Goal: Task Accomplishment & Management: Use online tool/utility

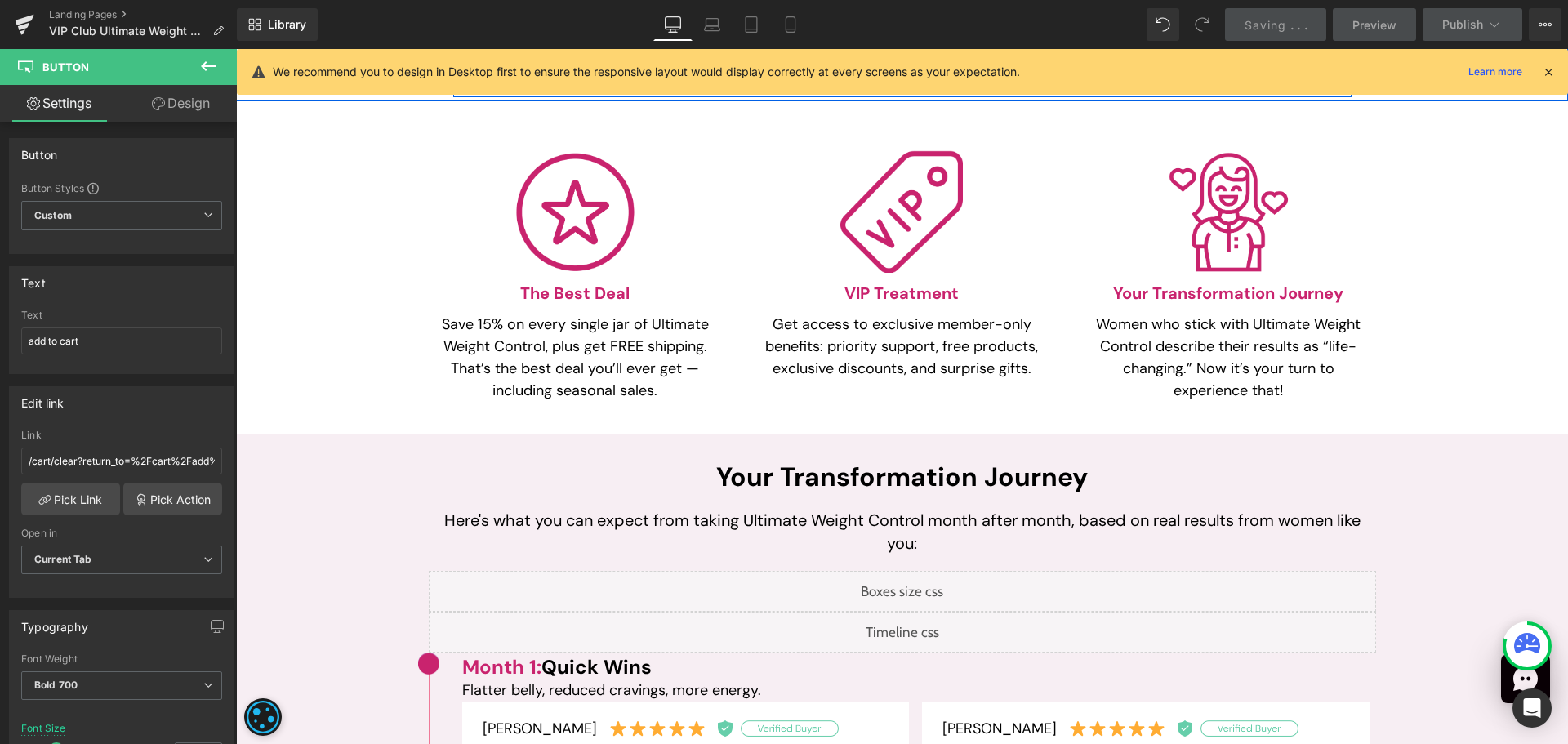
scroll to position [1061, 0]
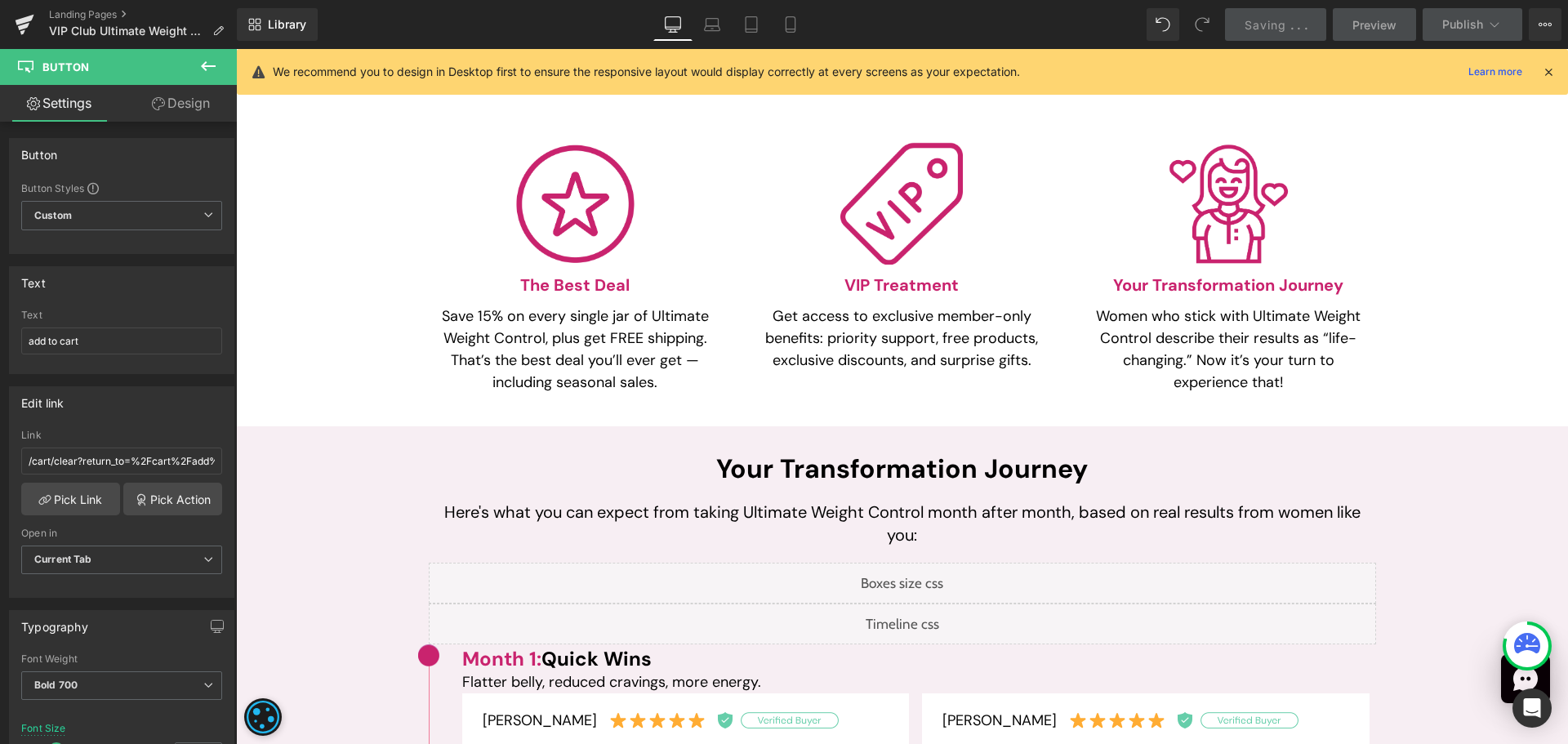
click at [771, 330] on p "Get access to exclusive member-only benefits: priority support, free products, …" at bounding box center [902, 338] width 278 height 66
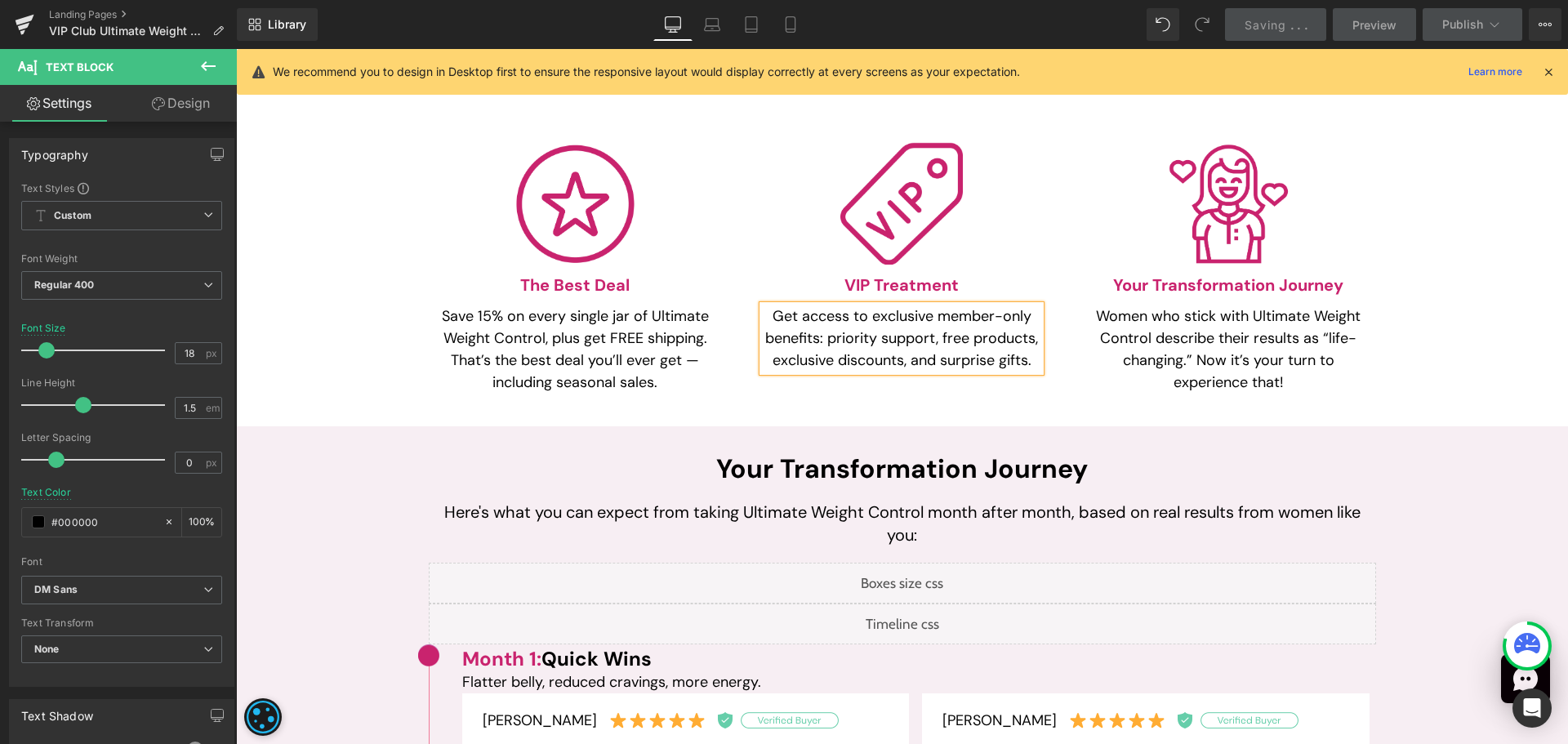
click at [796, 351] on p "Get access to exclusive member-only benefits: priority support, free products, …" at bounding box center [902, 338] width 278 height 66
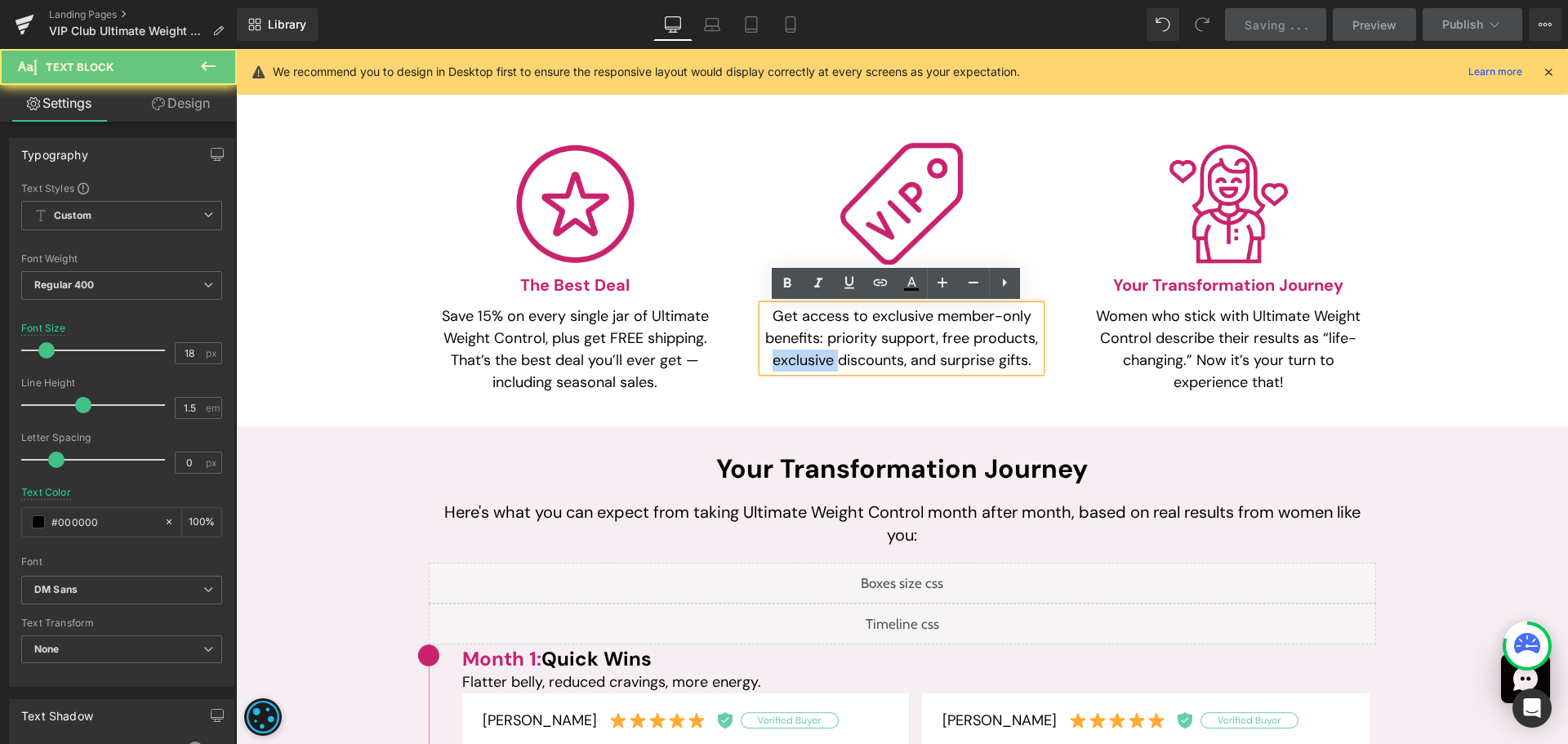
click at [796, 351] on p "Get access to exclusive member-only benefits: priority support, free products, …" at bounding box center [902, 338] width 278 height 66
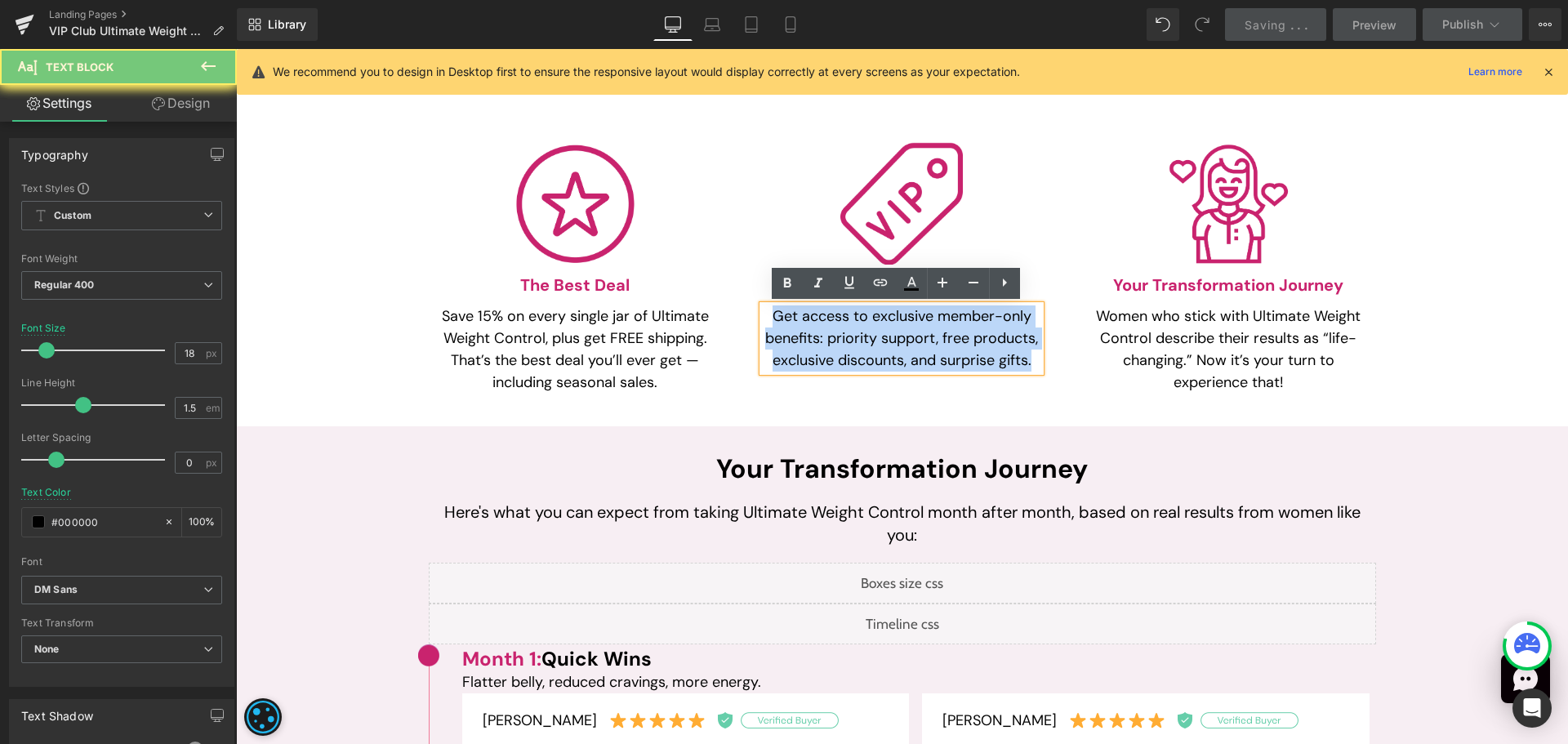
click at [796, 351] on p "Get access to exclusive member-only benefits: priority support, free products, …" at bounding box center [902, 338] width 278 height 66
paste div
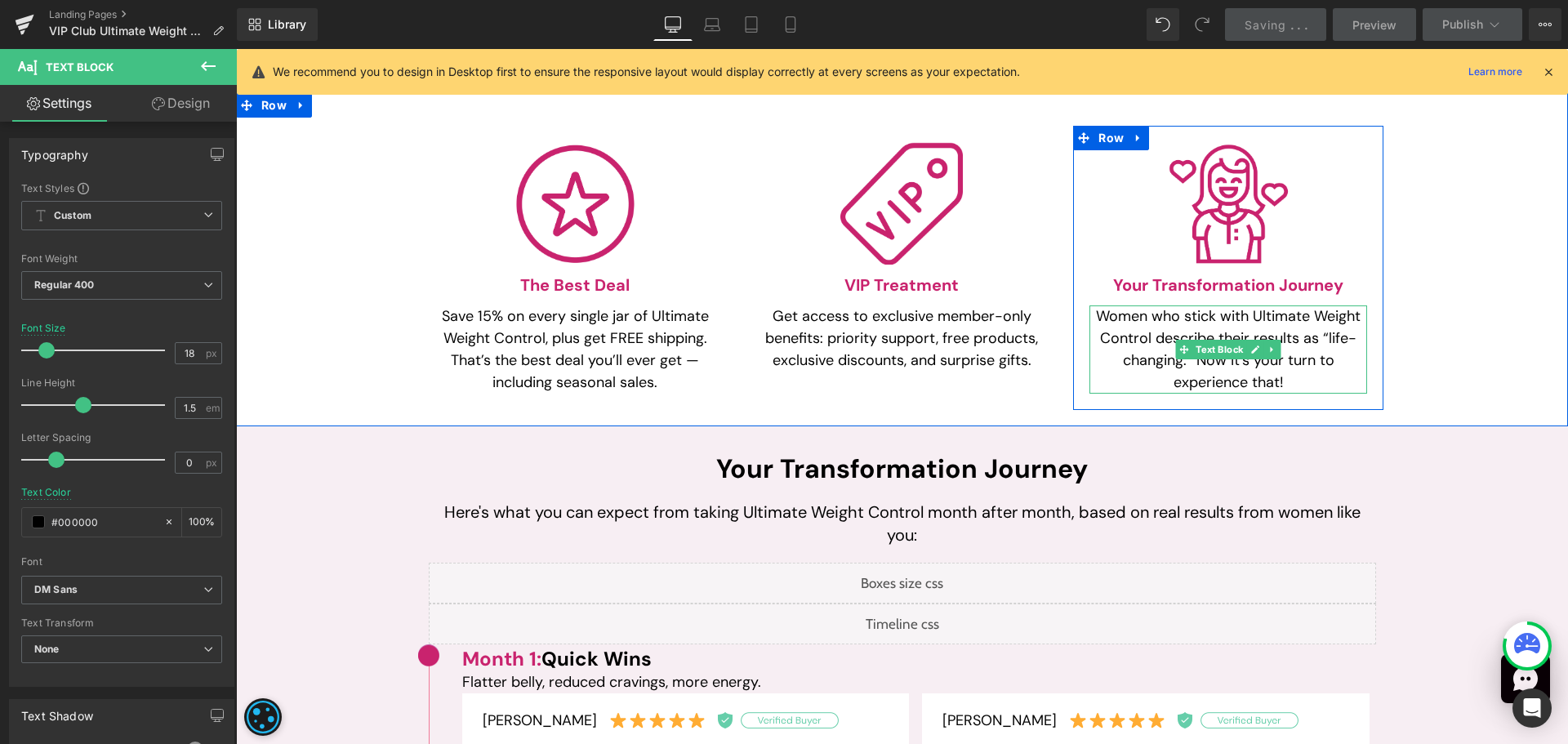
click at [1165, 327] on p "Women who stick with Ultimate Weight Control describe their results as “life-ch…" at bounding box center [1229, 350] width 278 height 88
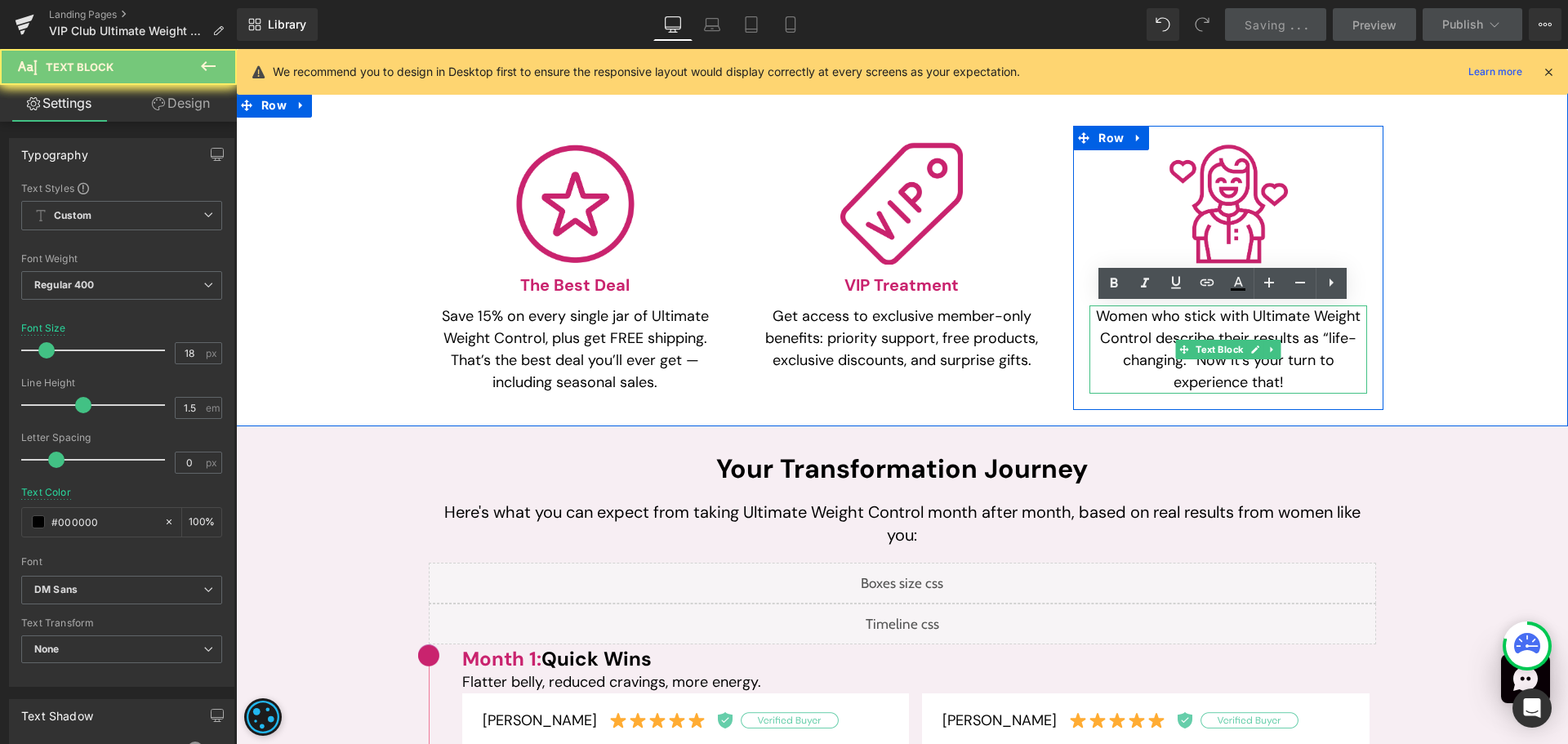
paste div
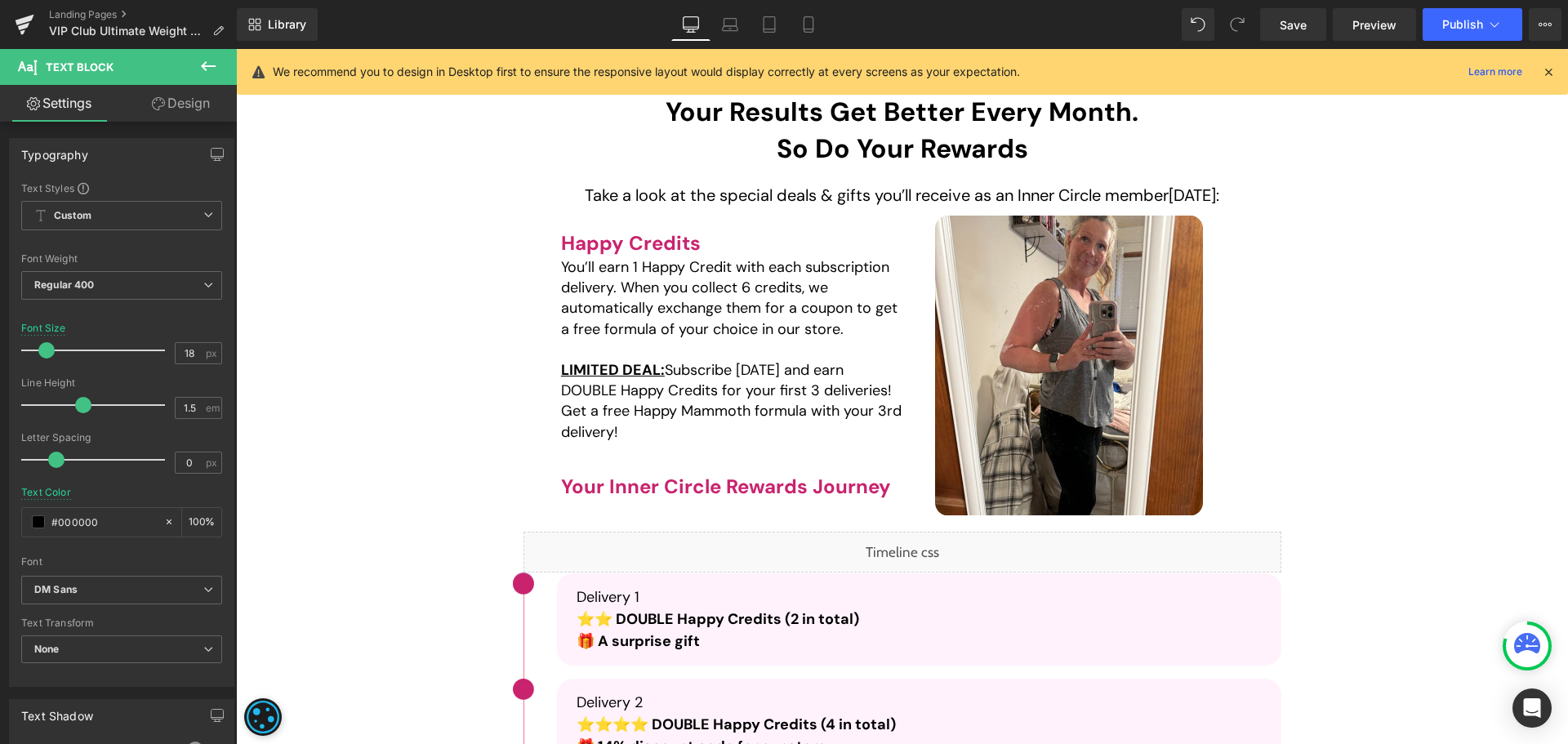
scroll to position [2612, 0]
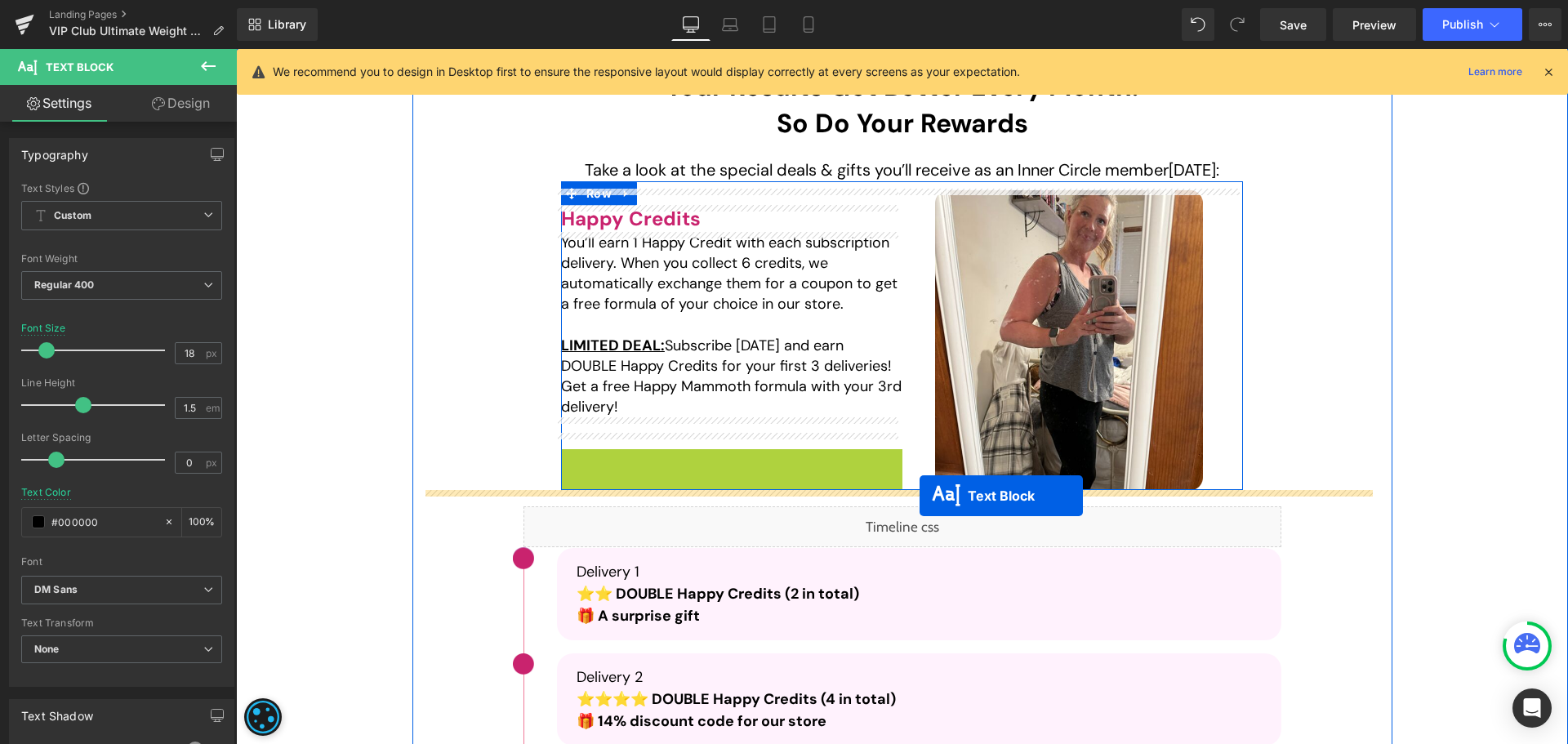
drag, startPoint x: 719, startPoint y: 463, endPoint x: 920, endPoint y: 495, distance: 203.5
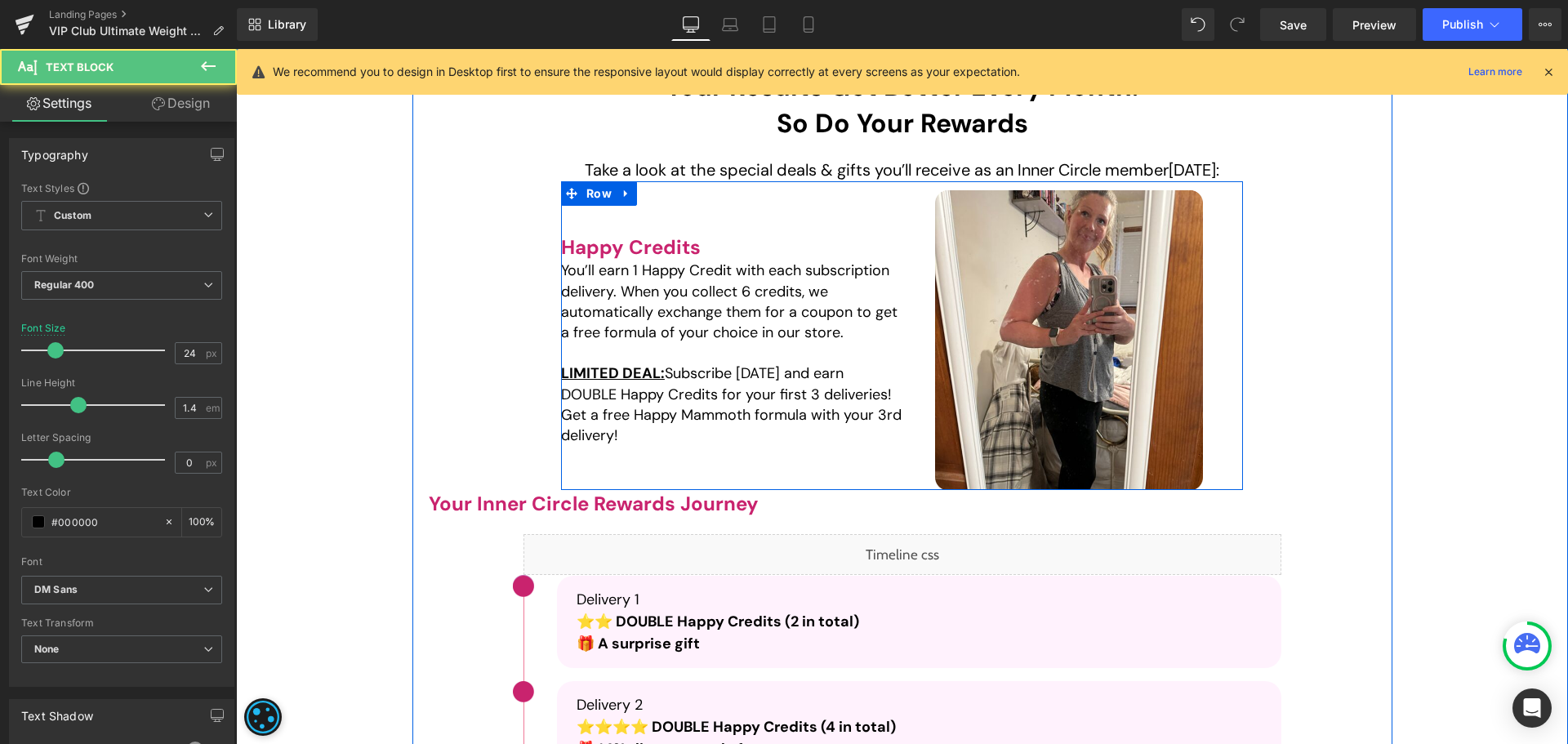
click at [534, 498] on span "Your Inner Circle Rewards Journey" at bounding box center [594, 503] width 330 height 25
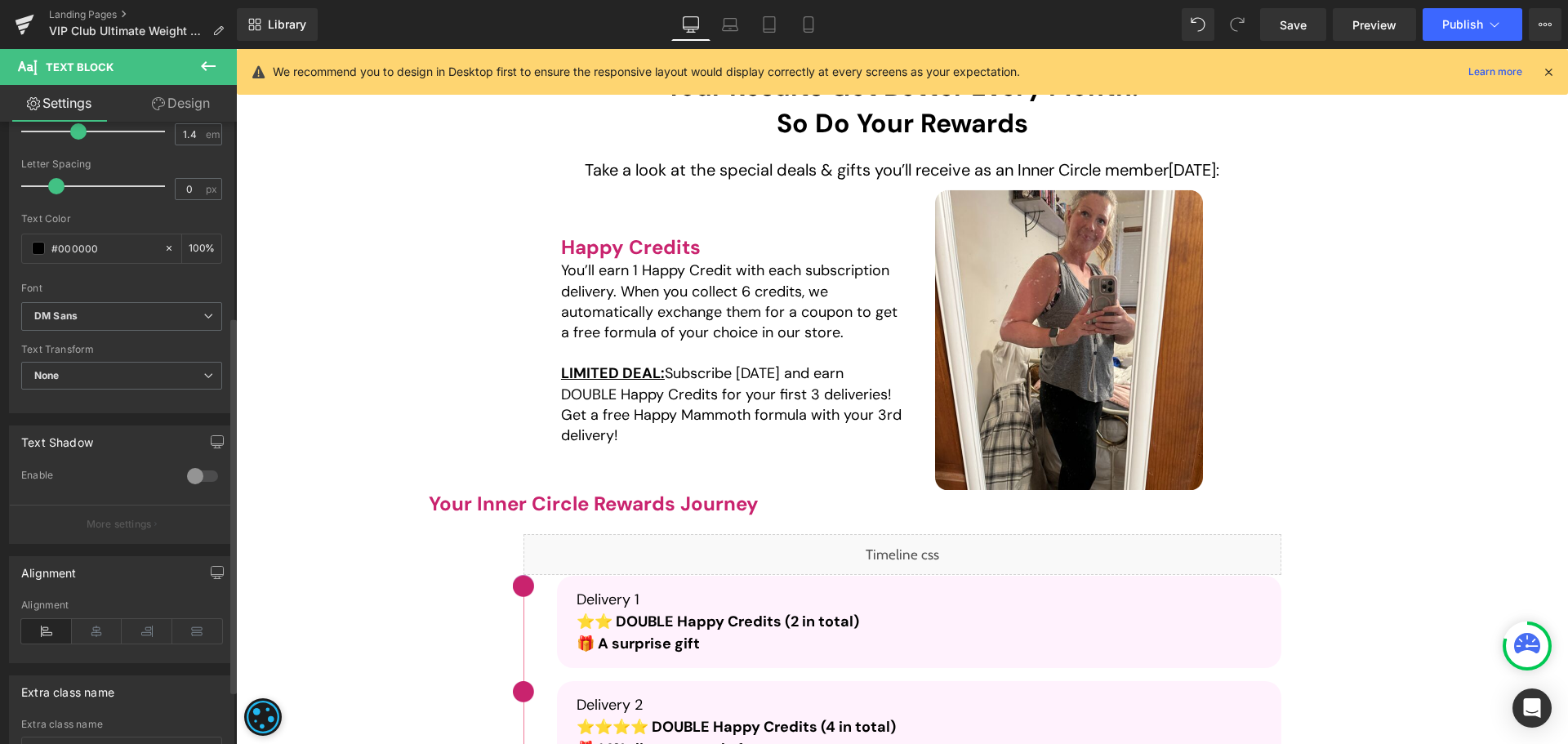
scroll to position [326, 0]
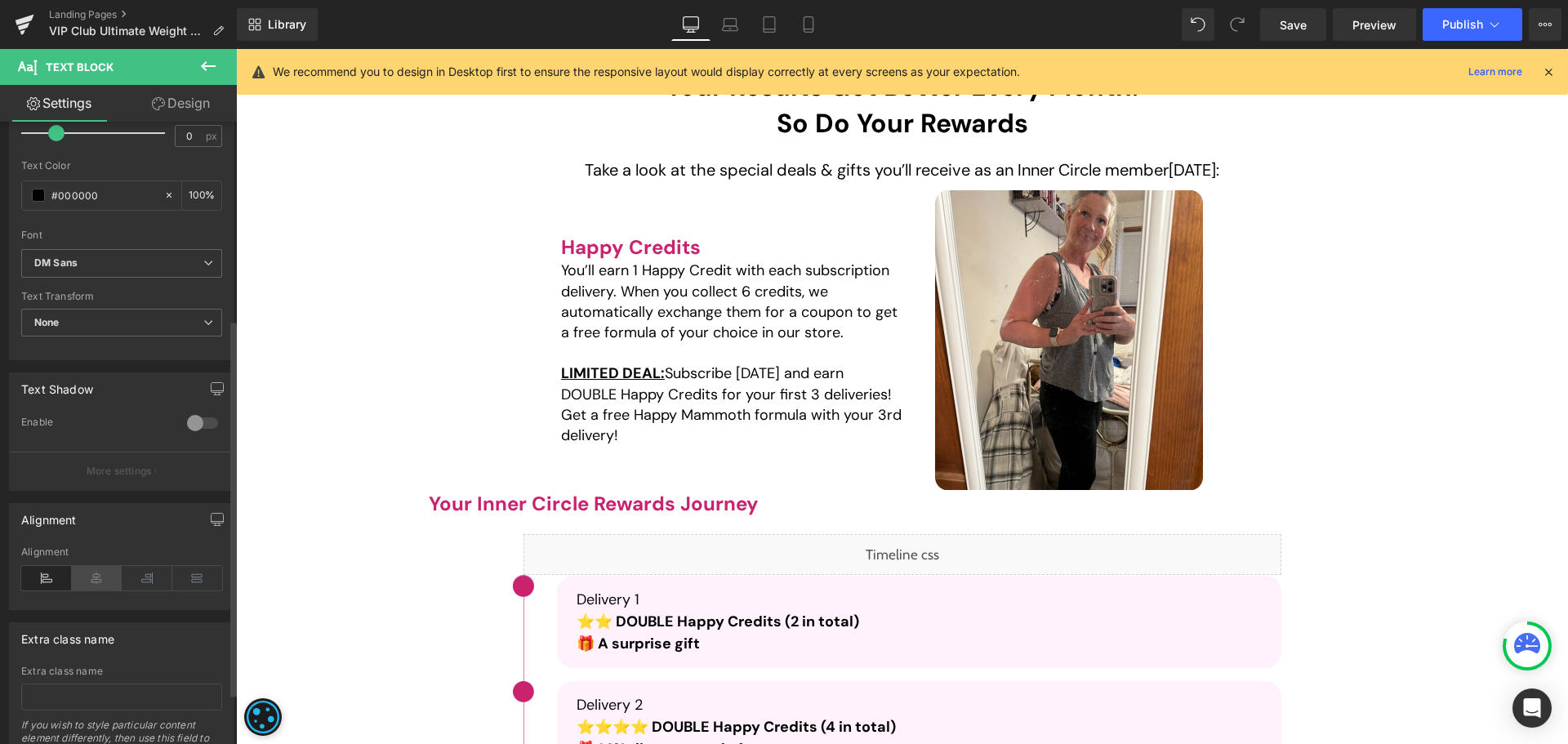
click at [89, 578] on icon at bounding box center [97, 578] width 51 height 24
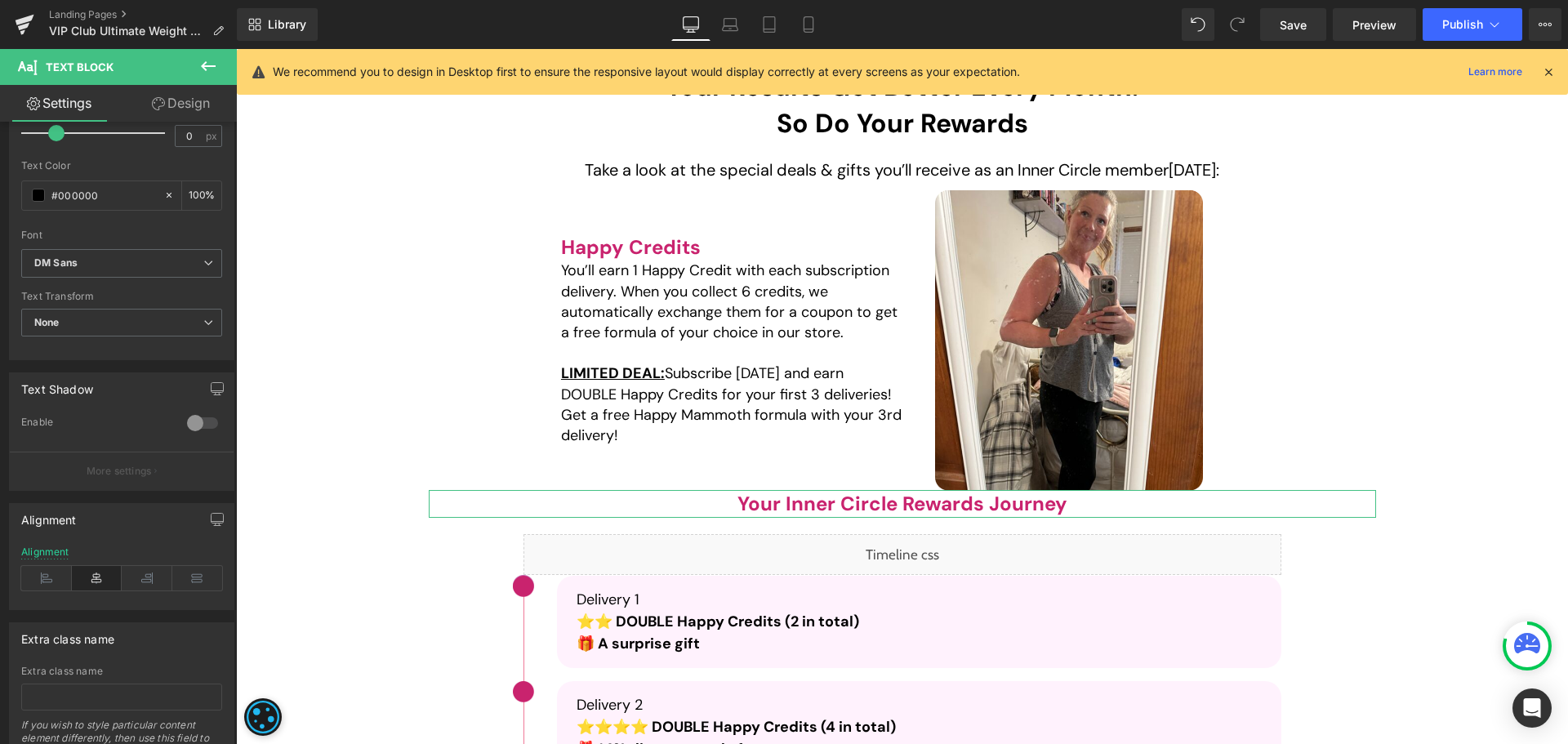
click at [199, 102] on link "Design" at bounding box center [181, 103] width 118 height 37
click at [0, 0] on div "Spacing" at bounding box center [0, 0] width 0 height 0
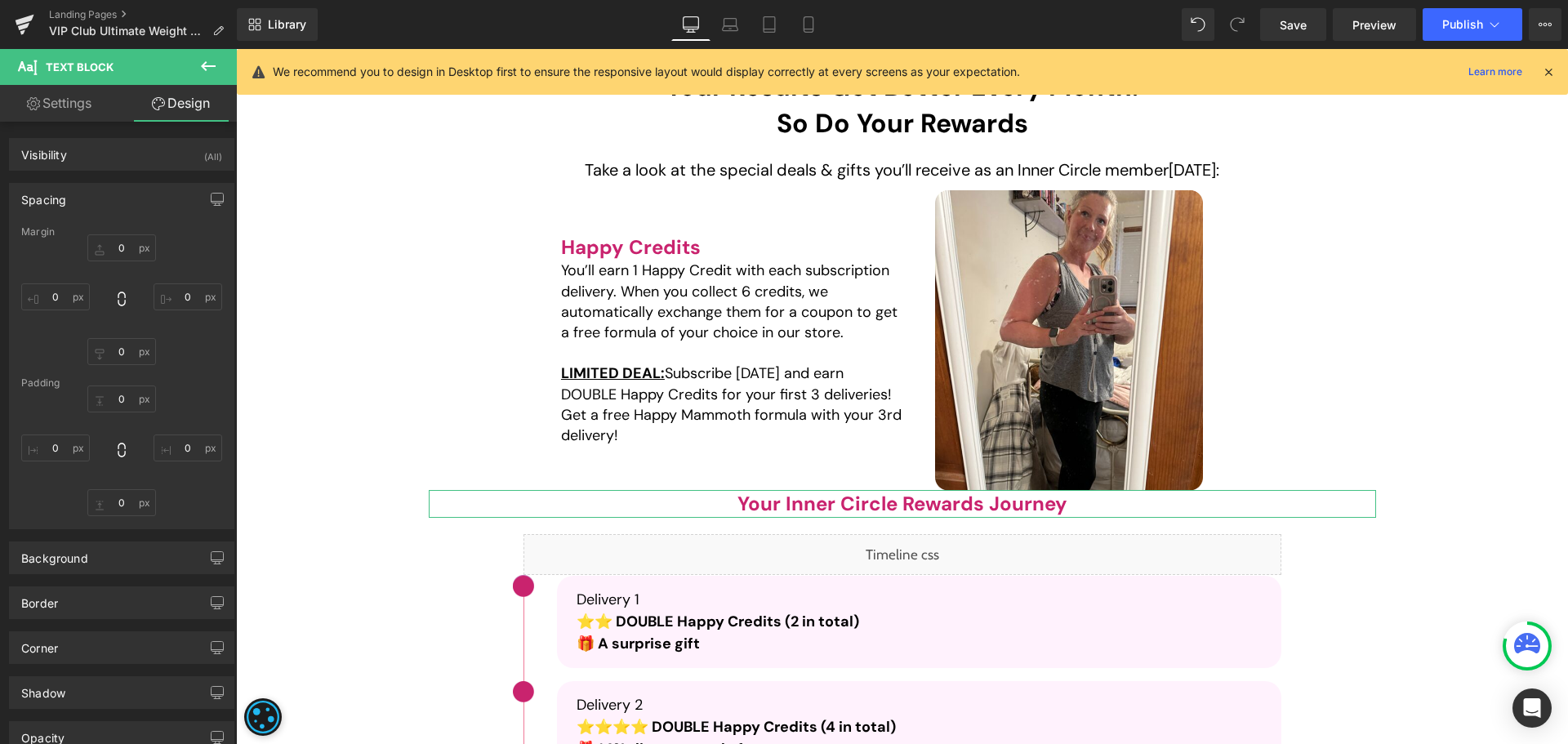
type input "0"
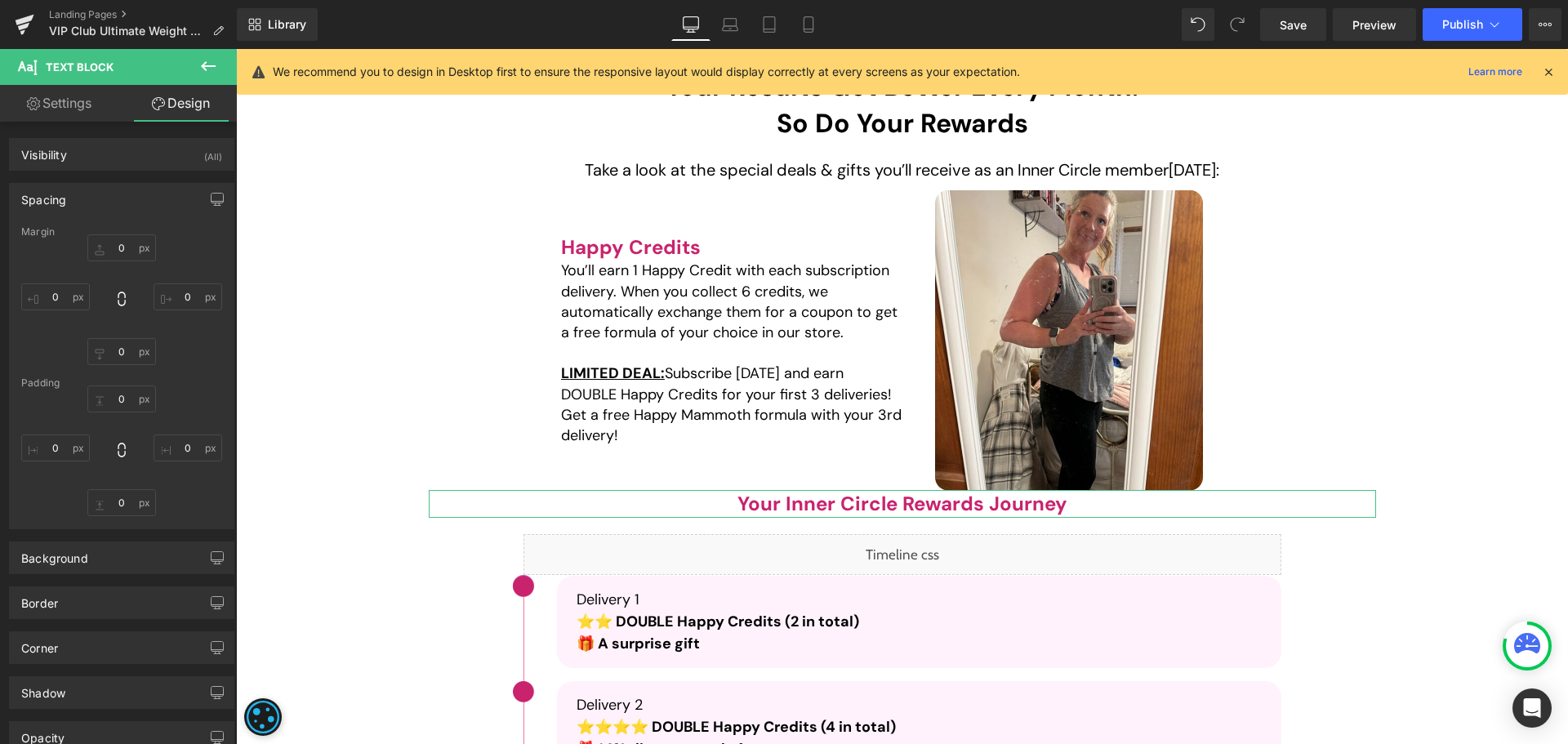
type input "0"
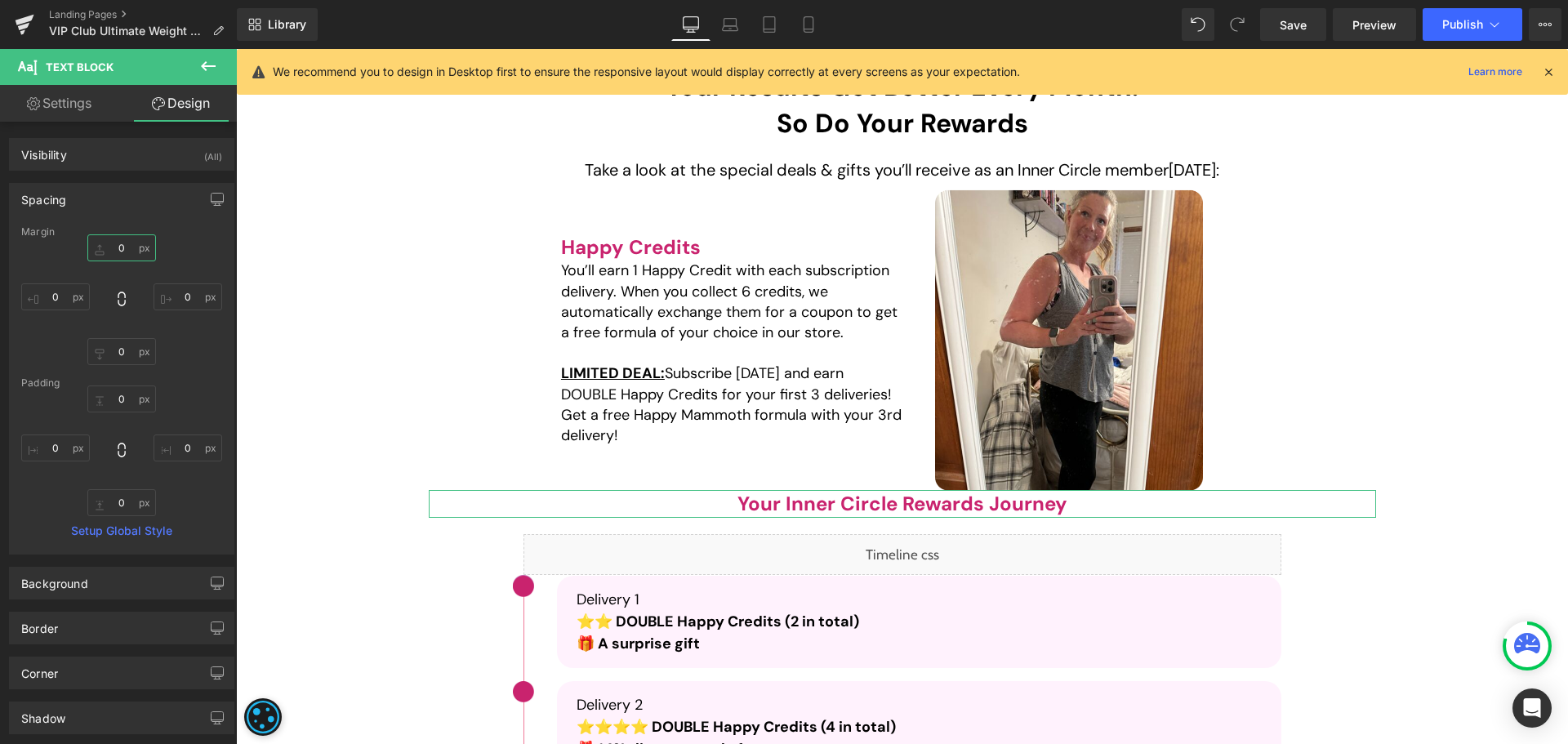
click at [132, 246] on input "0" at bounding box center [122, 248] width 68 height 27
type input "20"
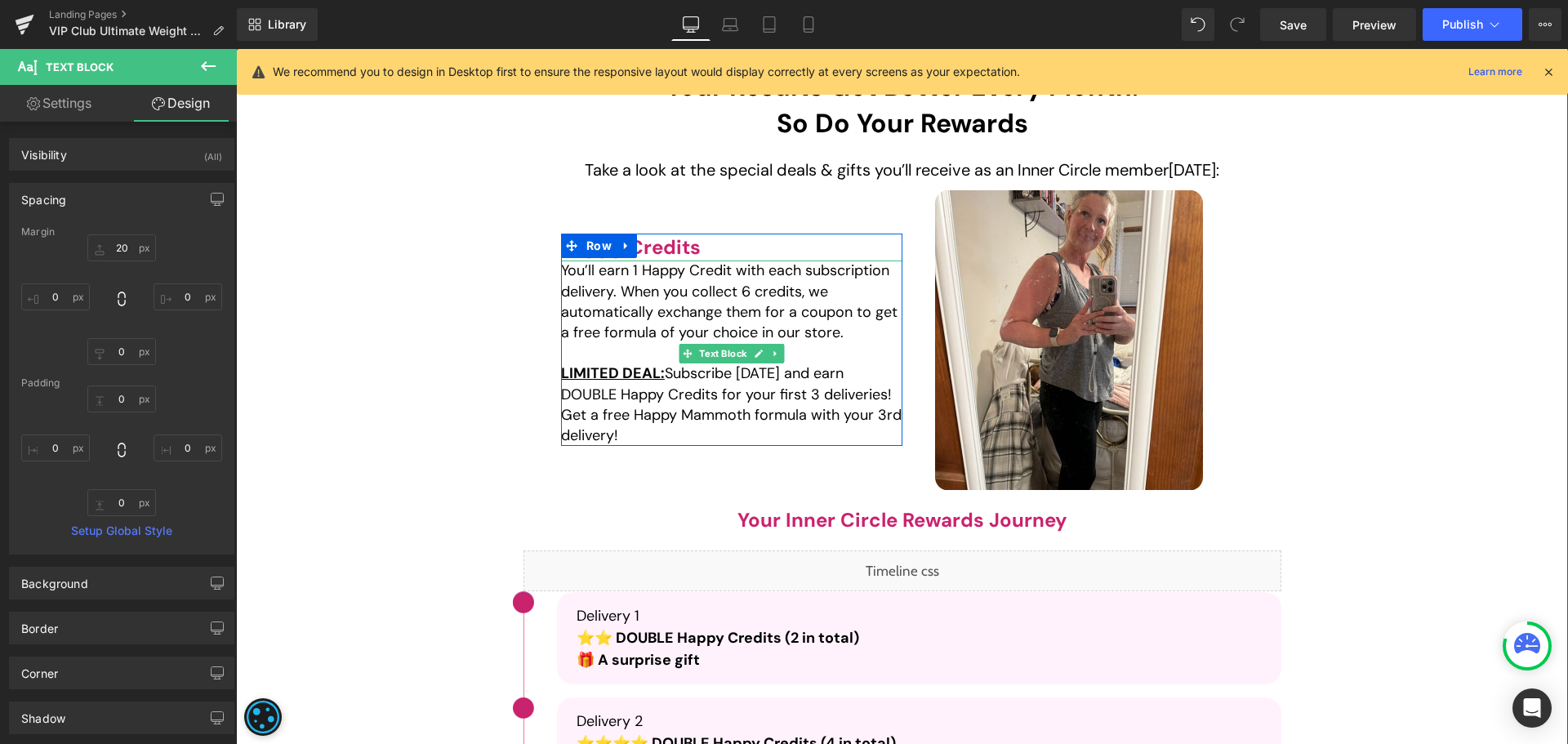
click at [615, 392] on p "LIMITED DEAL: Subscribe [DATE] and earn DOUBLE Happy Credits for your first 3 d…" at bounding box center [732, 404] width 341 height 82
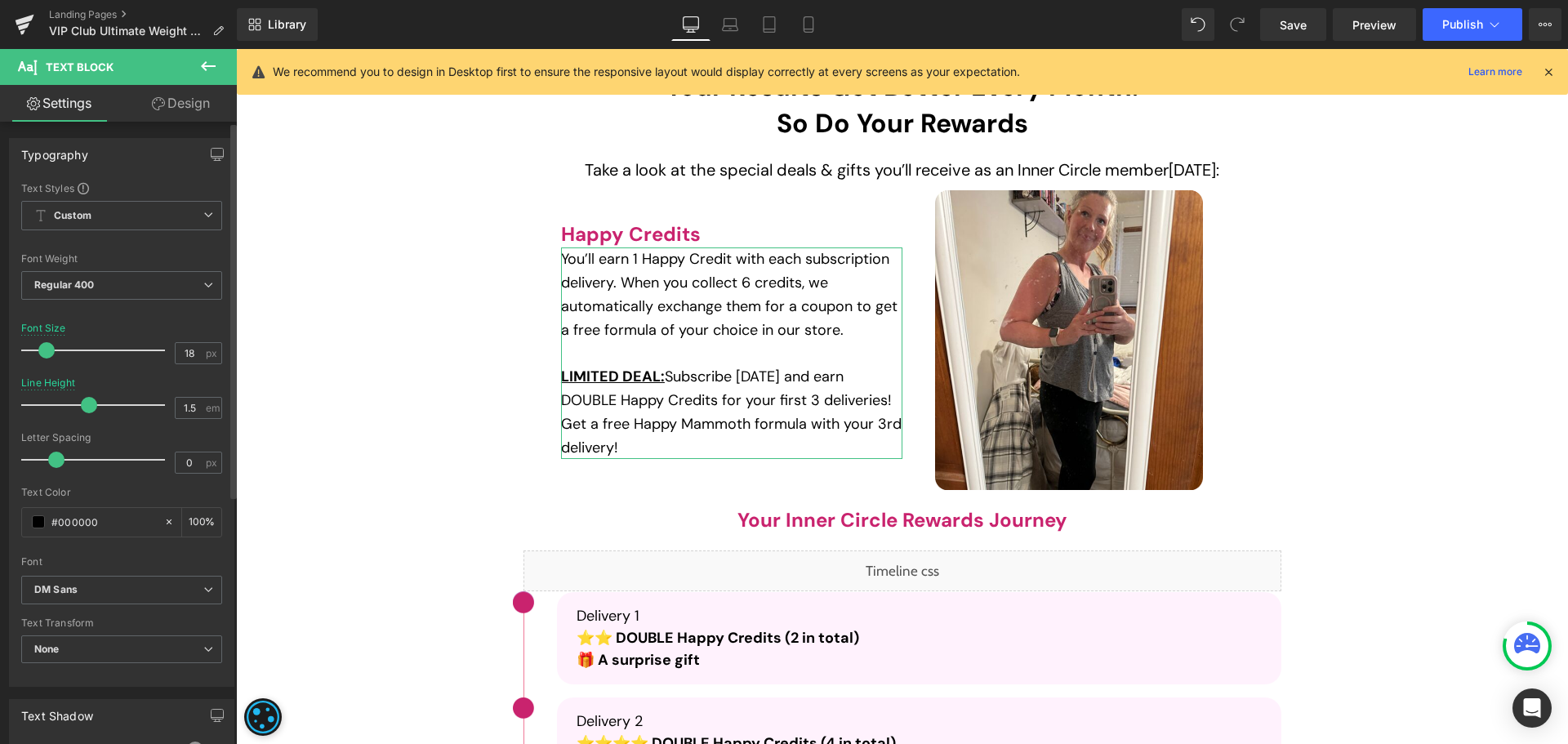
type input "1.4"
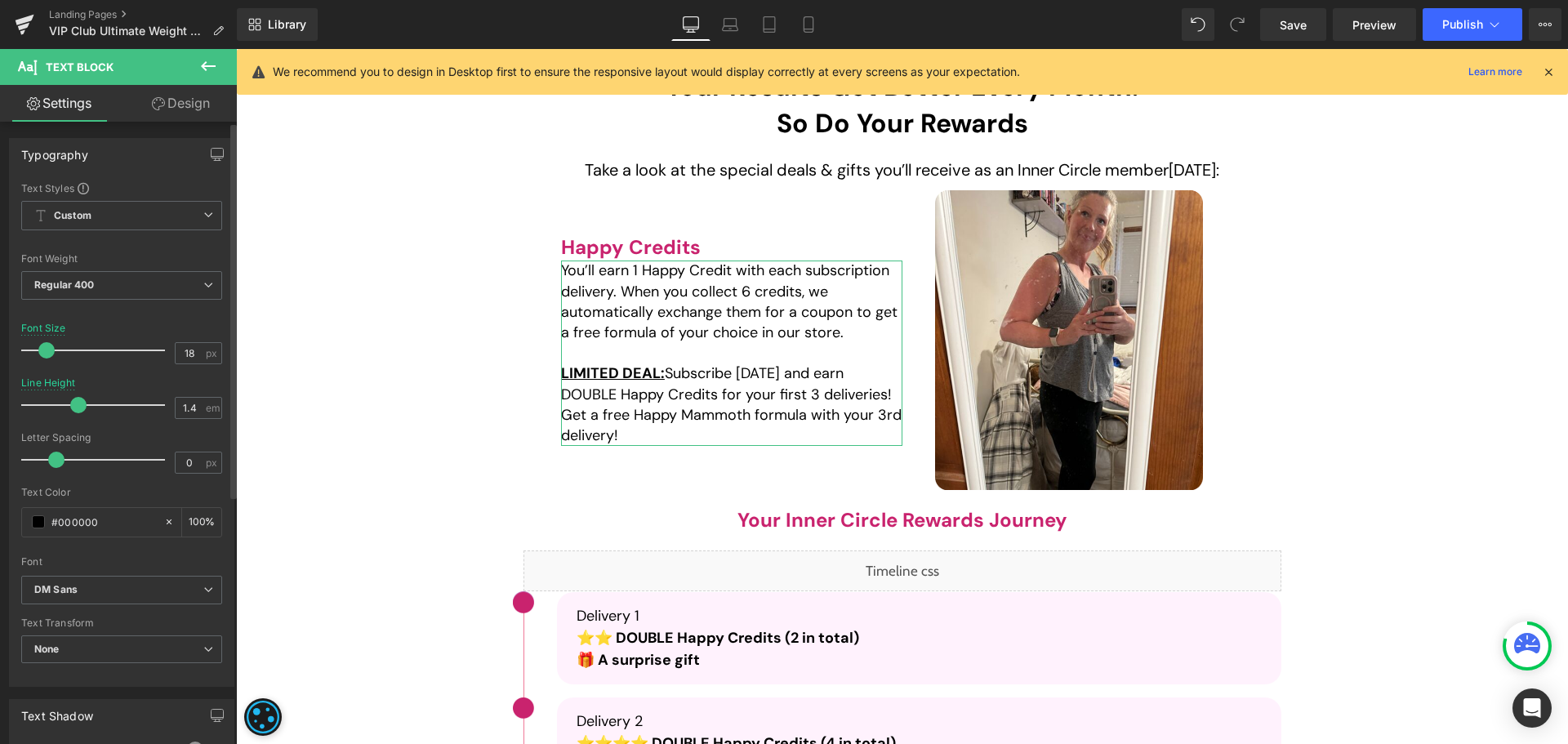
click at [77, 405] on span at bounding box center [78, 405] width 17 height 17
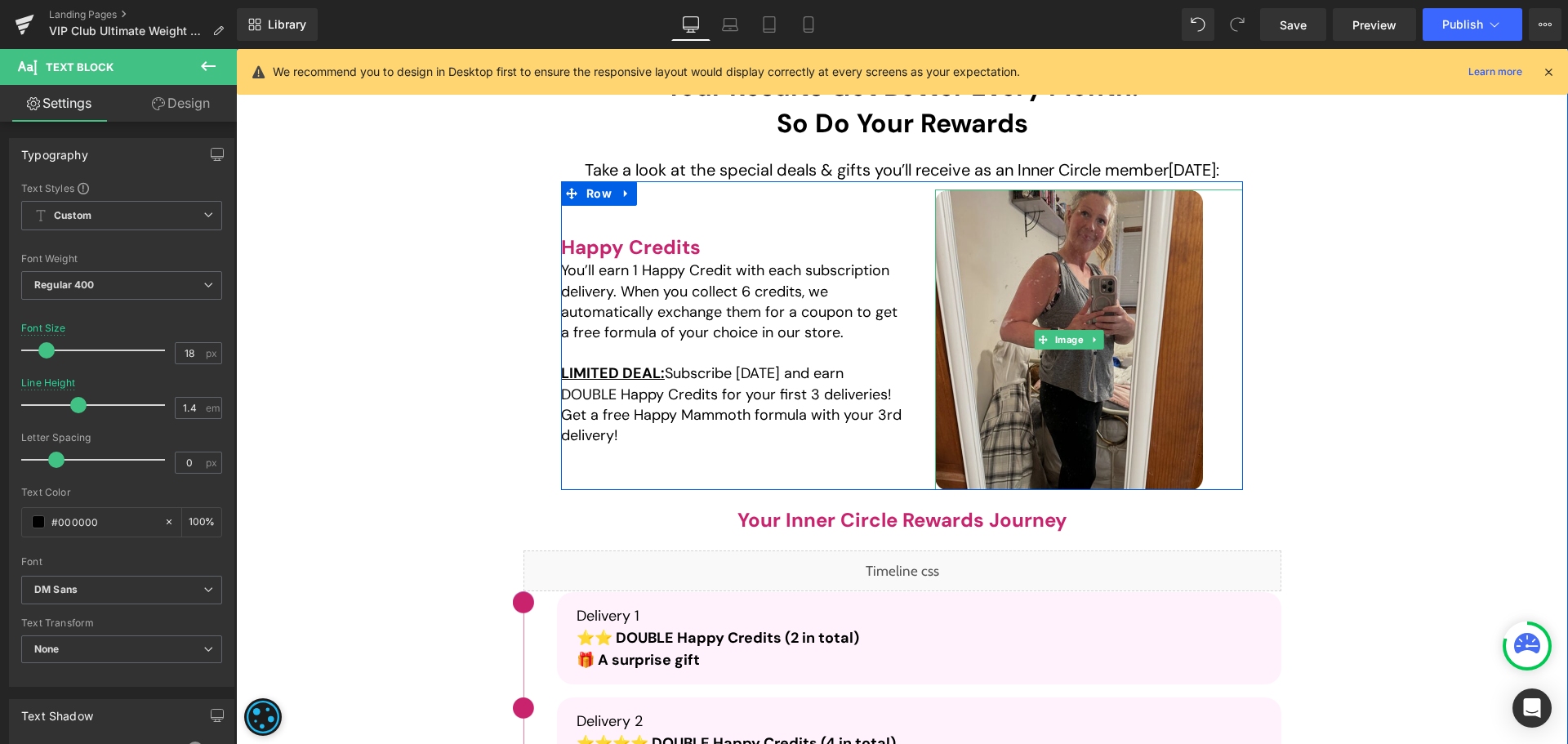
click at [1096, 324] on img at bounding box center [1069, 340] width 269 height 300
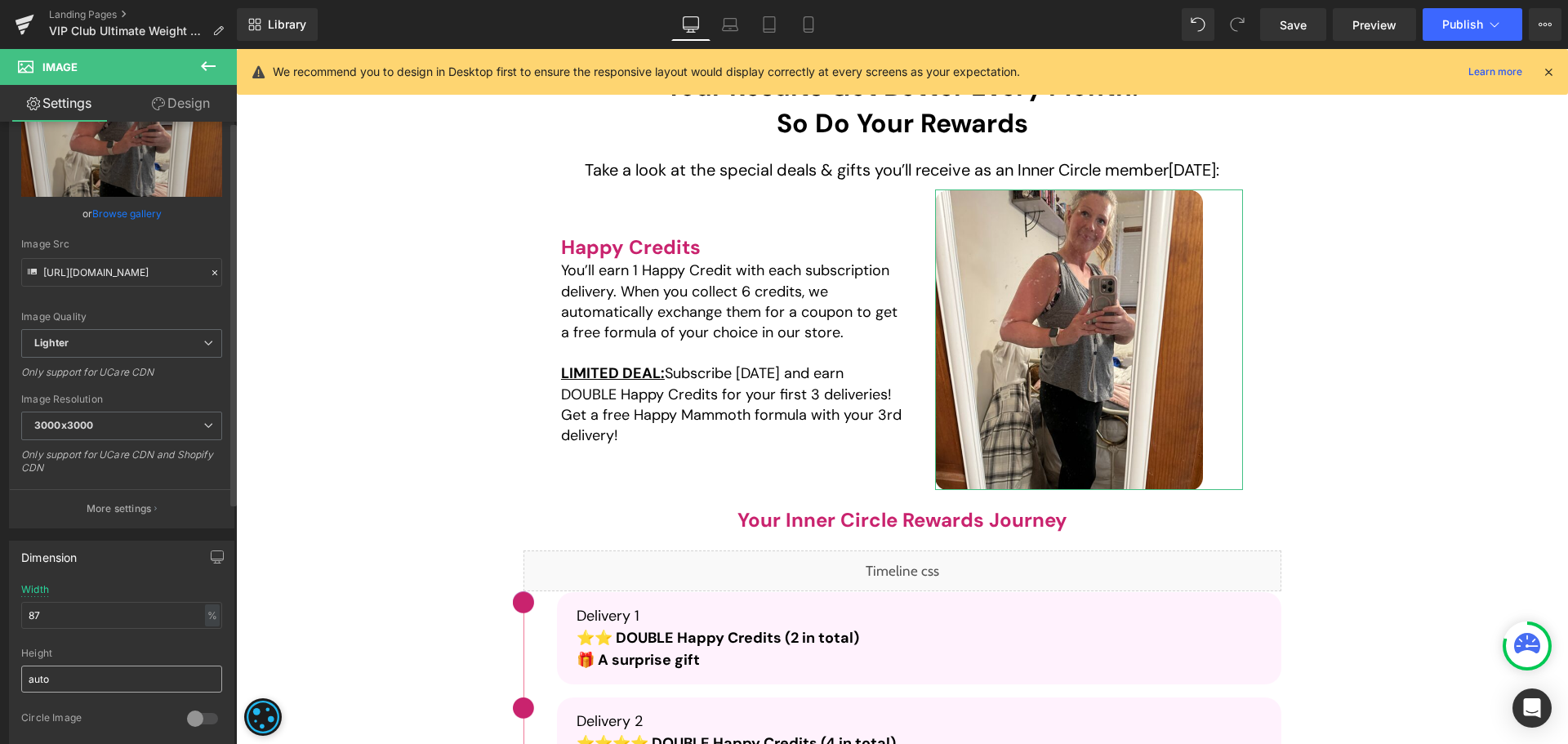
scroll to position [163, 0]
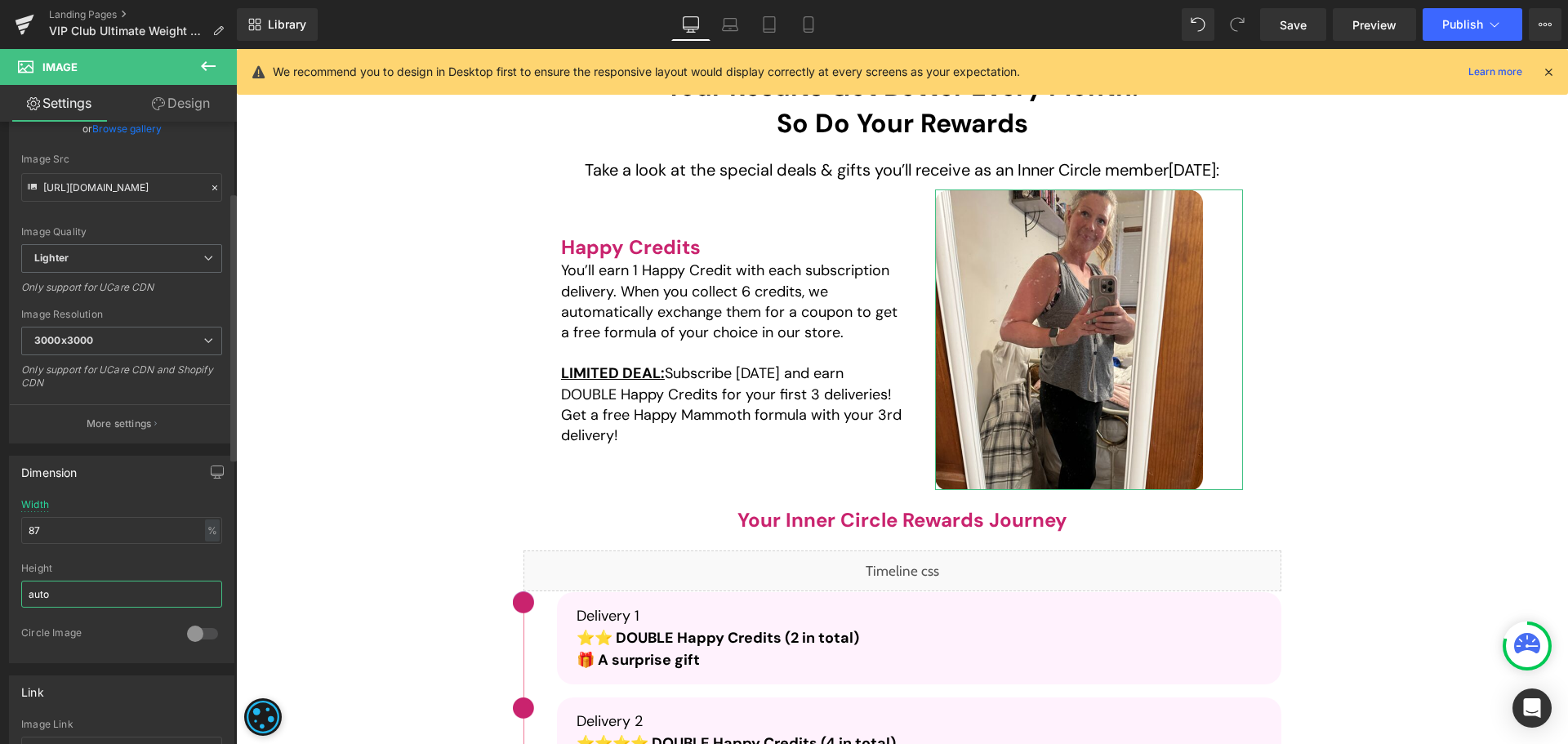
click at [114, 595] on input "auto" at bounding box center [122, 593] width 201 height 27
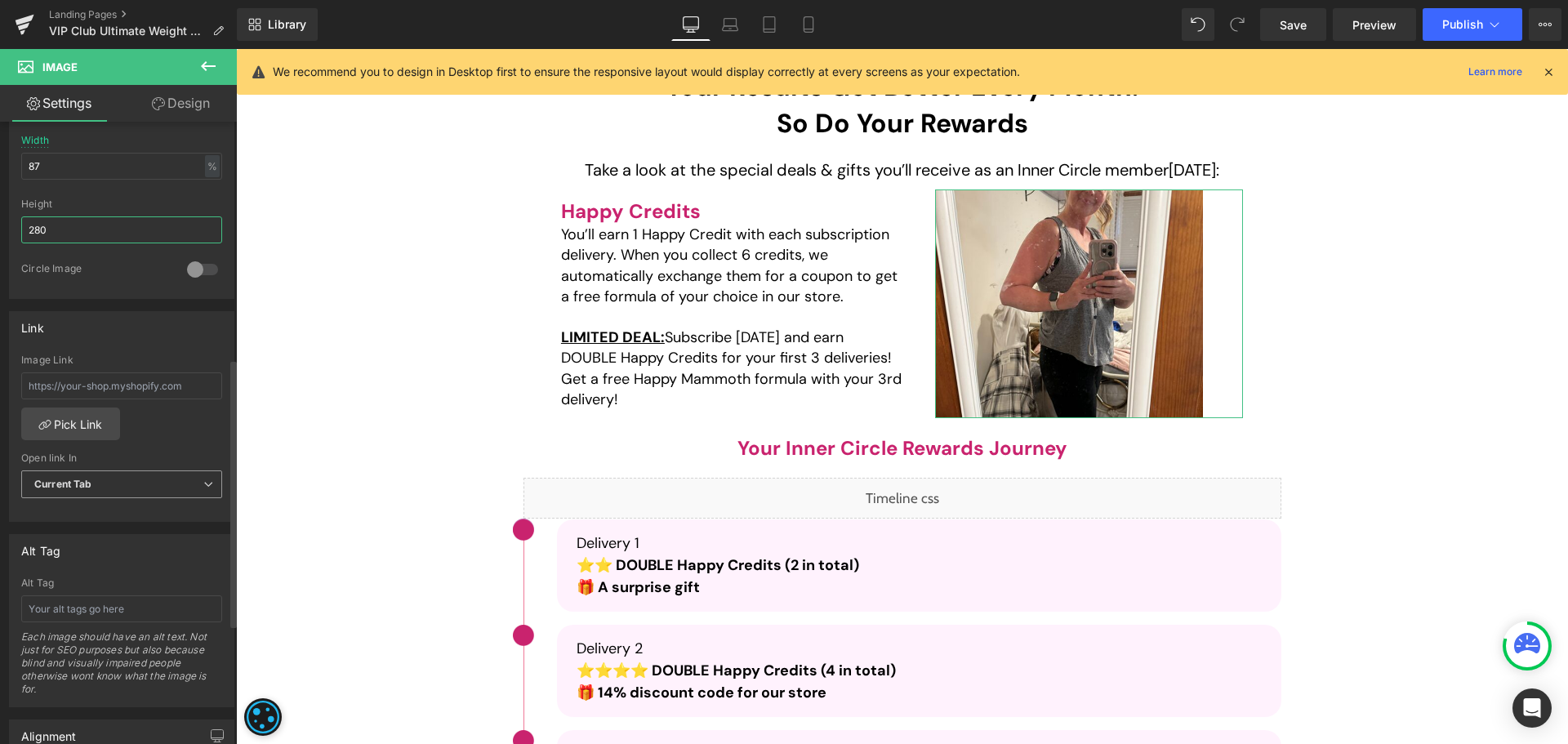
scroll to position [572, 0]
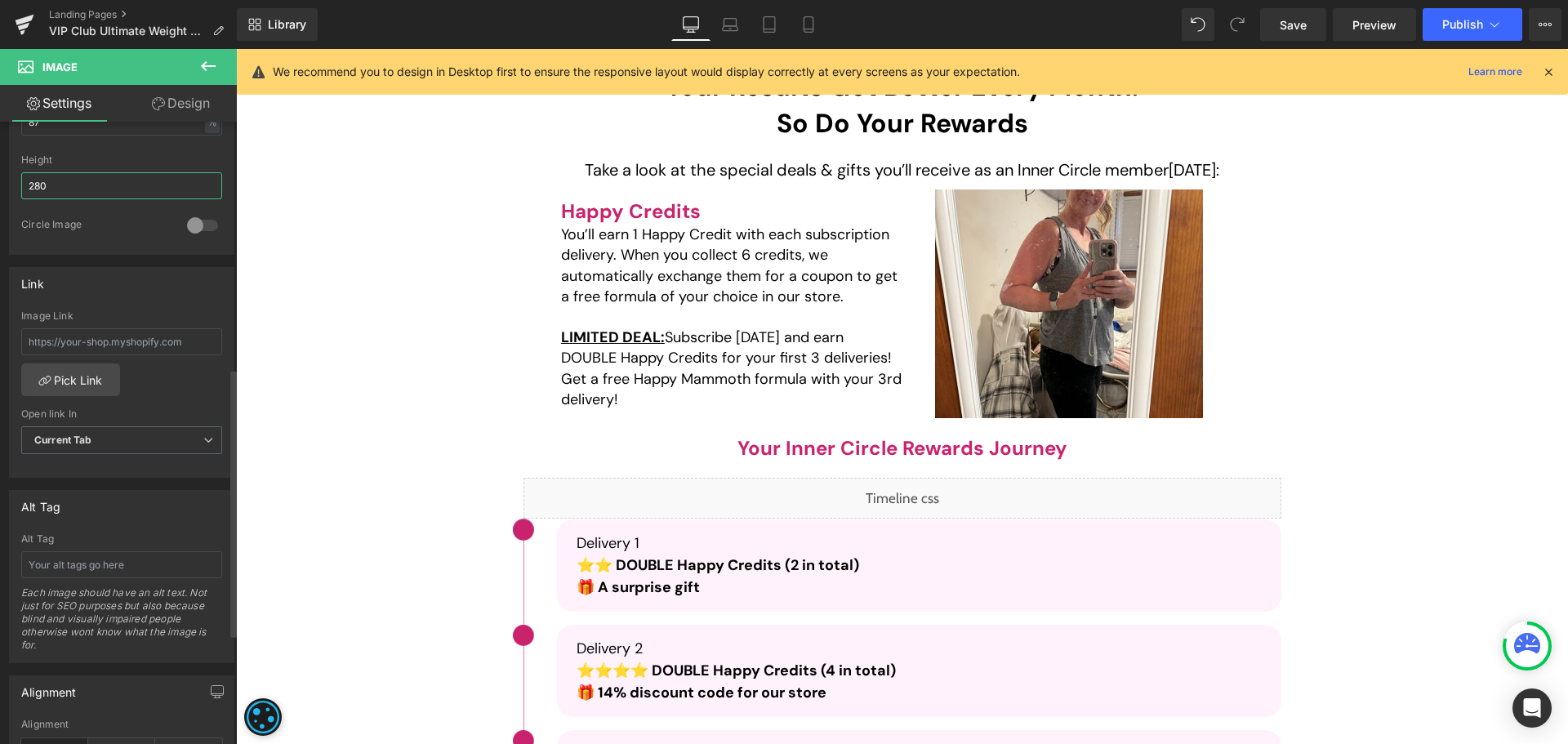
type input "280"
click at [167, 94] on link "Design" at bounding box center [181, 103] width 118 height 37
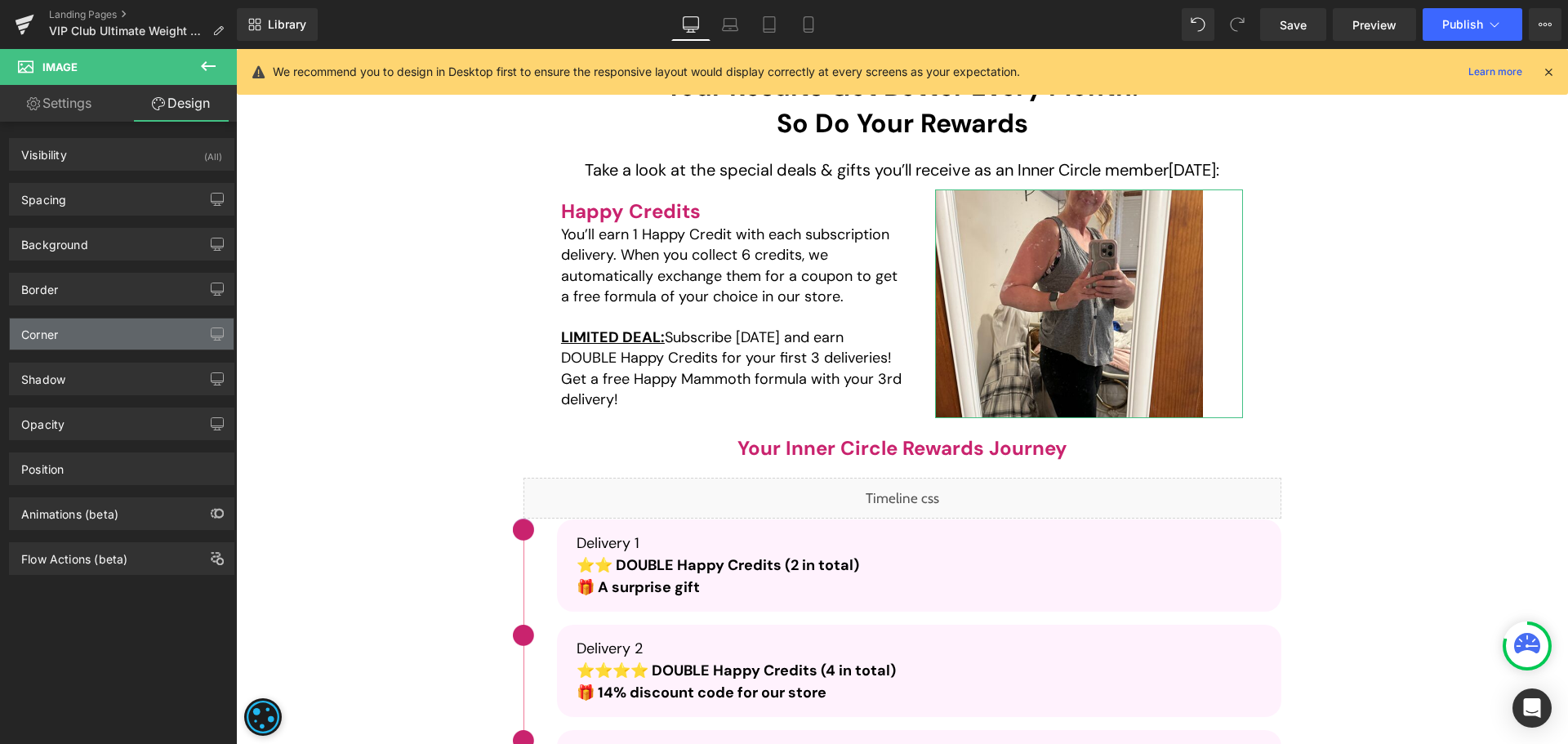
type input "0"
click at [88, 335] on div "Corner" at bounding box center [122, 334] width 224 height 31
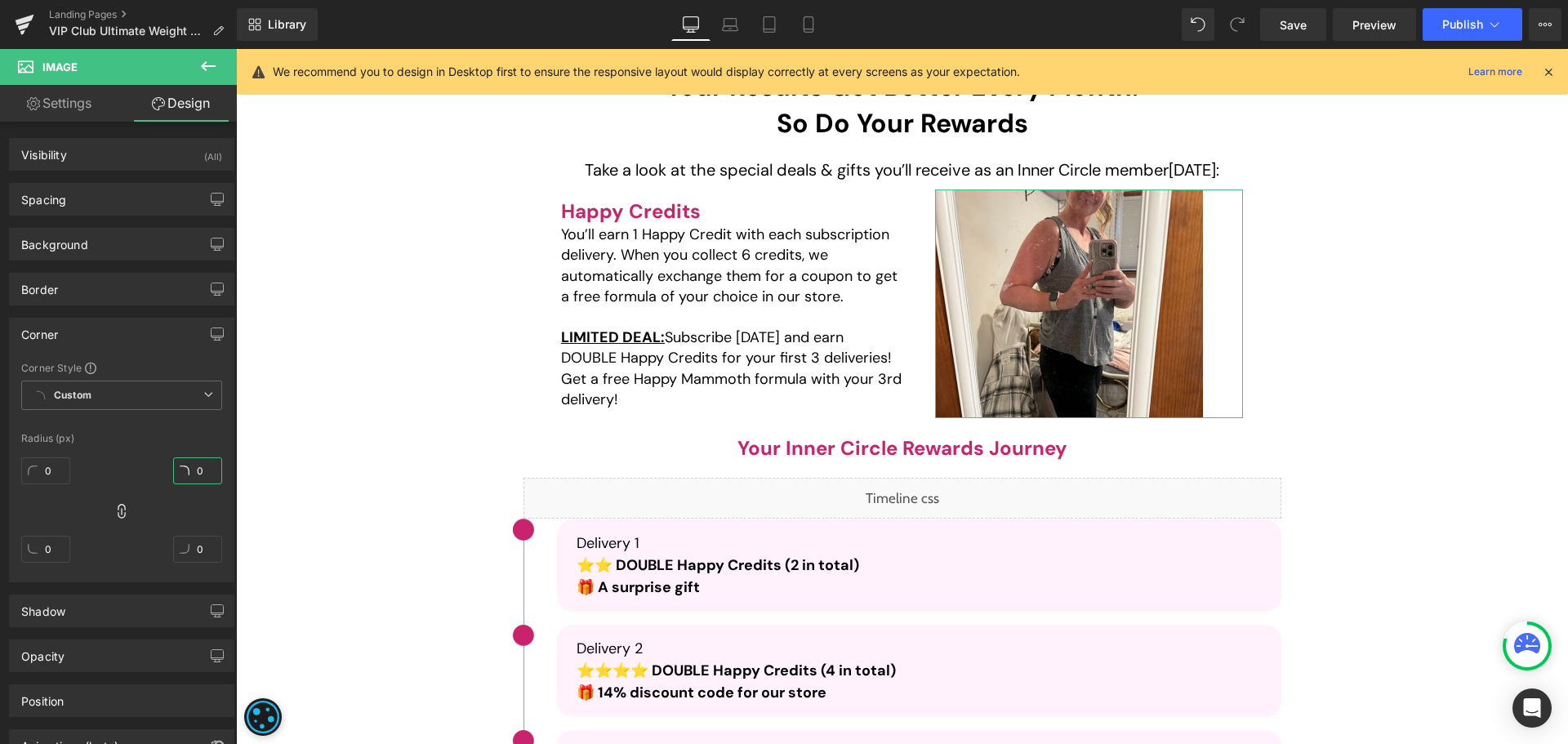
drag, startPoint x: 187, startPoint y: 466, endPoint x: 202, endPoint y: 485, distance: 24.2
click at [187, 468] on input "0" at bounding box center [197, 470] width 49 height 27
type input "15"
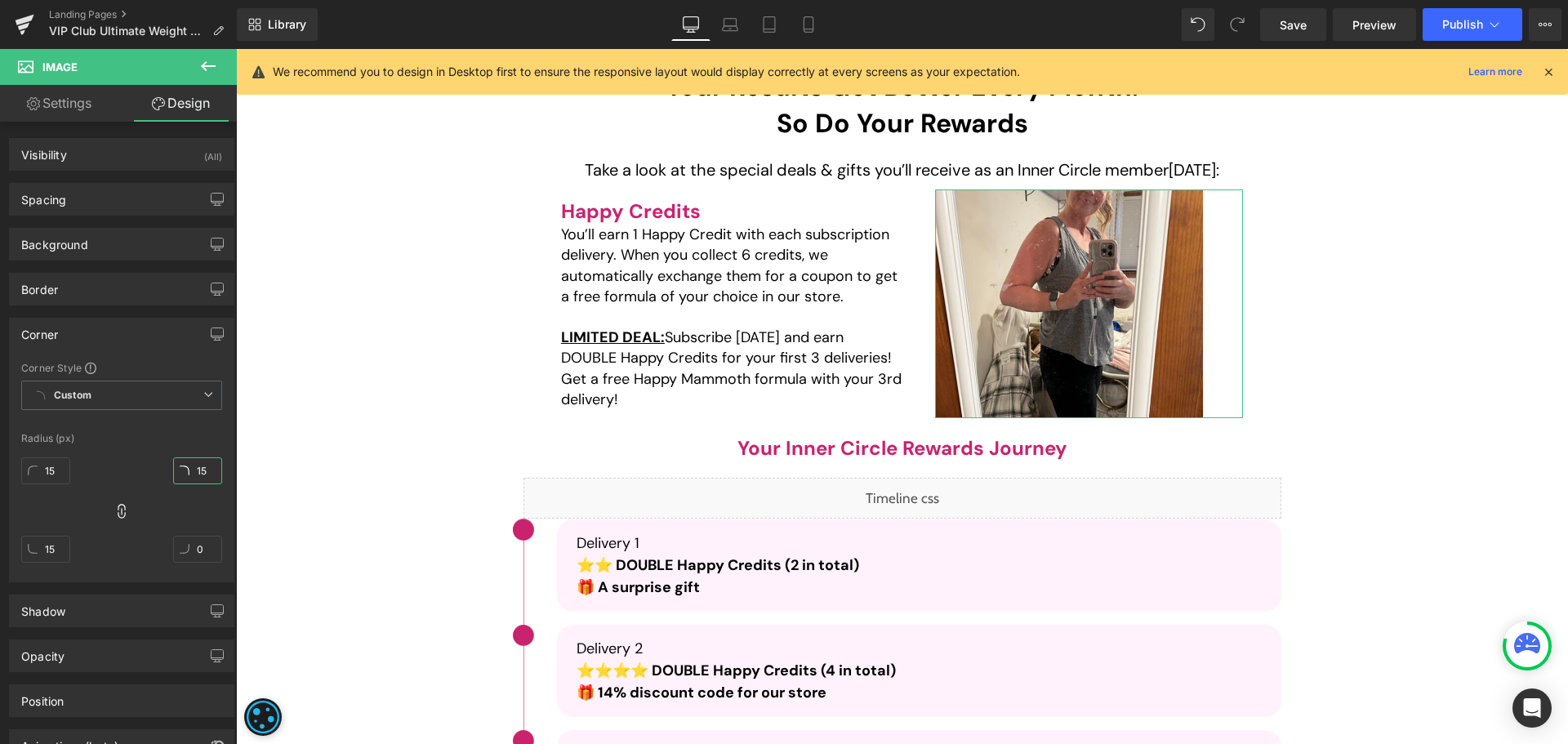
type input "15"
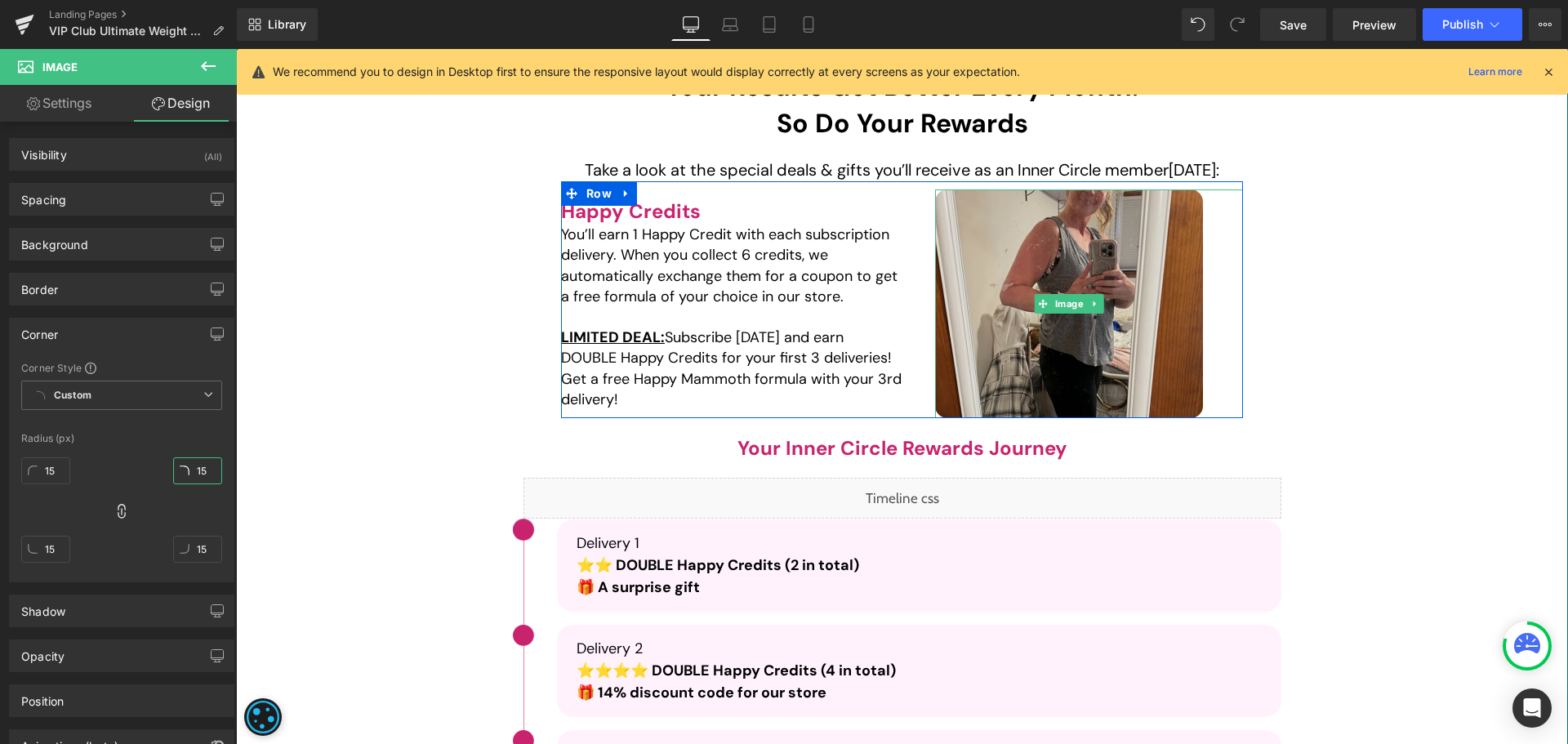
type input "15"
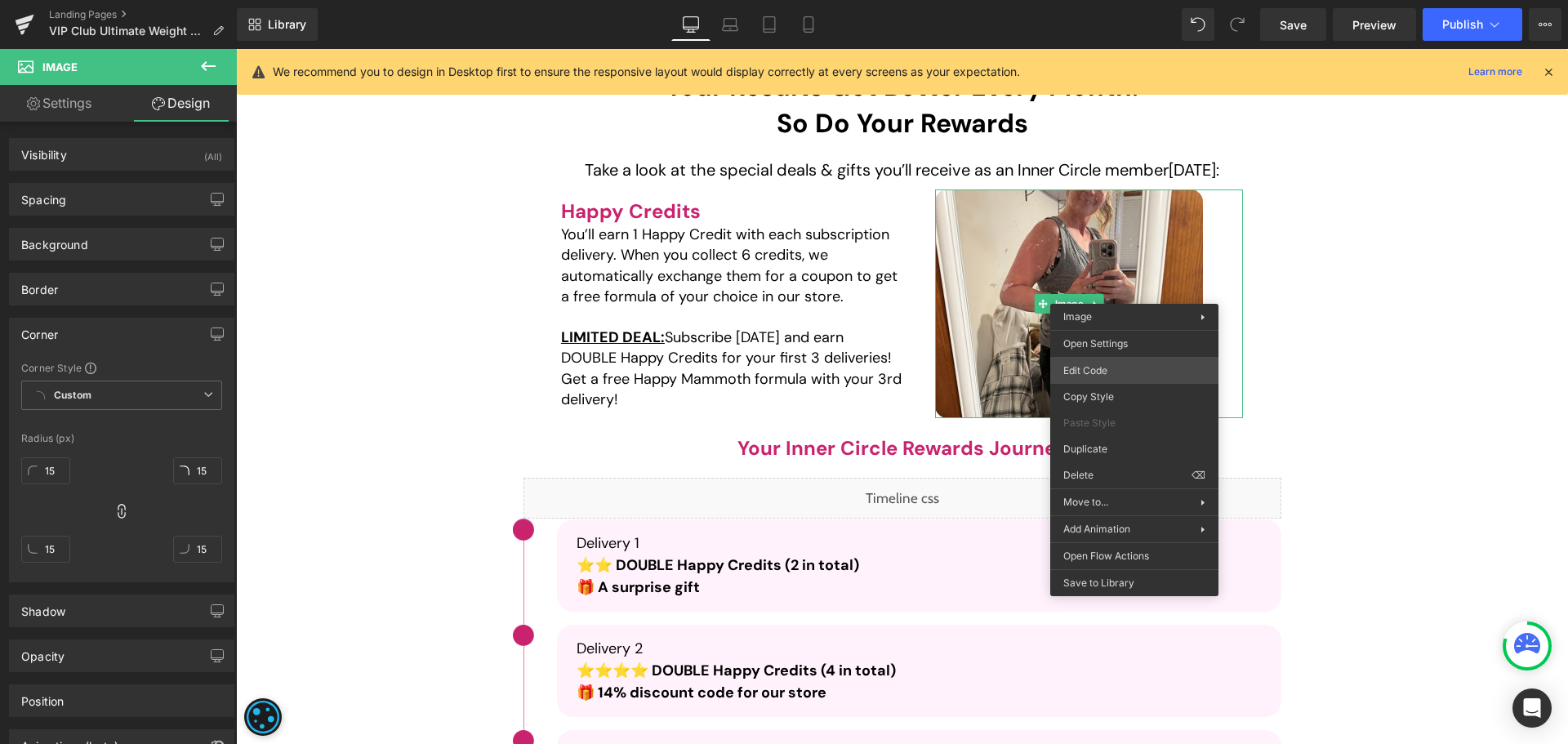
click at [1108, 0] on div "Text Block You are previewing how the will restyle your page. You can not edit …" at bounding box center [784, 0] width 1568 height 0
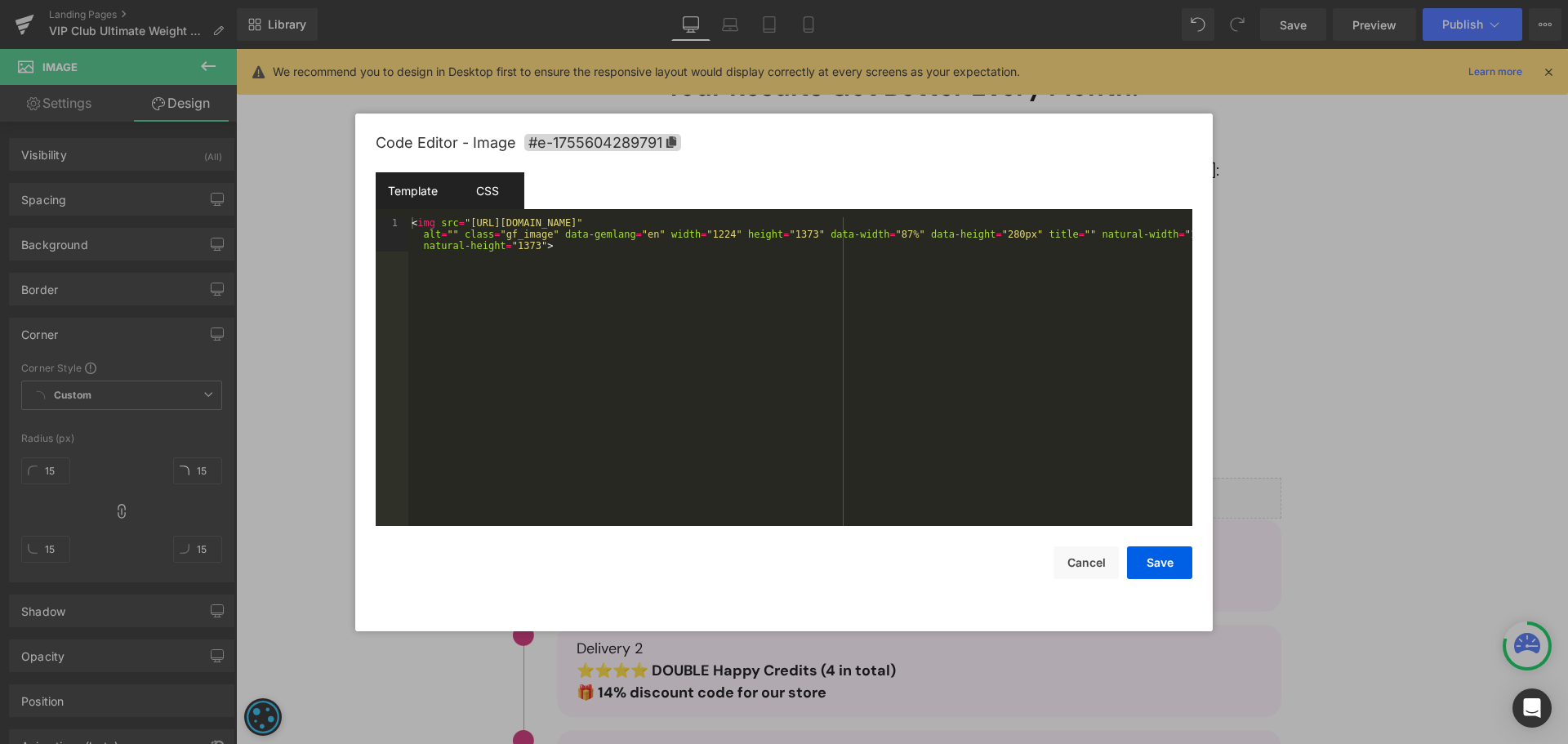
click at [465, 194] on div "CSS" at bounding box center [486, 191] width 74 height 37
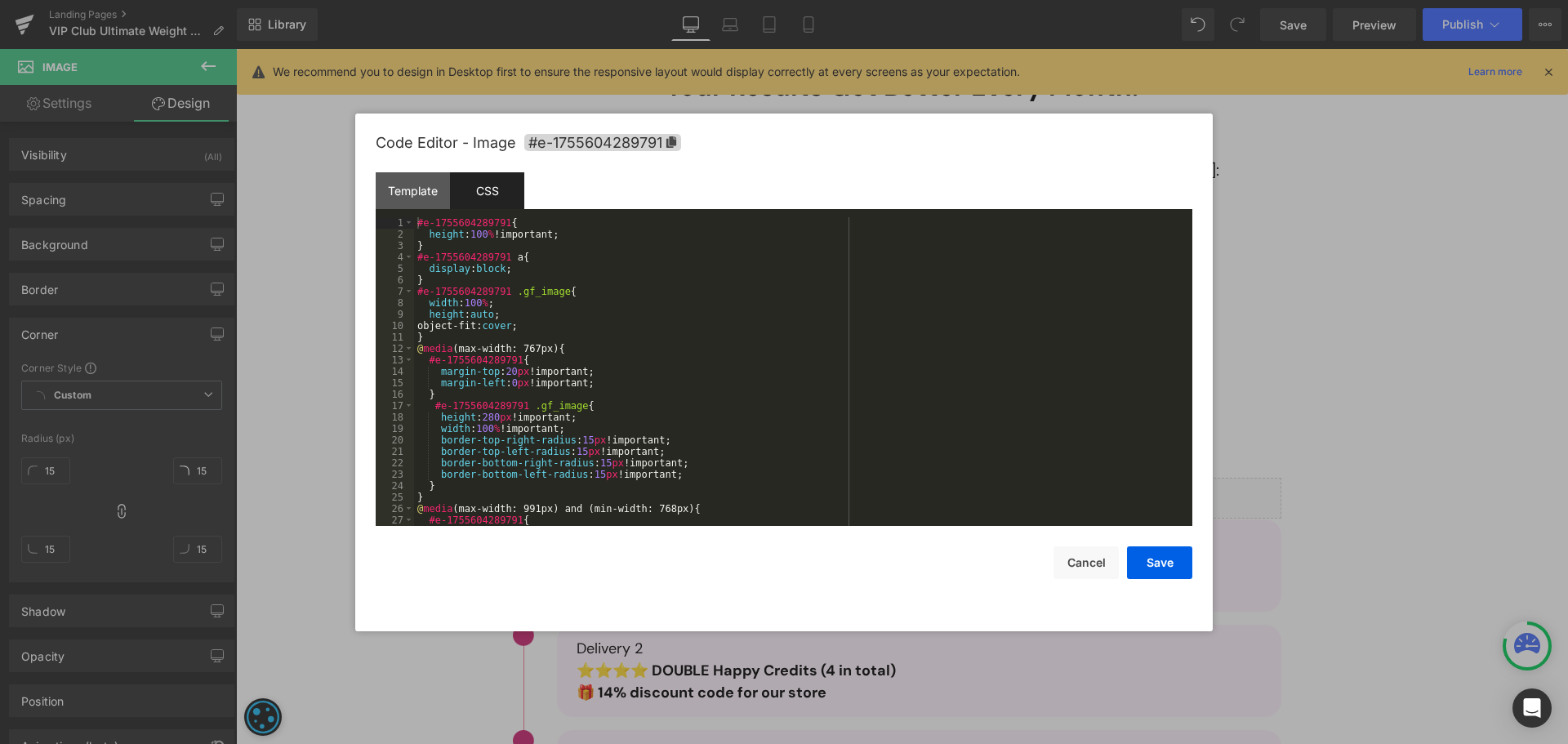
click at [591, 238] on div "#e-1755604289791 { height : 100 % !important; } #e-1755604289791 a { display : …" at bounding box center [799, 383] width 772 height 331
click at [603, 326] on div "#e-1755604289791 { height : 100 % !important; } #e-1755604289791 a { display : …" at bounding box center [799, 383] width 772 height 331
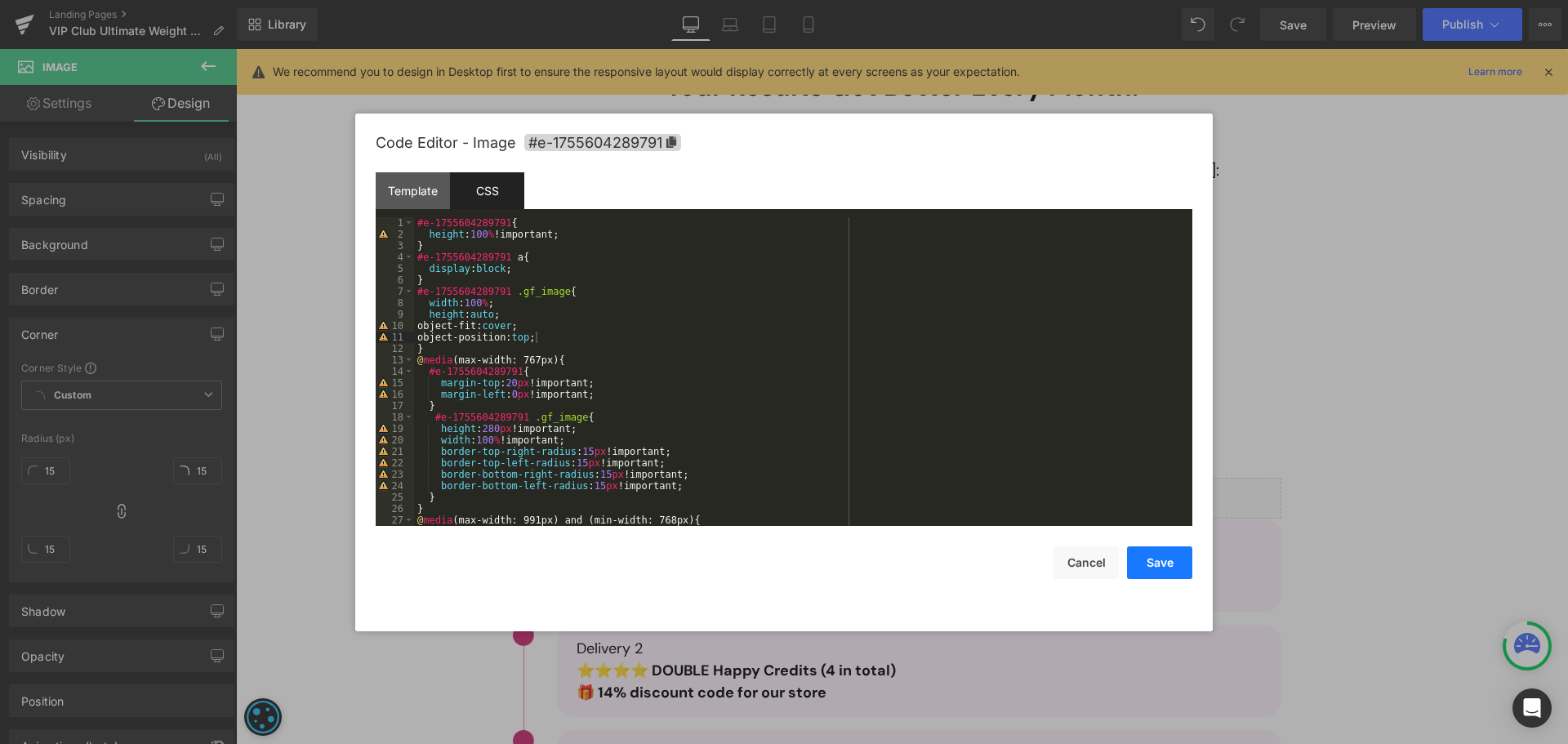
click at [1170, 559] on button "Save" at bounding box center [1160, 562] width 65 height 32
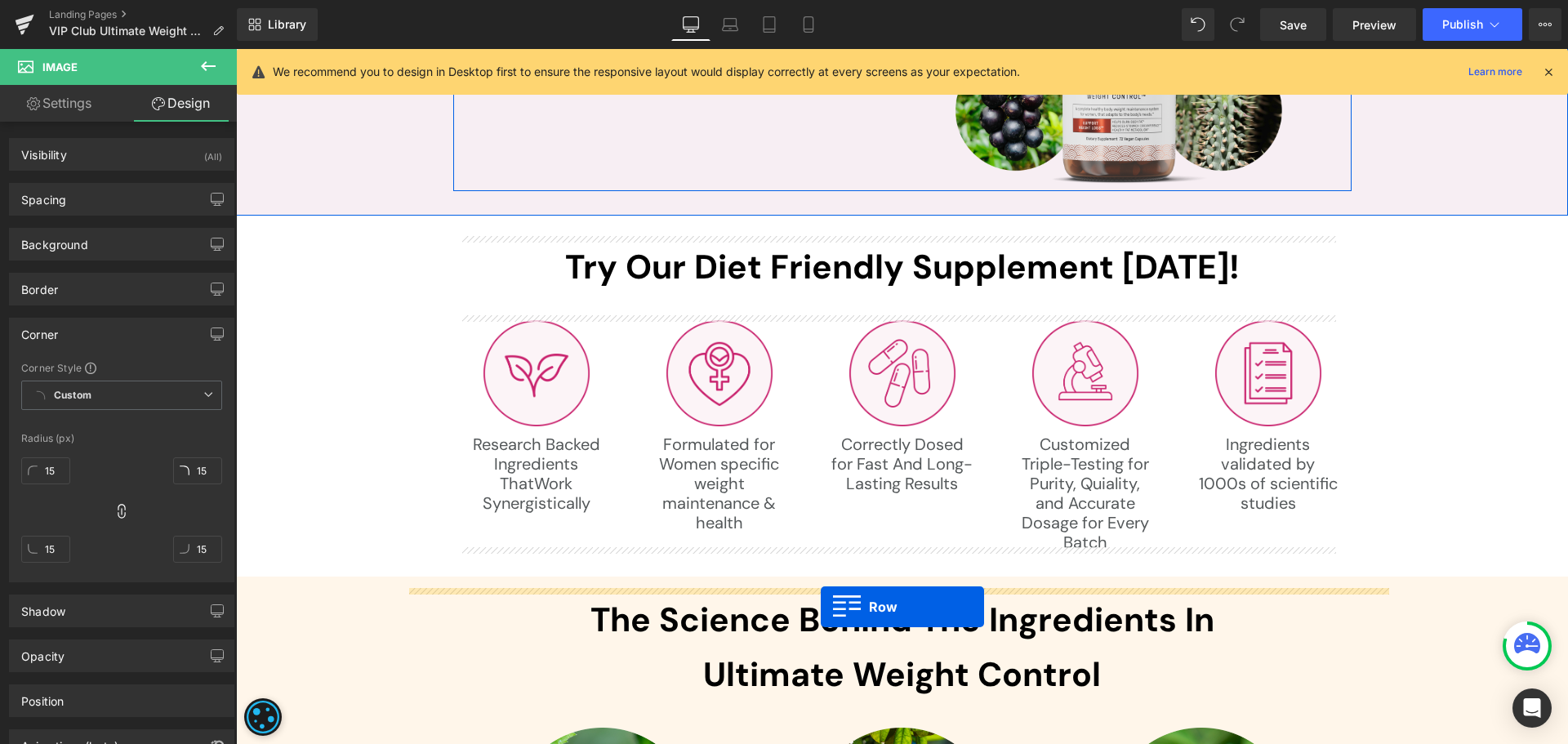
scroll to position [4980, 0]
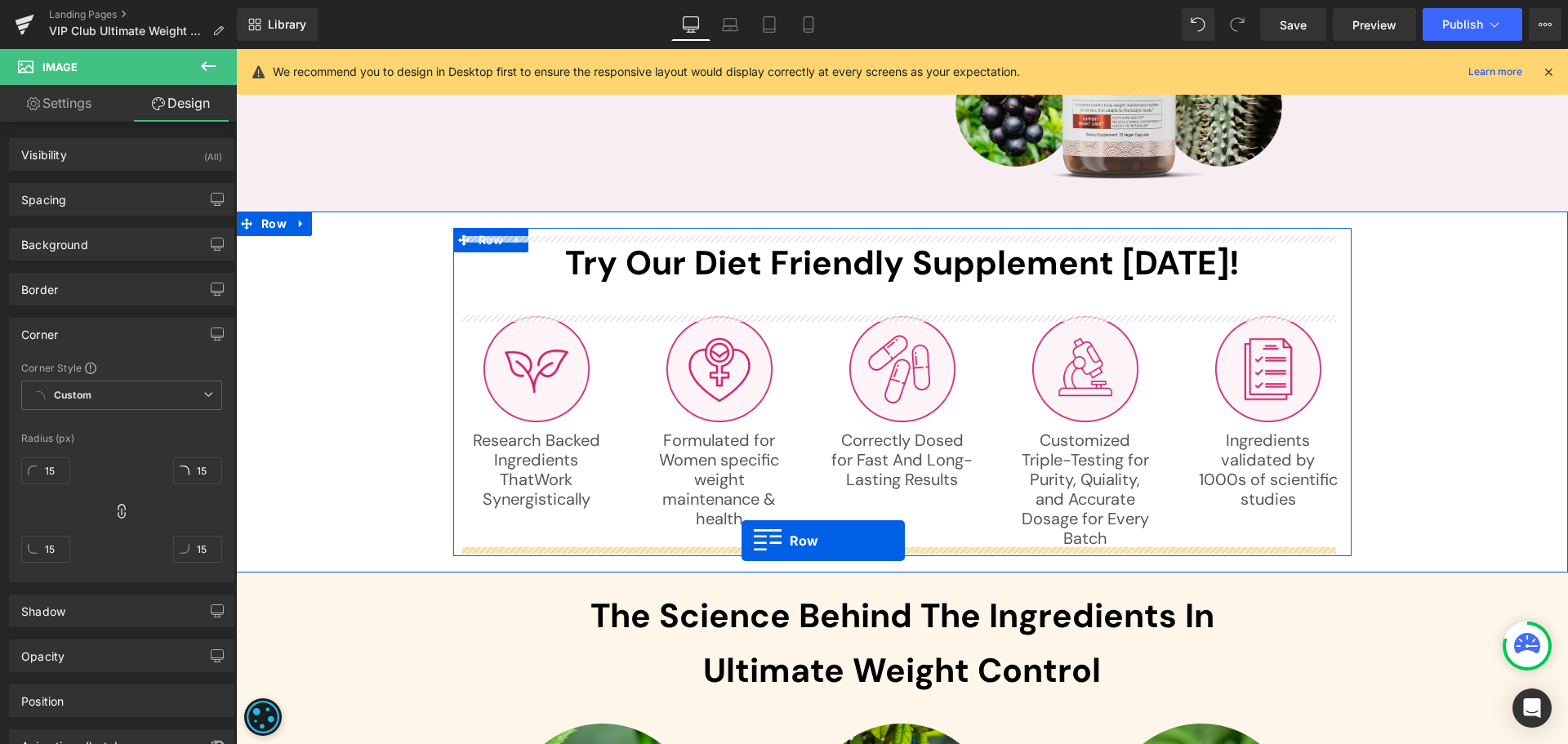
drag, startPoint x: 636, startPoint y: 385, endPoint x: 742, endPoint y: 540, distance: 187.8
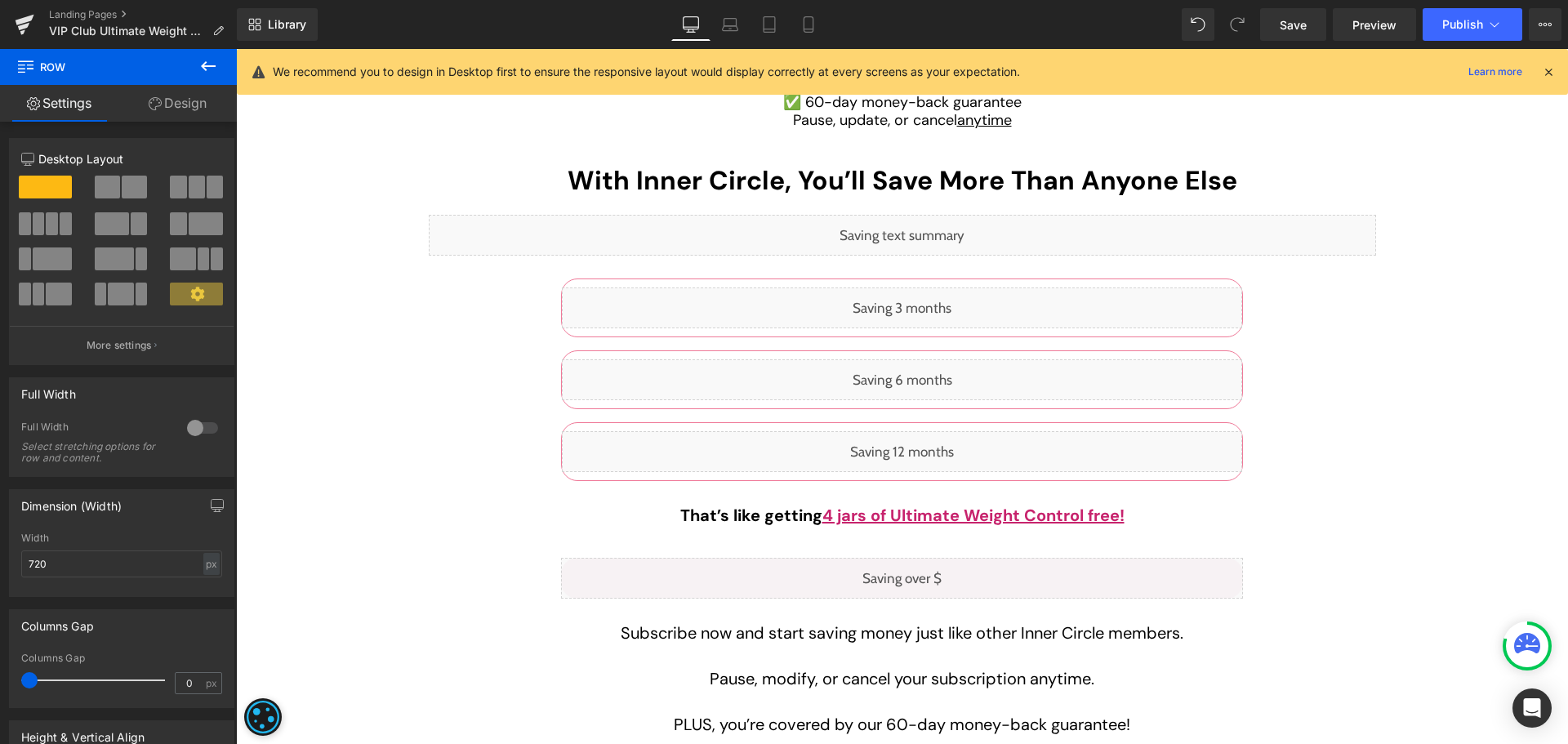
scroll to position [3877, 0]
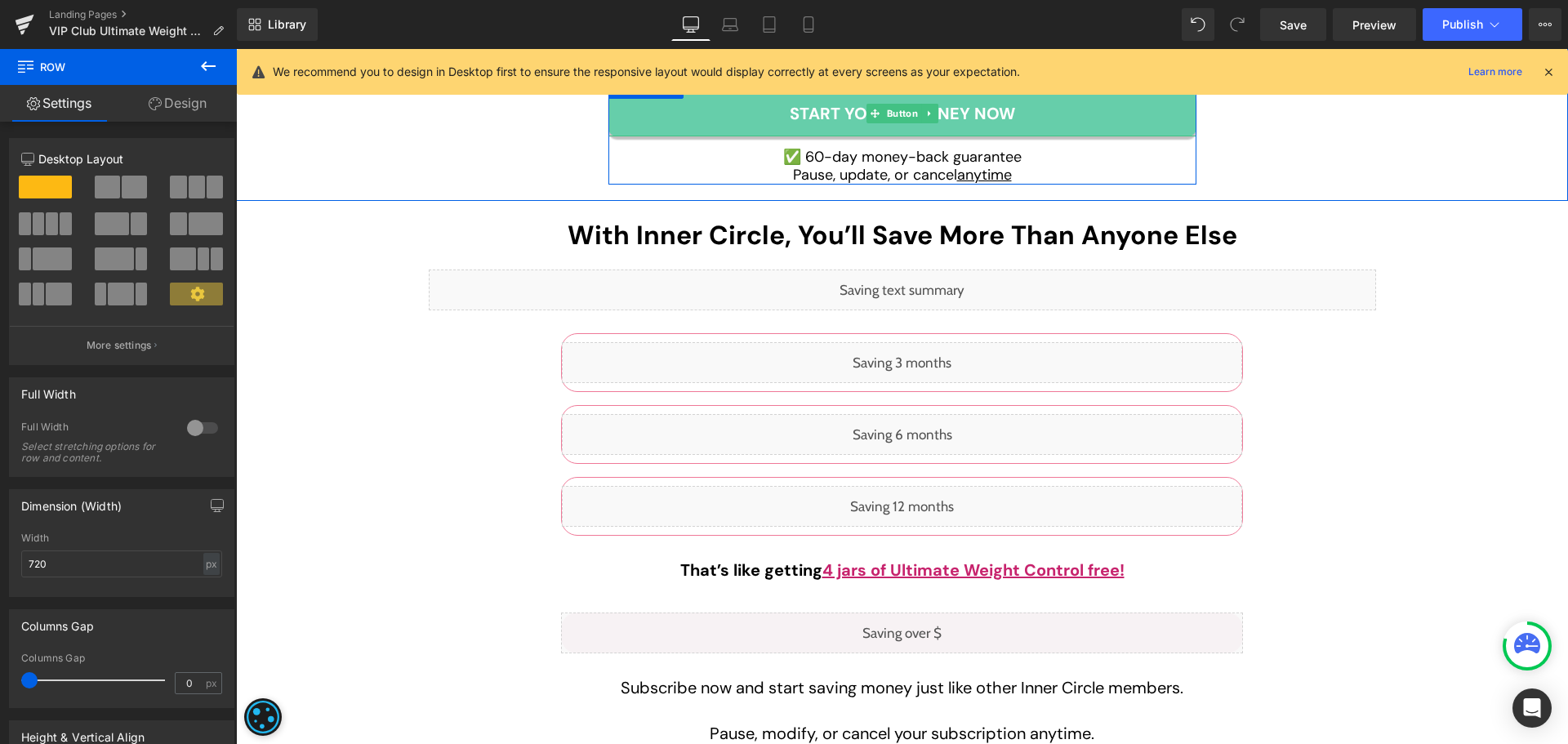
click at [690, 117] on link "start your journey now" at bounding box center [903, 113] width 588 height 46
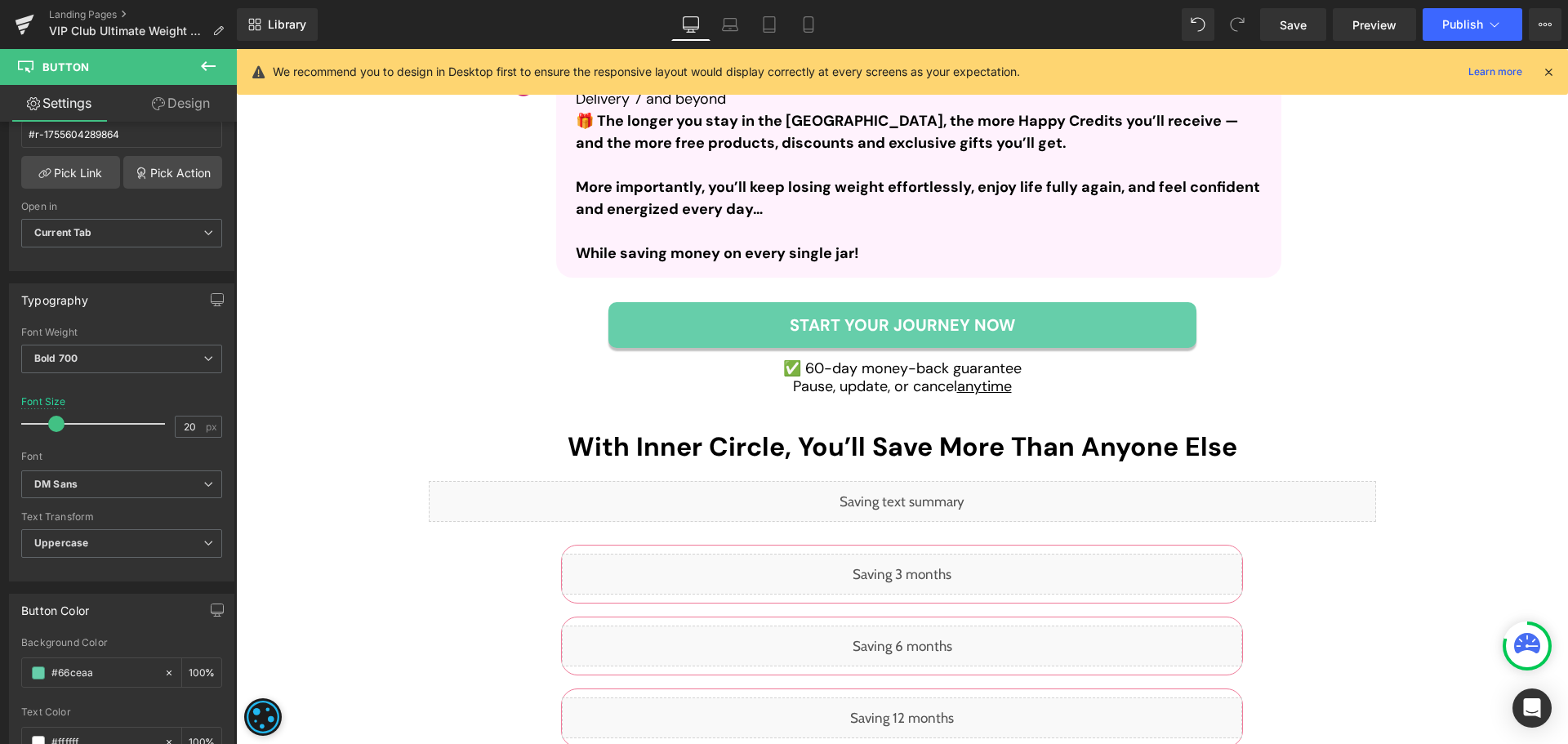
scroll to position [3633, 0]
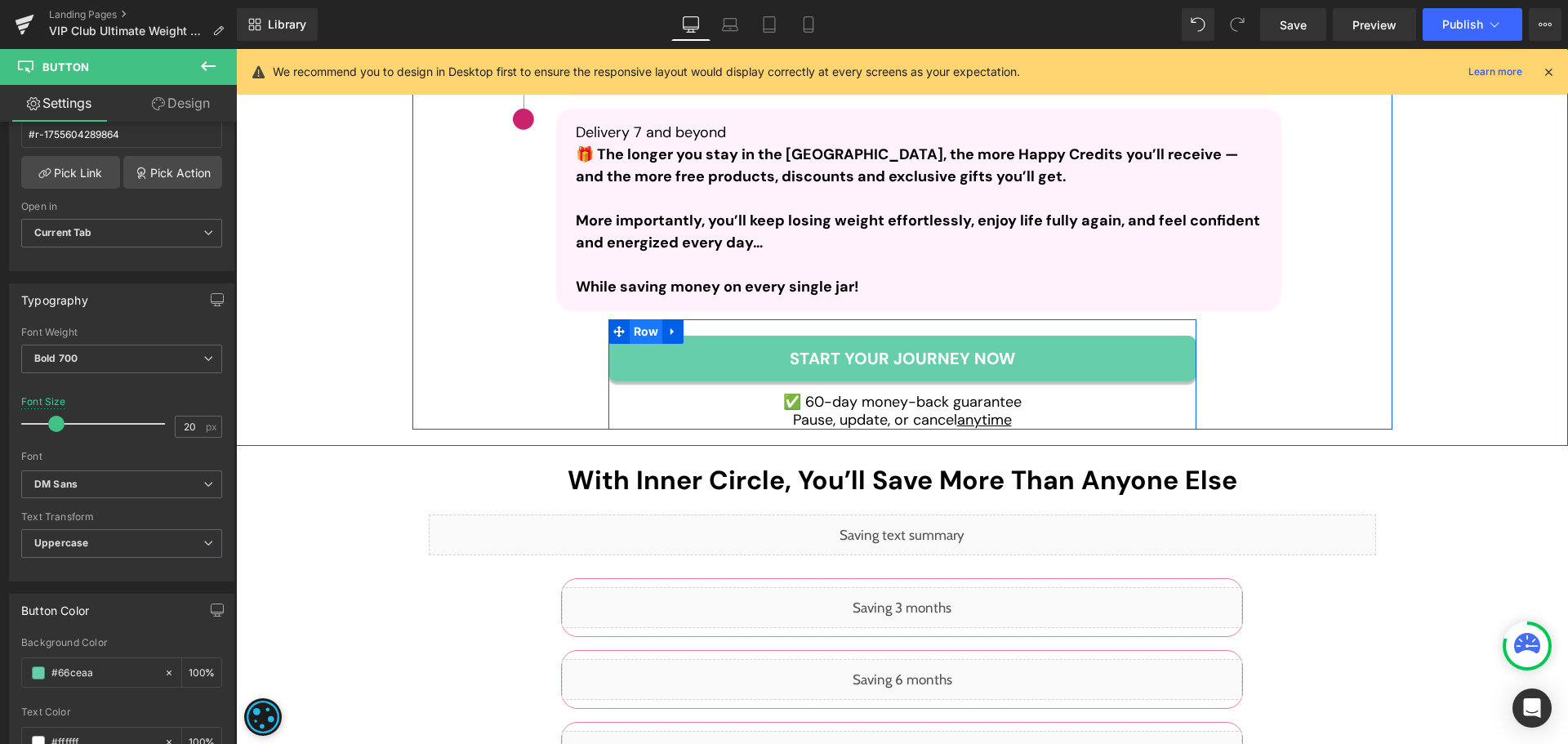
click at [631, 331] on span "Row" at bounding box center [646, 331] width 33 height 24
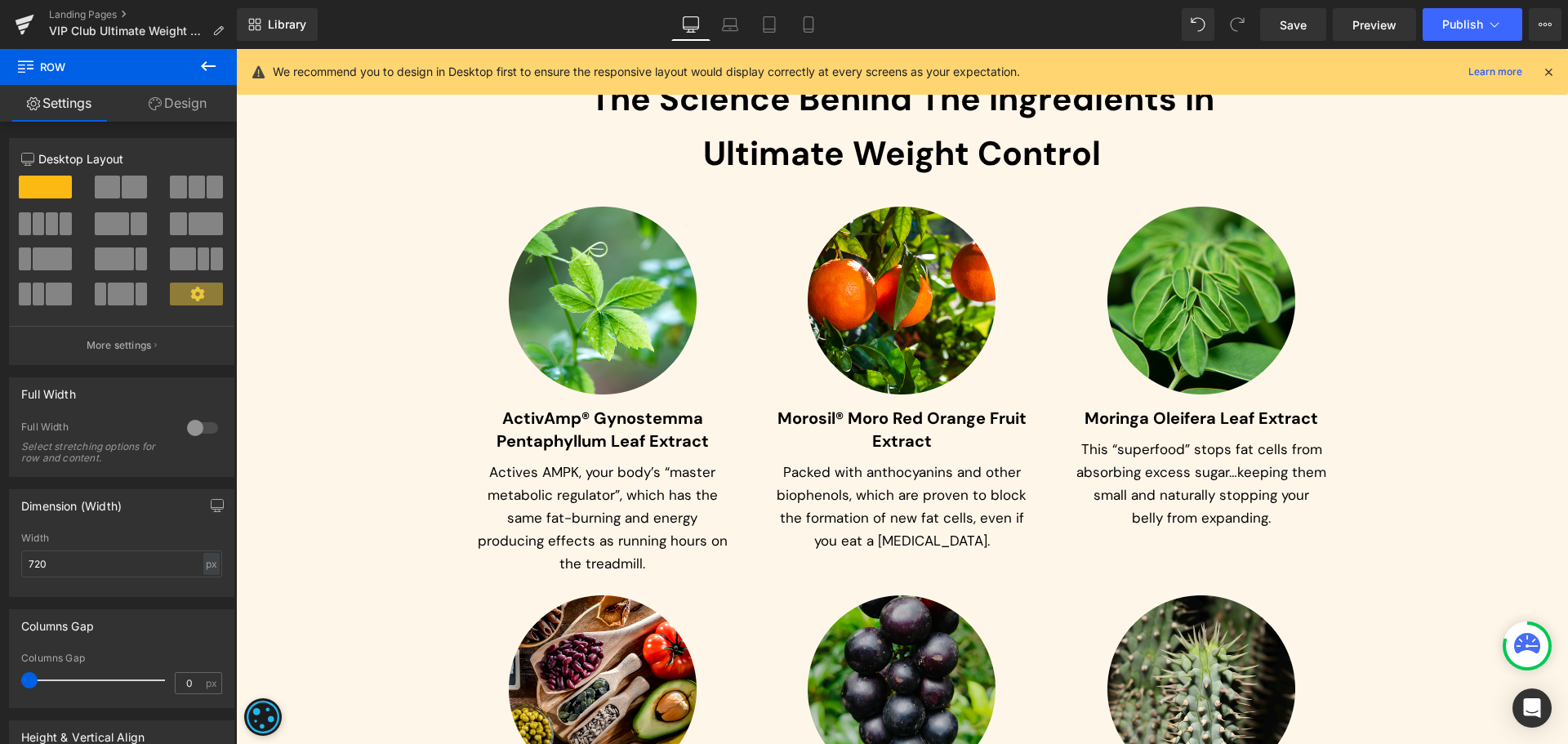
scroll to position [5755, 0]
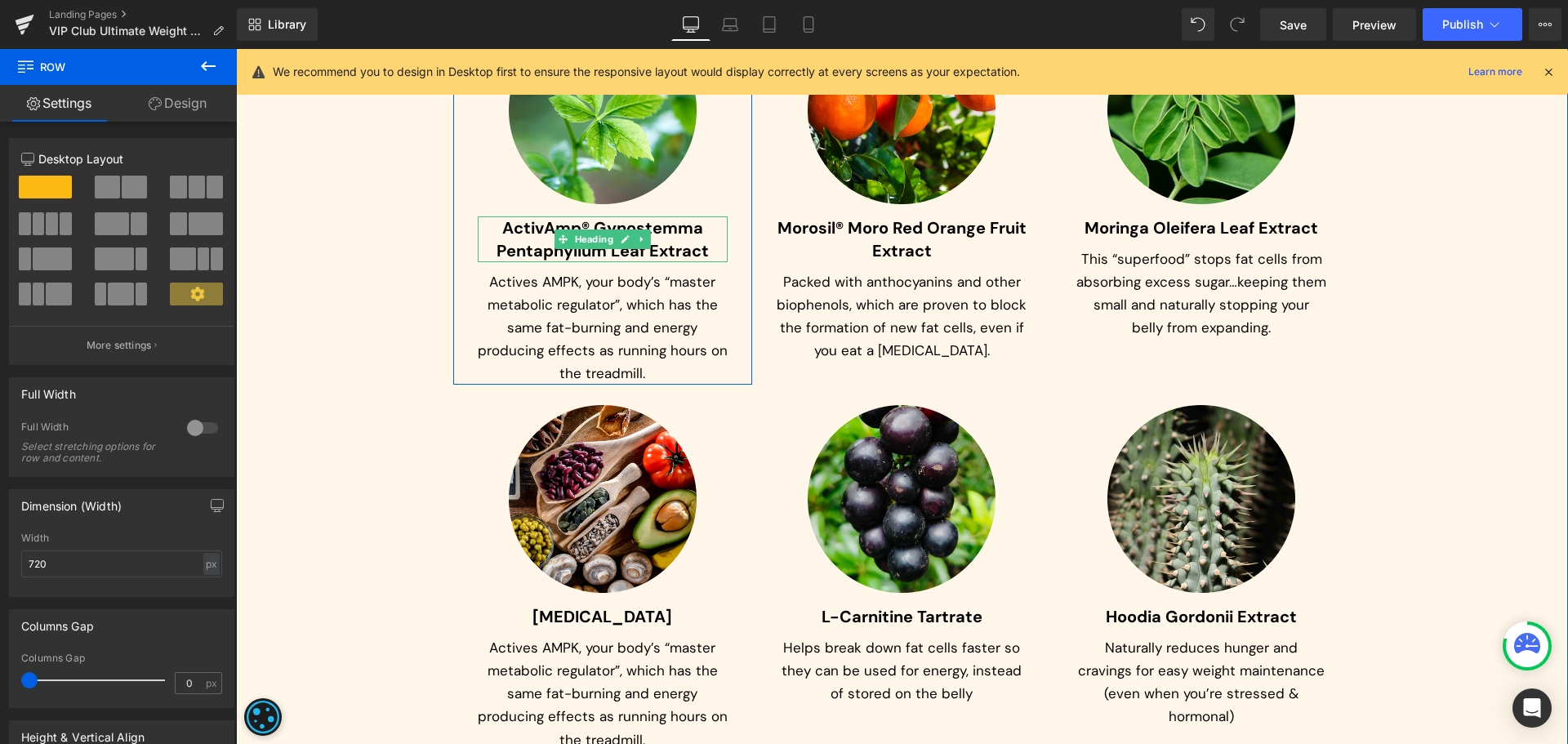
click at [537, 239] on h3 "ActivAmp® Gynostemma Pentaphyllum Leaf Extract" at bounding box center [603, 239] width 251 height 46
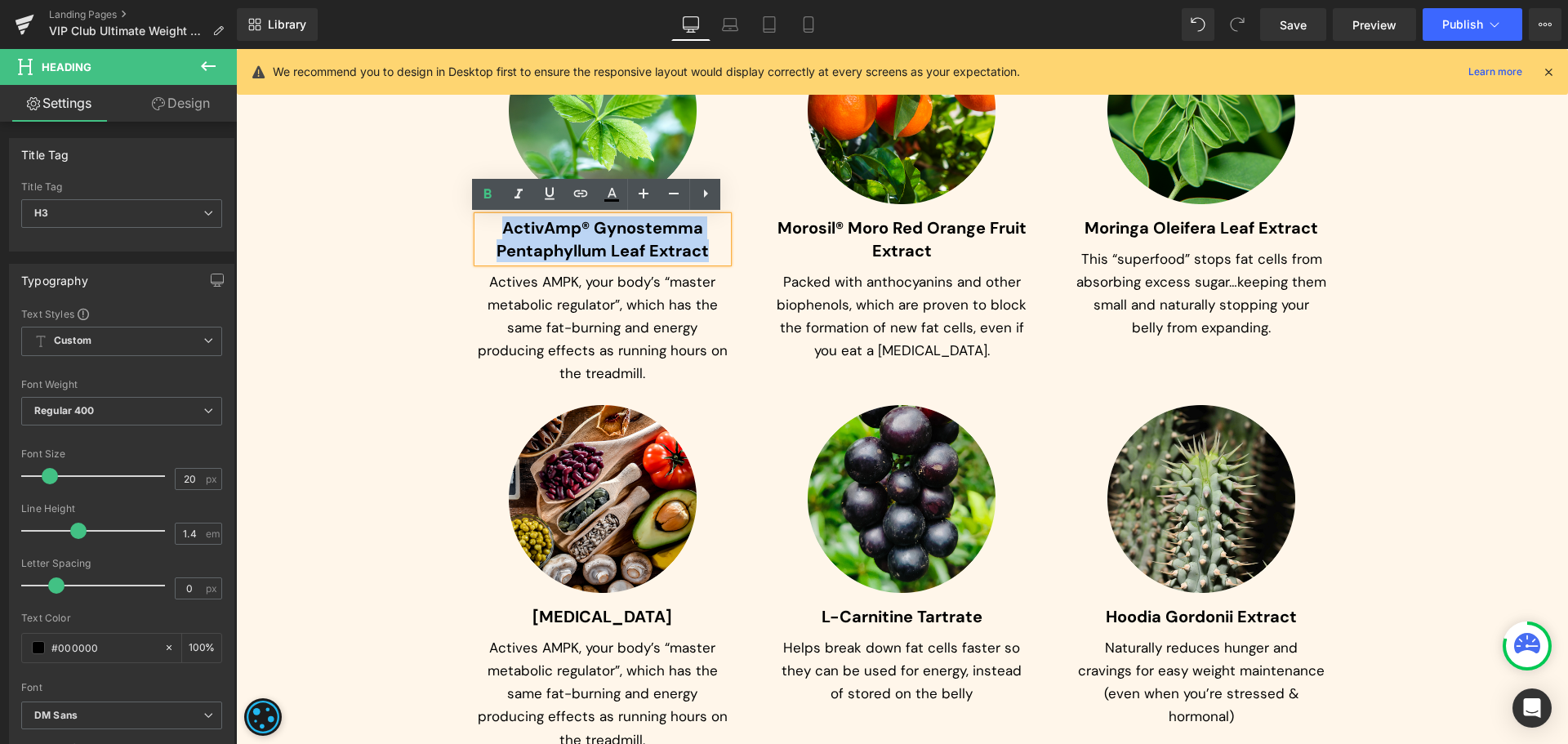
paste div
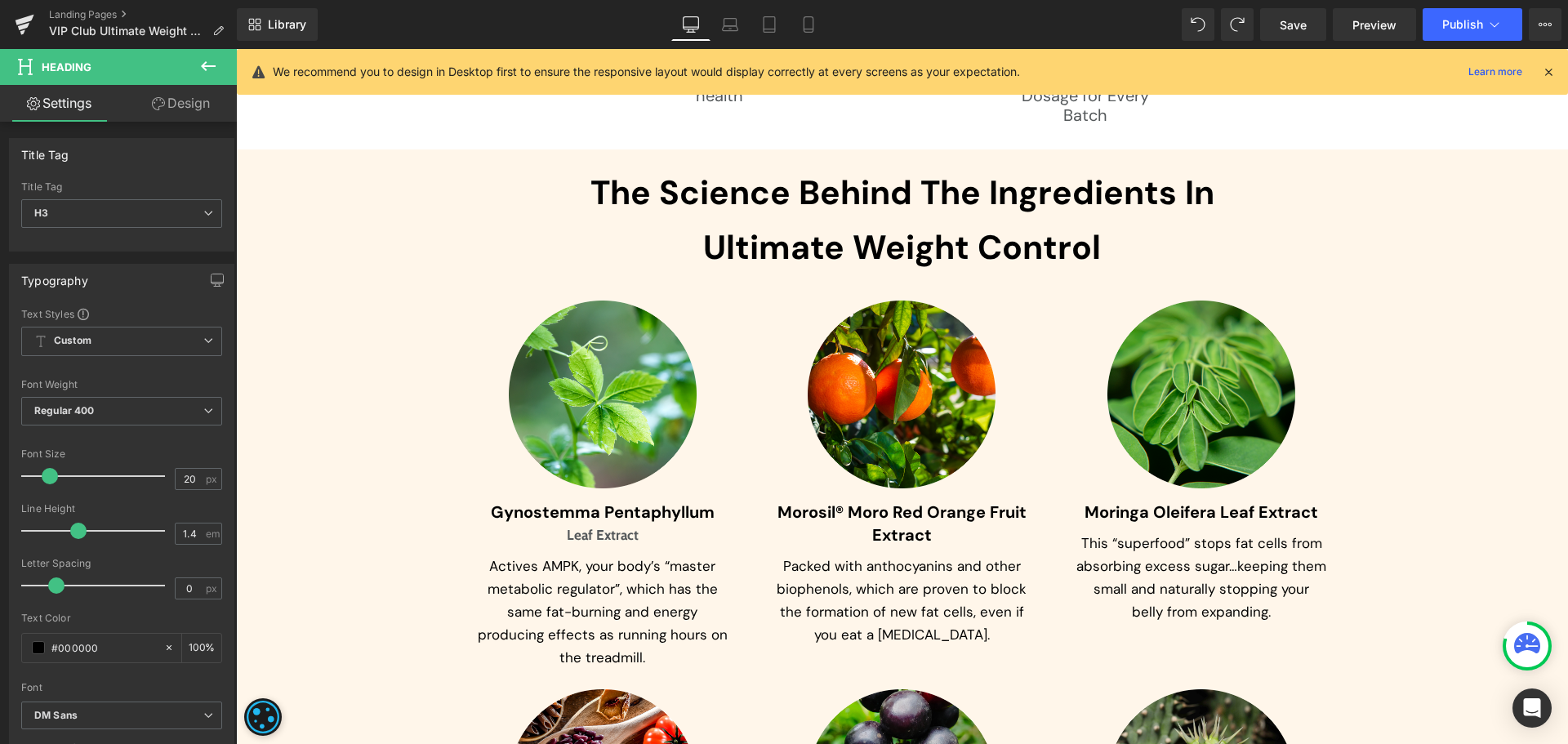
scroll to position [5474, 0]
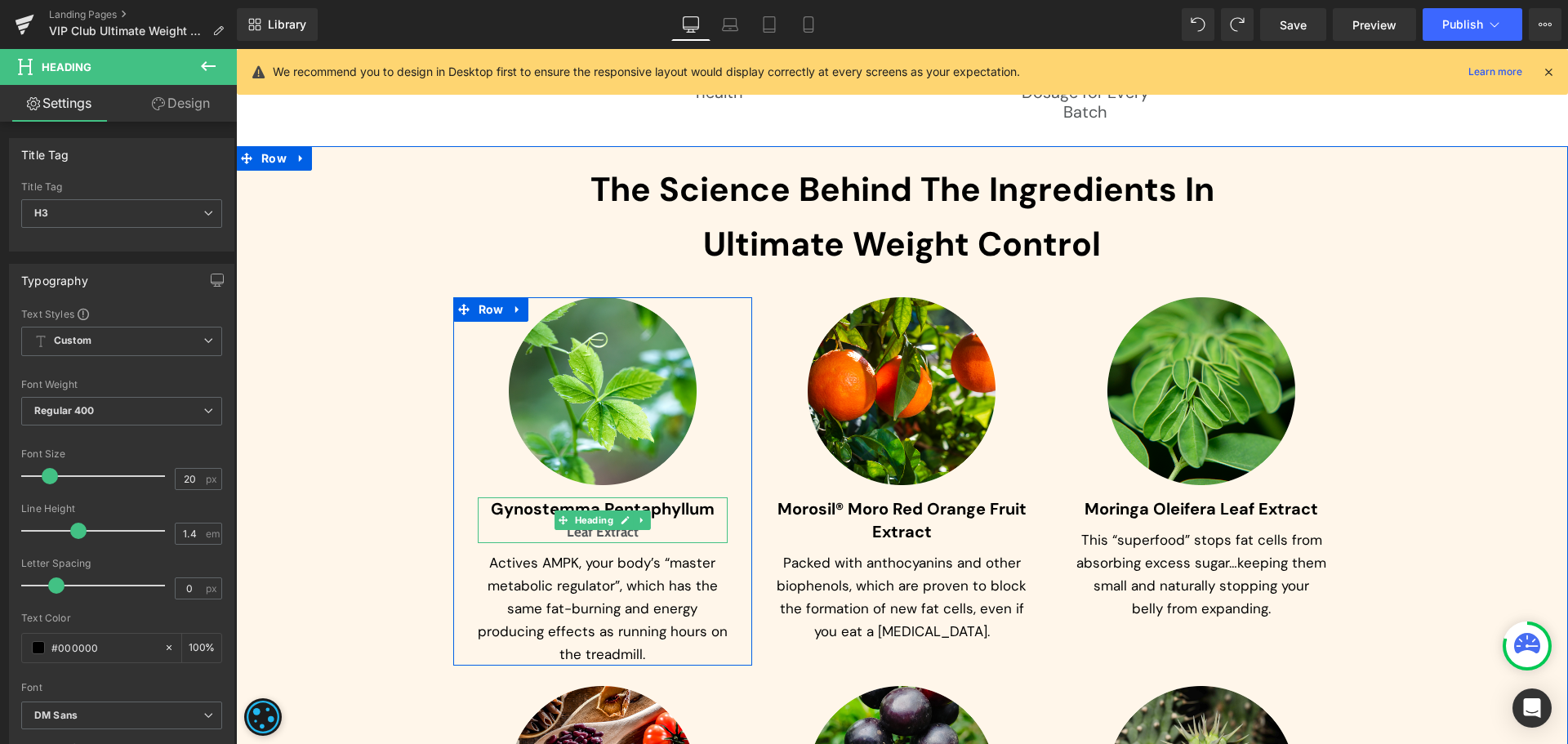
click at [560, 535] on div "Leaf Extract" at bounding box center [603, 531] width 251 height 22
drag, startPoint x: 527, startPoint y: 575, endPoint x: 535, endPoint y: 578, distance: 8.5
click at [527, 575] on p "Actives AMPK, your body’s “master metabolic regulator”, which has the same fat-…" at bounding box center [603, 608] width 251 height 114
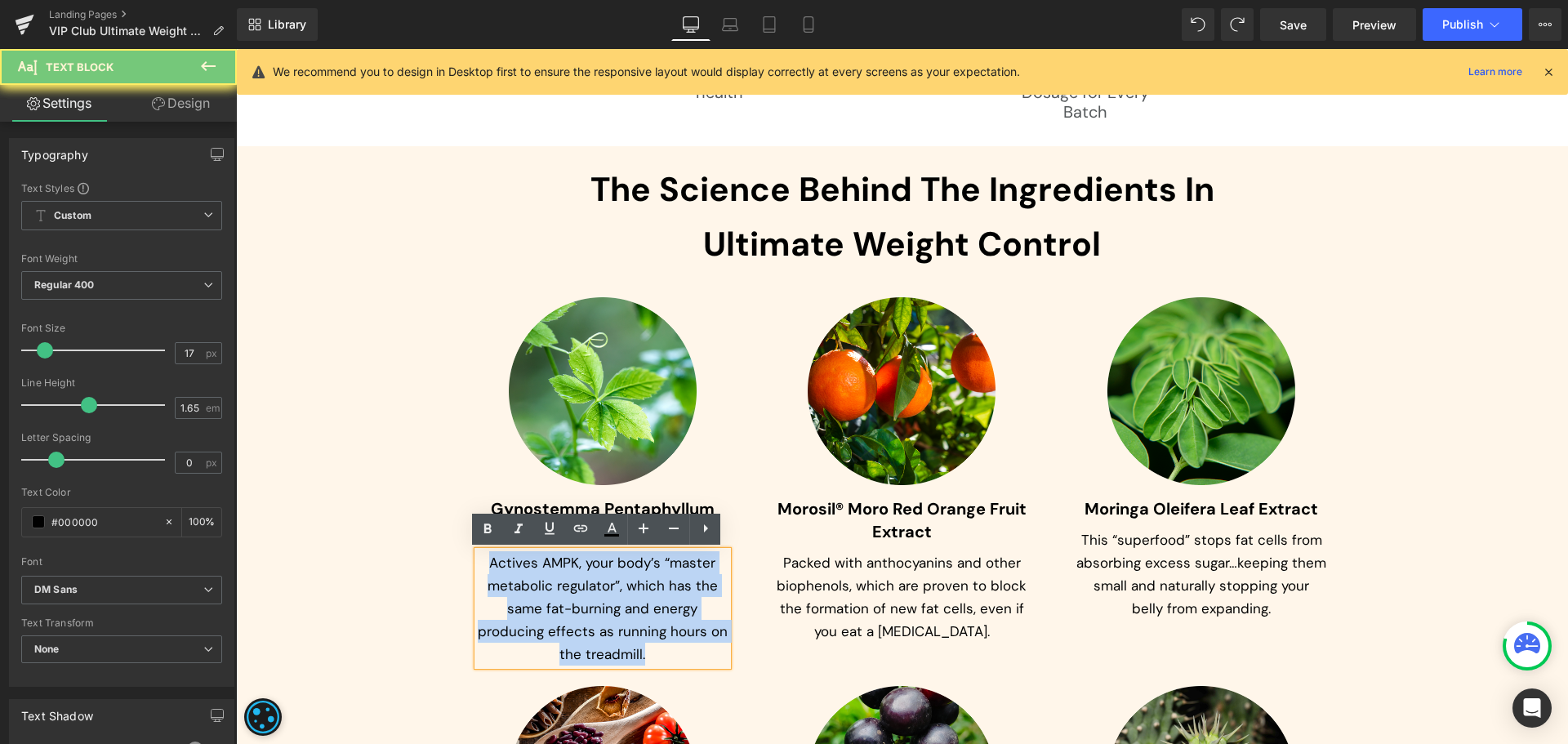
paste div
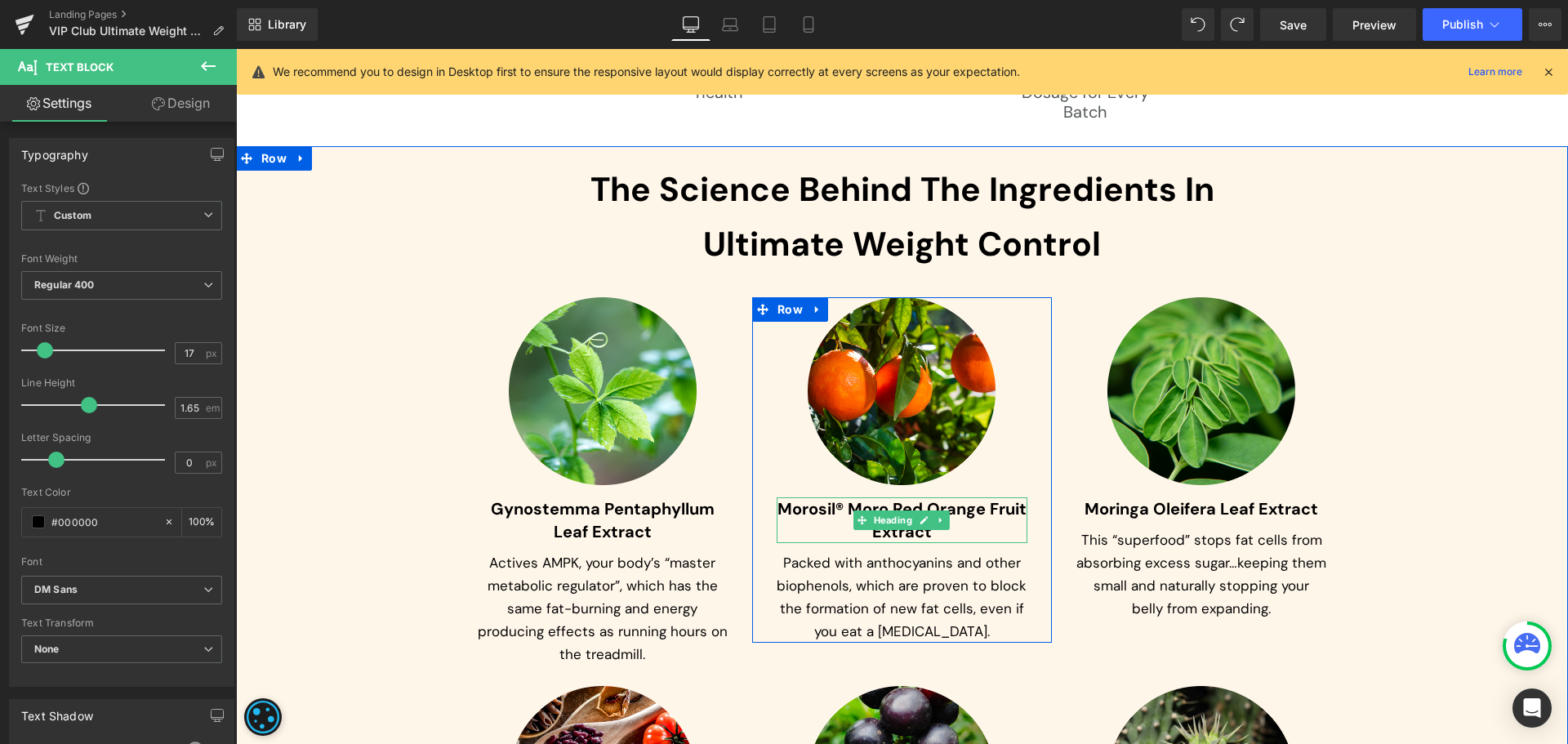
click at [810, 509] on span "Morosil® Moro Red Orange Fruit Extract" at bounding box center [902, 519] width 249 height 44
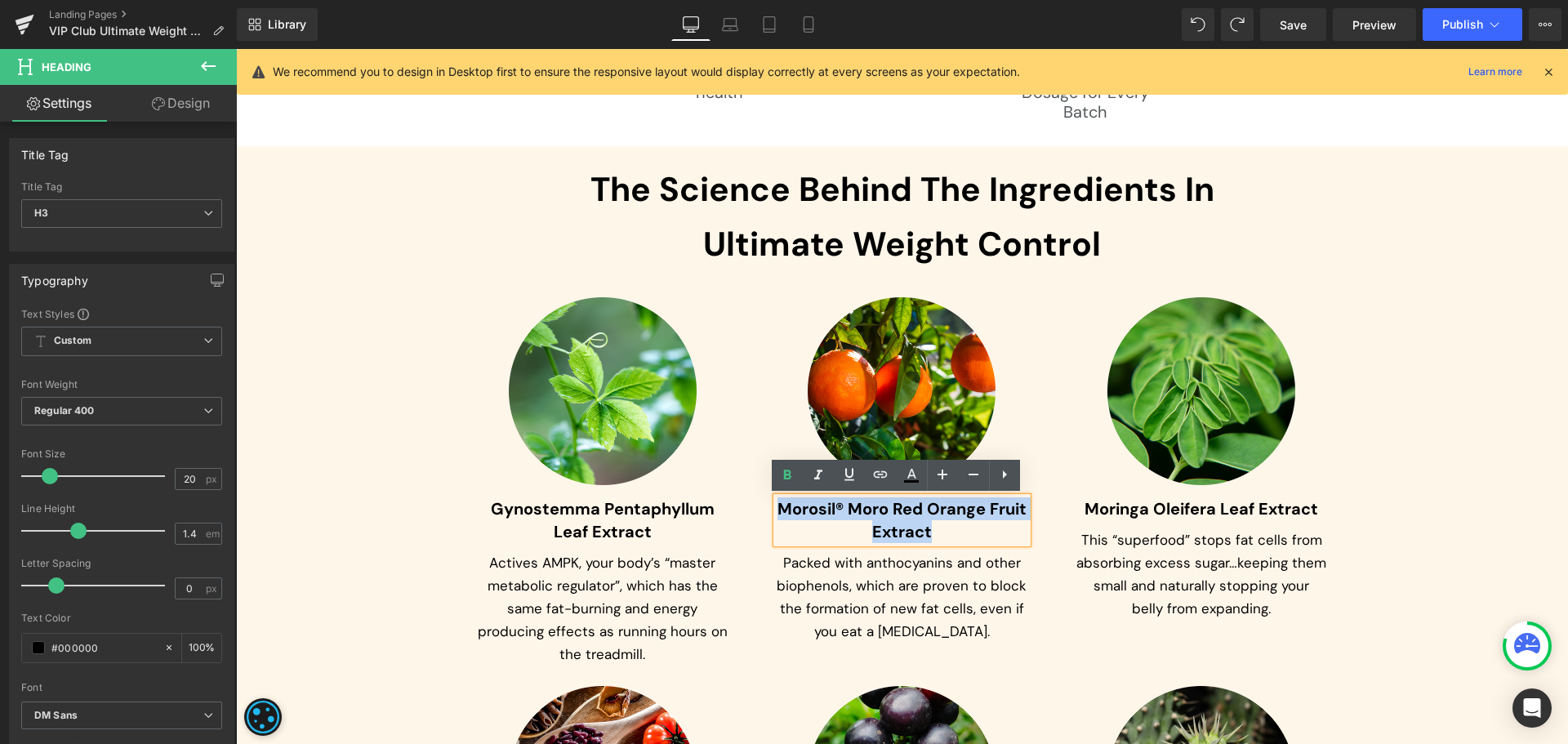
paste div
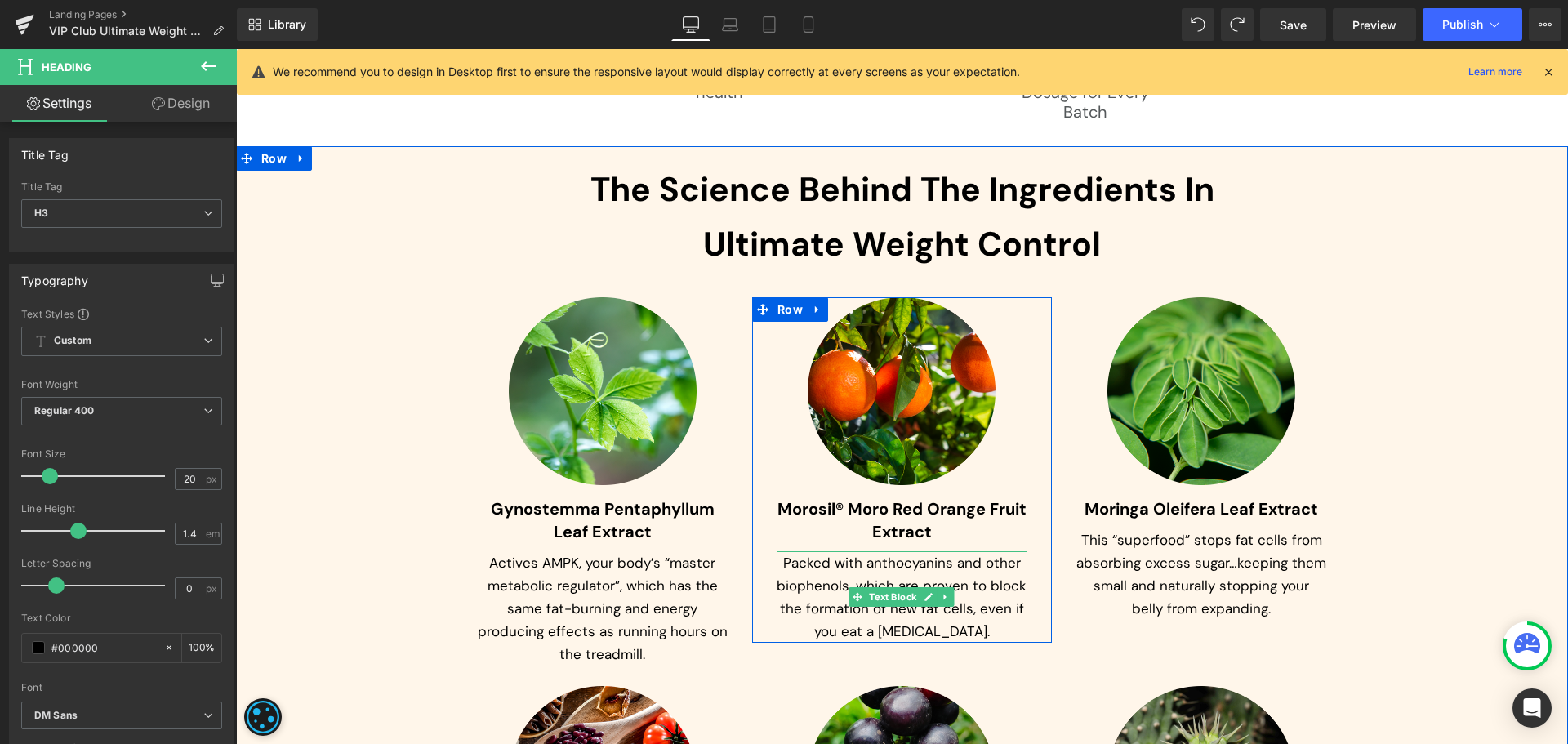
click at [810, 593] on p "Packed with anthocyanins and other biophenols, which are proven to block the fo…" at bounding box center [902, 597] width 251 height 92
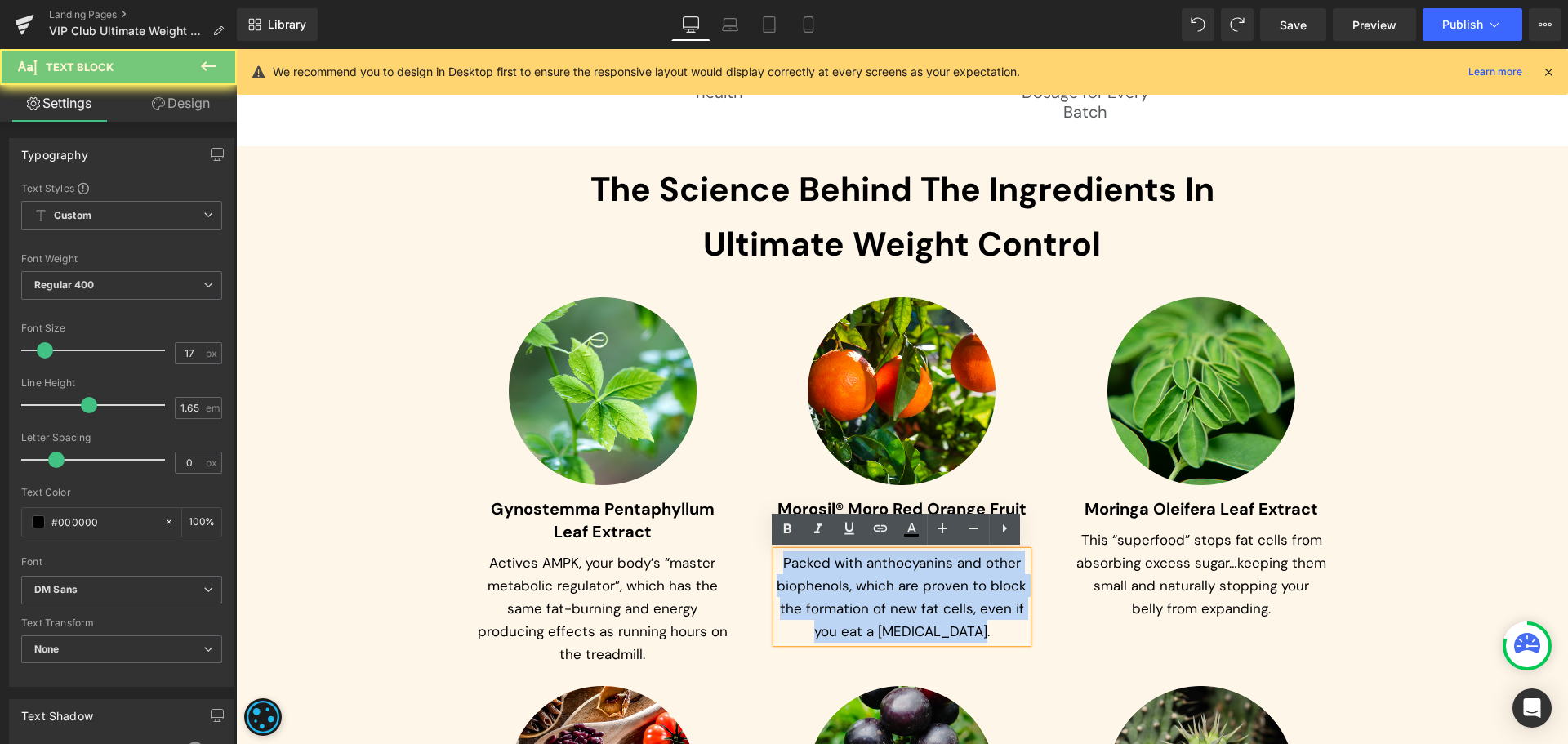
paste div
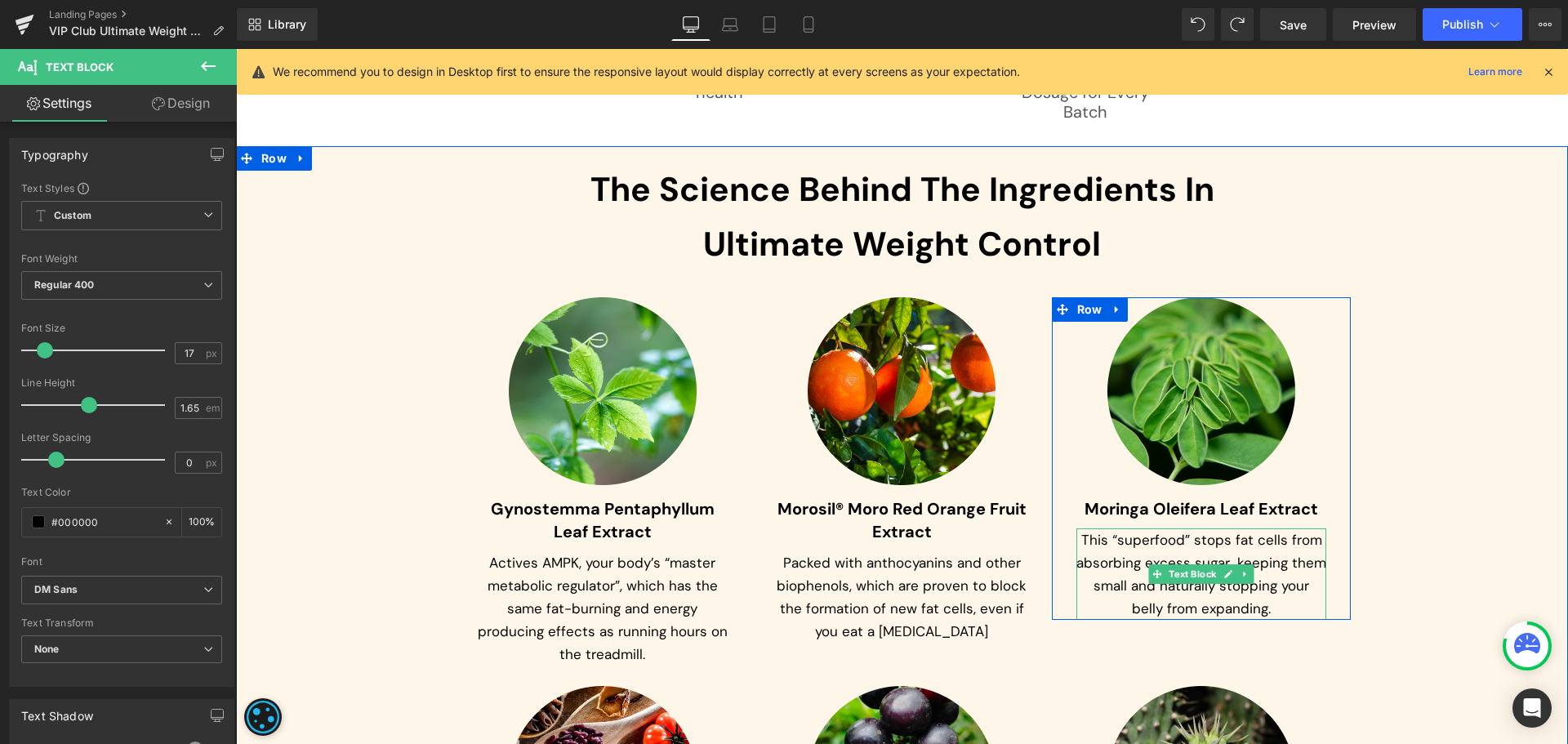
click at [1099, 552] on p "This “superfood” stops fat cells from absorbing excess sugar…keeping them small…" at bounding box center [1202, 574] width 251 height 92
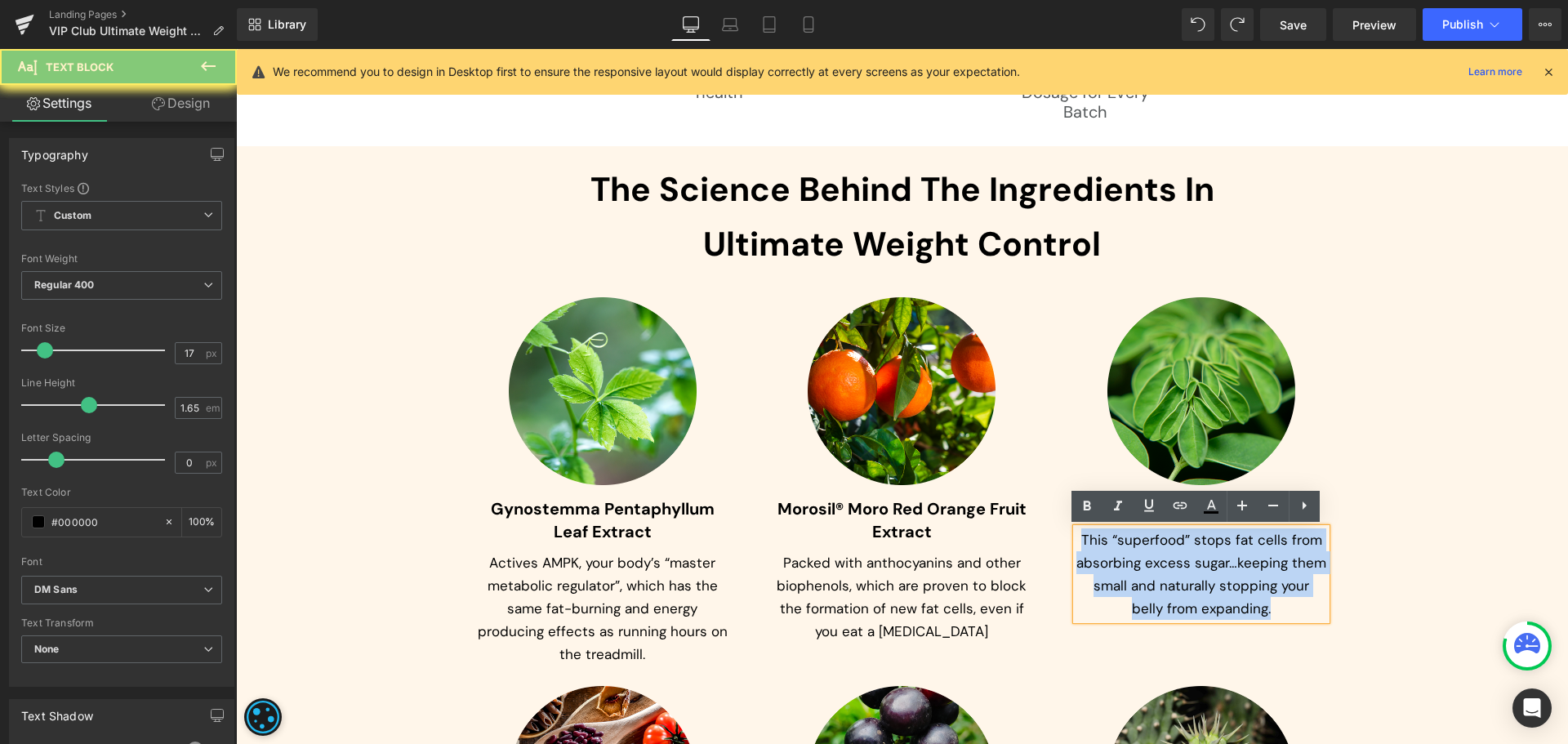
paste div
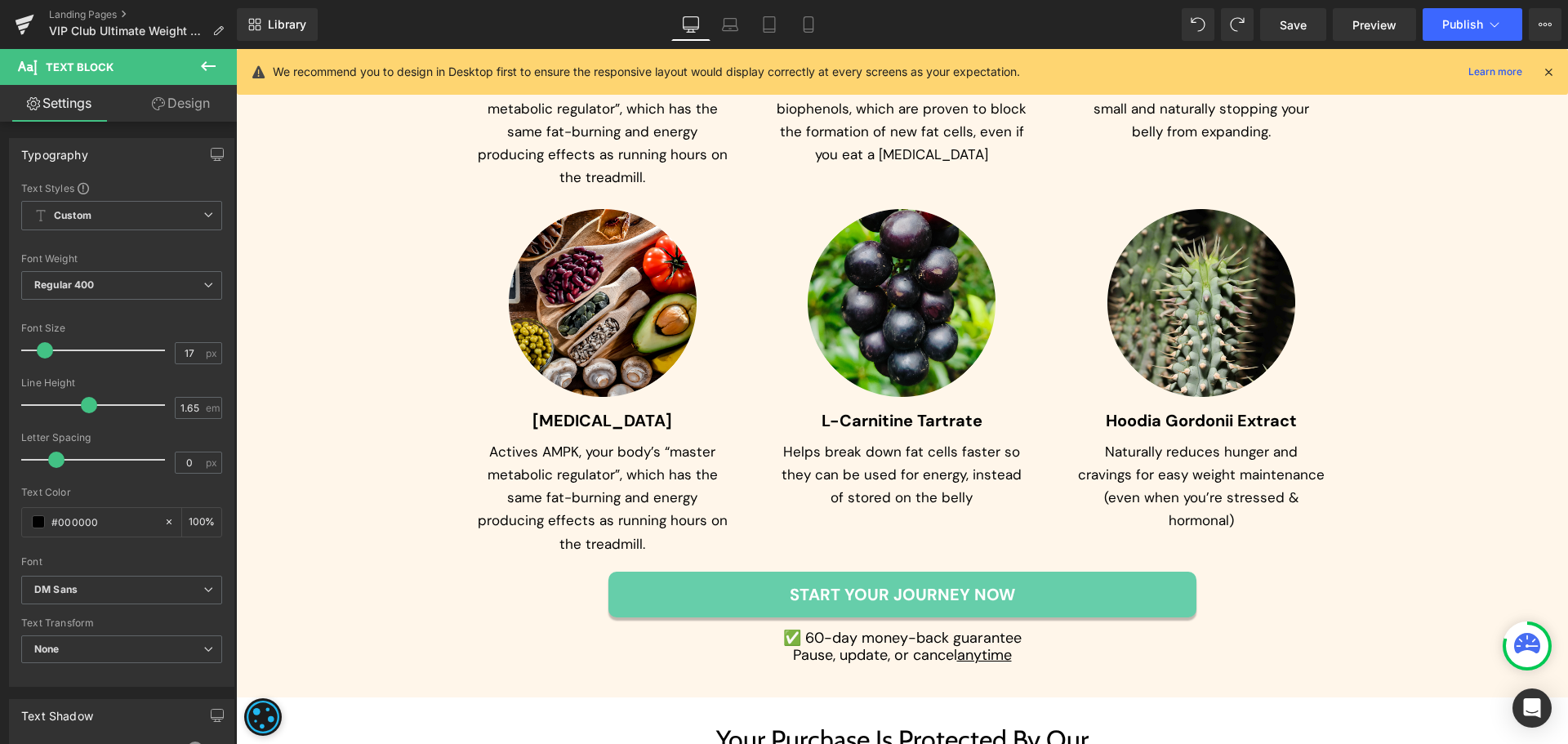
scroll to position [5964, 0]
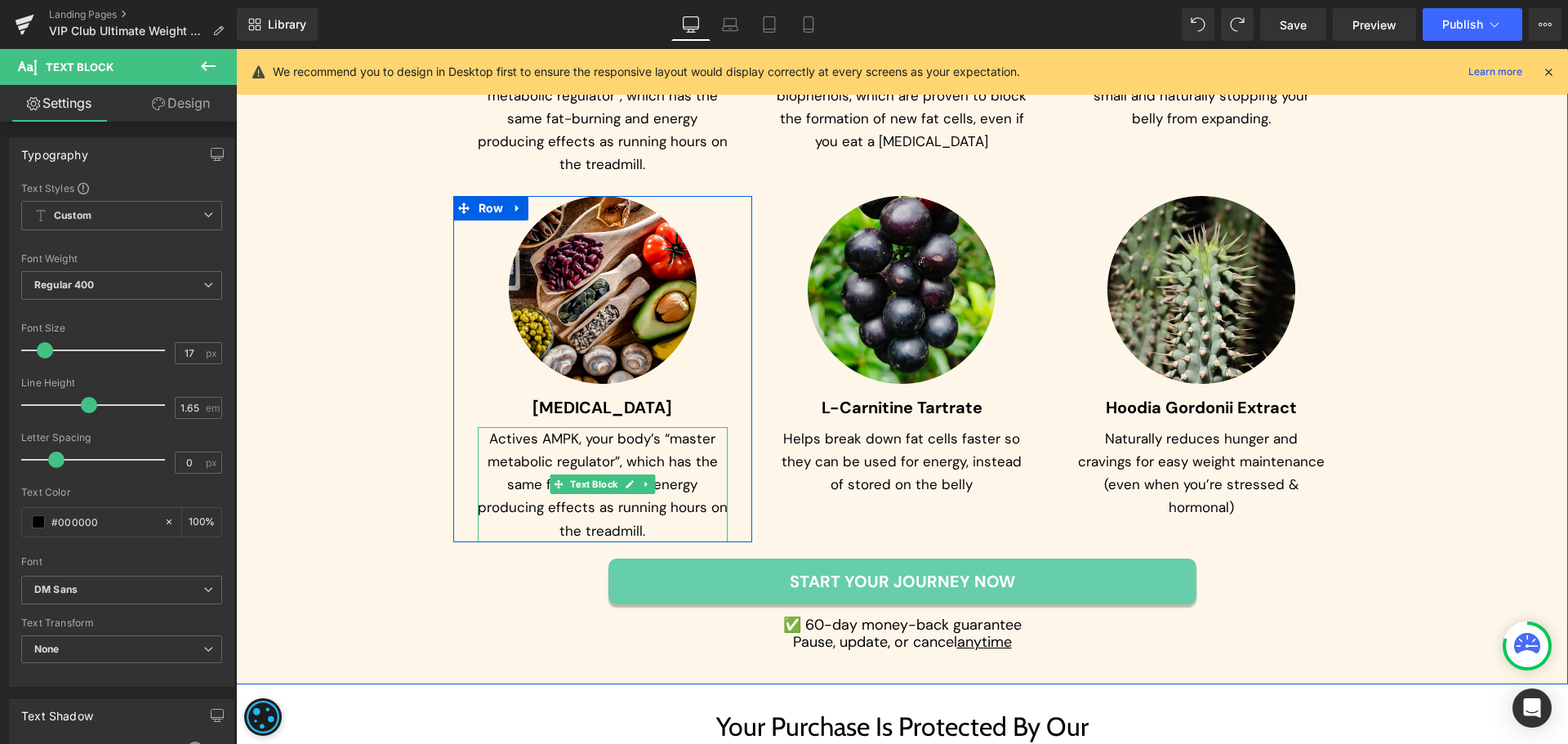
click at [529, 458] on p "Actives AMPK, your body’s “master metabolic regulator”, which has the same fat-…" at bounding box center [603, 484] width 251 height 114
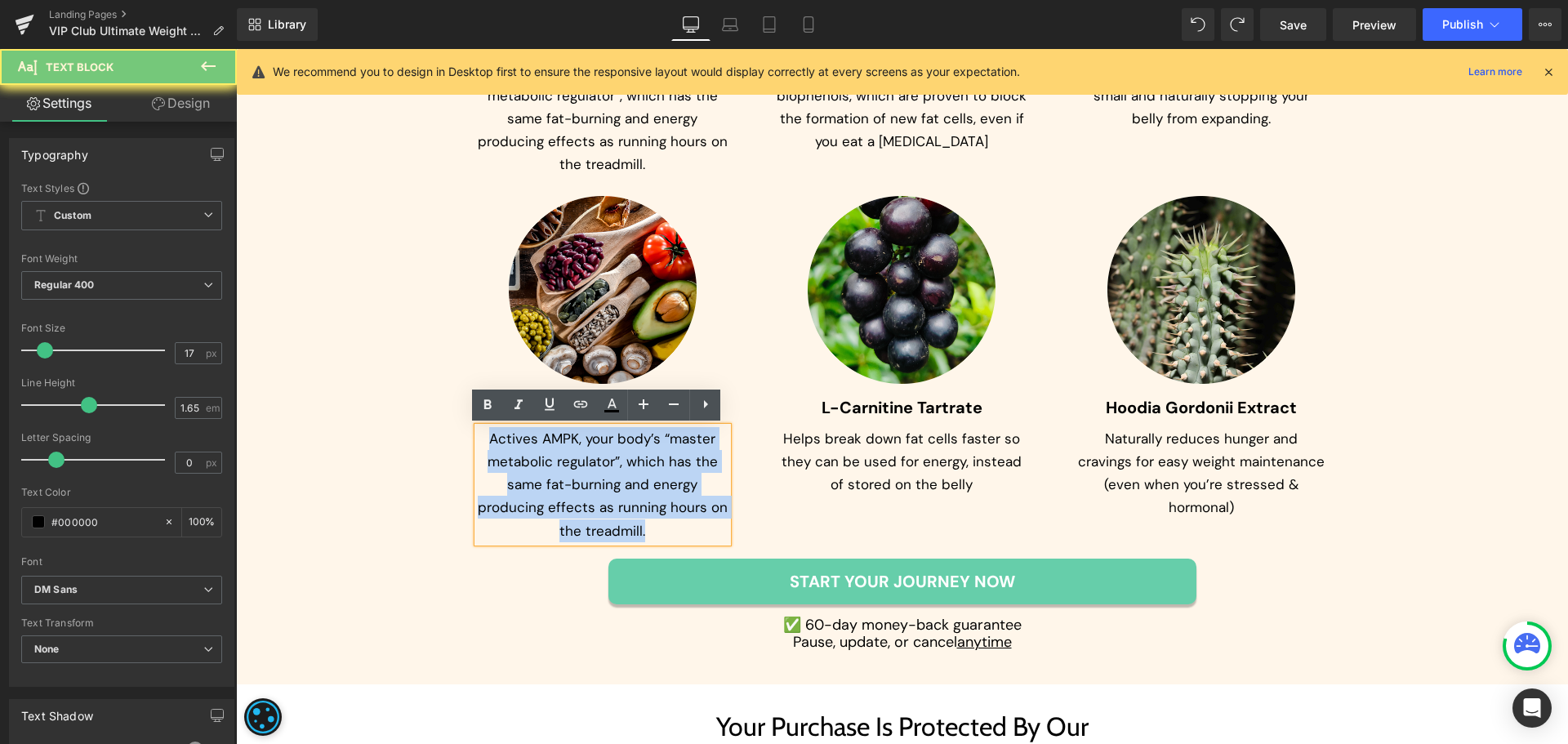
paste div
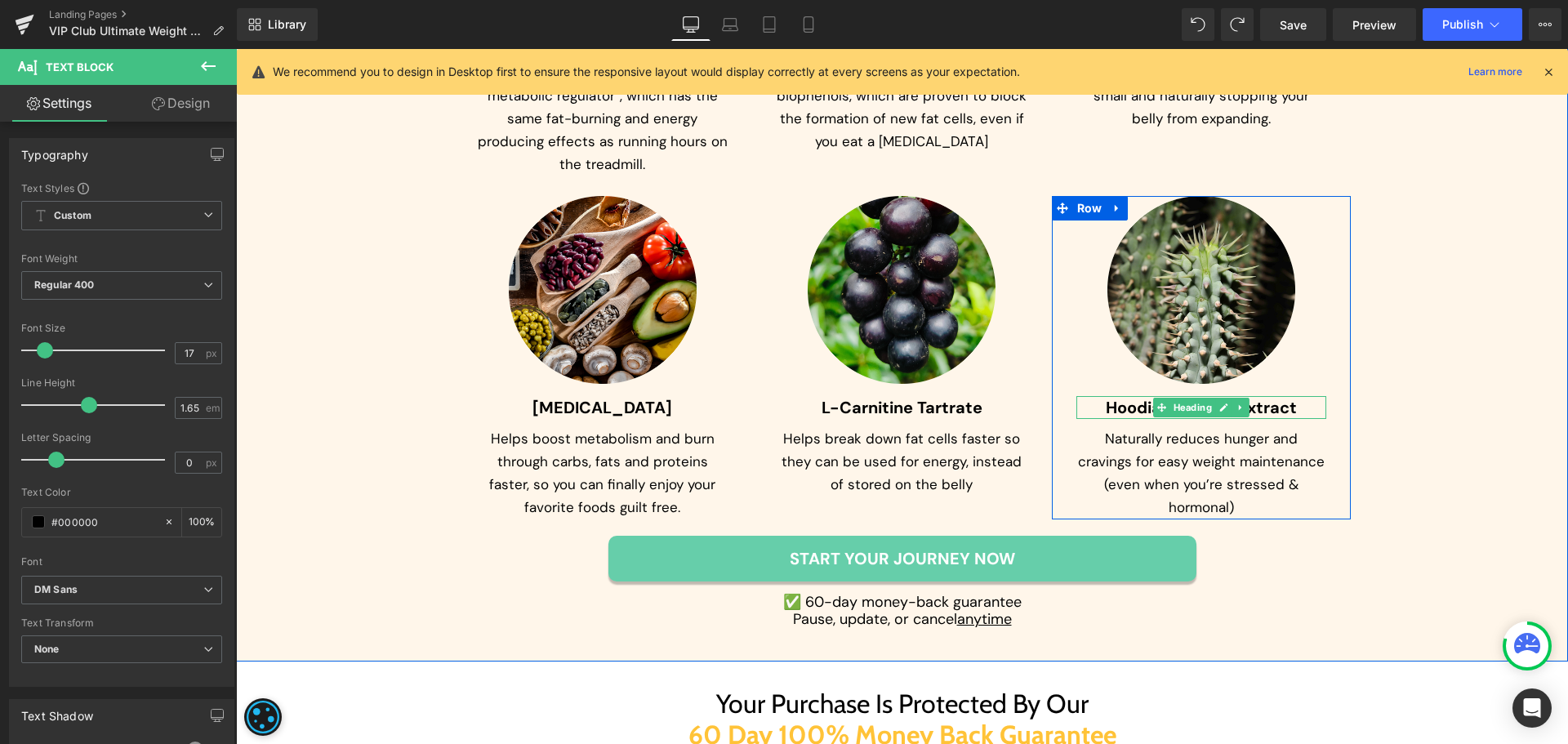
click at [1130, 409] on span "Hoodia Gordonii Extract" at bounding box center [1202, 408] width 192 height 22
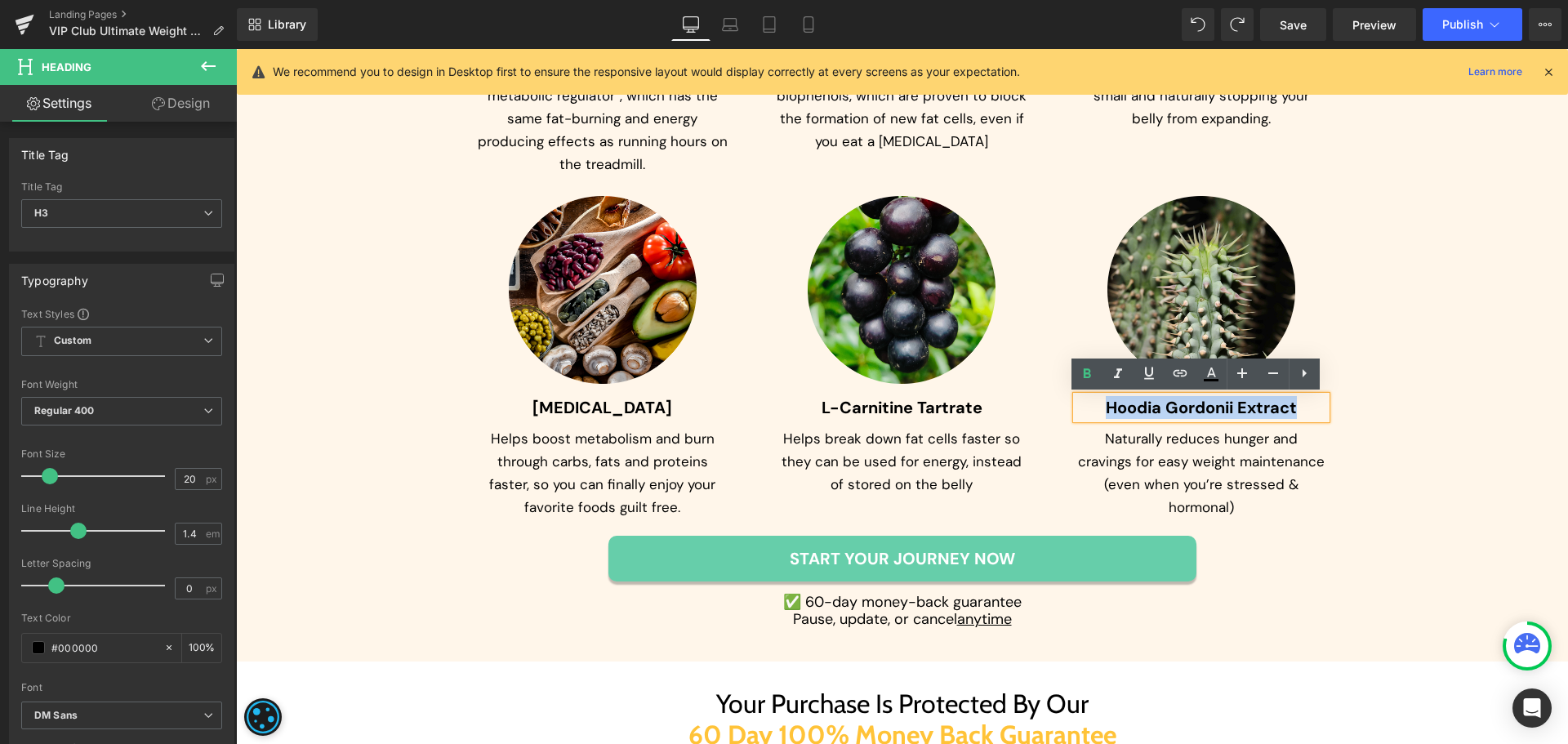
paste div
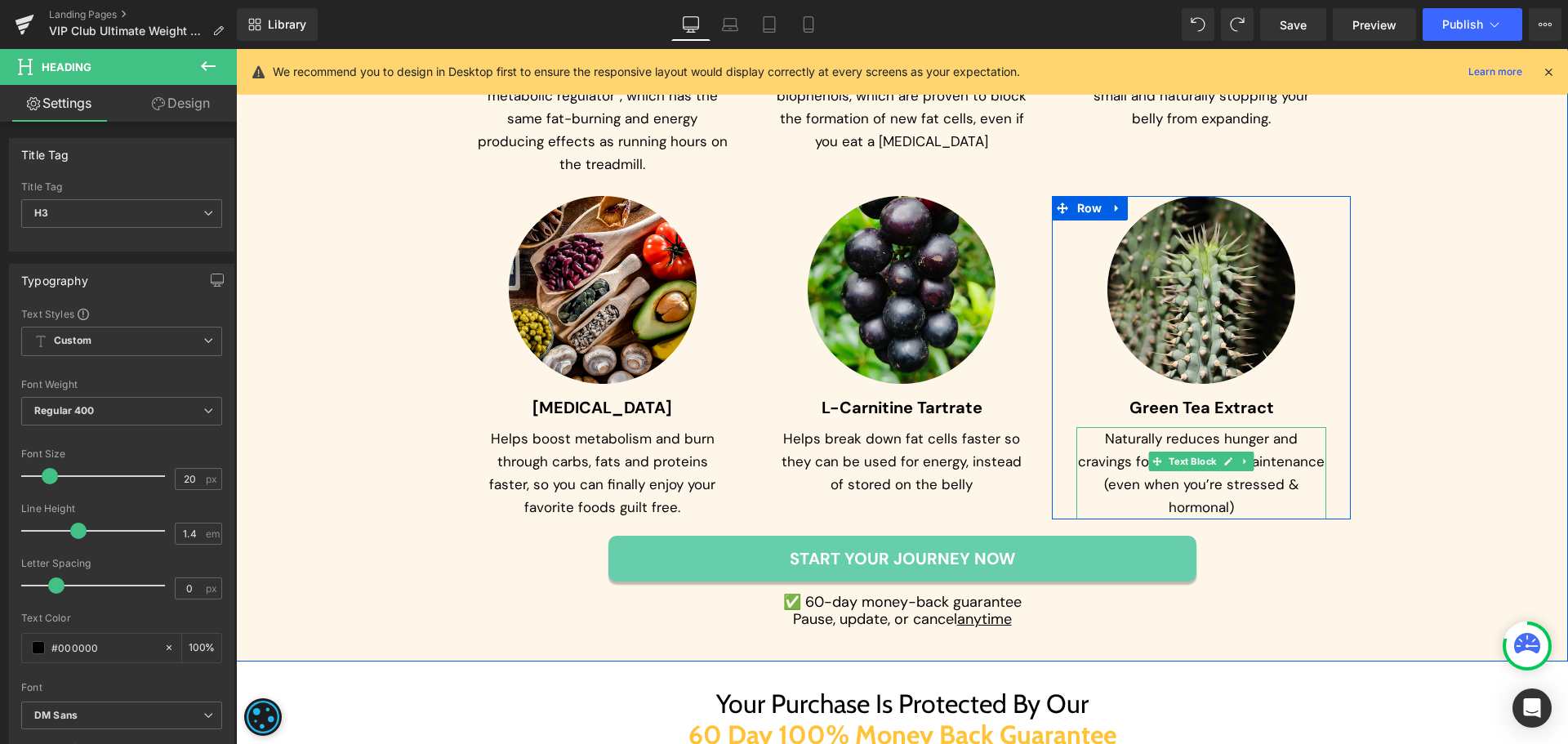
click at [1084, 468] on p "Naturally reduces hunger and cravings for easy weight maintenance (even when yo…" at bounding box center [1202, 473] width 251 height 92
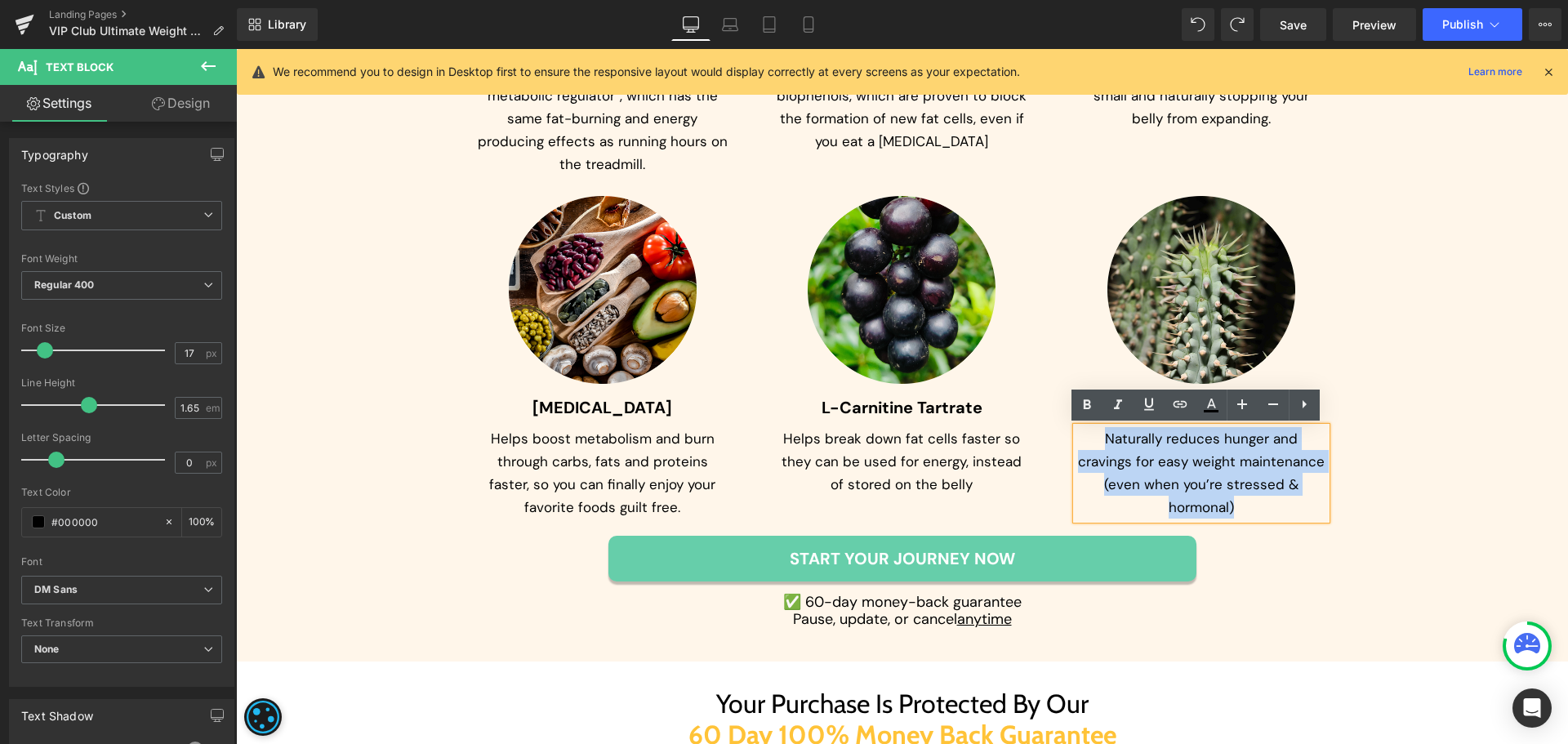
paste div
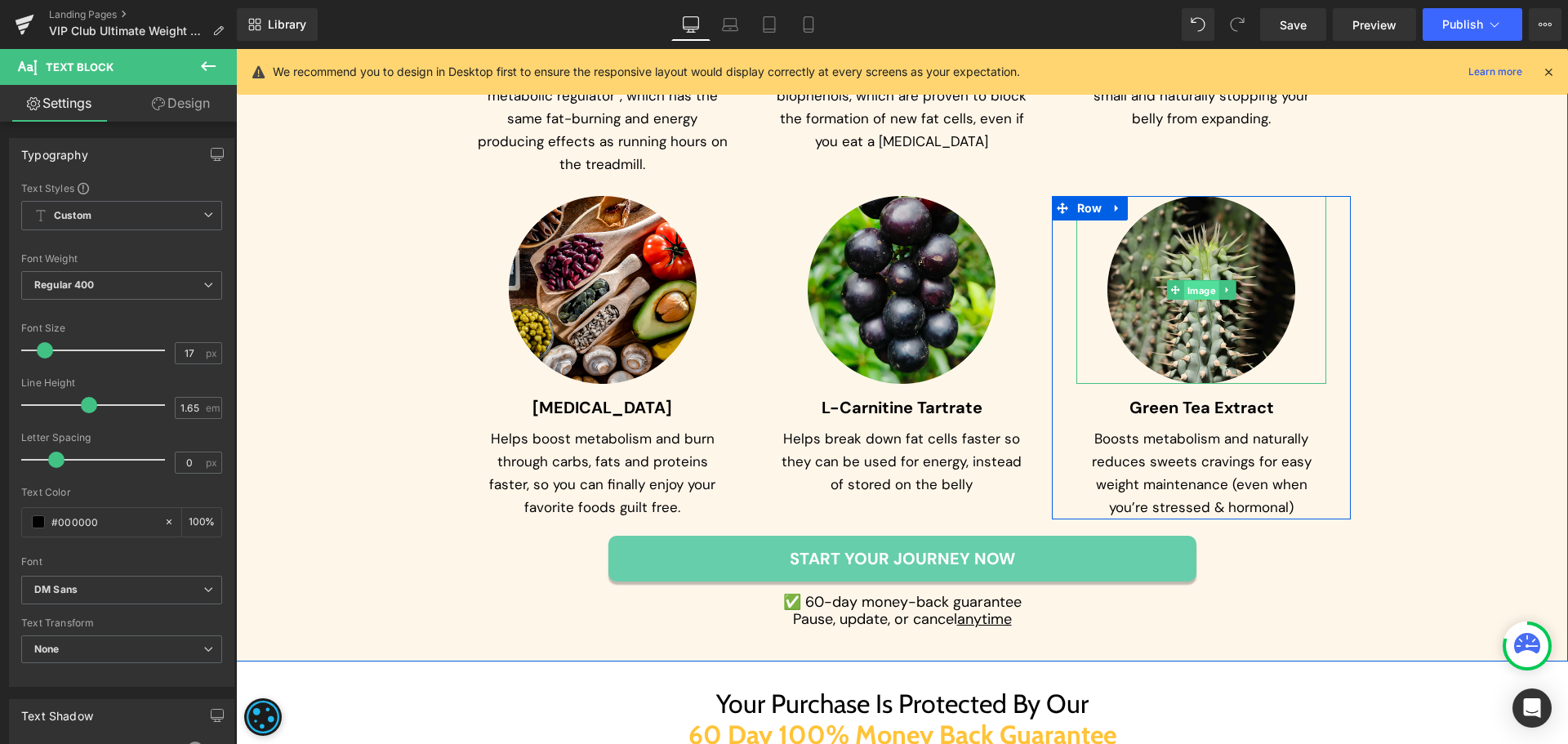
click at [1186, 290] on span "Image" at bounding box center [1202, 290] width 35 height 20
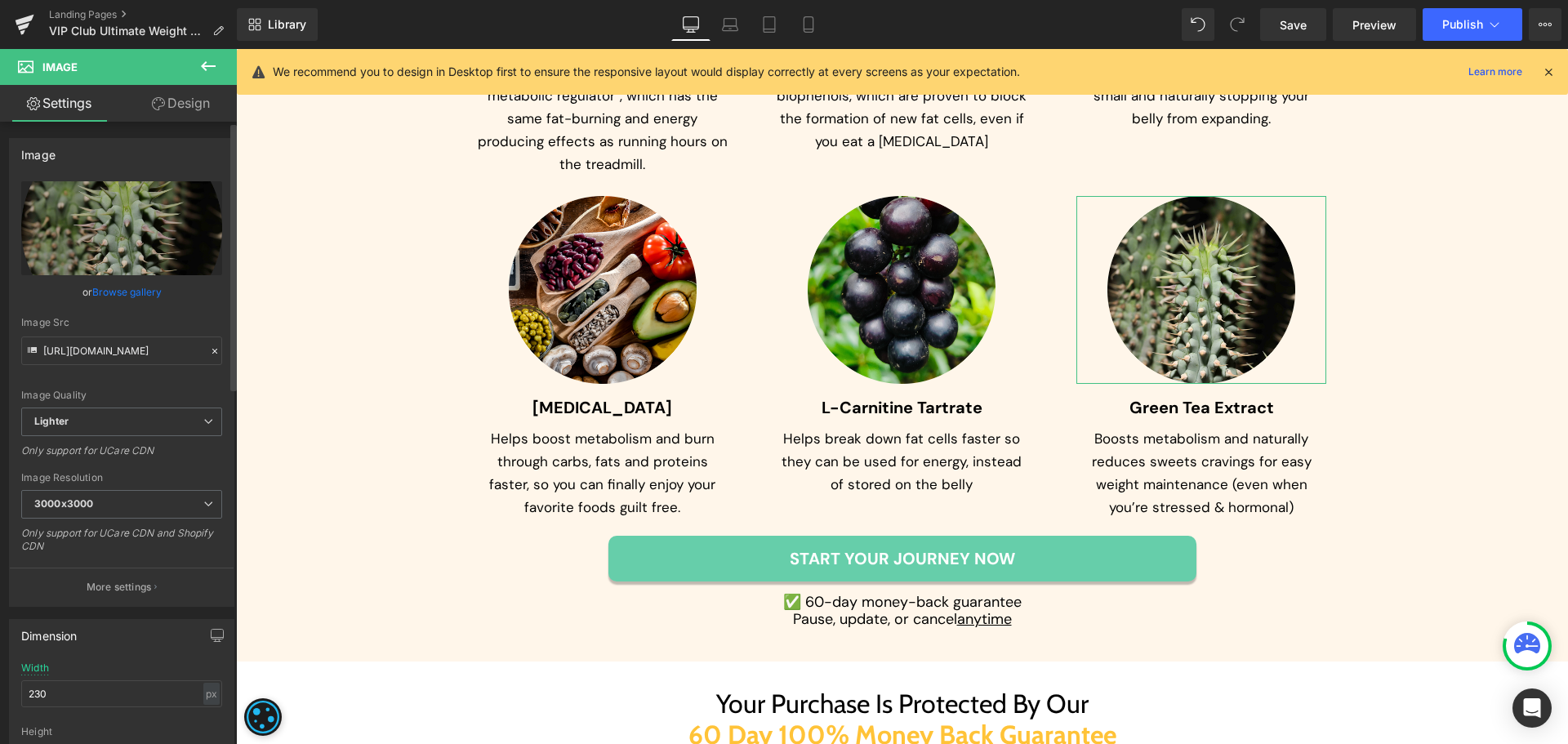
click at [139, 291] on link "Browse gallery" at bounding box center [127, 292] width 69 height 28
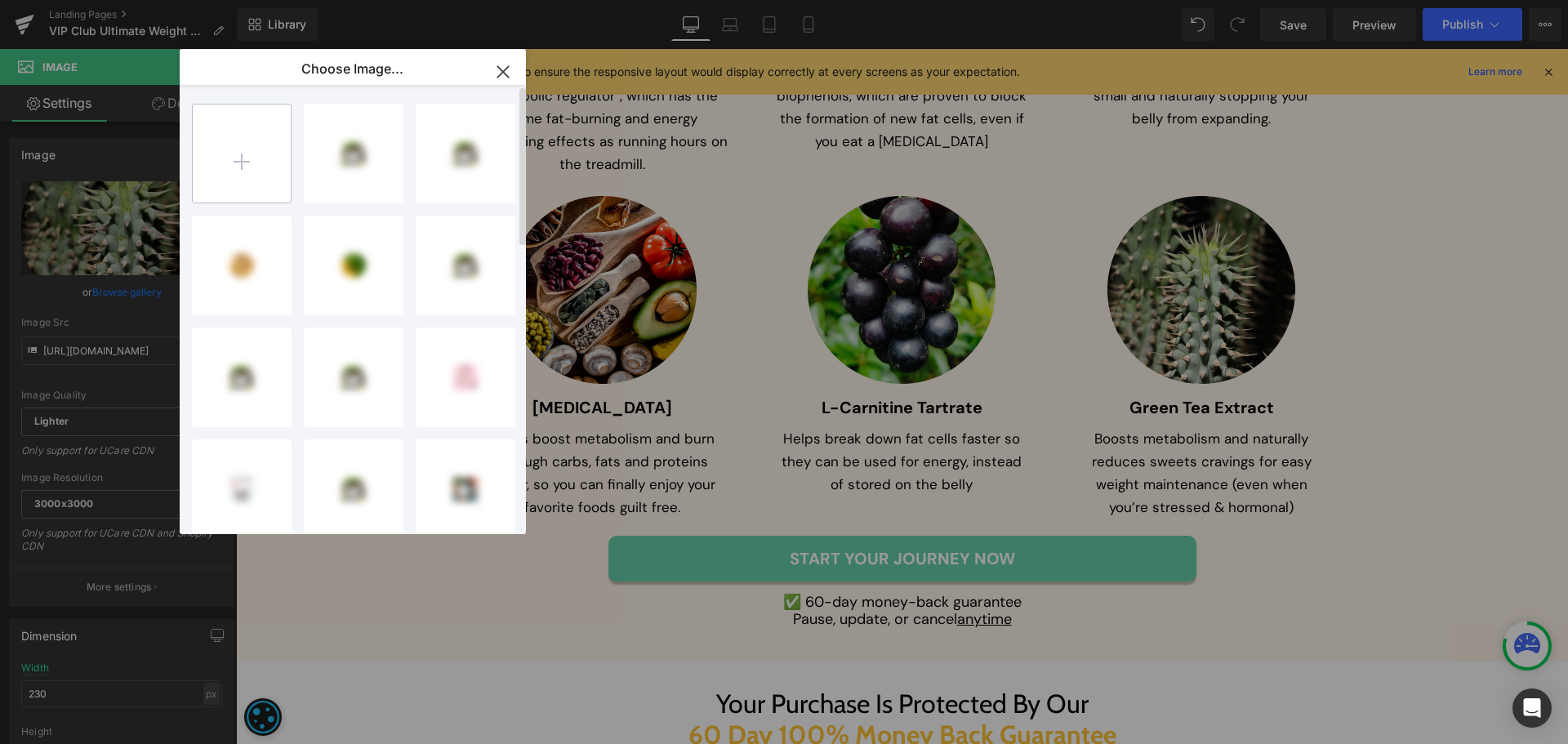
click at [251, 172] on input "file" at bounding box center [241, 154] width 98 height 98
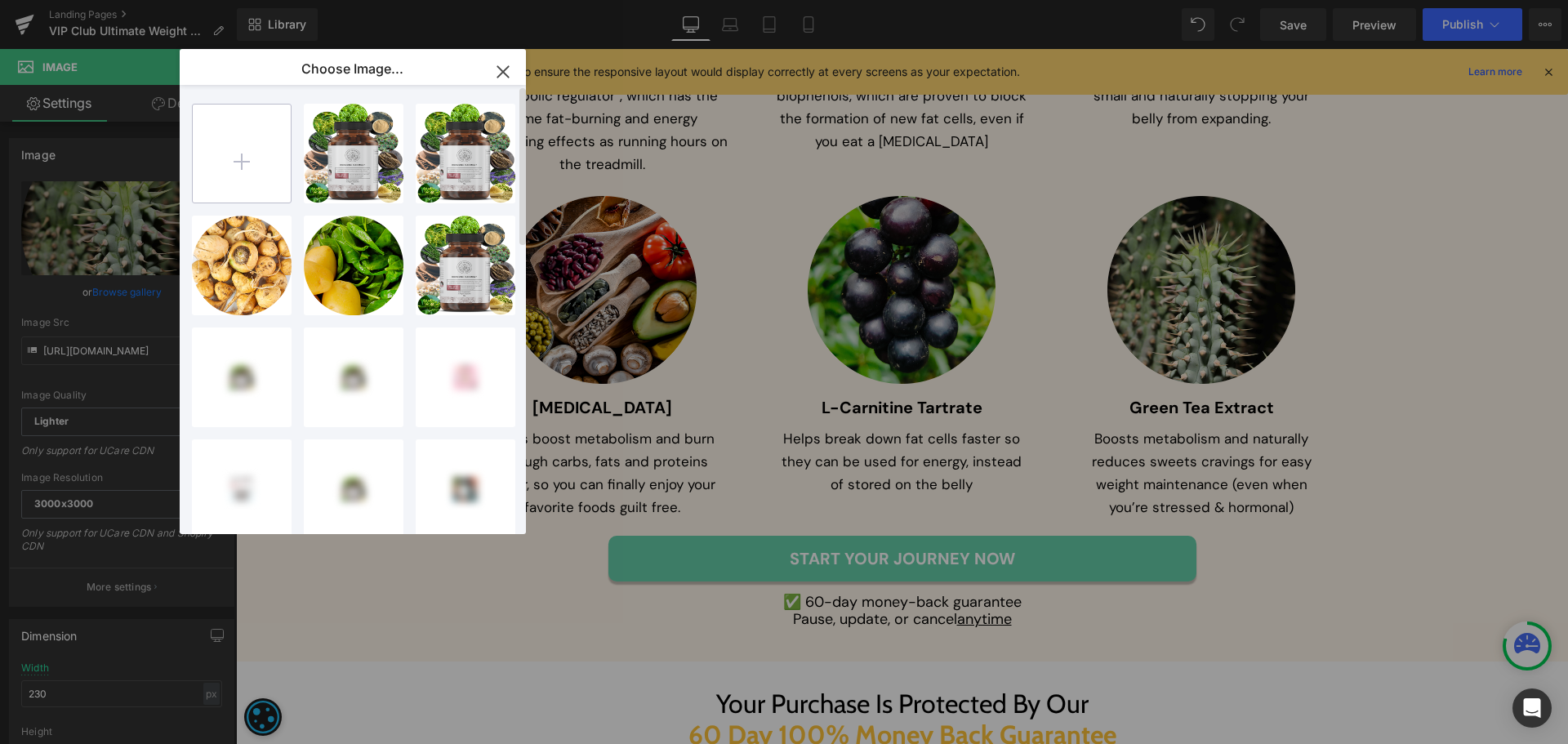
type input "C:\fakepath\Ellipse 249 (3).png"
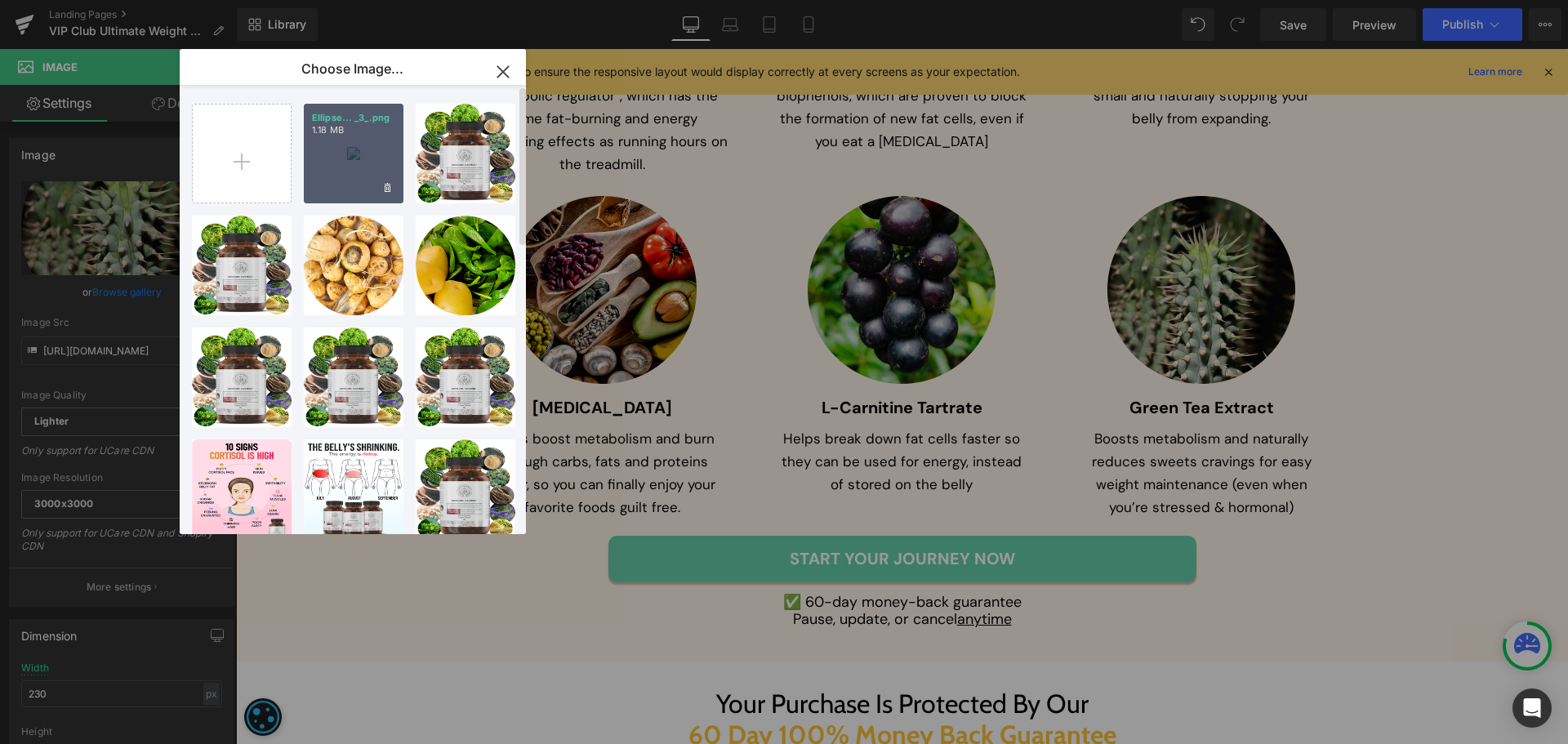
click at [357, 171] on div "Ellipse... _3_.png 1.18 MB" at bounding box center [354, 154] width 100 height 100
type input "[URL][DOMAIN_NAME]"
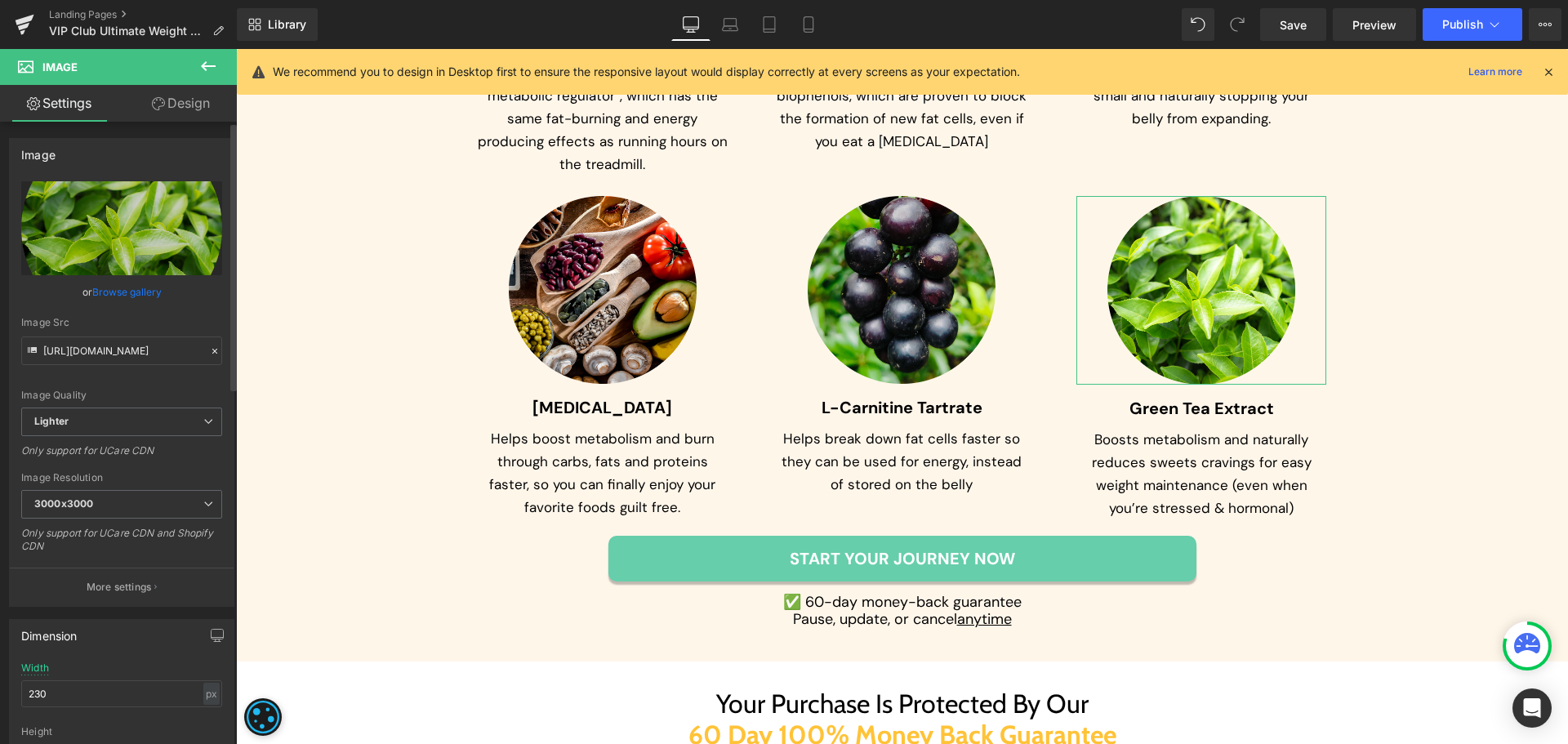
click at [123, 286] on link "Browse gallery" at bounding box center [127, 292] width 69 height 28
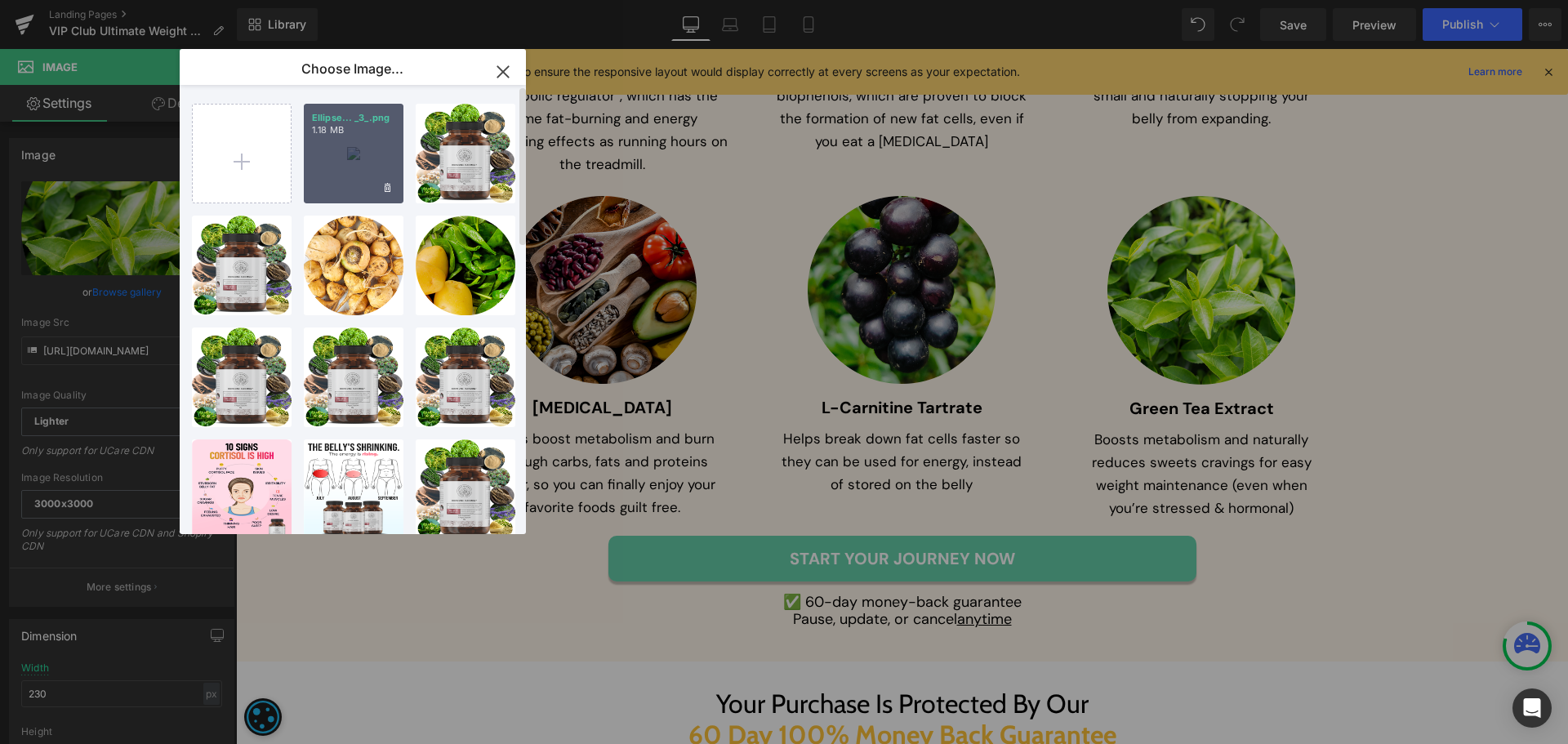
click at [346, 174] on div "Ellipse... _3_.png 1.18 MB" at bounding box center [354, 154] width 100 height 100
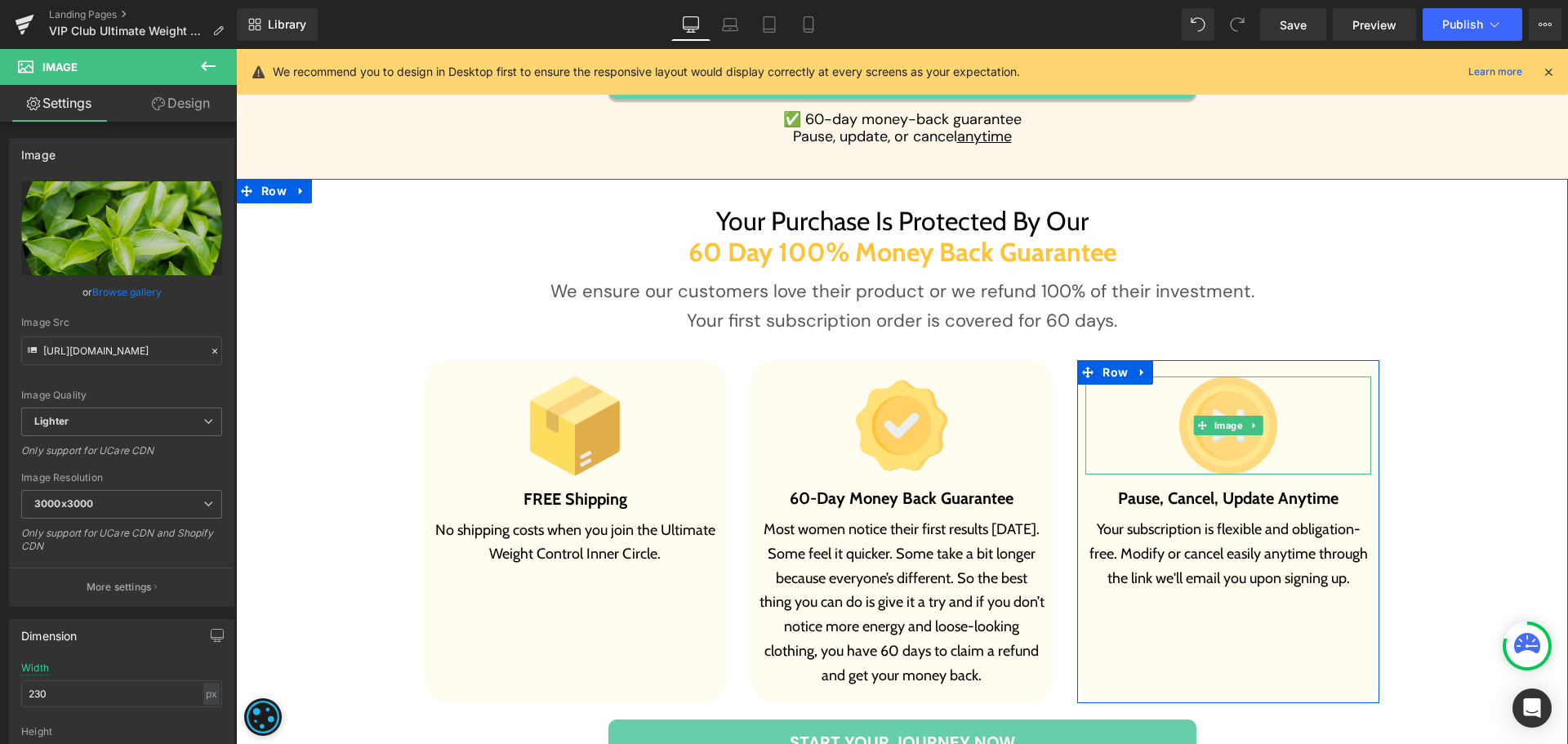
scroll to position [6454, 0]
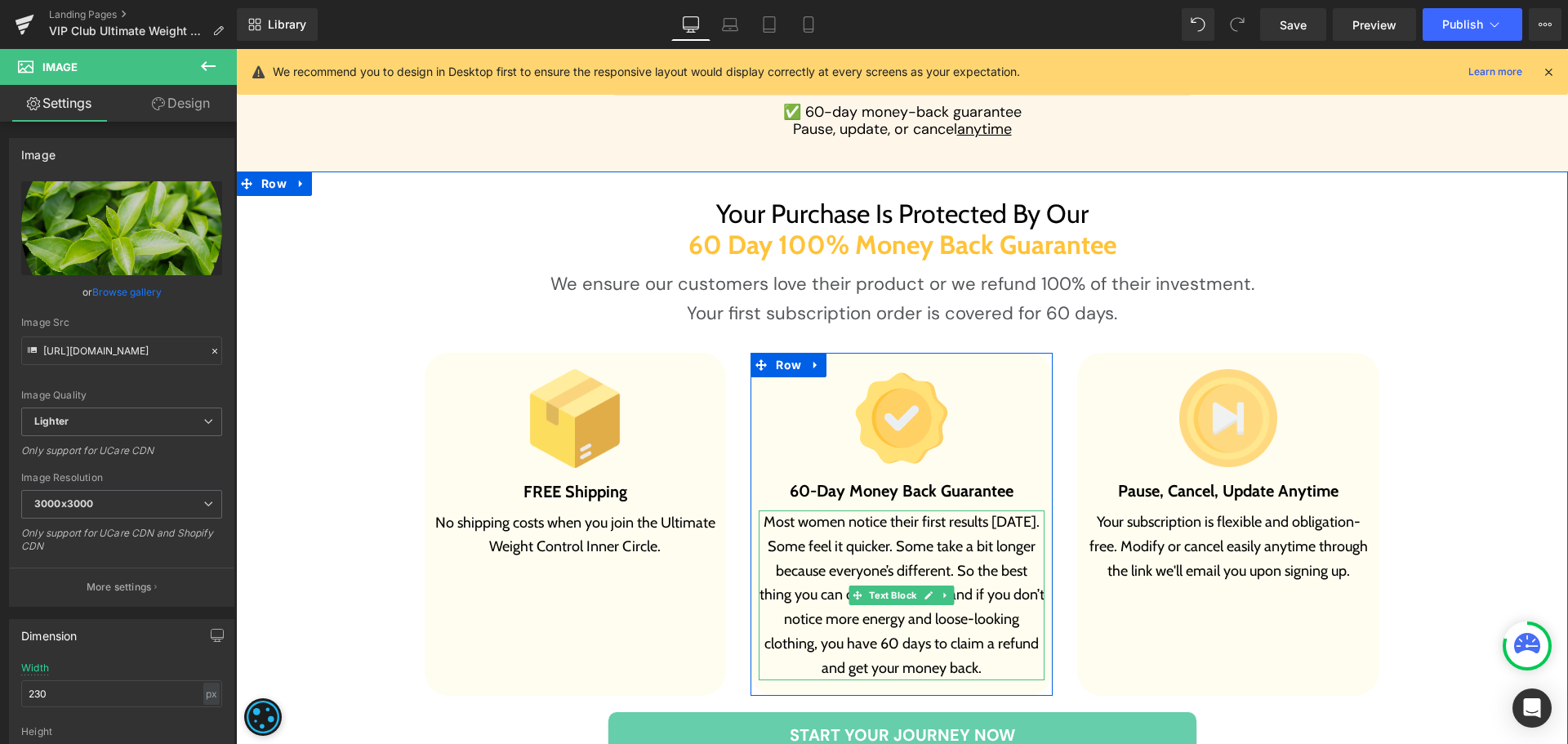
click at [916, 564] on p "Most women notice their first results [DATE]. Some feel it quicker. Some take a…" at bounding box center [901, 595] width 286 height 170
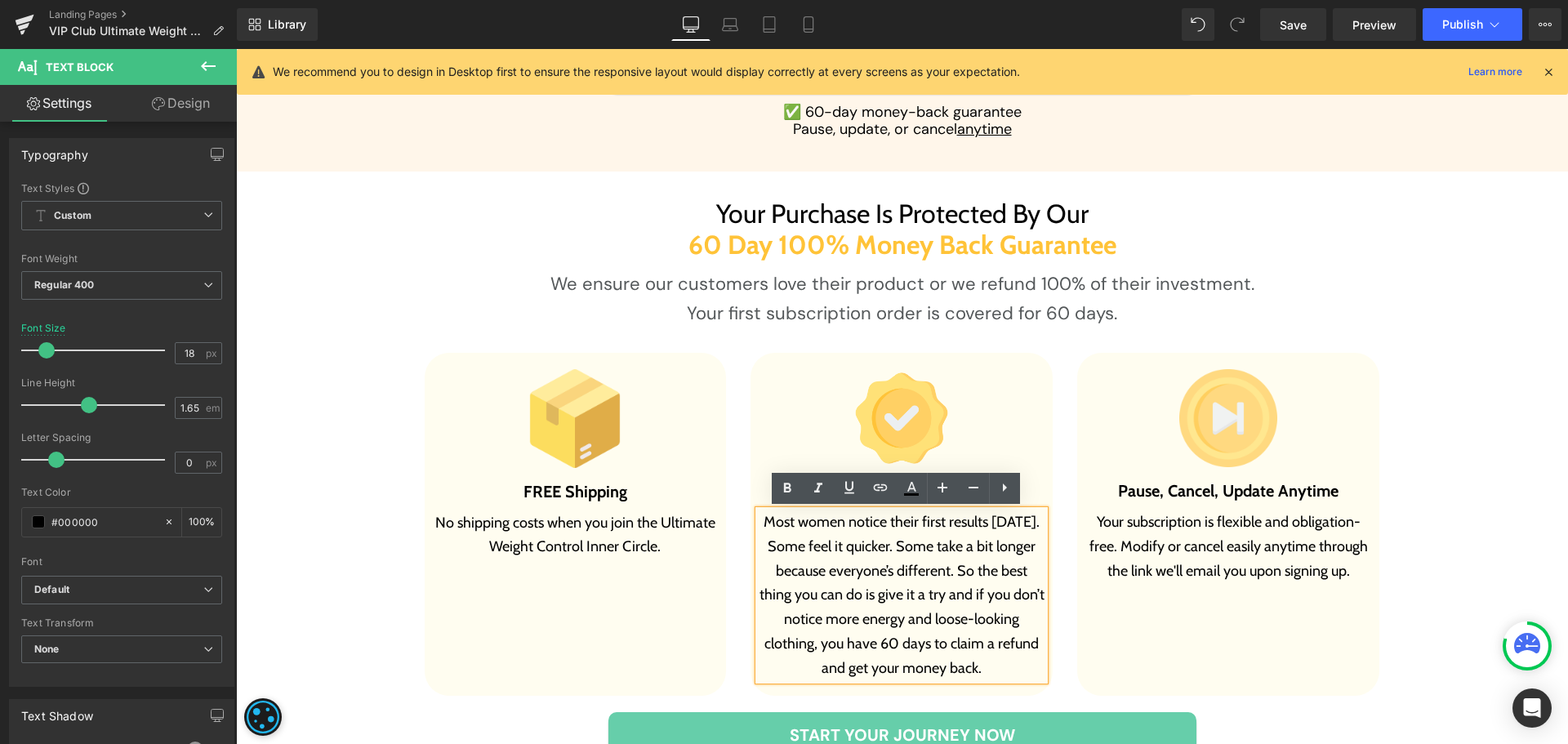
paste div
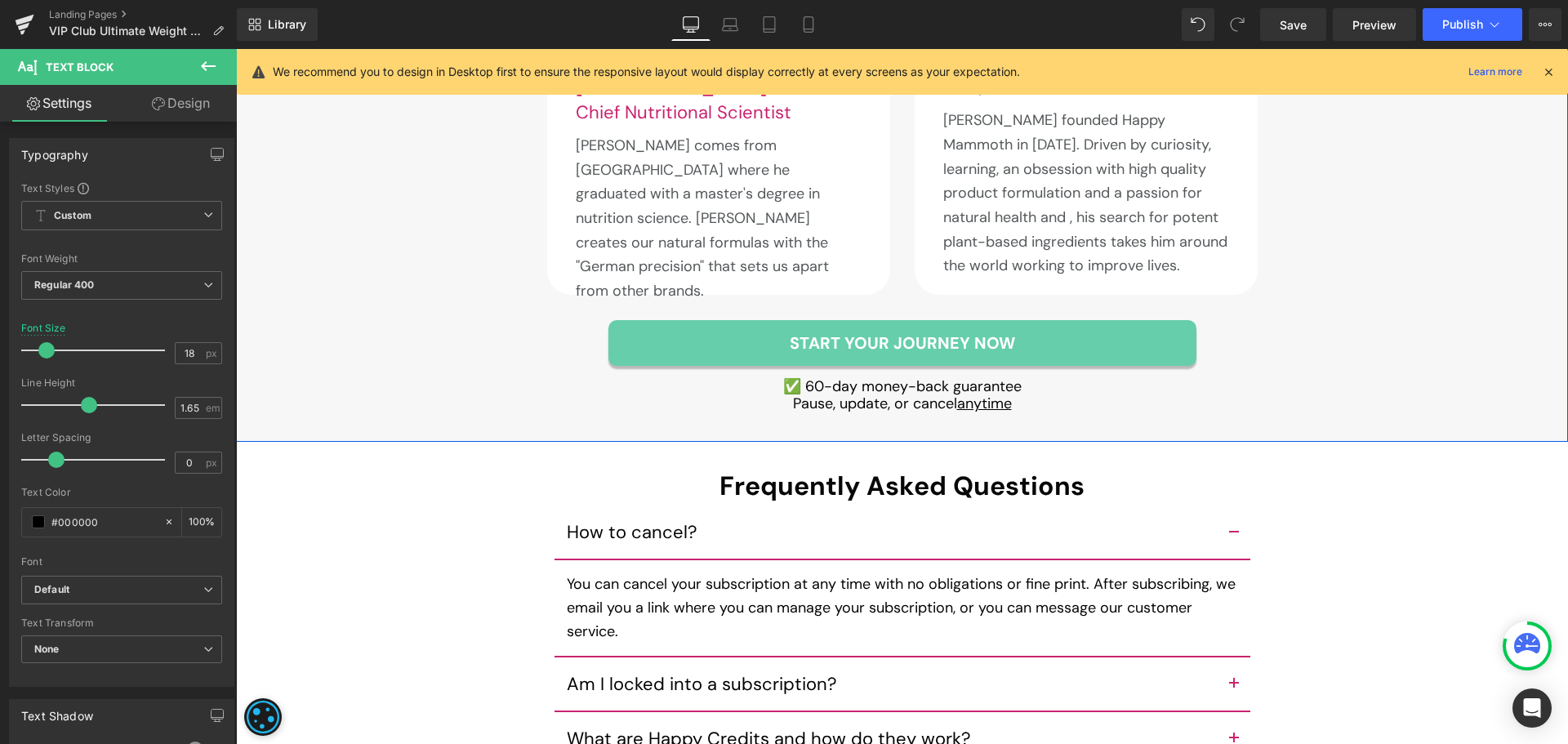
scroll to position [8331, 0]
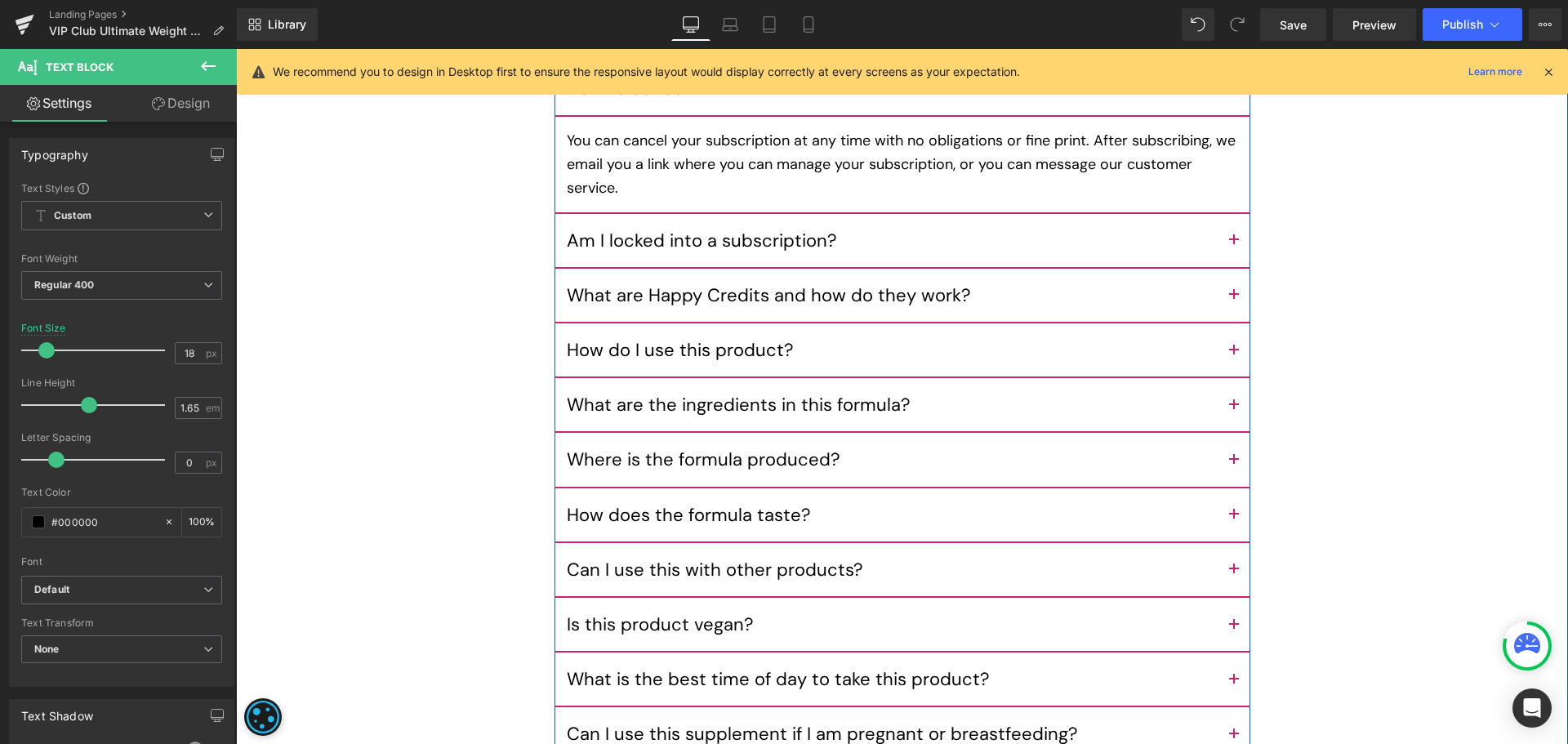
click at [1238, 393] on button "button" at bounding box center [1234, 404] width 32 height 53
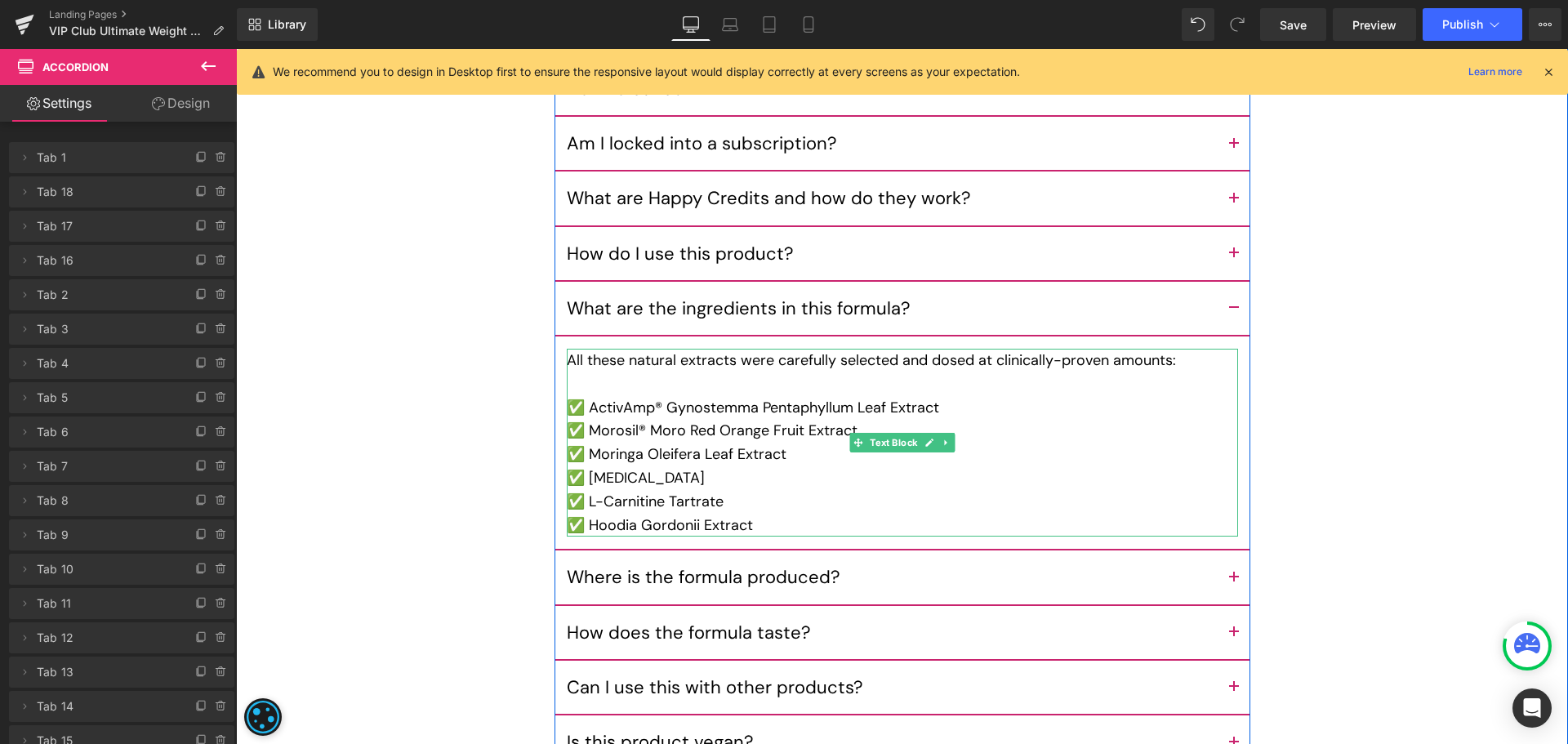
drag, startPoint x: 640, startPoint y: 398, endPoint x: 938, endPoint y: 392, distance: 298.1
click at [640, 398] on div "✅ ActivAmp® Gynostemma Pentaphyllum Leaf Extract" at bounding box center [903, 408] width 671 height 23
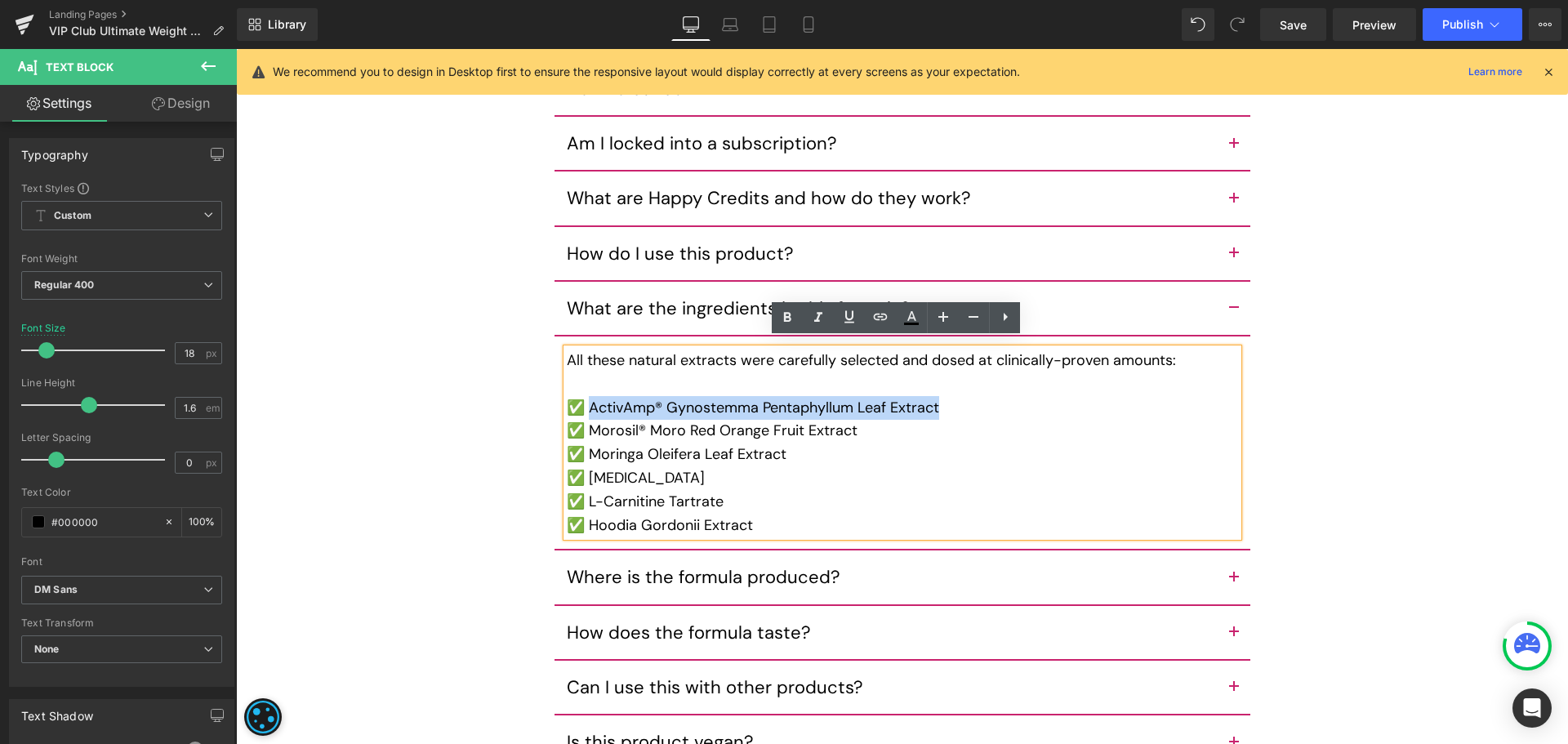
drag, startPoint x: 940, startPoint y: 394, endPoint x: 587, endPoint y: 398, distance: 353.0
click at [587, 398] on div "✅ ActivAmp® Gynostemma Pentaphyllum Leaf Extract" at bounding box center [903, 408] width 671 height 23
paste div
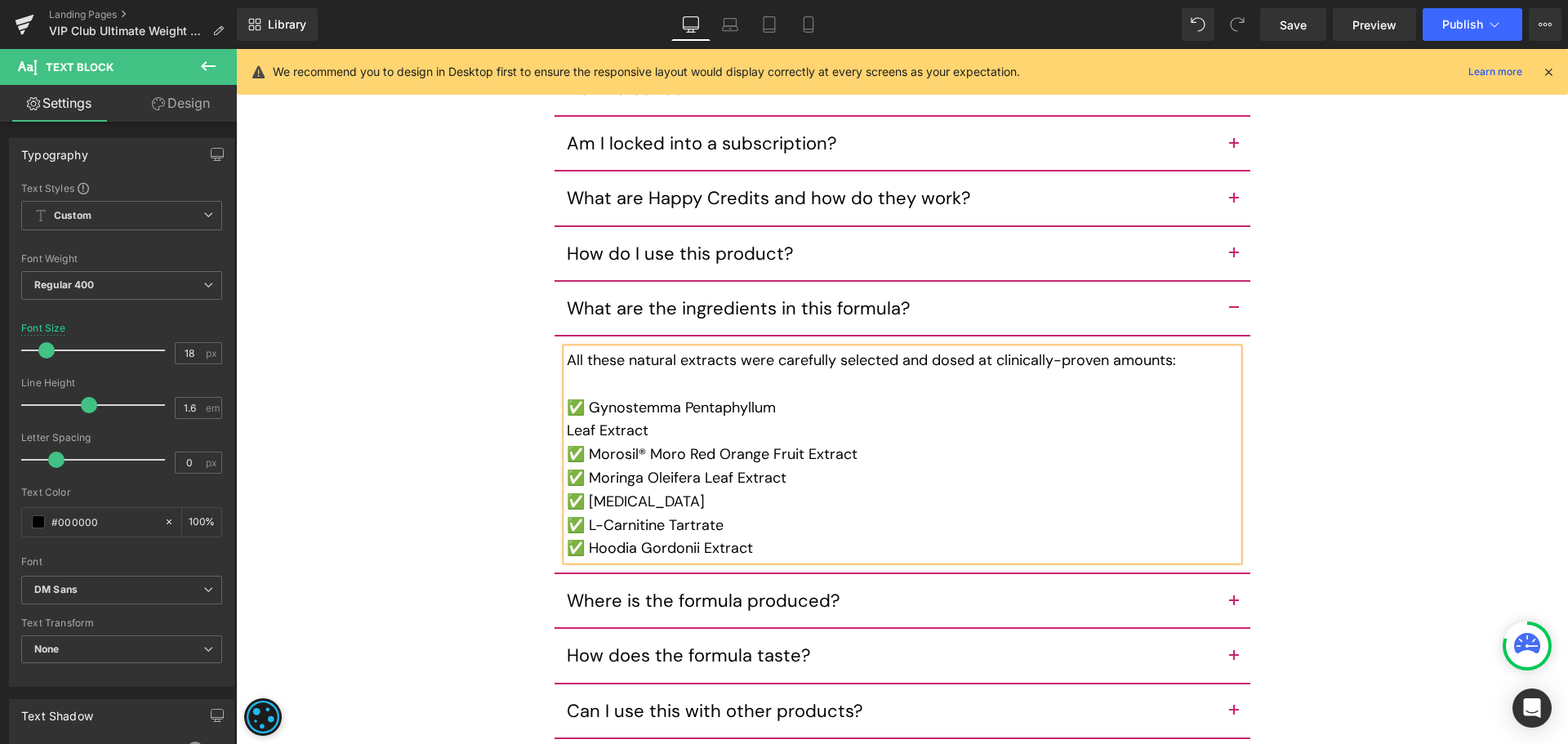
click at [567, 422] on div "Leaf Extract" at bounding box center [903, 430] width 671 height 23
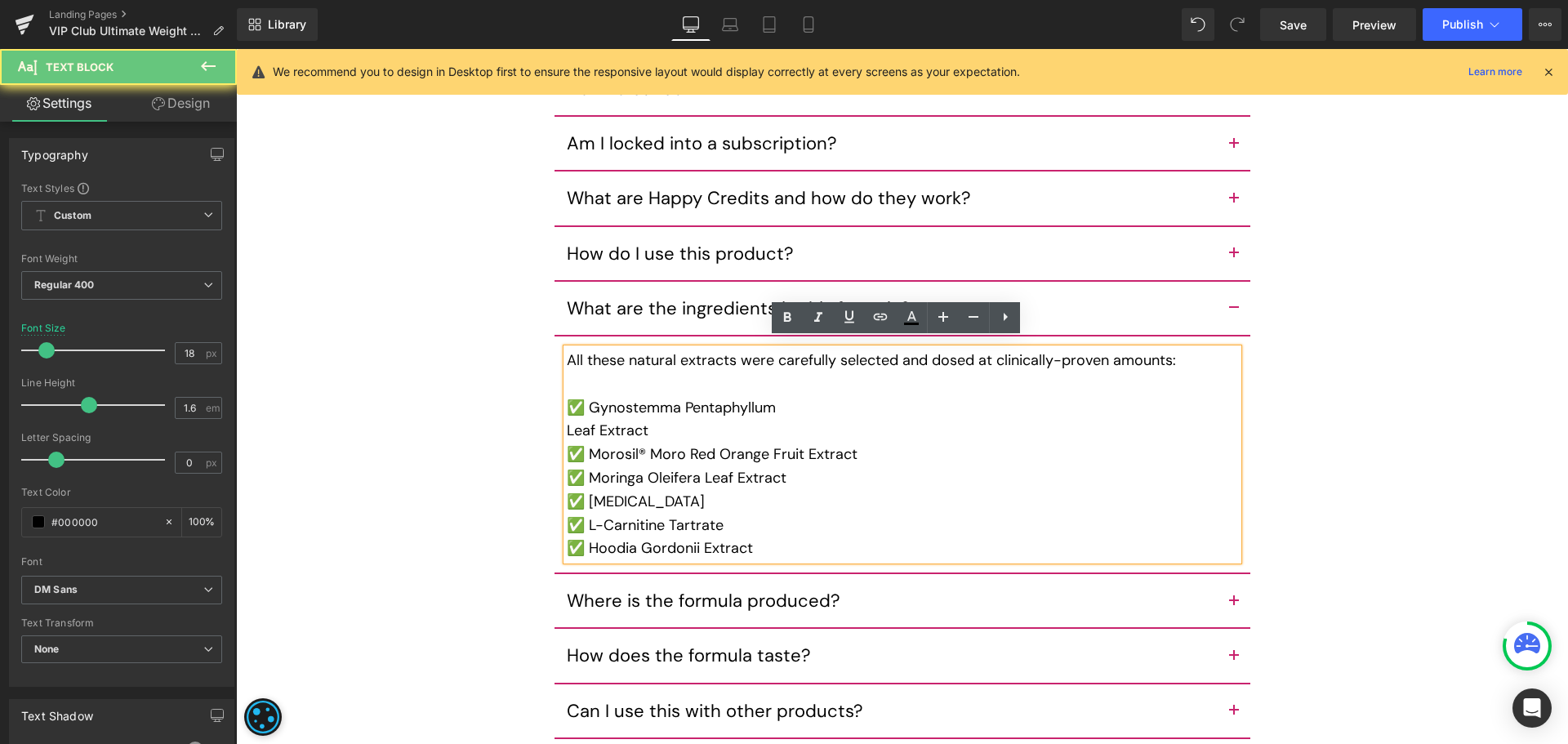
click at [567, 422] on div "Leaf Extract" at bounding box center [903, 430] width 671 height 23
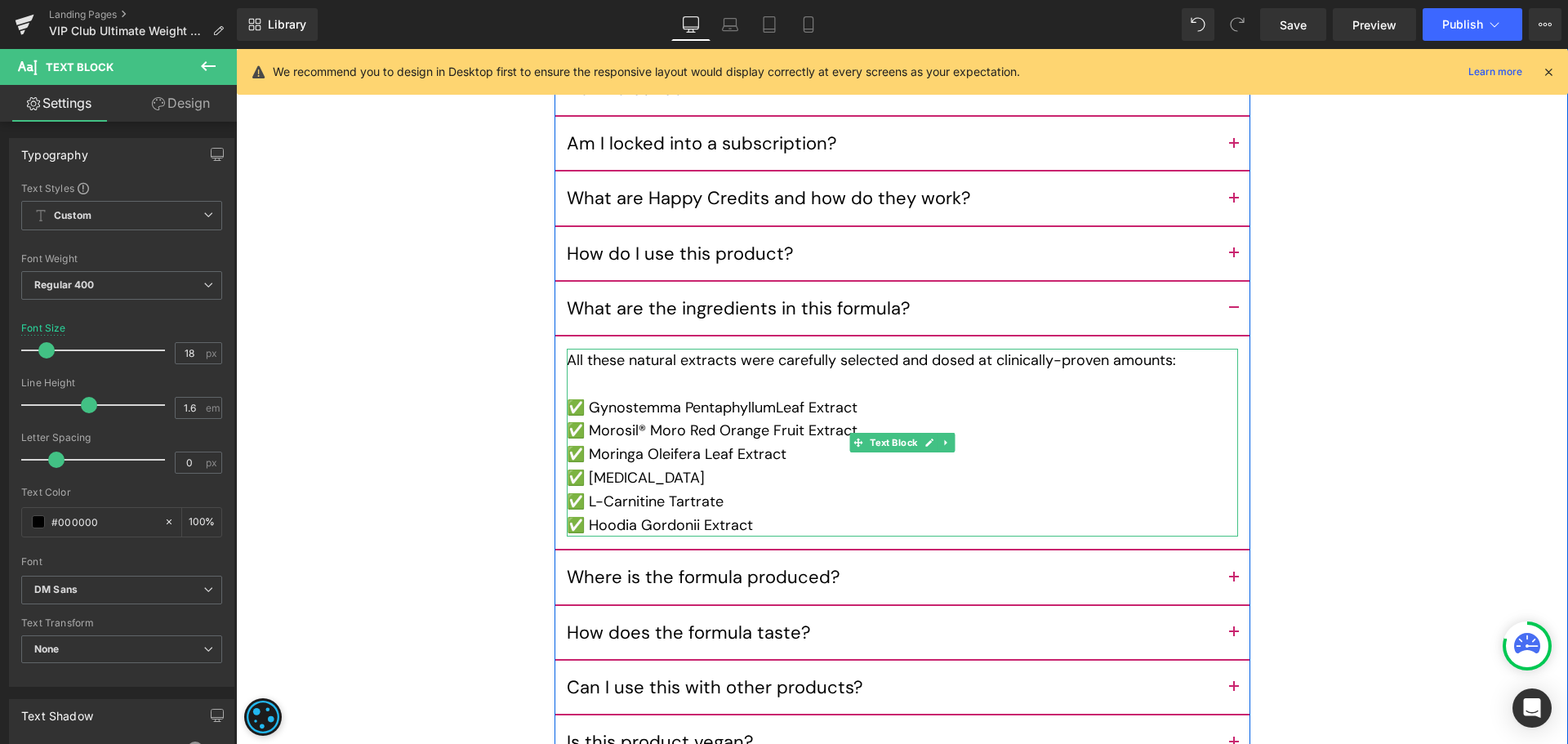
click at [679, 497] on div "✅ L-Carnitine Tartrate" at bounding box center [903, 502] width 671 height 23
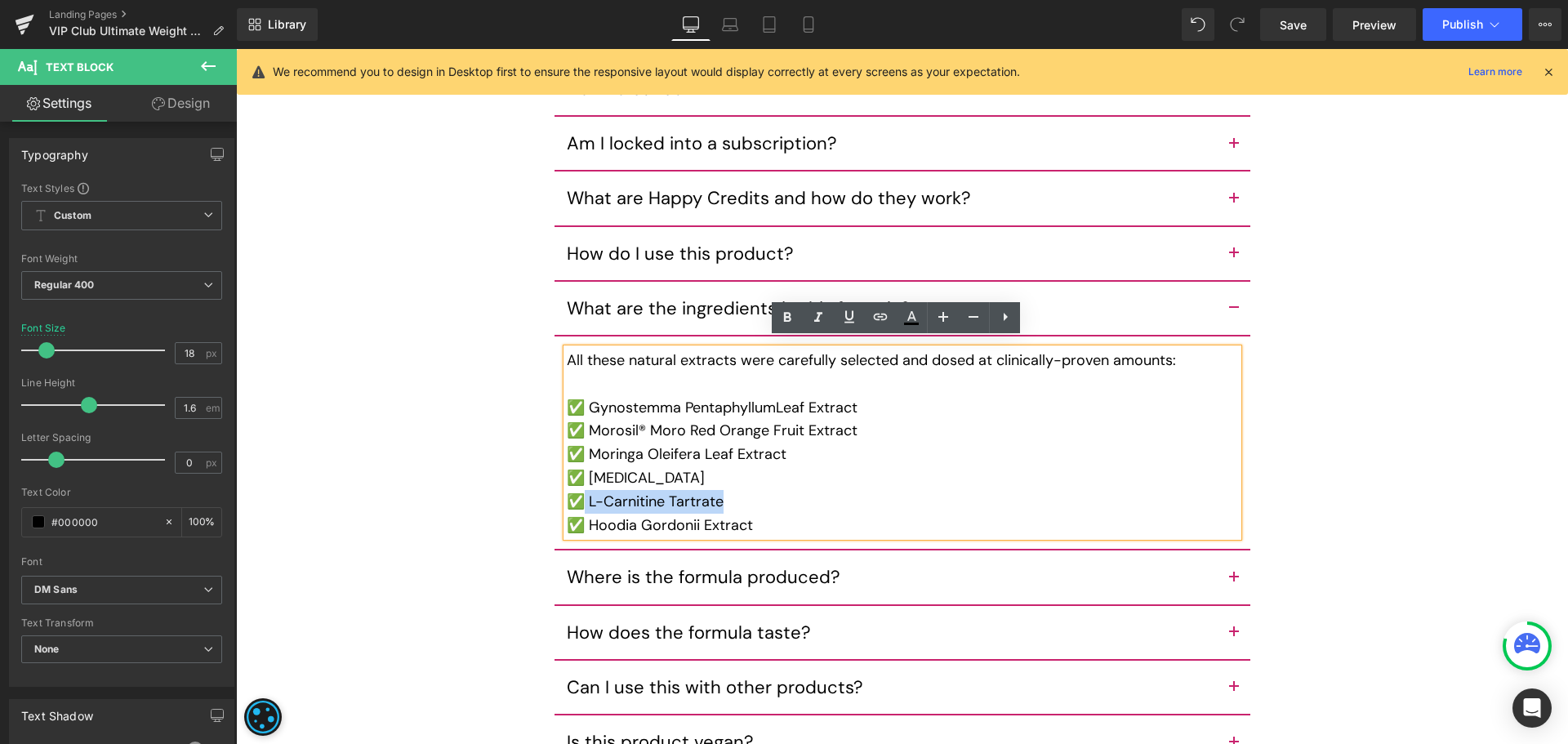
drag, startPoint x: 721, startPoint y: 495, endPoint x: 582, endPoint y: 489, distance: 139.1
click at [582, 490] on div "✅ L-Carnitine Tartrate" at bounding box center [903, 502] width 671 height 23
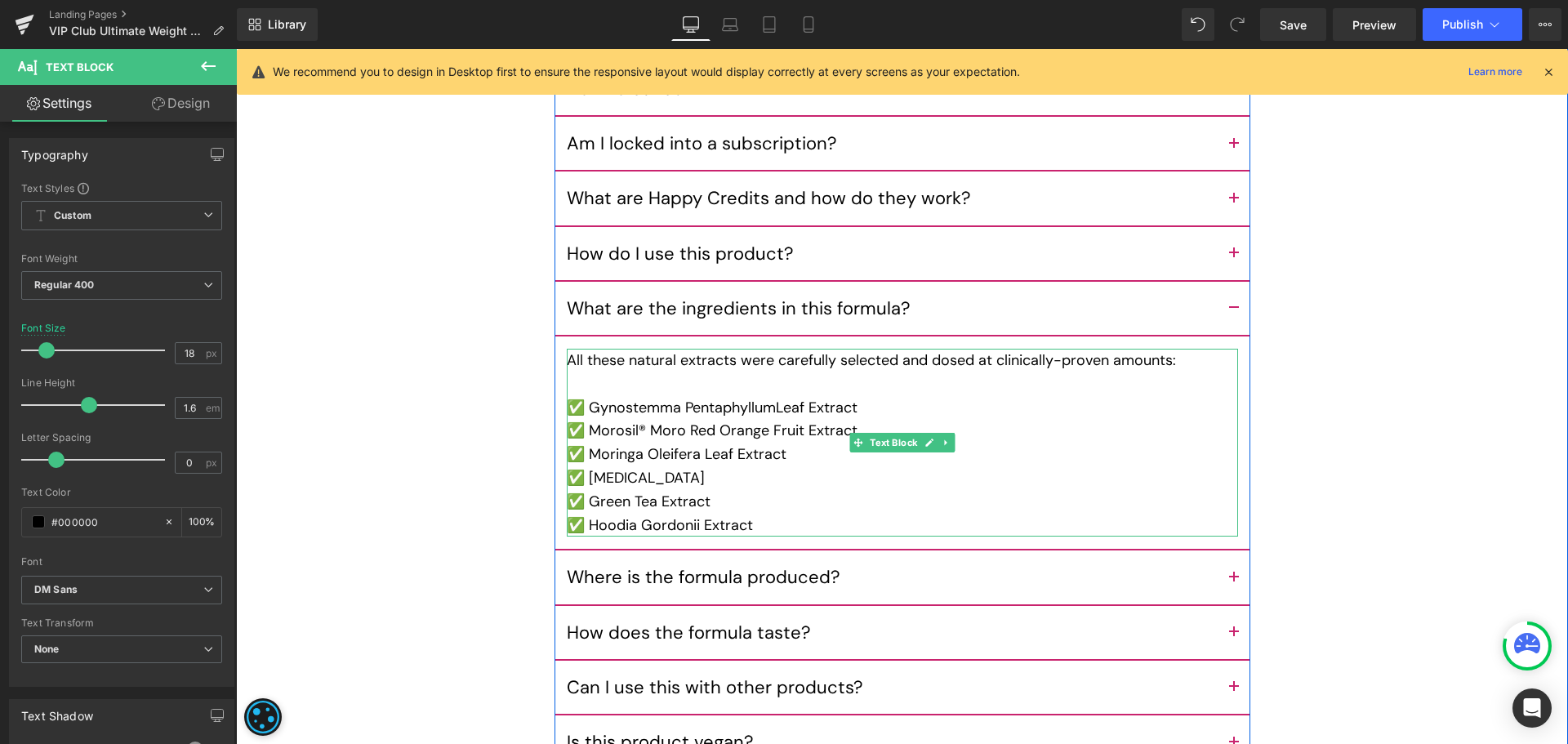
click at [771, 521] on div "✅ Hoodia Gordonii Extract" at bounding box center [903, 525] width 671 height 23
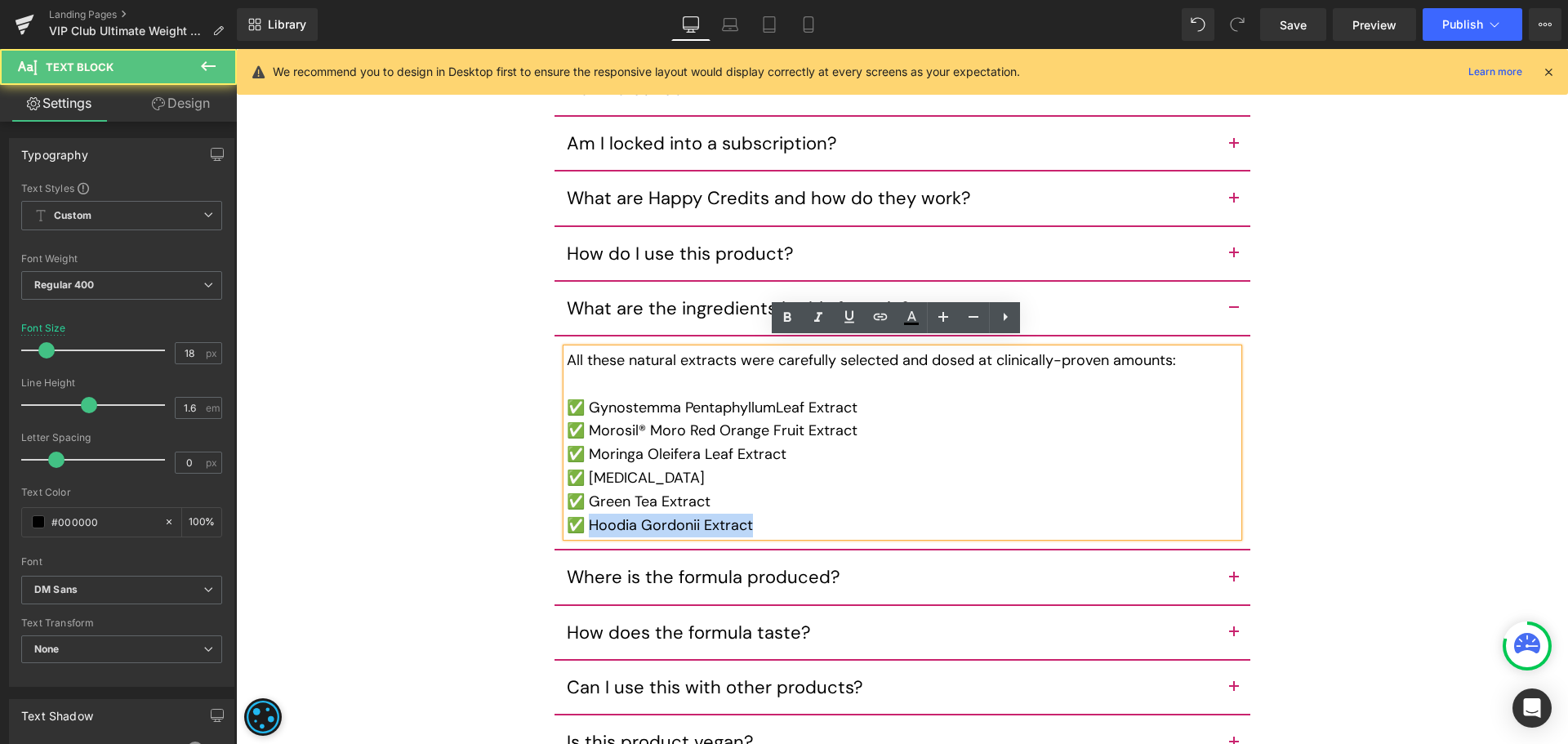
click at [589, 517] on div "✅ Hoodia Gordonii Extract" at bounding box center [903, 525] width 671 height 23
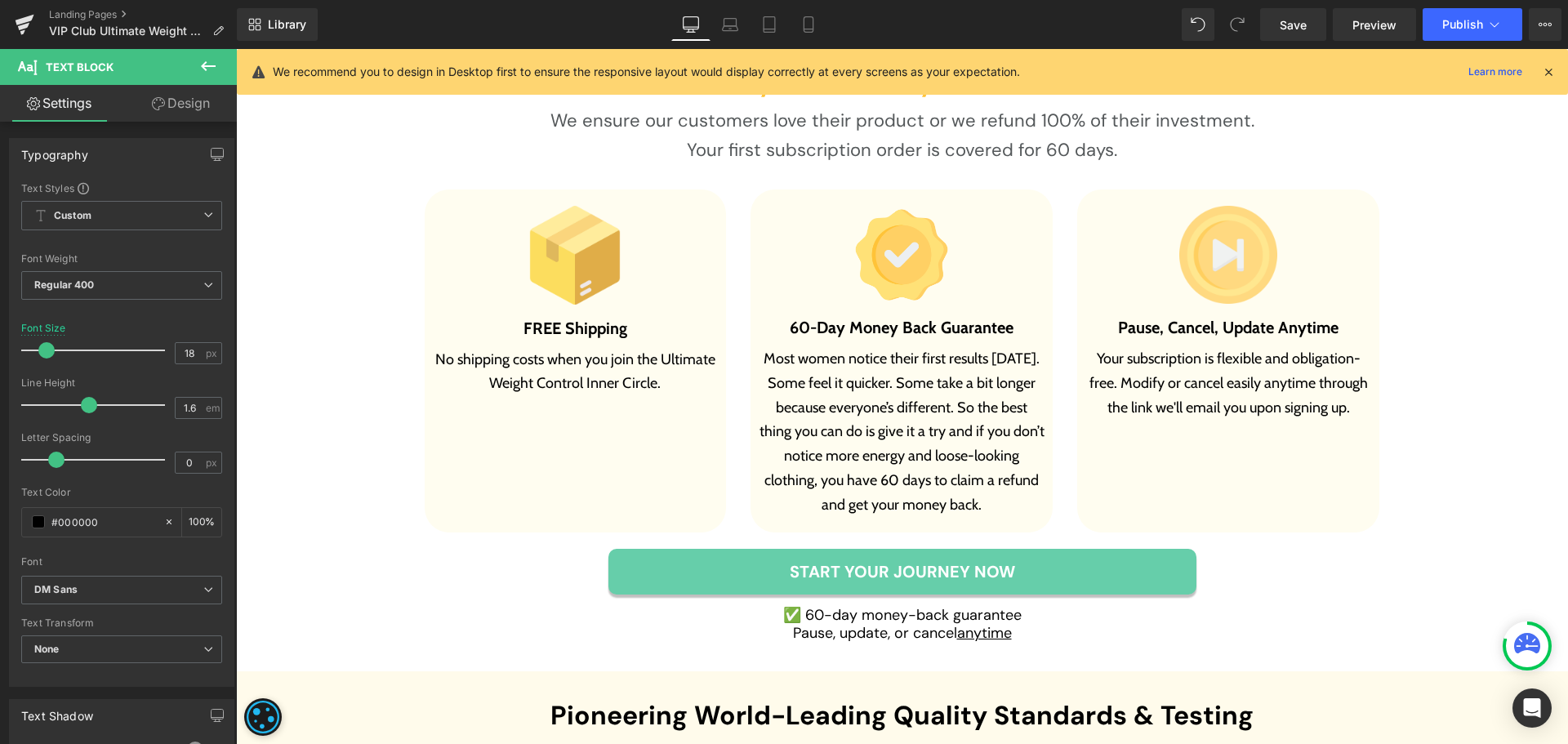
scroll to position [5964, 0]
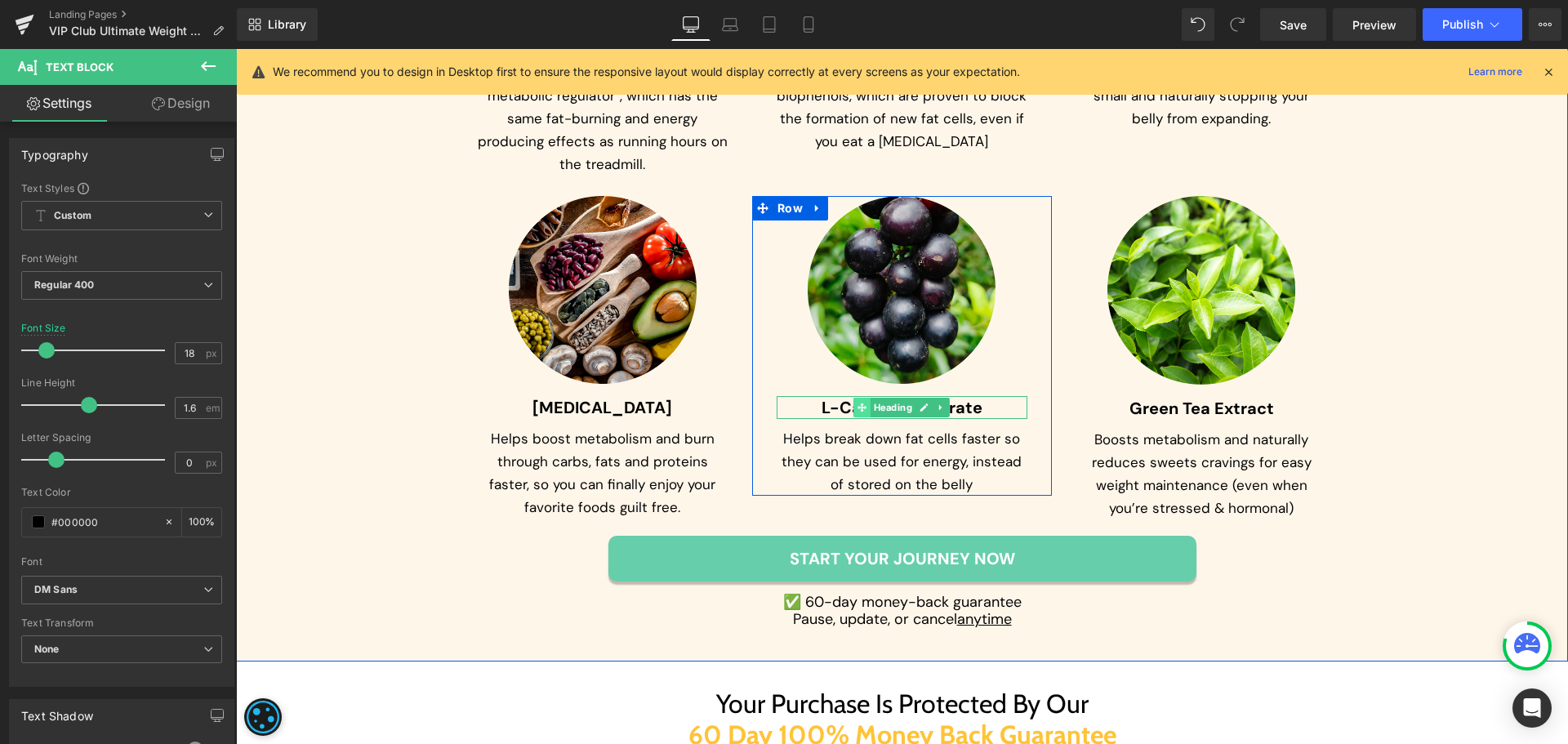
click at [858, 404] on icon at bounding box center [862, 408] width 9 height 9
click at [822, 406] on span "L-Carnitine Tartrate" at bounding box center [902, 408] width 161 height 22
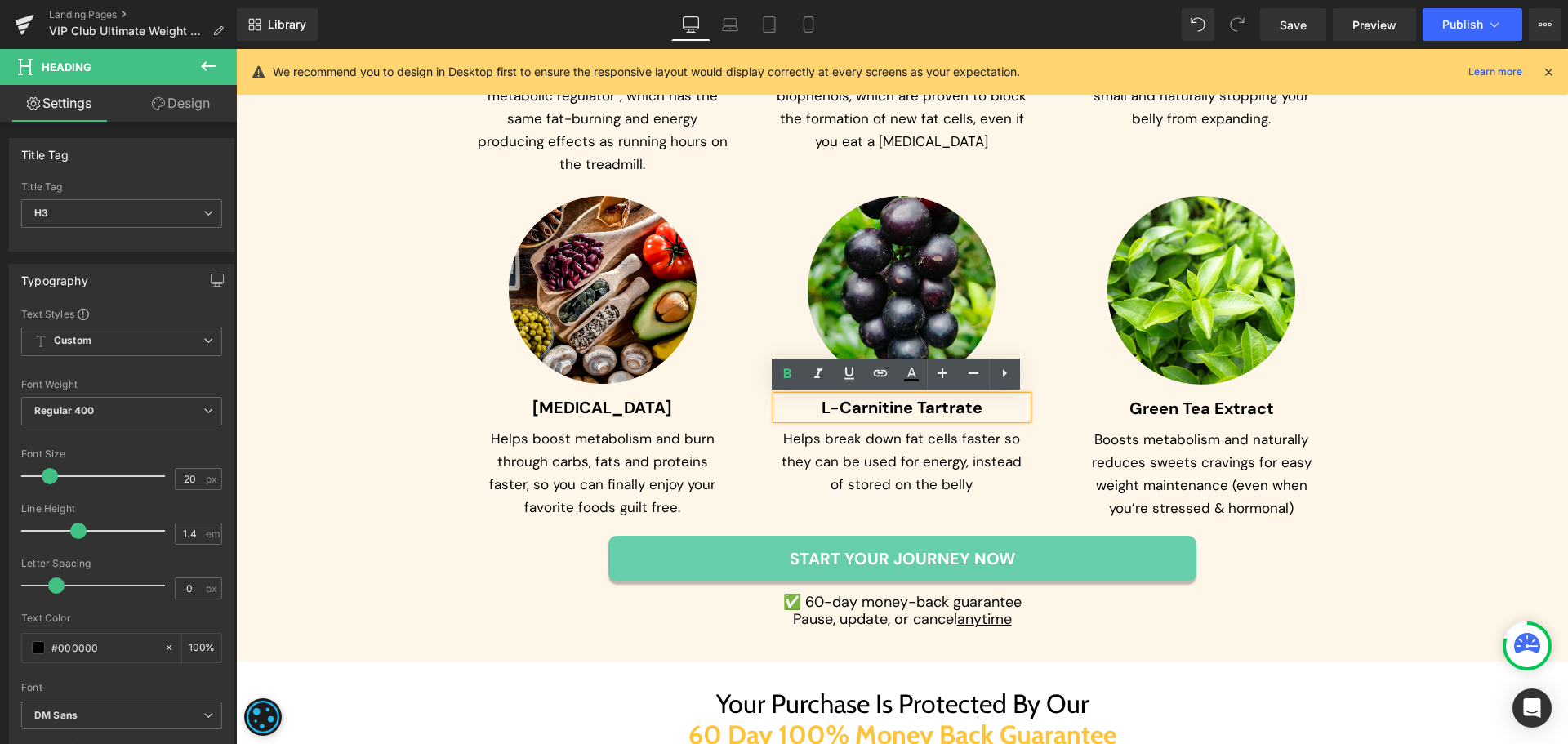
click at [822, 406] on span "L-Carnitine Tartrate" at bounding box center [902, 408] width 161 height 22
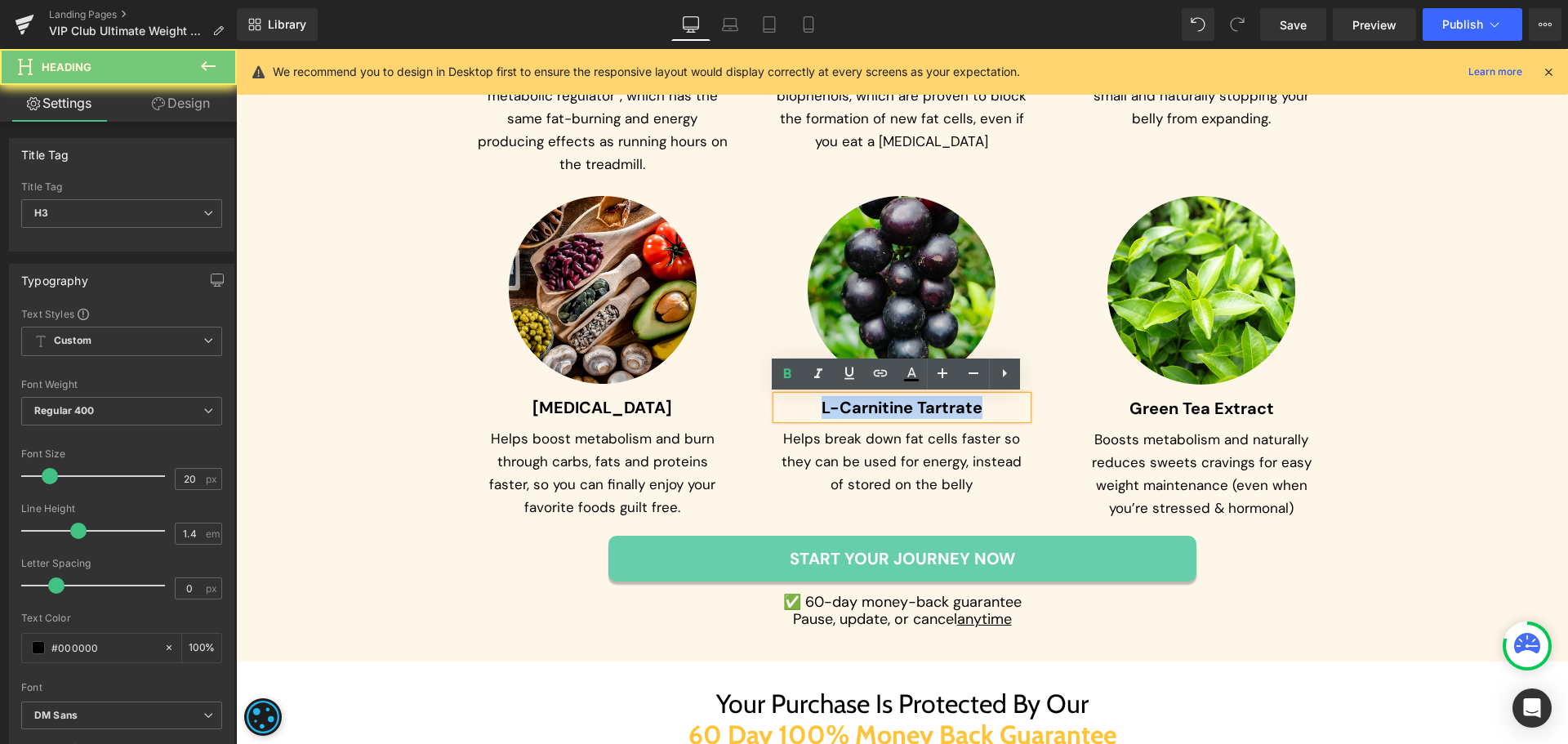
click at [822, 406] on span "L-Carnitine Tartrate" at bounding box center [902, 408] width 161 height 22
copy span "L-Carnitine Tartrate"
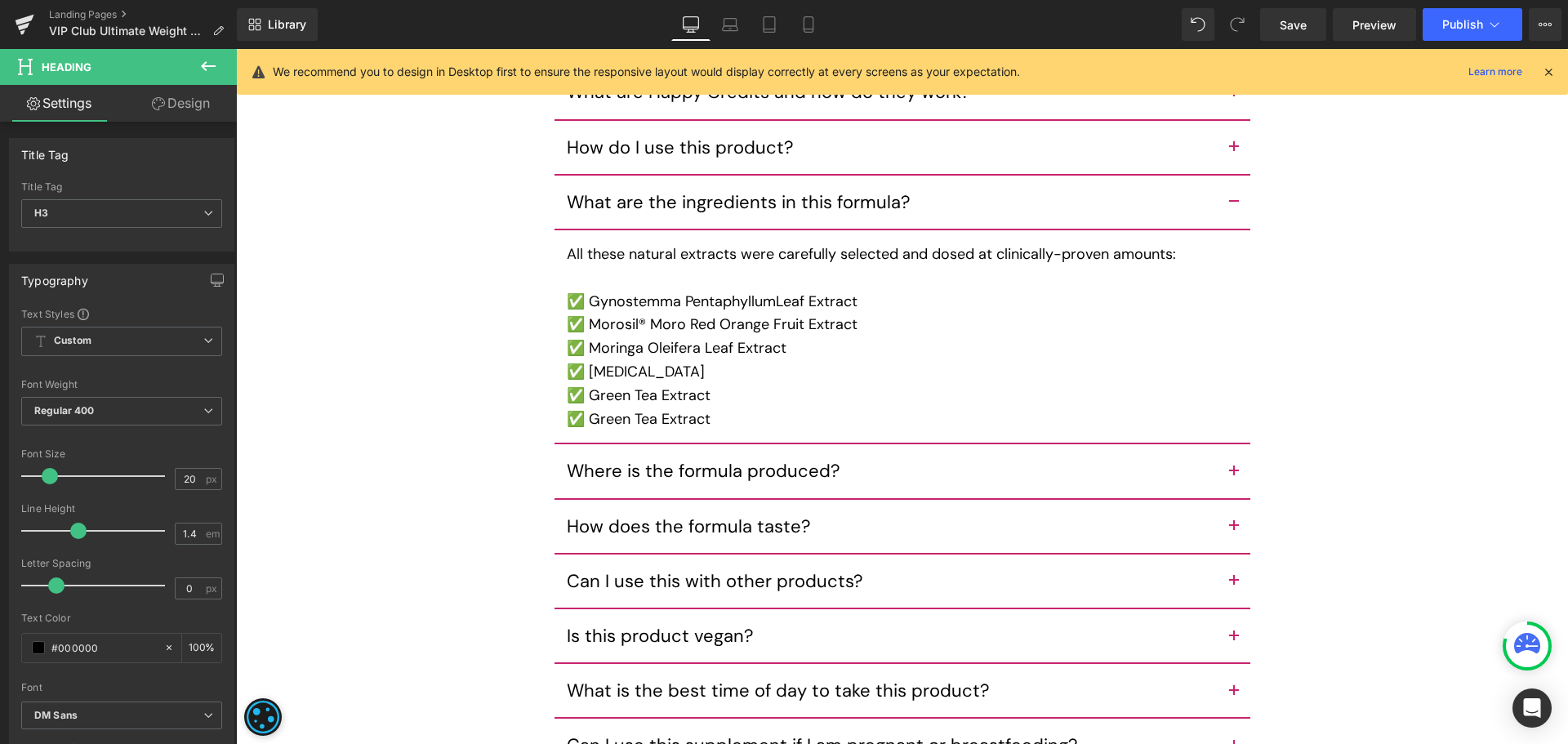
scroll to position [8494, 0]
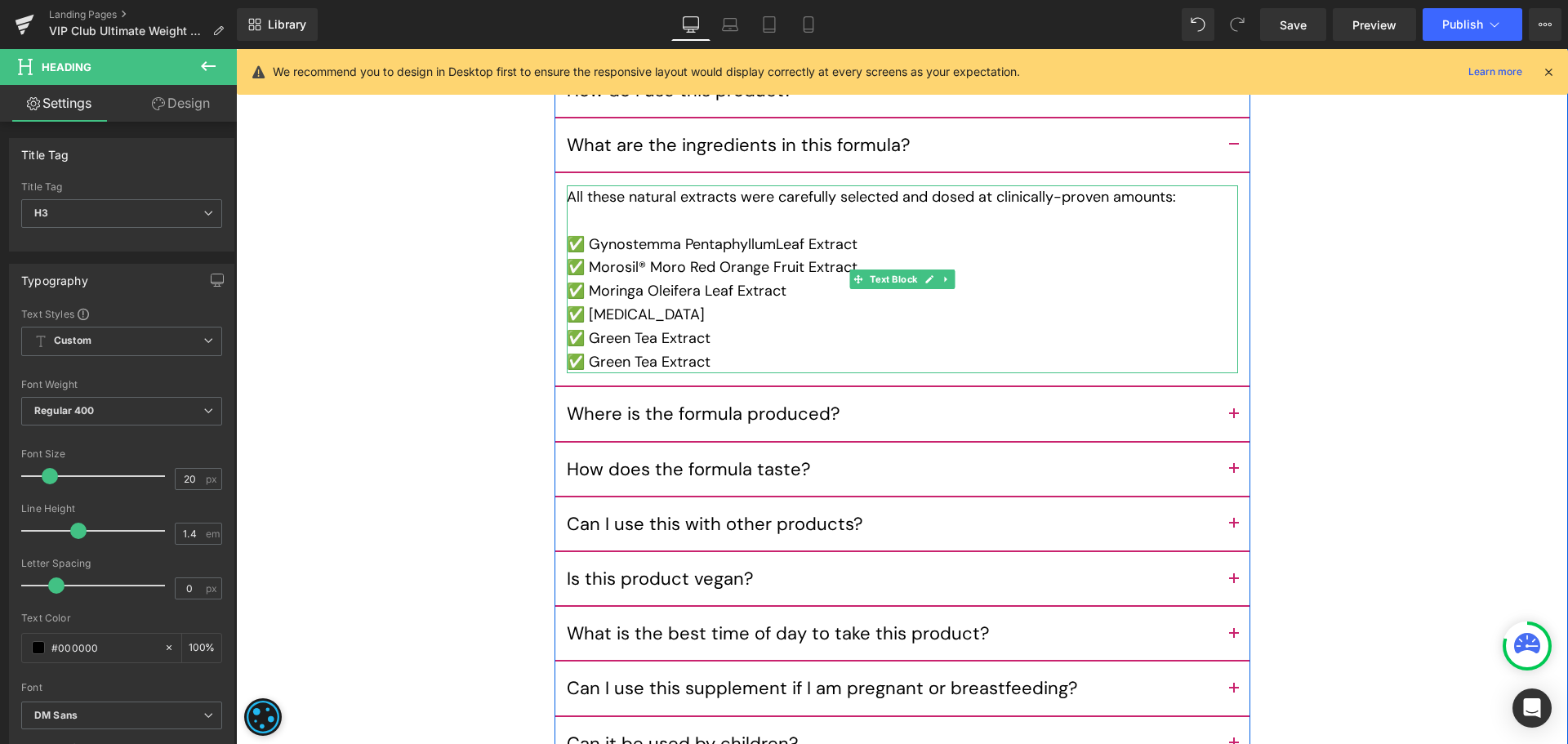
click at [674, 326] on div "✅ Green Tea Extract" at bounding box center [903, 338] width 671 height 23
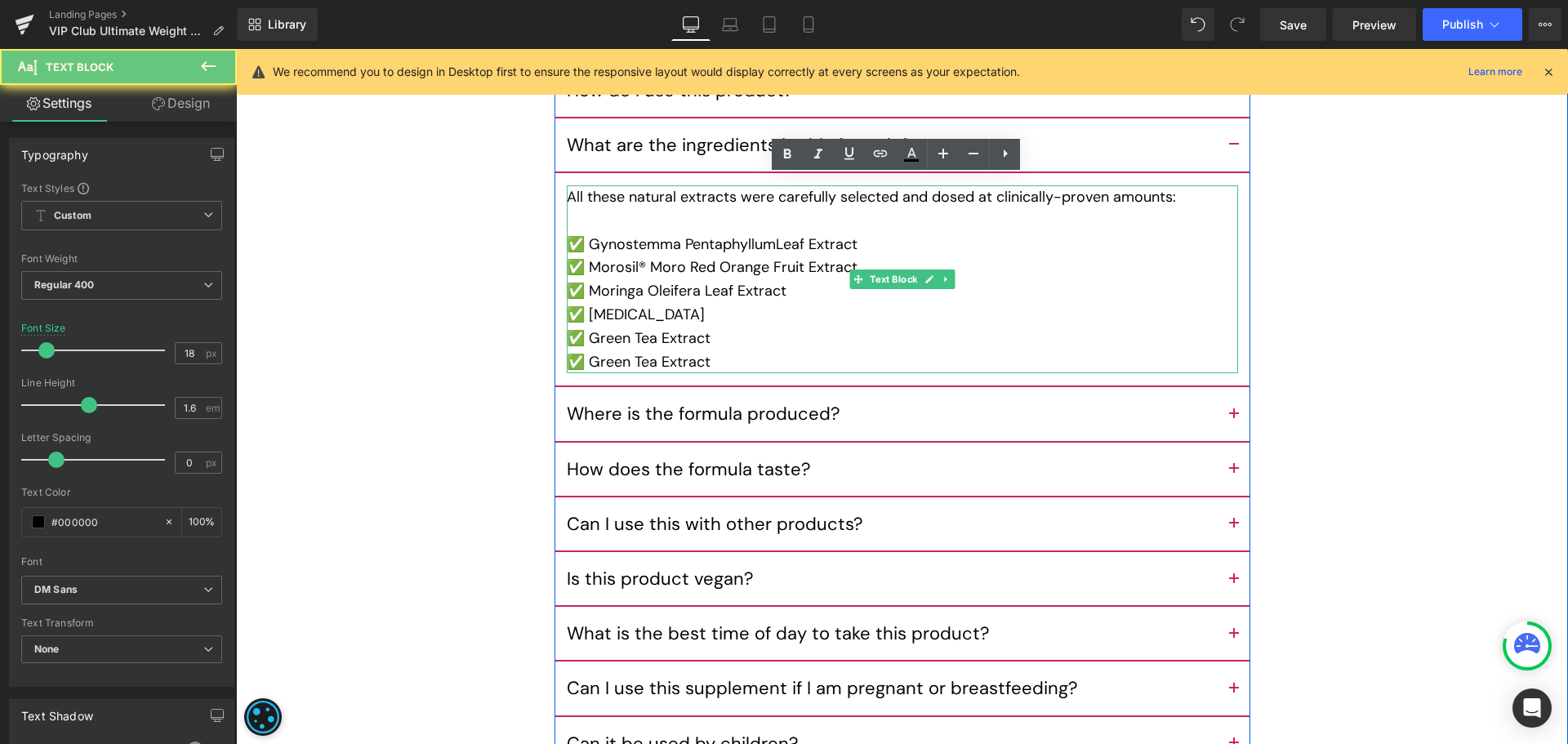
click at [711, 328] on div "✅ Green Tea Extract" at bounding box center [903, 338] width 671 height 23
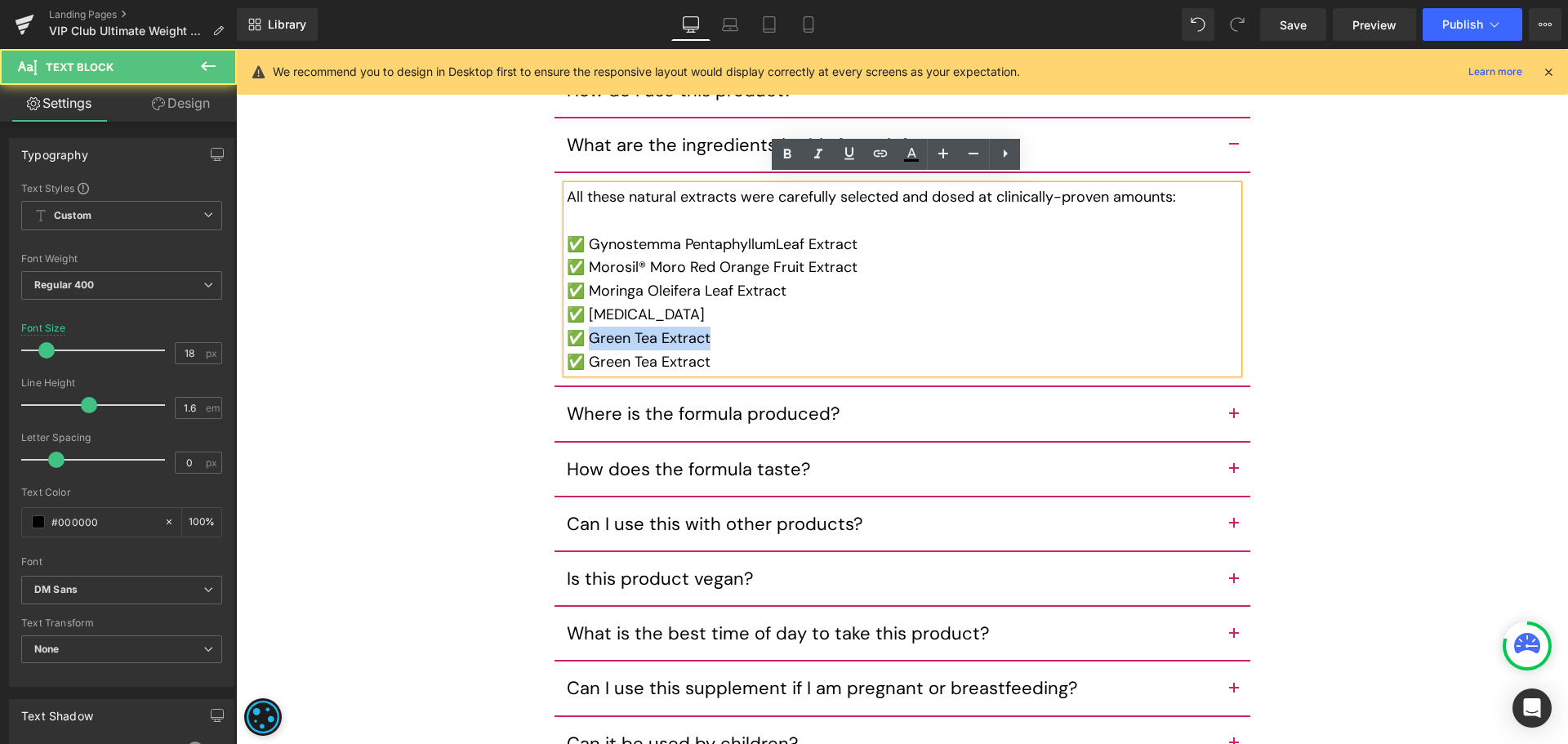
click at [589, 329] on div "✅ Green Tea Extract" at bounding box center [903, 338] width 671 height 23
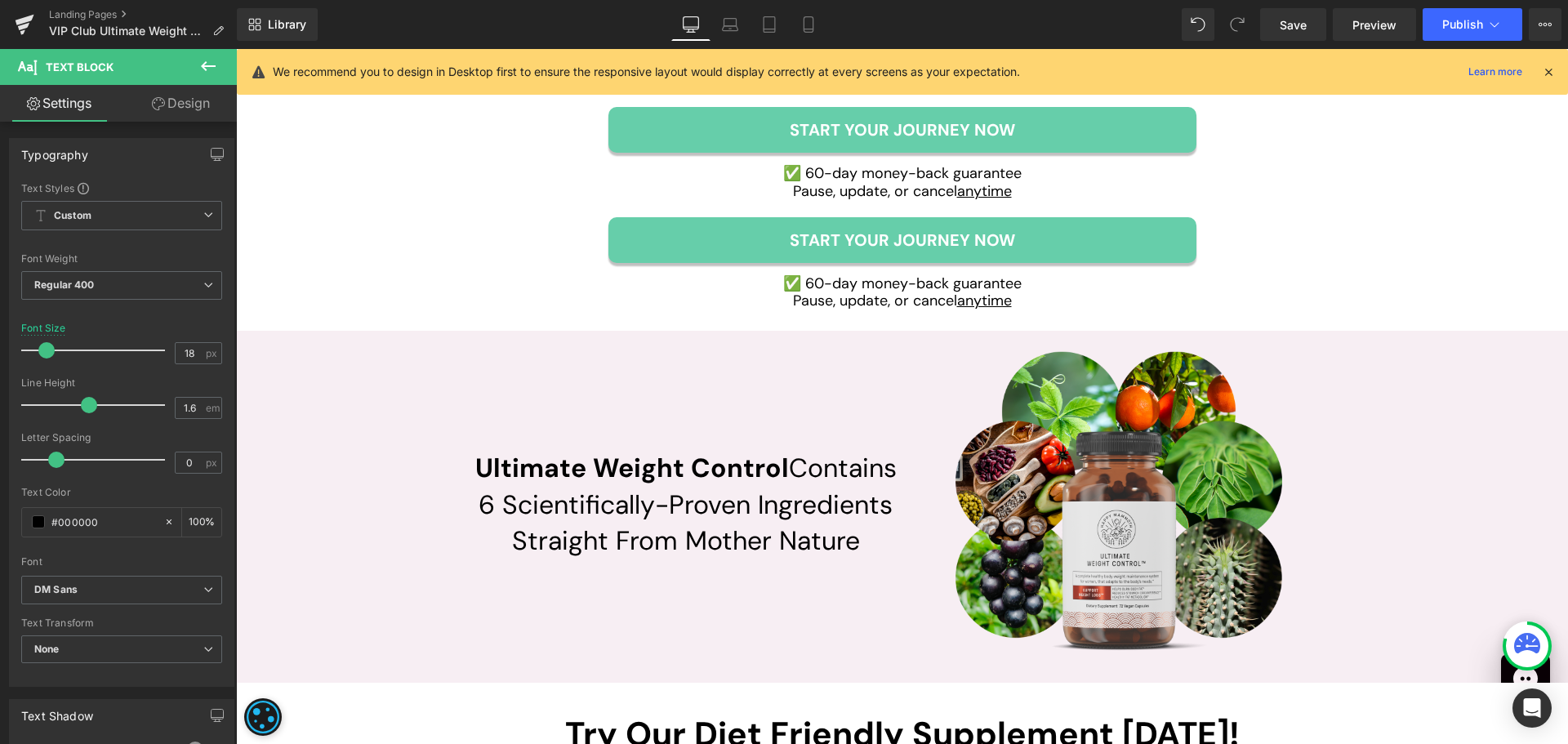
scroll to position [4576, 0]
click at [675, 260] on div "start your journey now Button" at bounding box center [903, 241] width 588 height 46
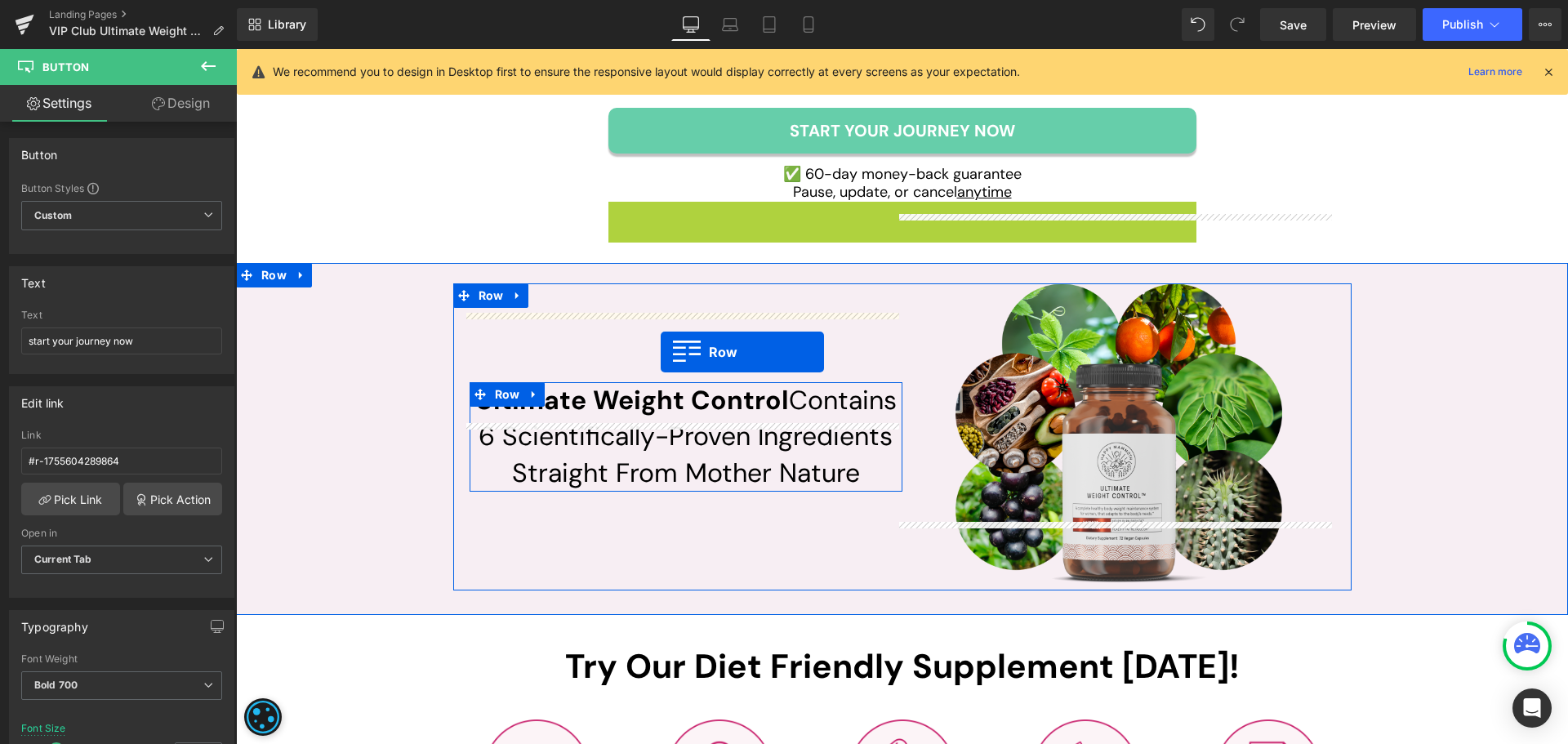
scroll to position [4984, 0]
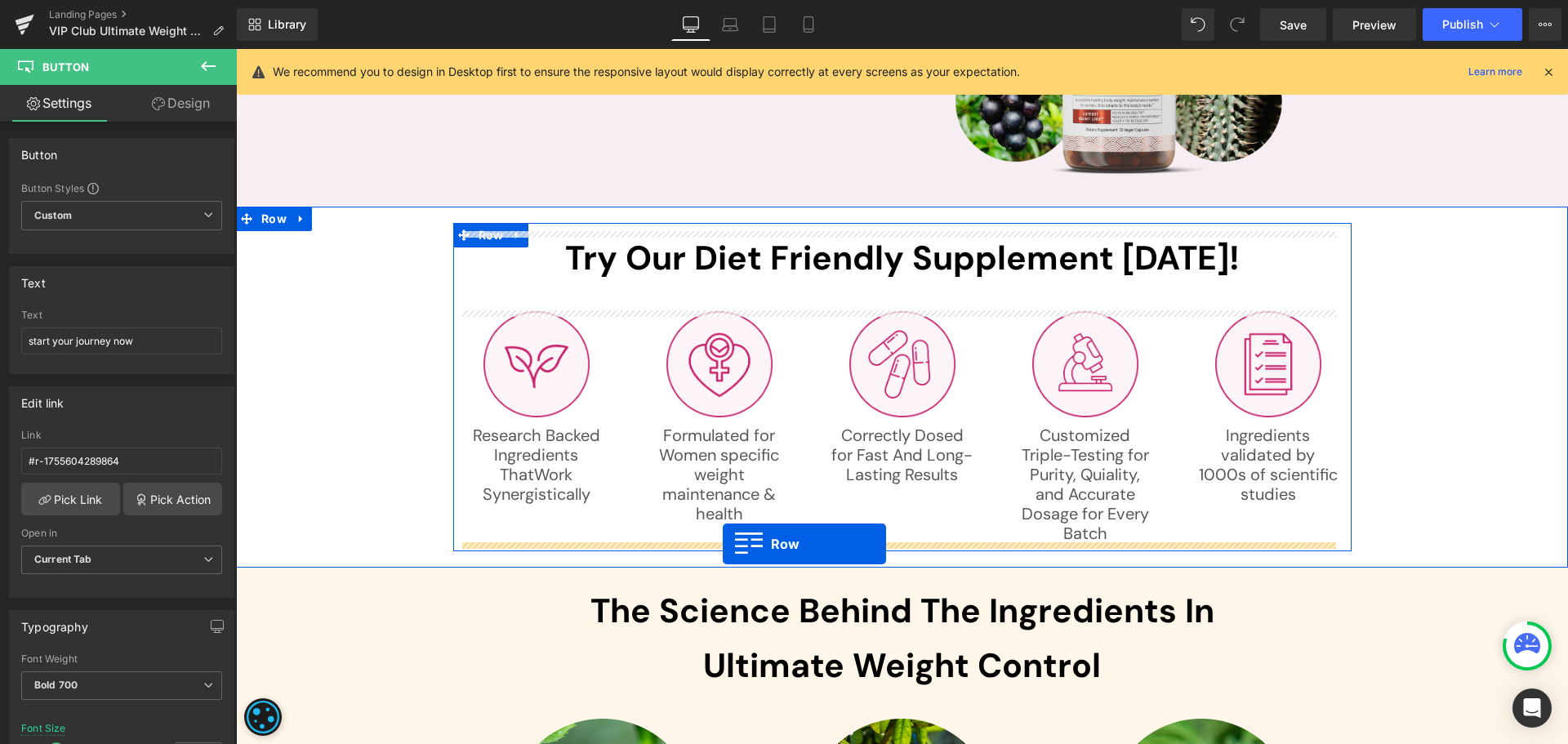
drag, startPoint x: 632, startPoint y: 213, endPoint x: 723, endPoint y: 543, distance: 342.3
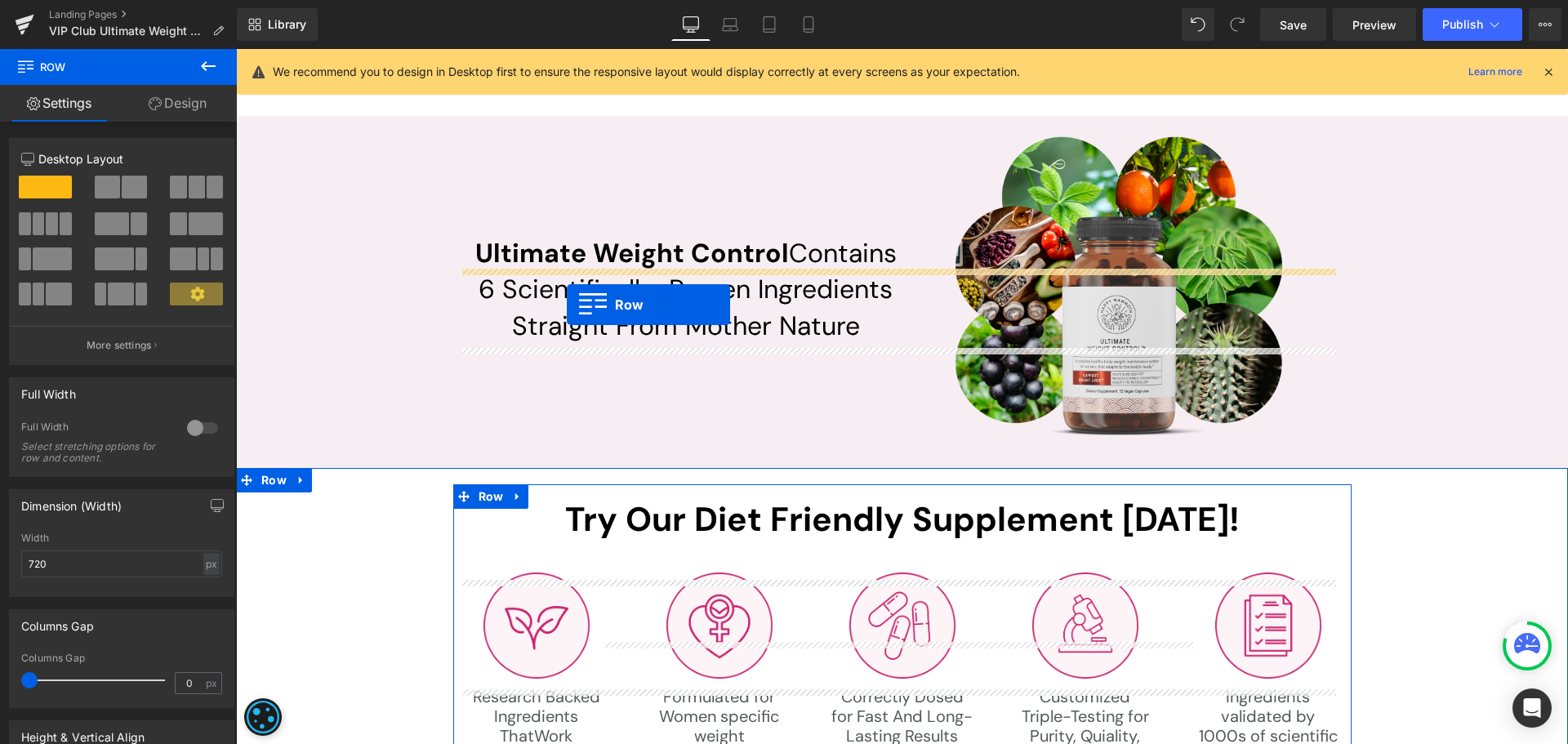
scroll to position [4665, 0]
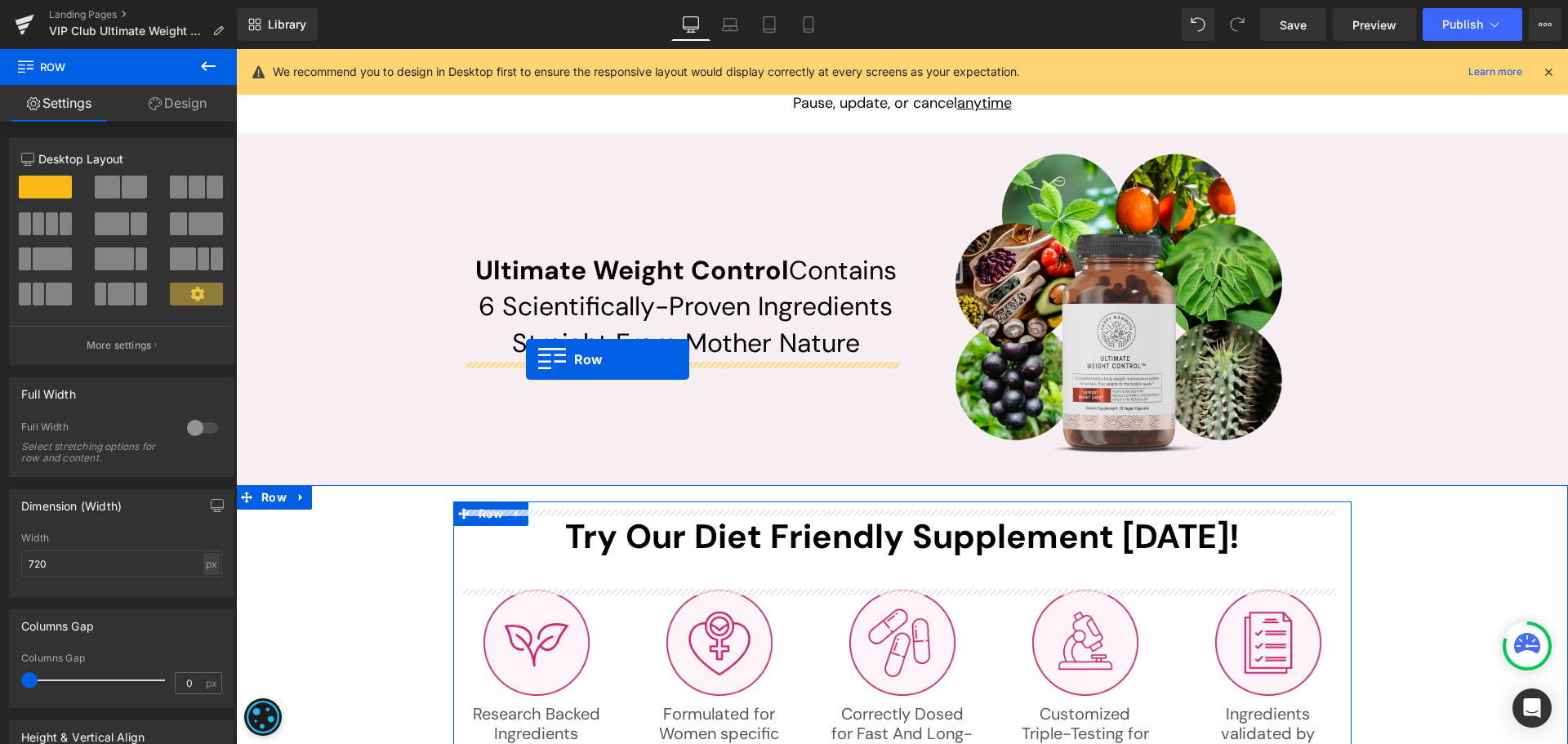
drag, startPoint x: 621, startPoint y: 449, endPoint x: 526, endPoint y: 360, distance: 130.2
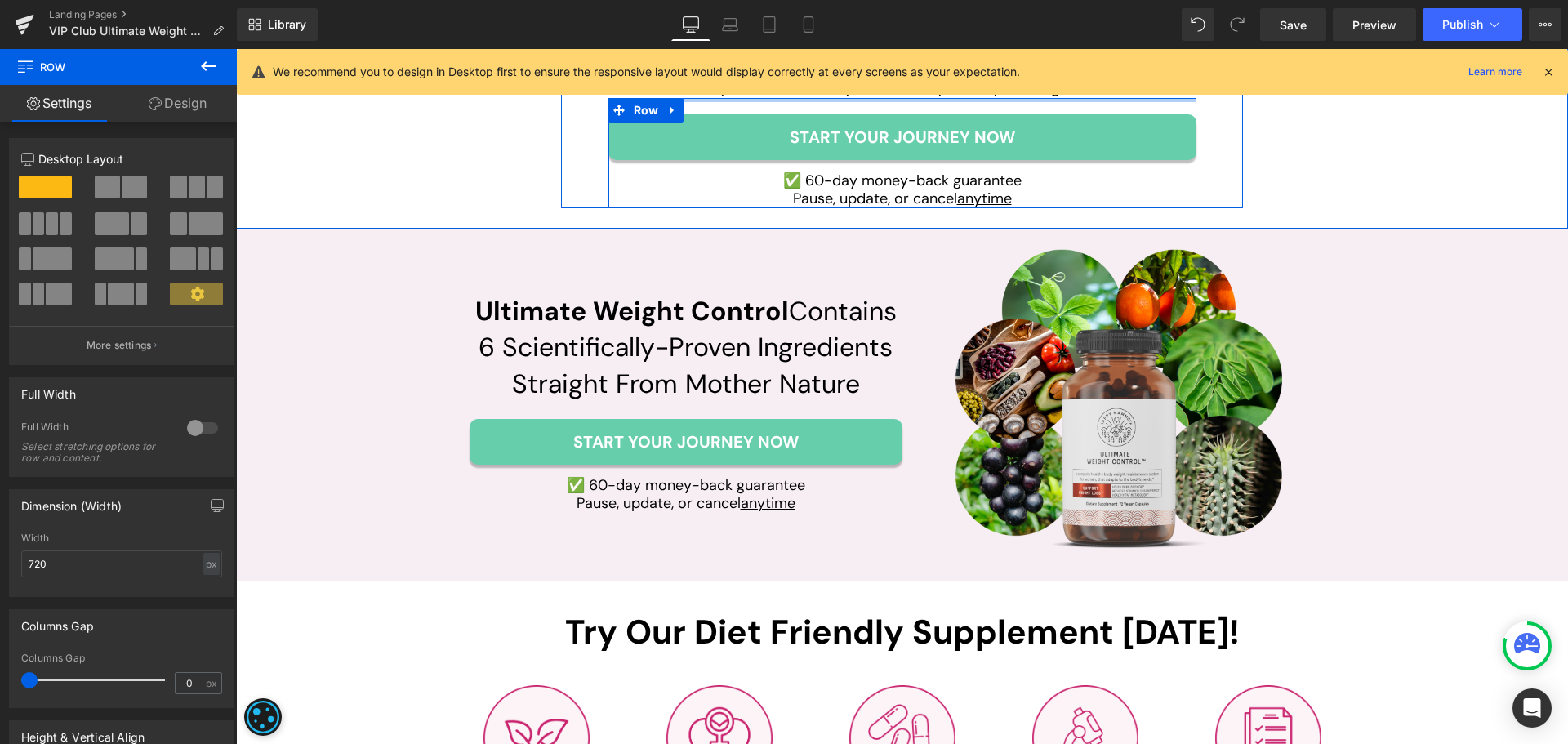
scroll to position [4584, 0]
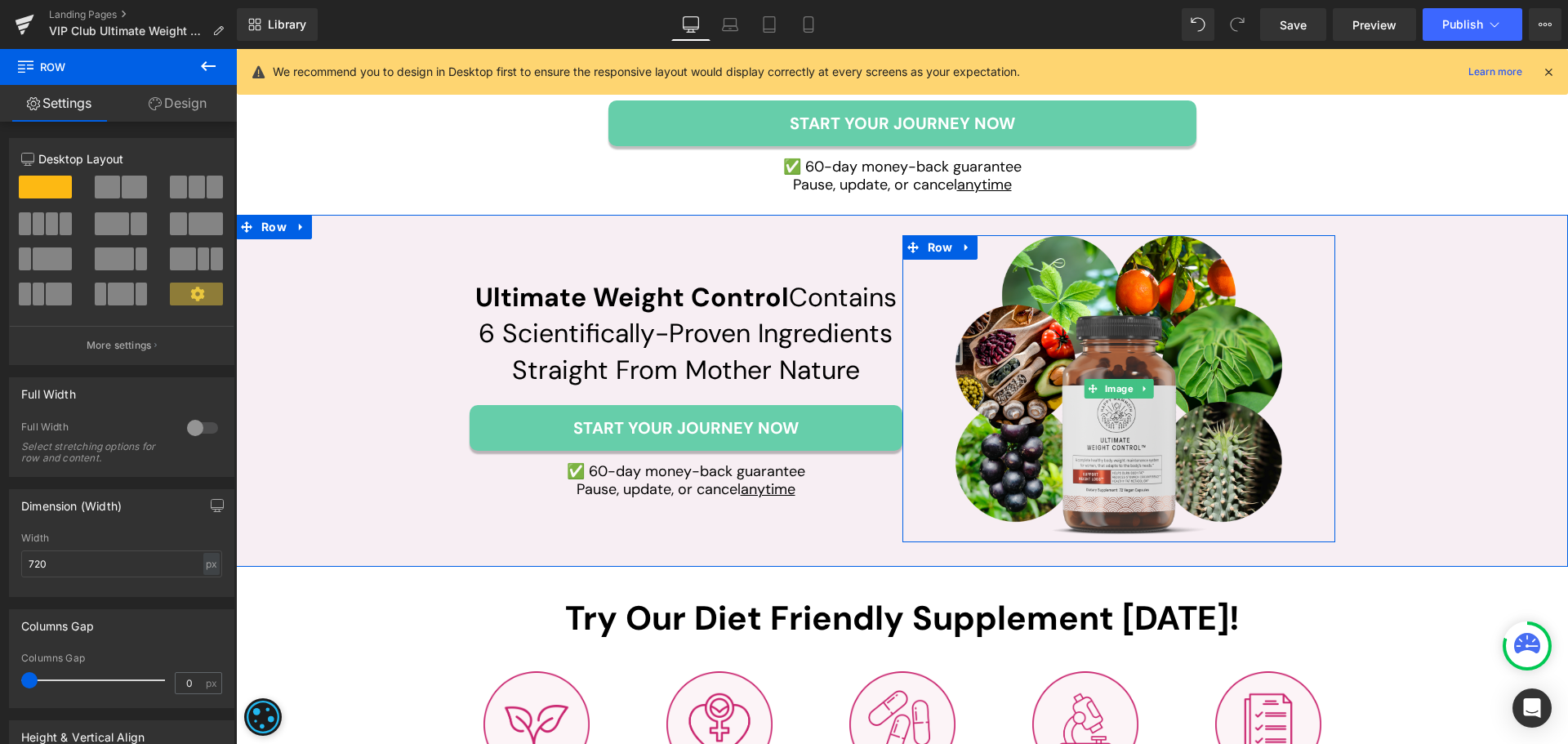
click at [1151, 439] on img at bounding box center [1119, 389] width 326 height 308
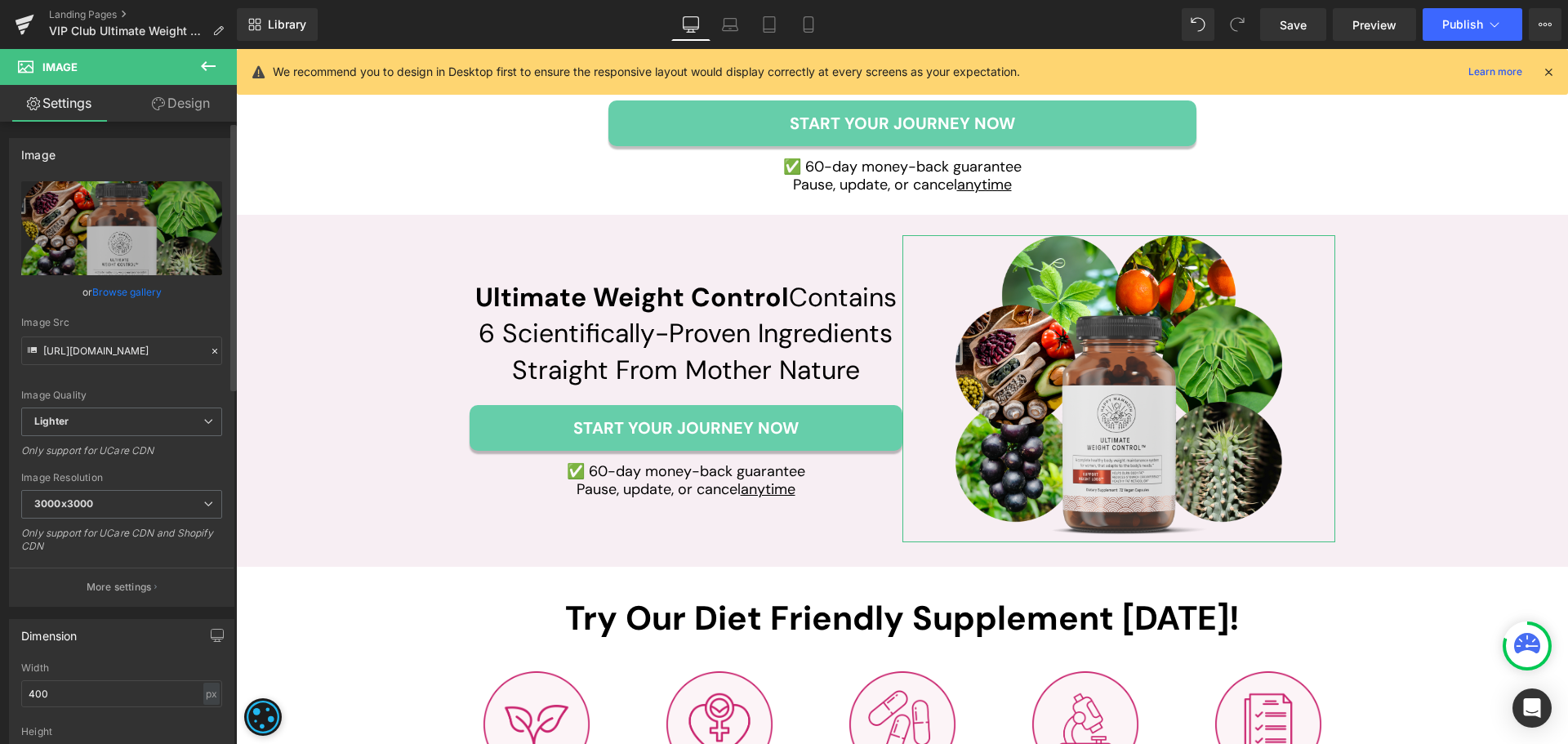
click at [149, 290] on link "Browse gallery" at bounding box center [127, 292] width 69 height 28
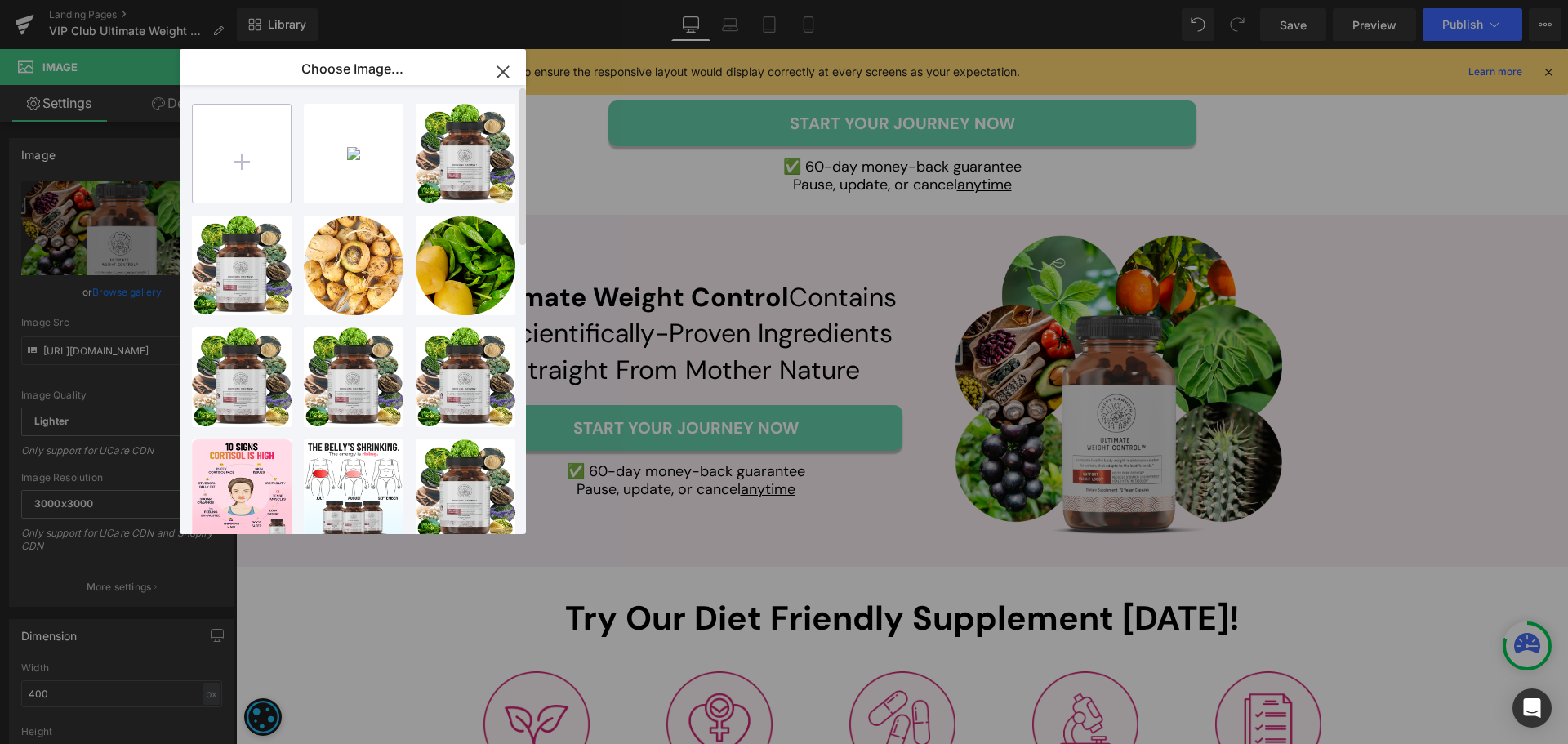
click at [219, 195] on input "file" at bounding box center [241, 154] width 98 height 98
type input "C:\fakepath\Group 1000002966 (3).png"
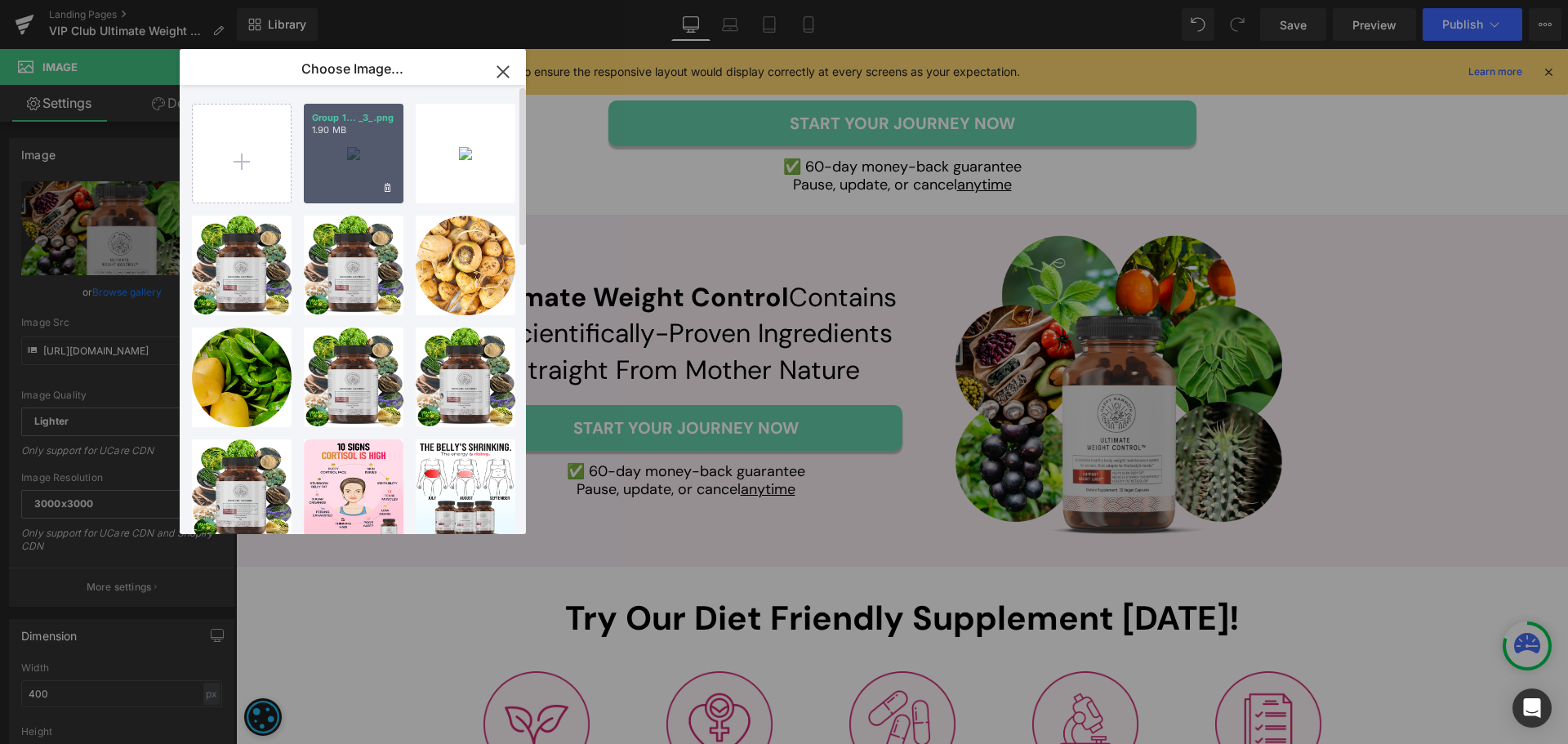
click at [345, 174] on div "Group 1... _3_.png 1.90 MB" at bounding box center [354, 154] width 100 height 100
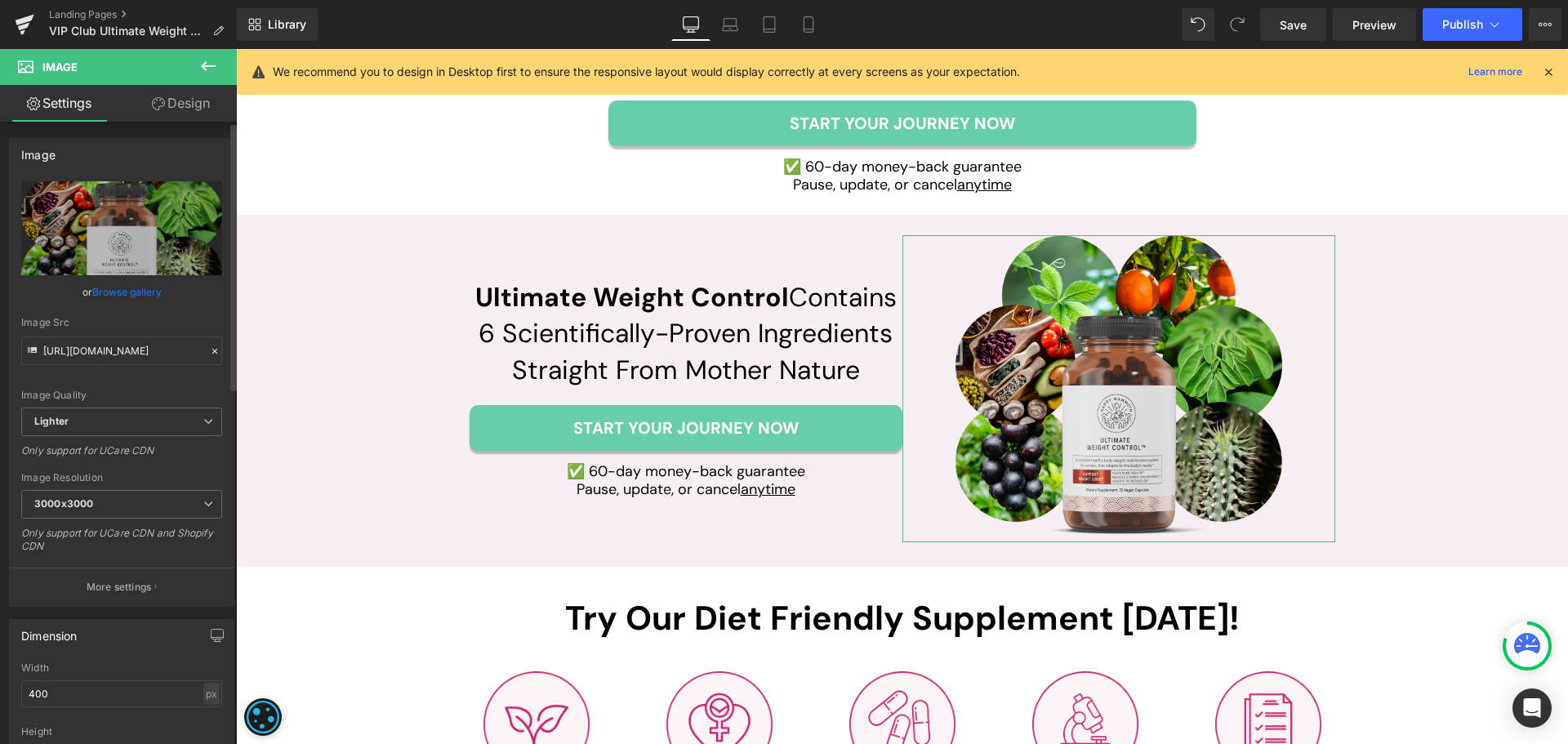
click at [102, 290] on link "Browse gallery" at bounding box center [127, 292] width 69 height 28
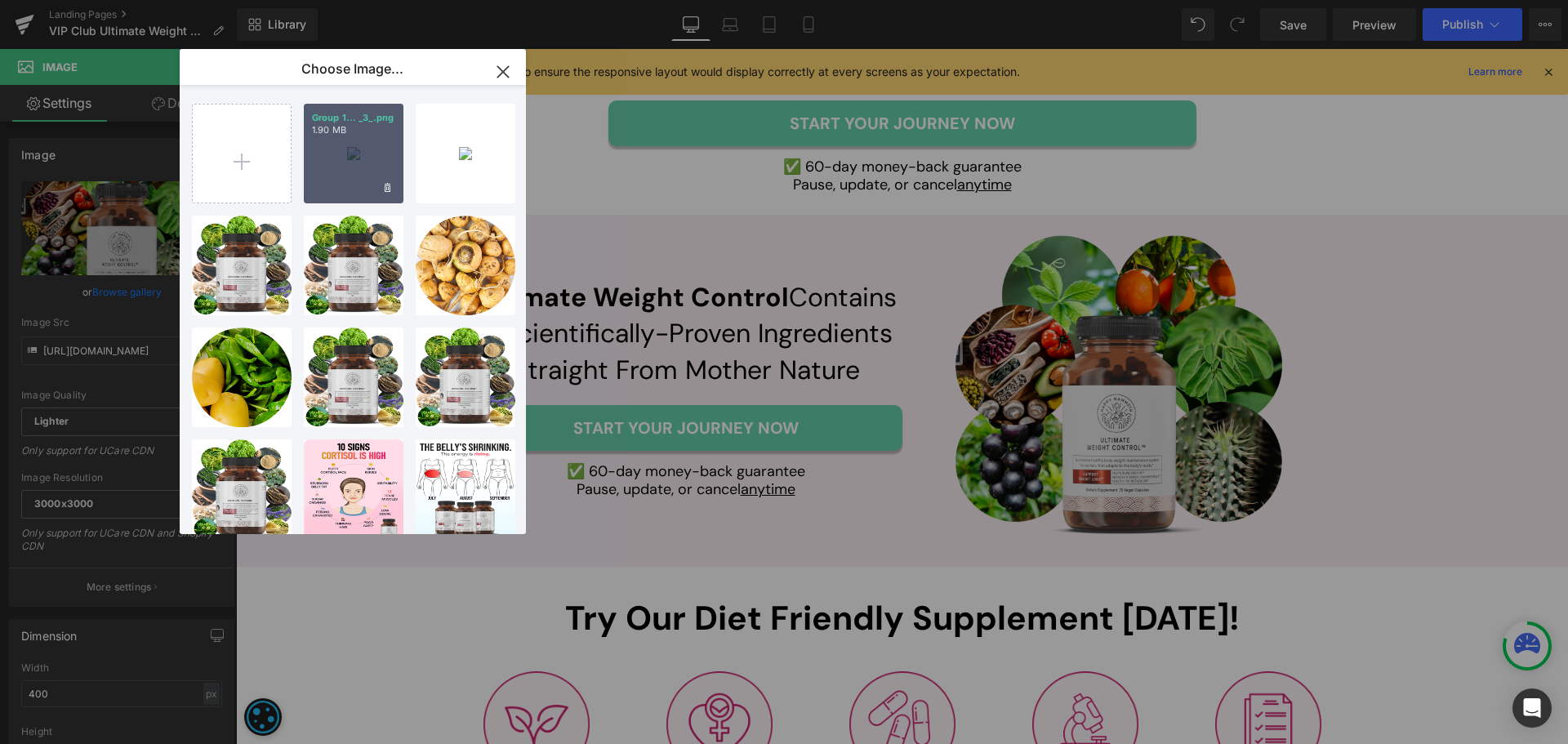
click at [324, 187] on div "Group 1... _3_.png 1.90 MB" at bounding box center [354, 154] width 100 height 100
type input "[URL][DOMAIN_NAME]"
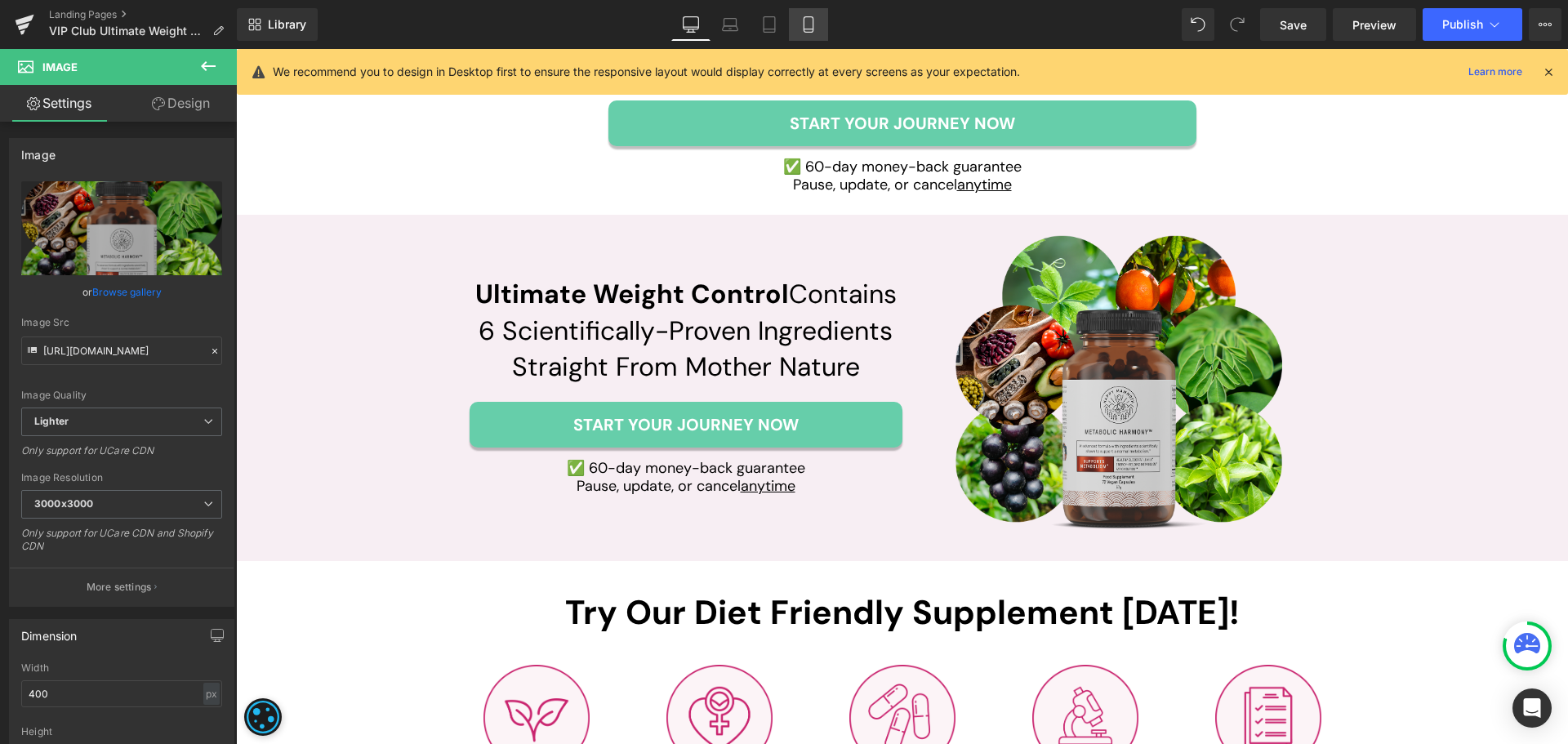
click at [794, 22] on link "Mobile" at bounding box center [809, 24] width 39 height 32
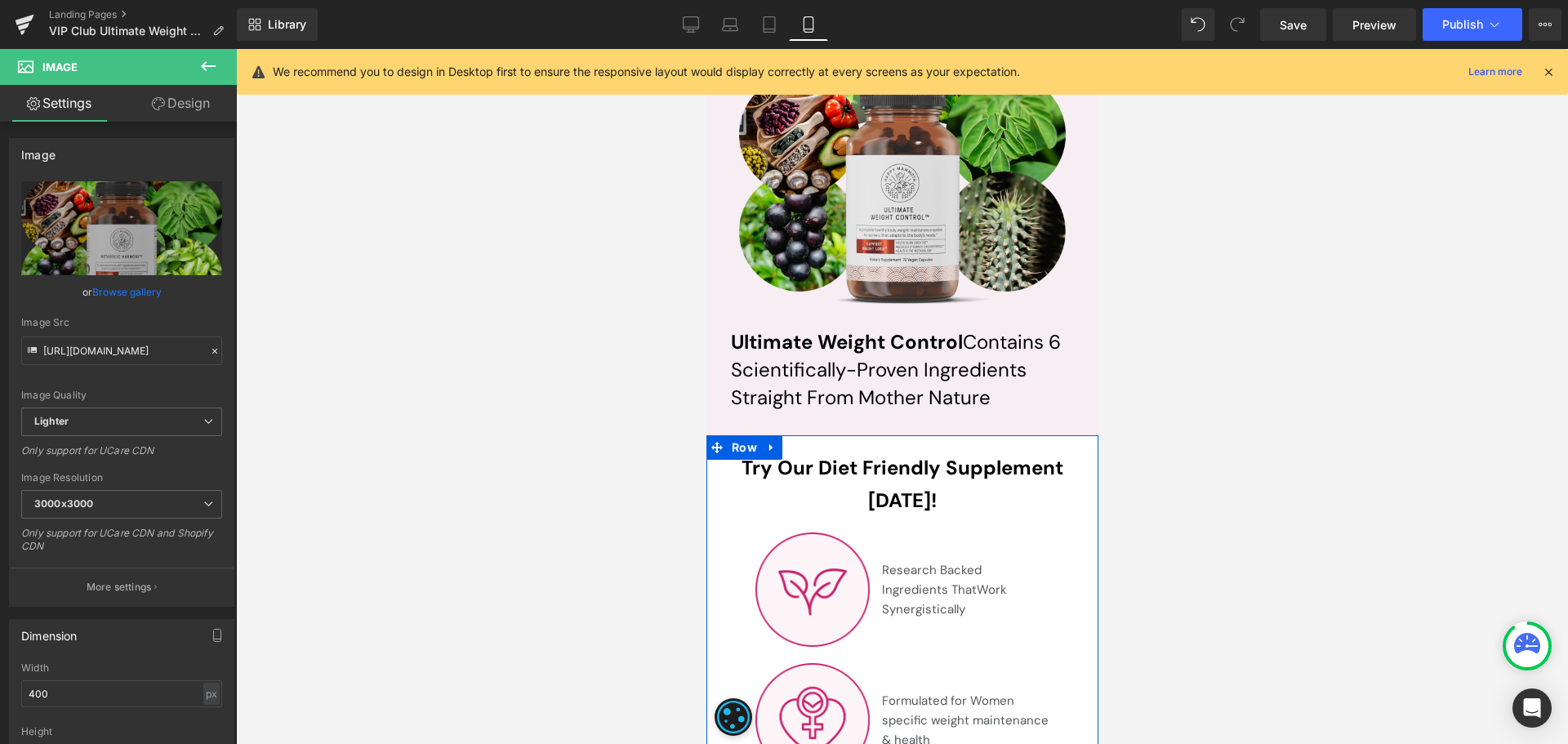
scroll to position [6367, 0]
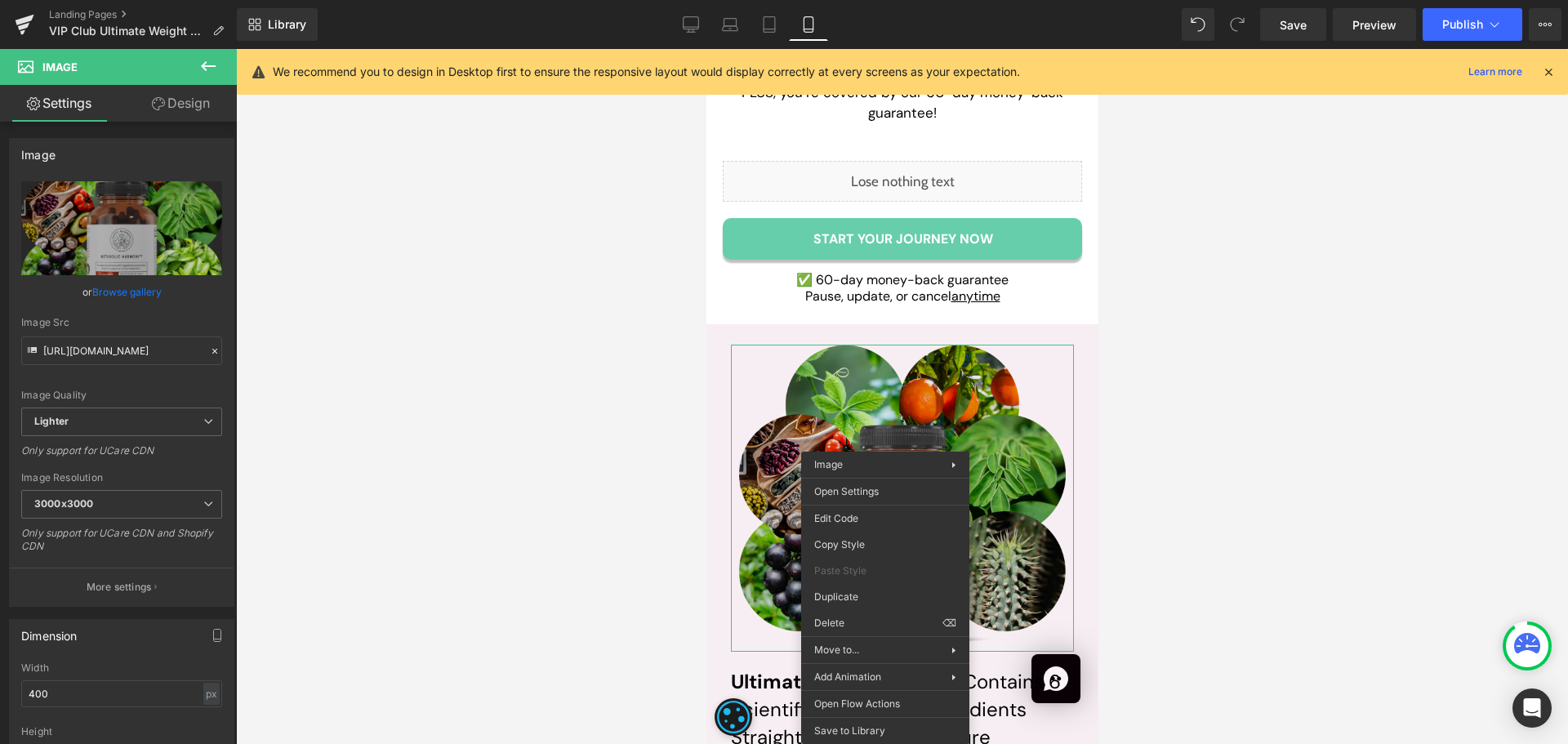
click at [926, 370] on img at bounding box center [902, 498] width 326 height 308
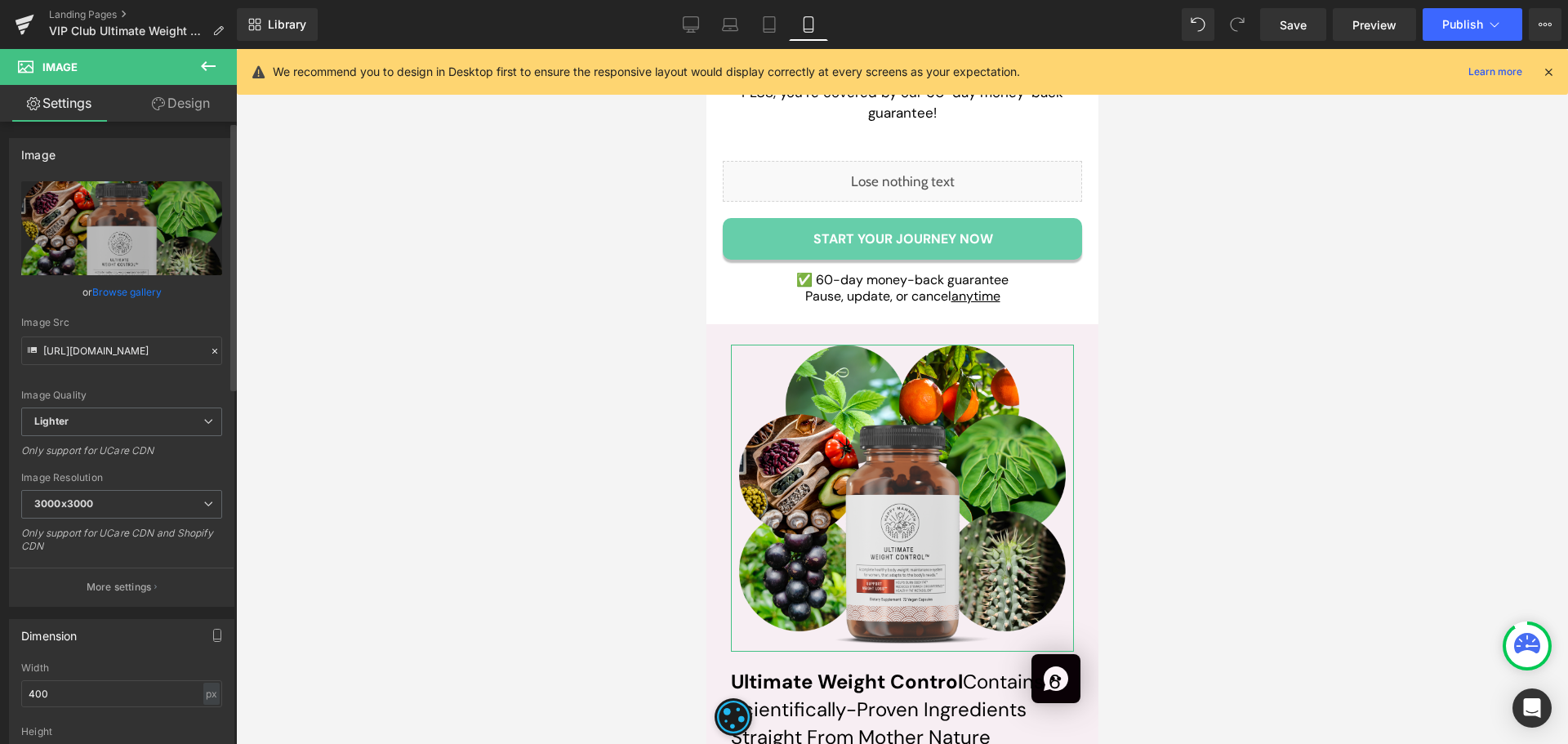
click at [118, 289] on link "Browse gallery" at bounding box center [127, 292] width 69 height 28
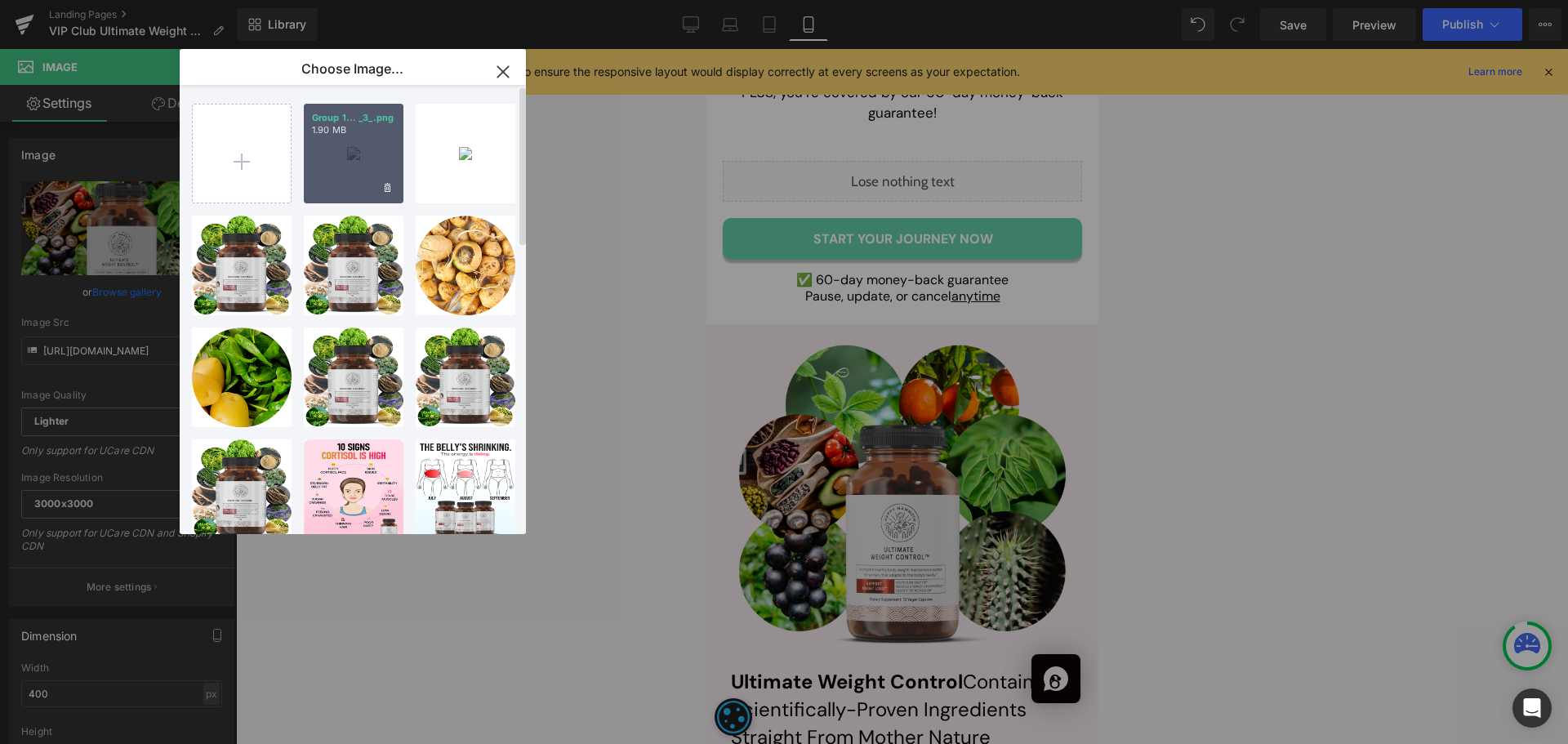
click at [363, 171] on div "Group 1... _3_.png 1.90 MB" at bounding box center [354, 154] width 100 height 100
type input "[URL][DOMAIN_NAME]"
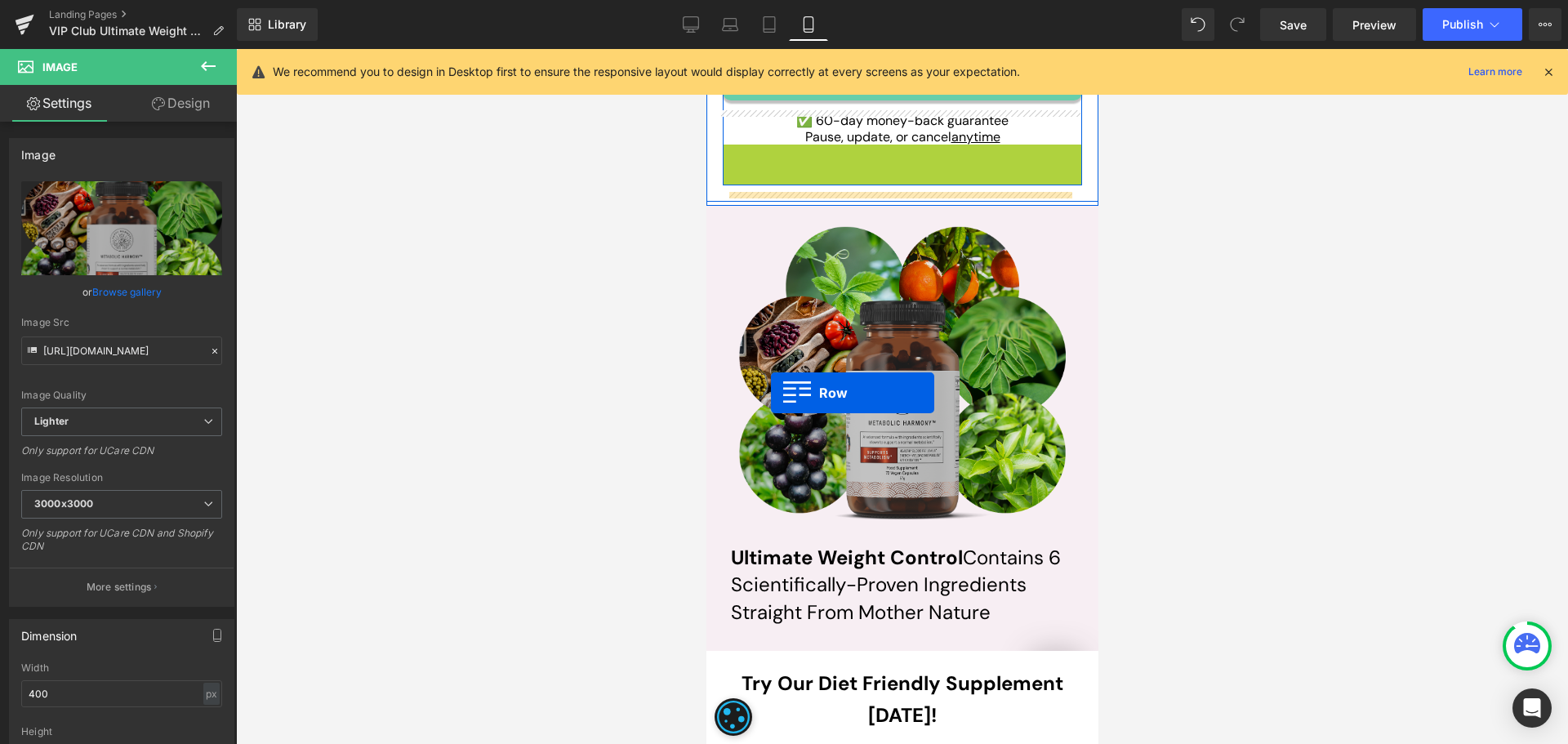
scroll to position [6530, 0]
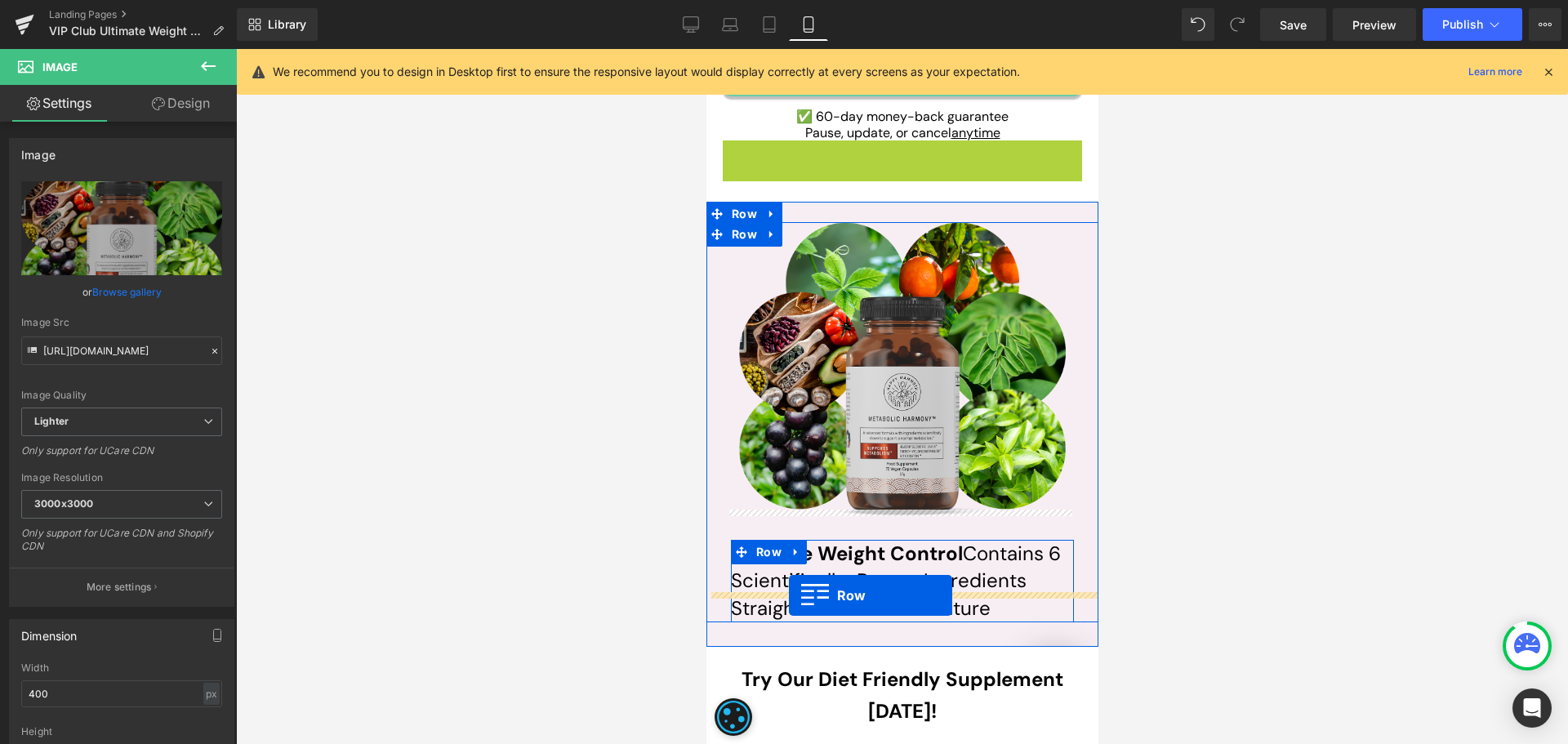
drag, startPoint x: 754, startPoint y: 287, endPoint x: 1811, endPoint y: 608, distance: 1104.7
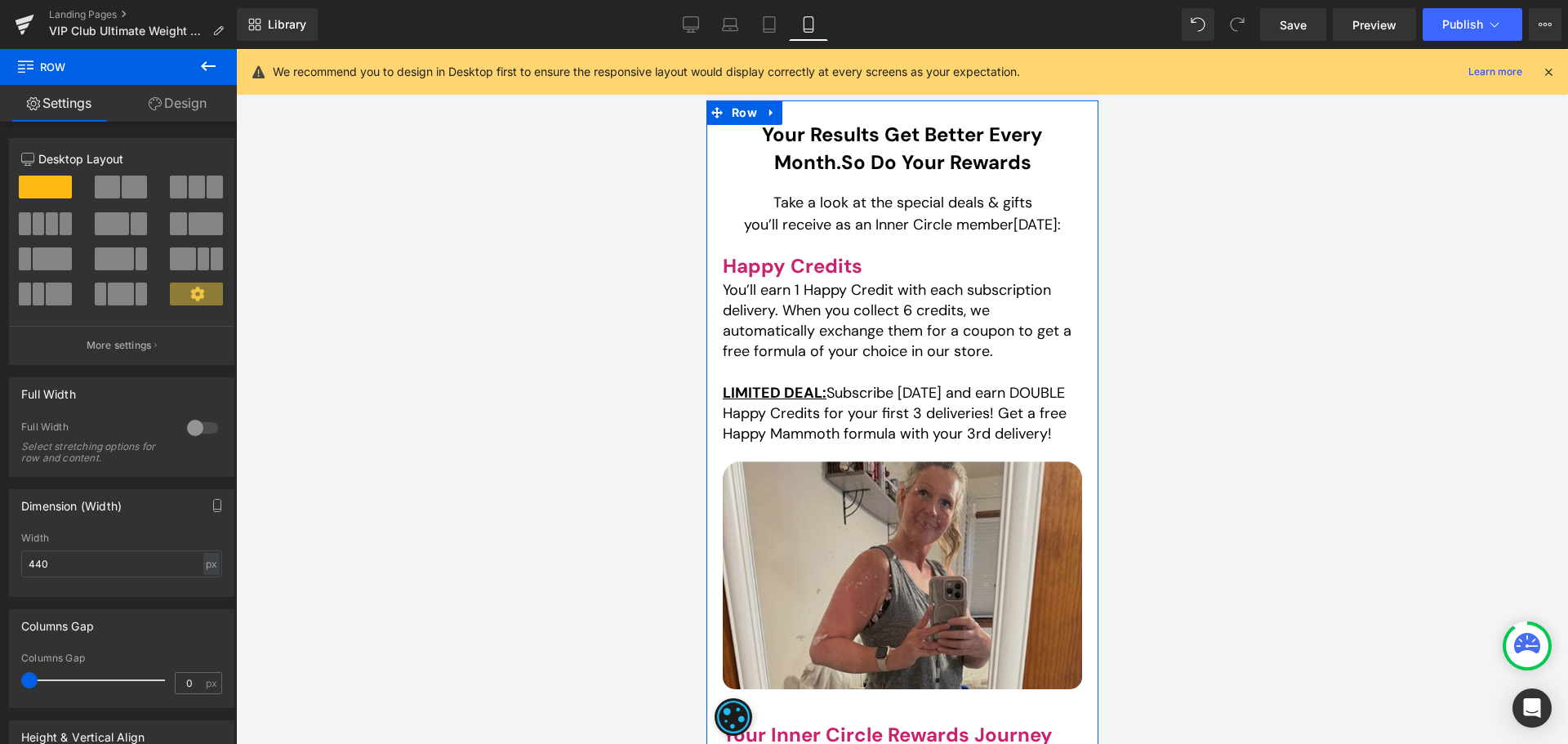
scroll to position [3918, 0]
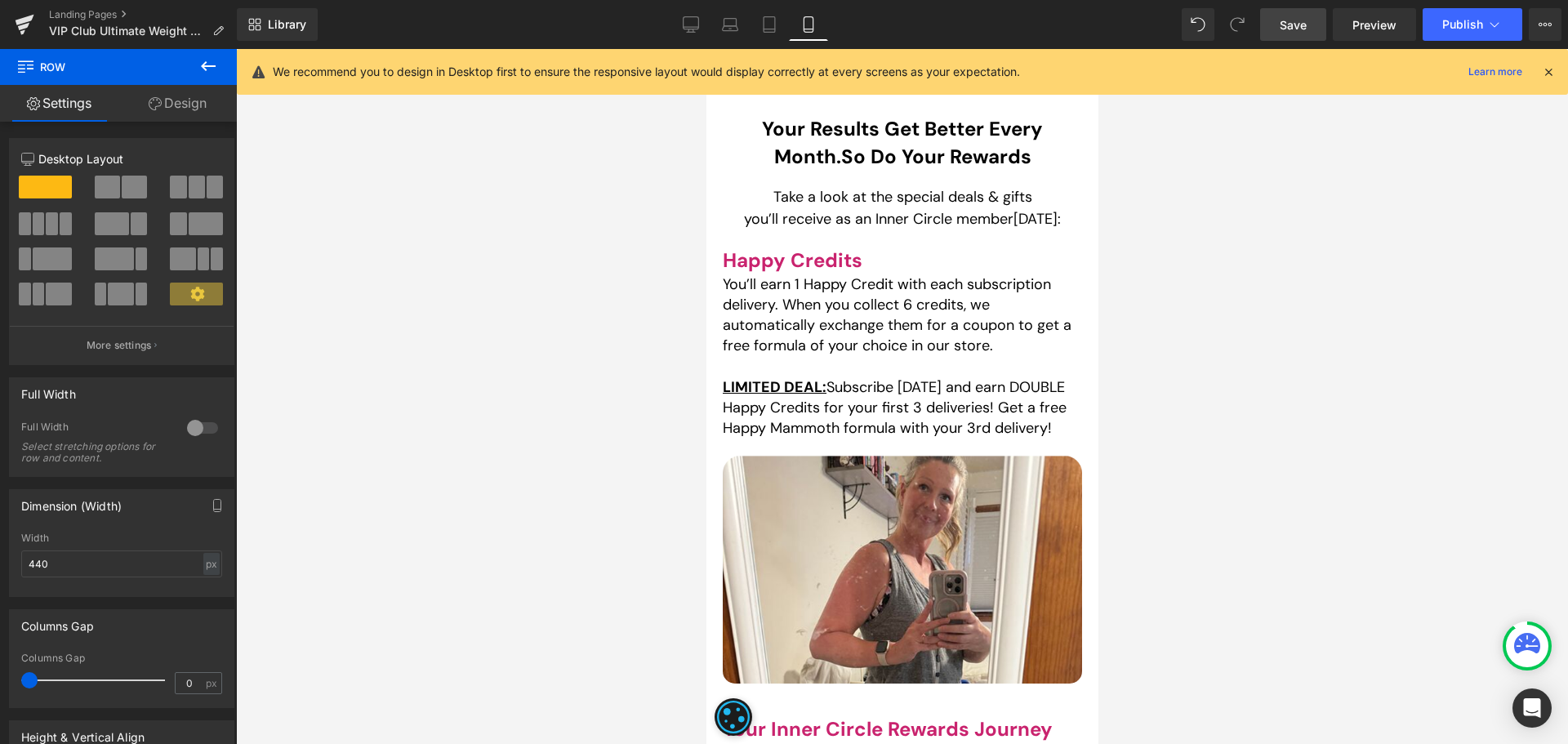
click at [1303, 22] on span "Save" at bounding box center [1293, 25] width 27 height 17
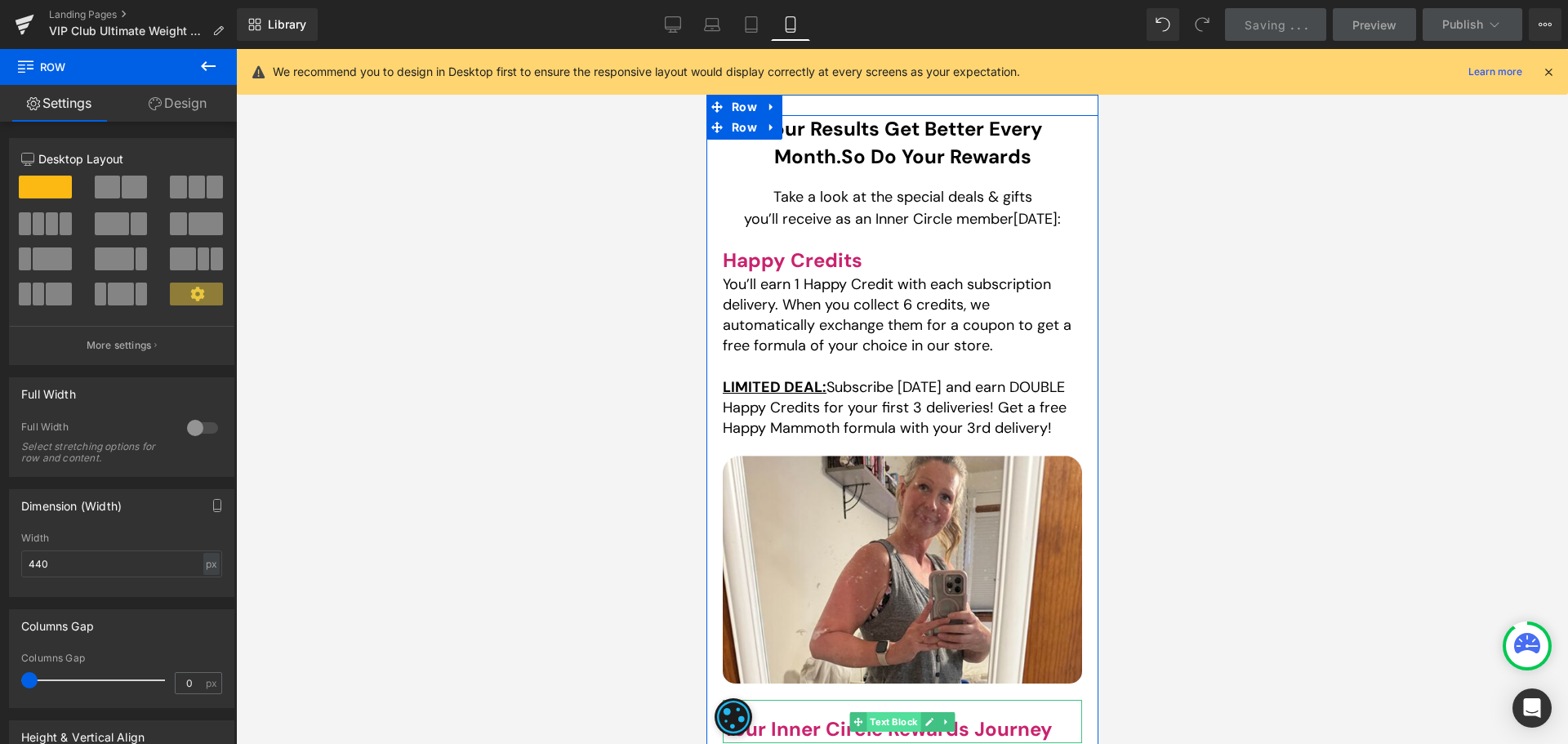
click at [879, 712] on span "Text Block" at bounding box center [893, 722] width 54 height 20
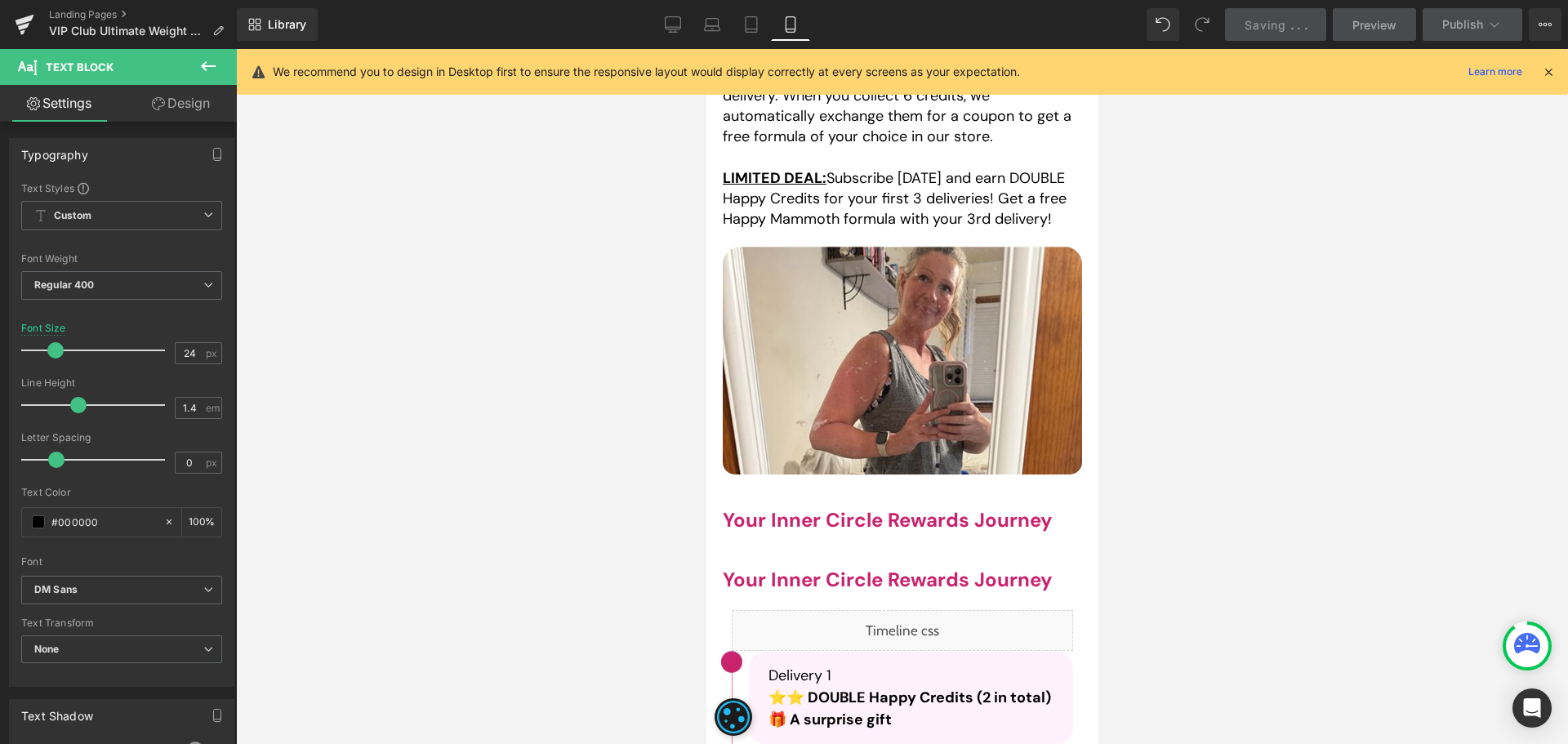
scroll to position [4126, 0]
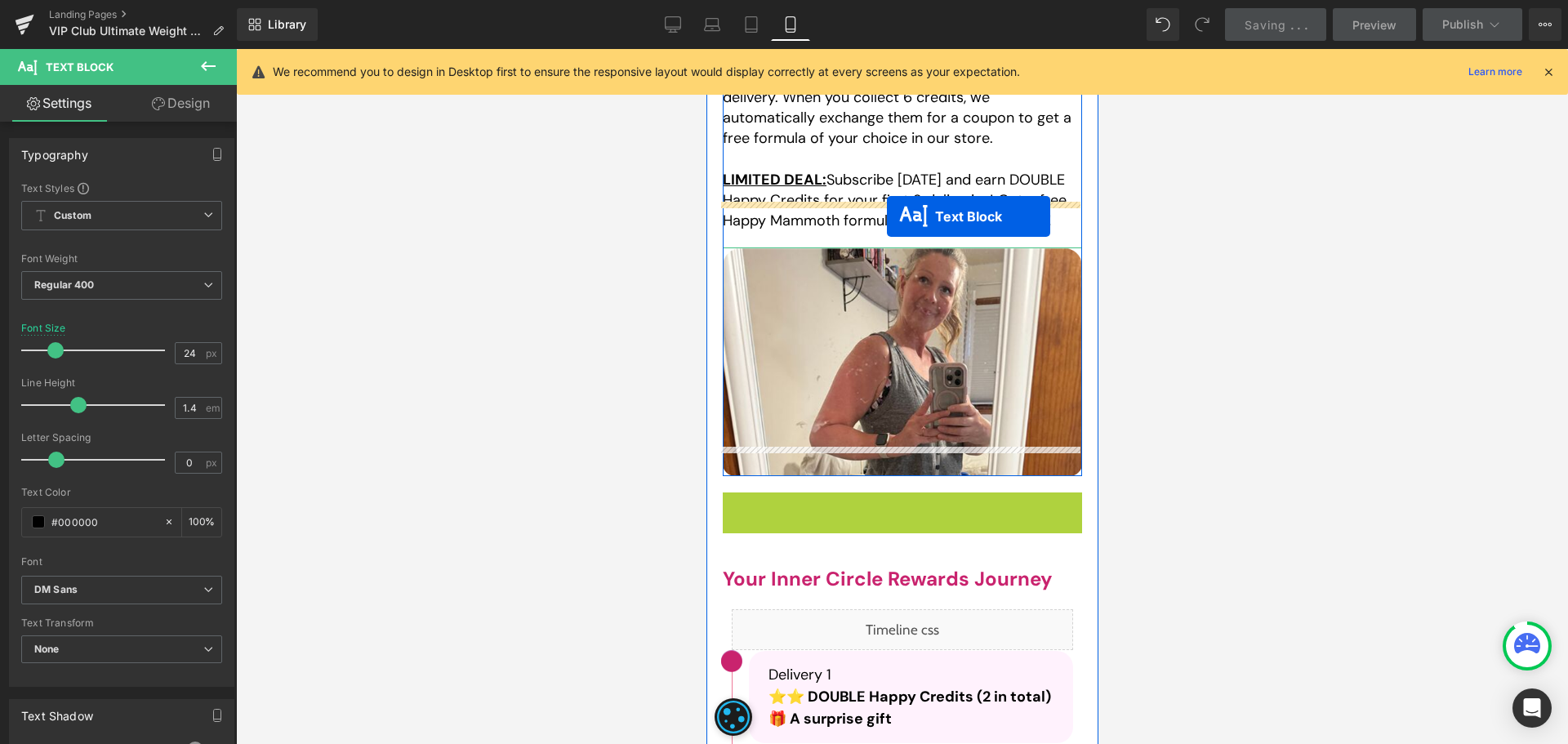
drag, startPoint x: 886, startPoint y: 485, endPoint x: 886, endPoint y: 216, distance: 269.0
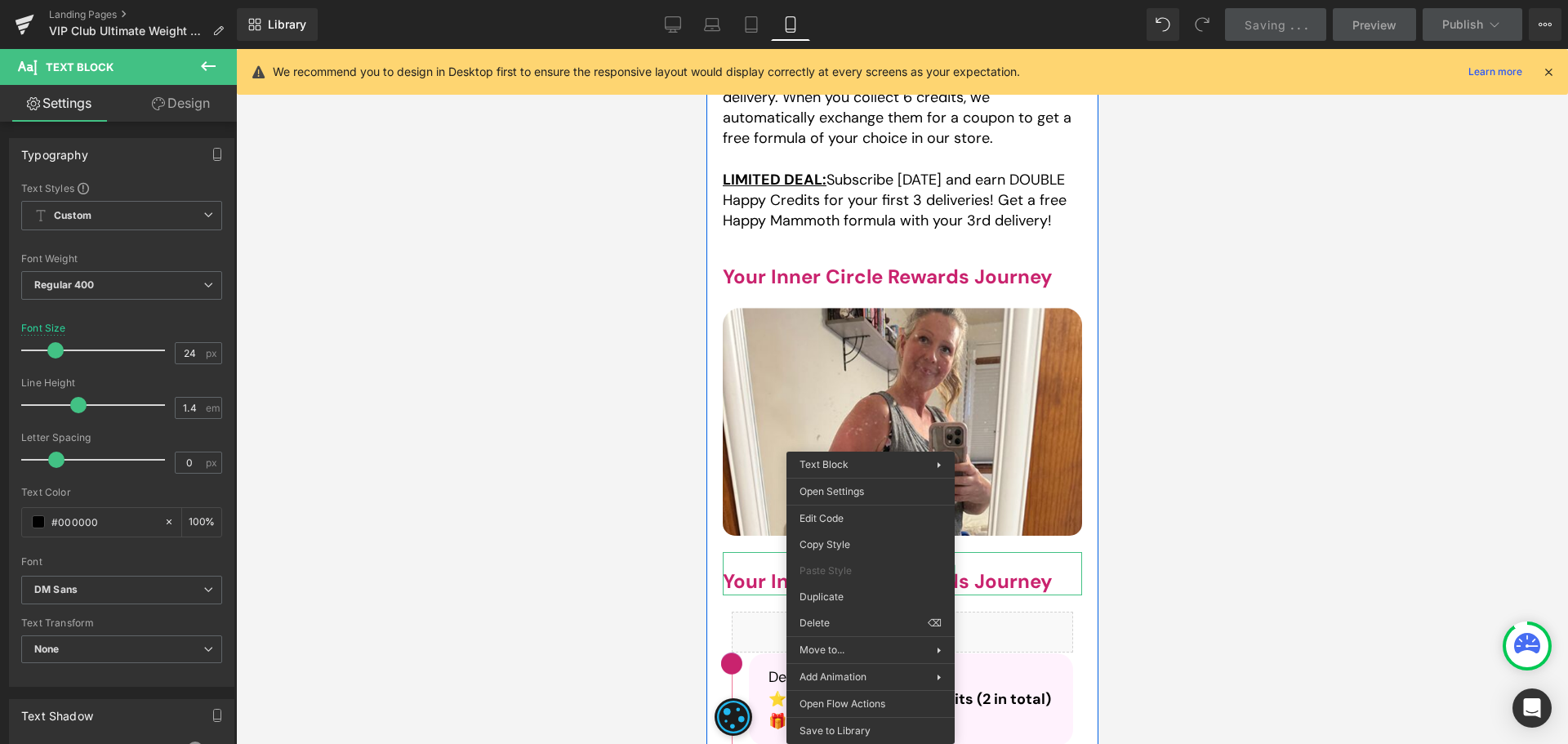
click at [733, 552] on div "Your Inner Circle Rewards Journey" at bounding box center [902, 573] width 360 height 43
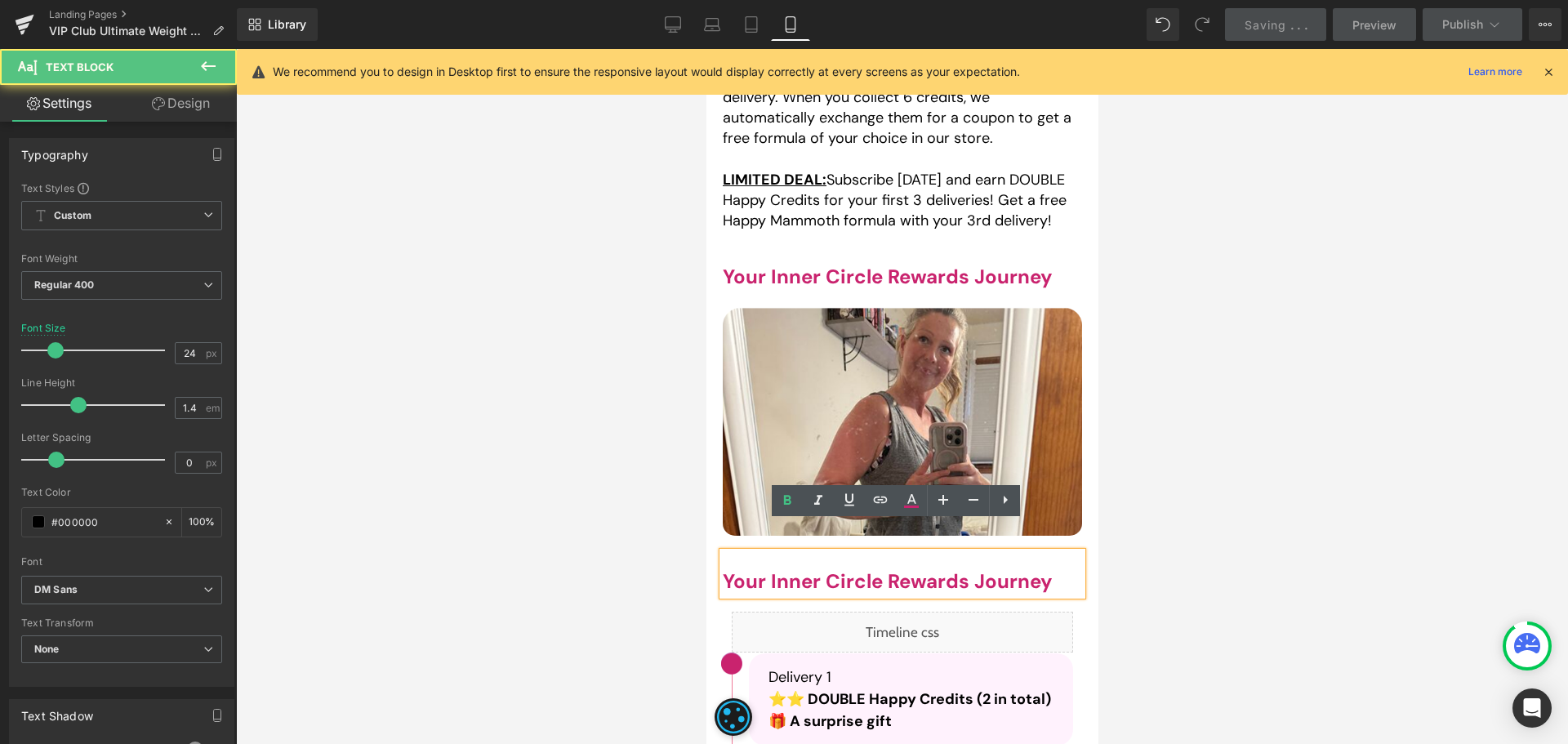
click at [1253, 507] on div at bounding box center [902, 396] width 1332 height 695
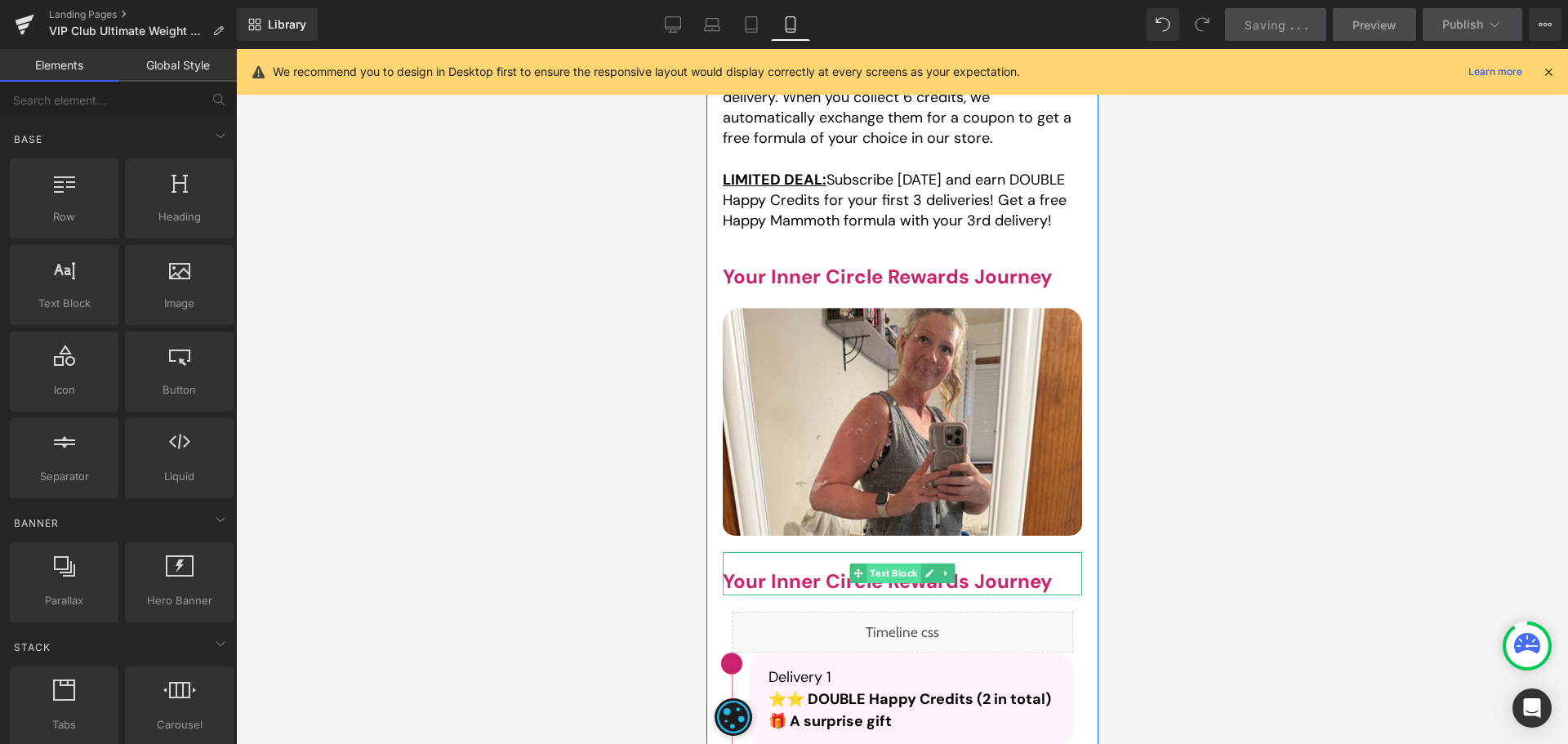
click at [874, 563] on span "Text Block" at bounding box center [893, 573] width 54 height 20
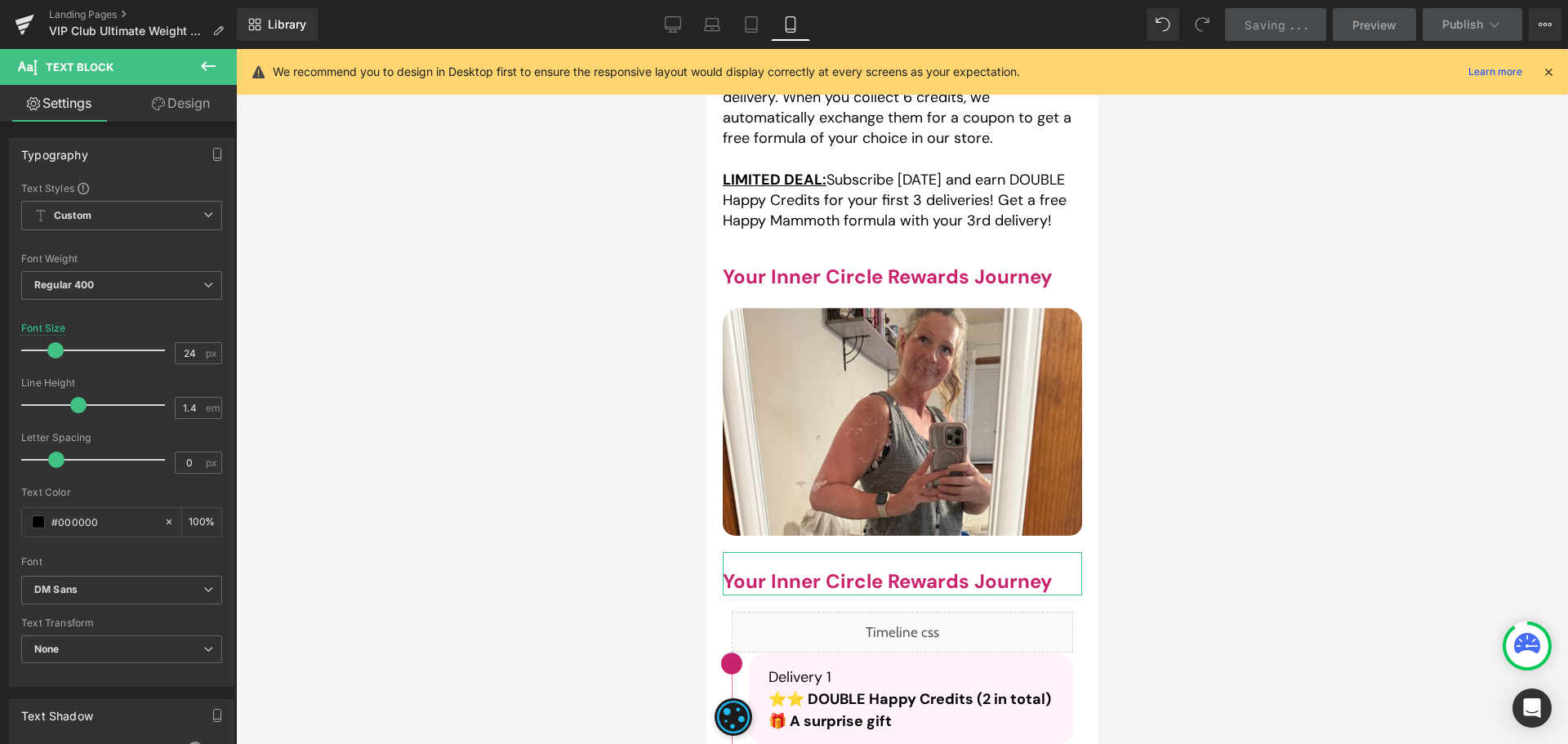
click at [151, 97] on link "Design" at bounding box center [181, 103] width 118 height 37
click at [0, 0] on div "Visibility" at bounding box center [0, 0] width 0 height 0
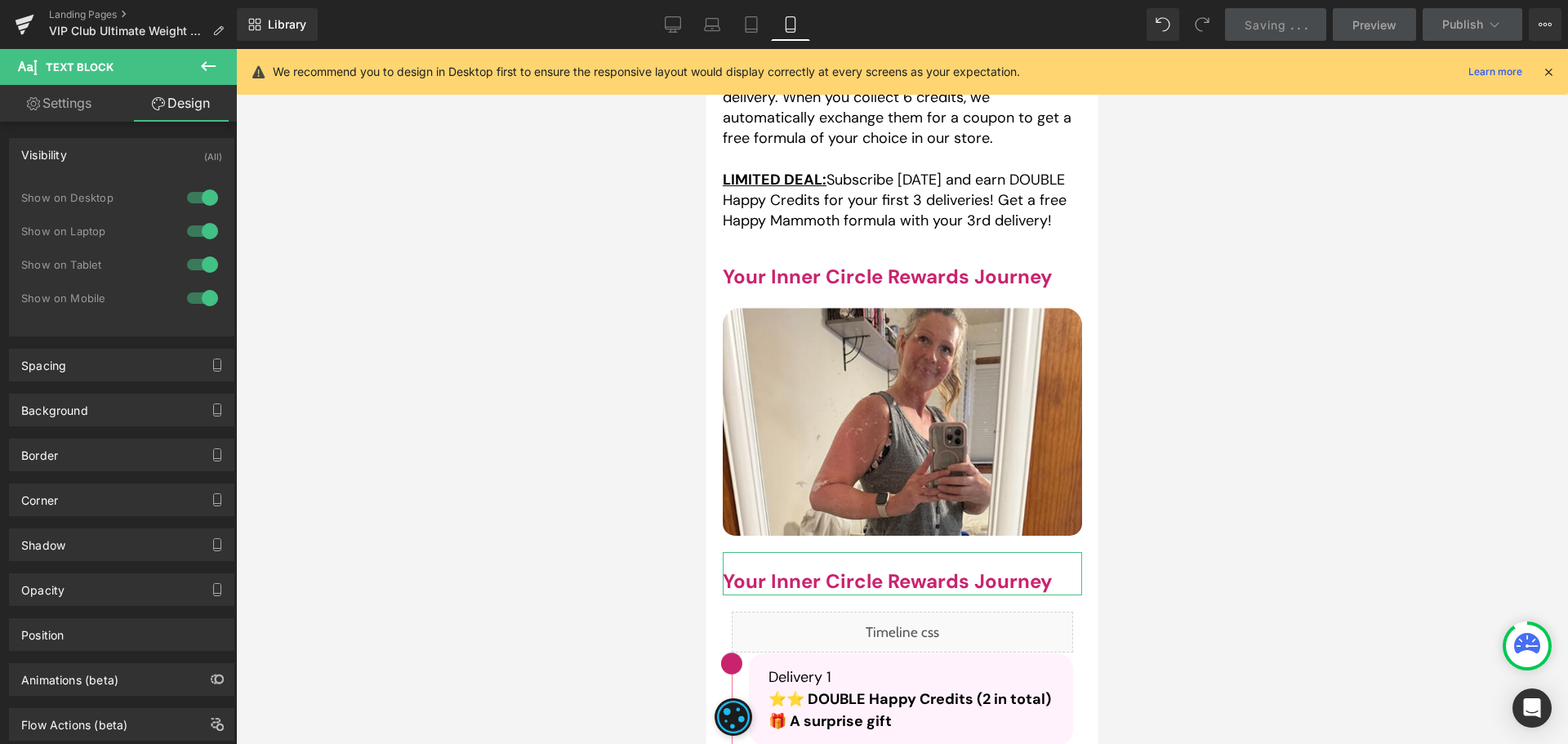
click at [205, 304] on div at bounding box center [202, 297] width 39 height 26
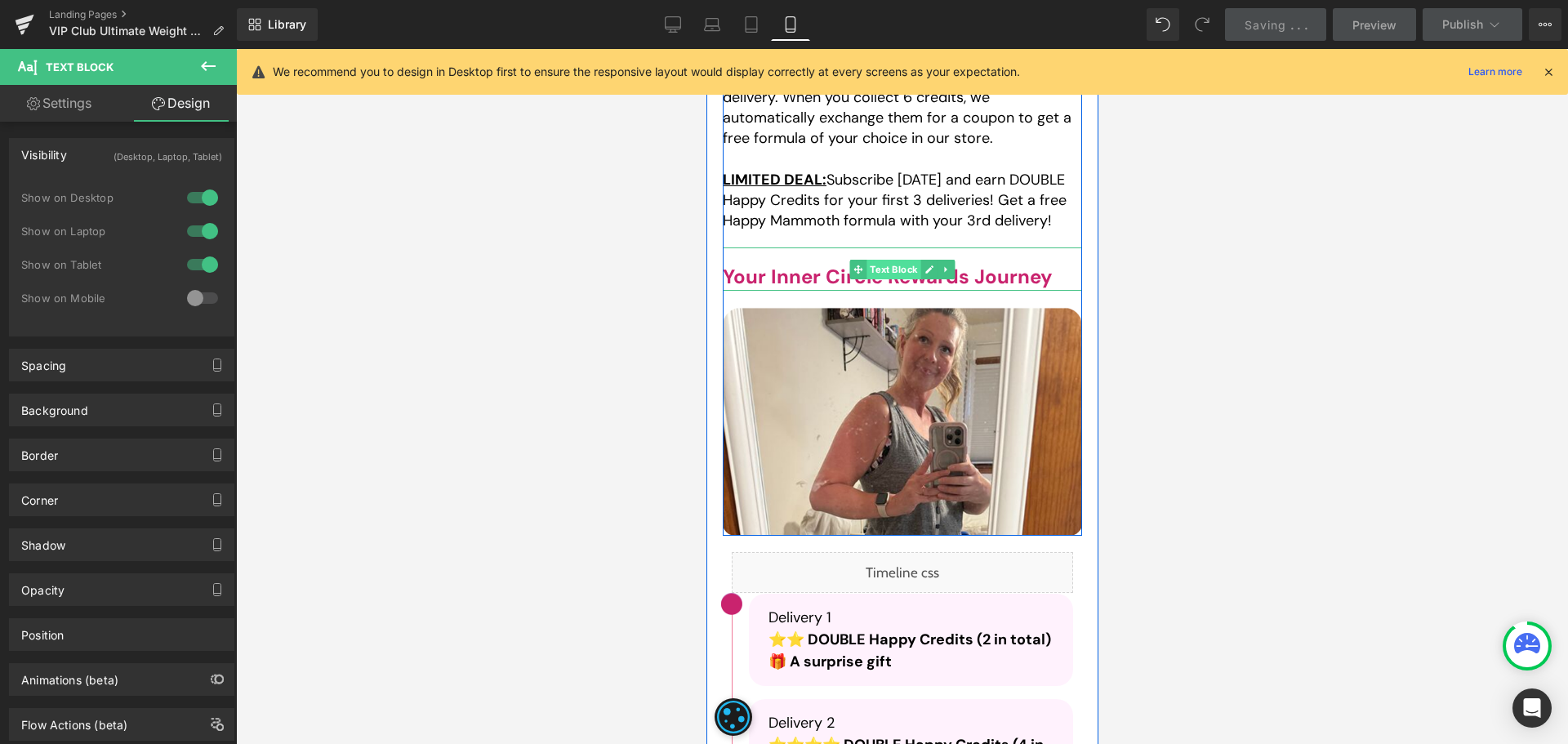
click at [873, 260] on span "Text Block" at bounding box center [893, 270] width 54 height 20
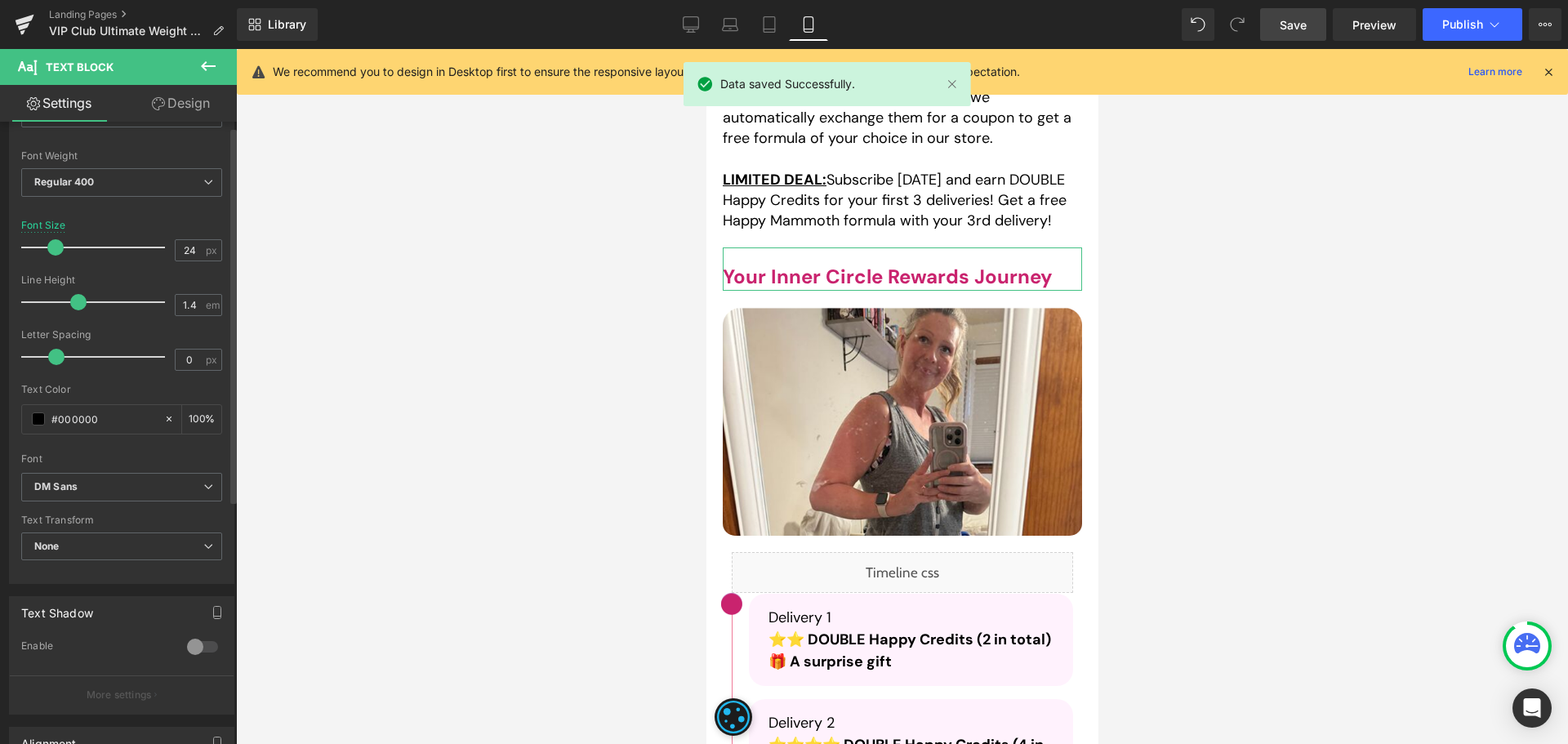
scroll to position [410, 0]
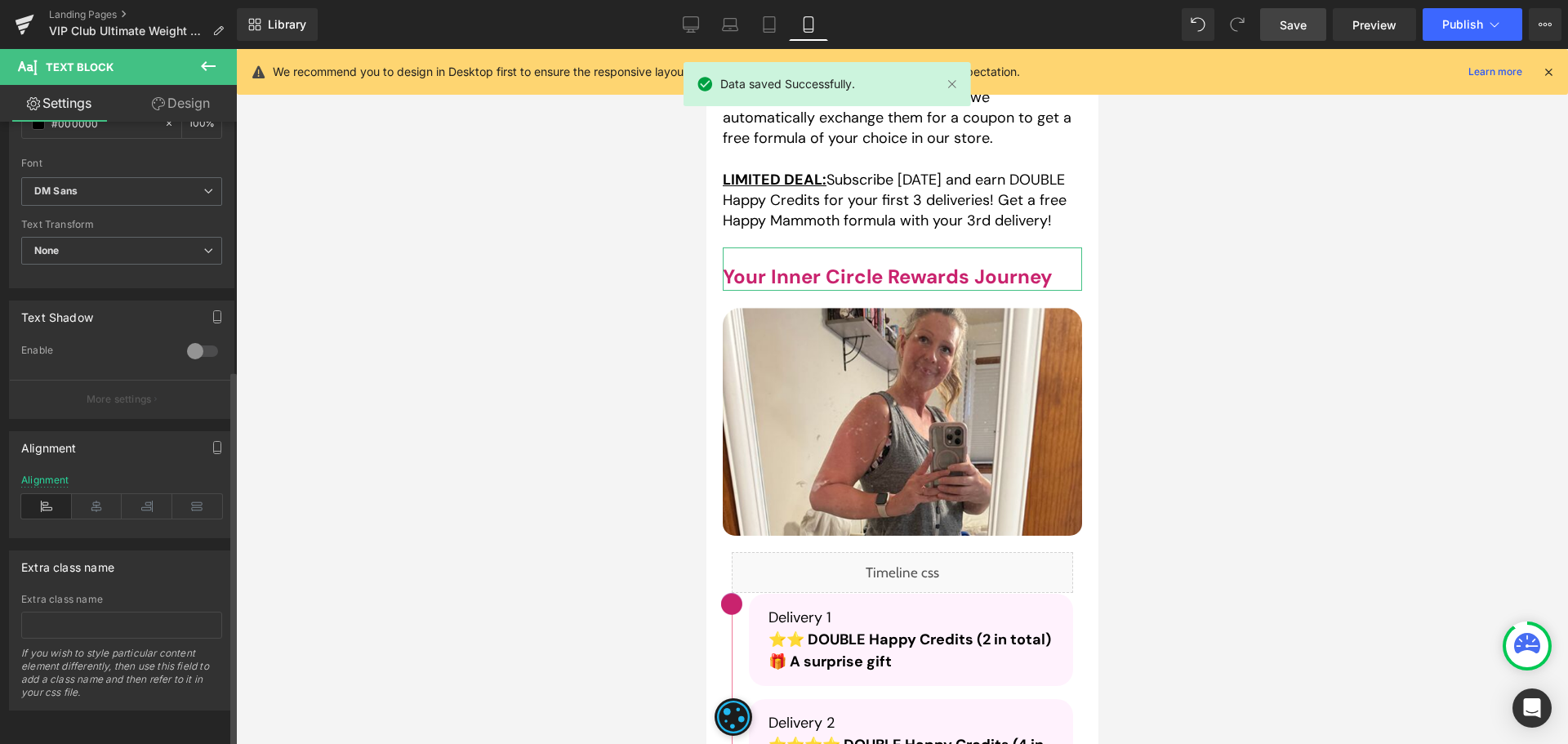
click at [95, 474] on div "Alignment" at bounding box center [122, 506] width 201 height 63
click at [92, 494] on icon at bounding box center [97, 505] width 51 height 24
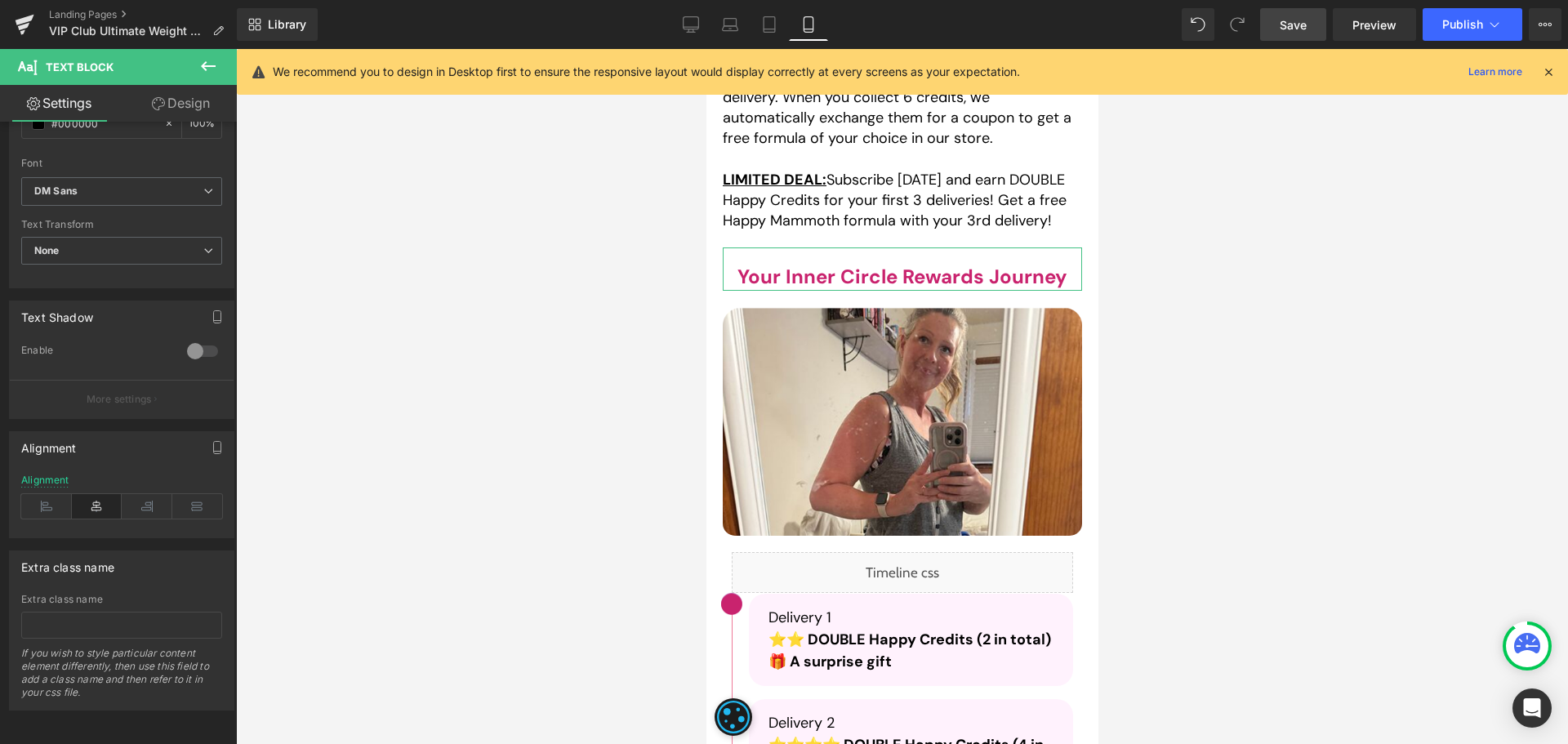
click at [162, 96] on link "Design" at bounding box center [181, 103] width 118 height 37
click at [0, 0] on div "Visibility" at bounding box center [0, 0] width 0 height 0
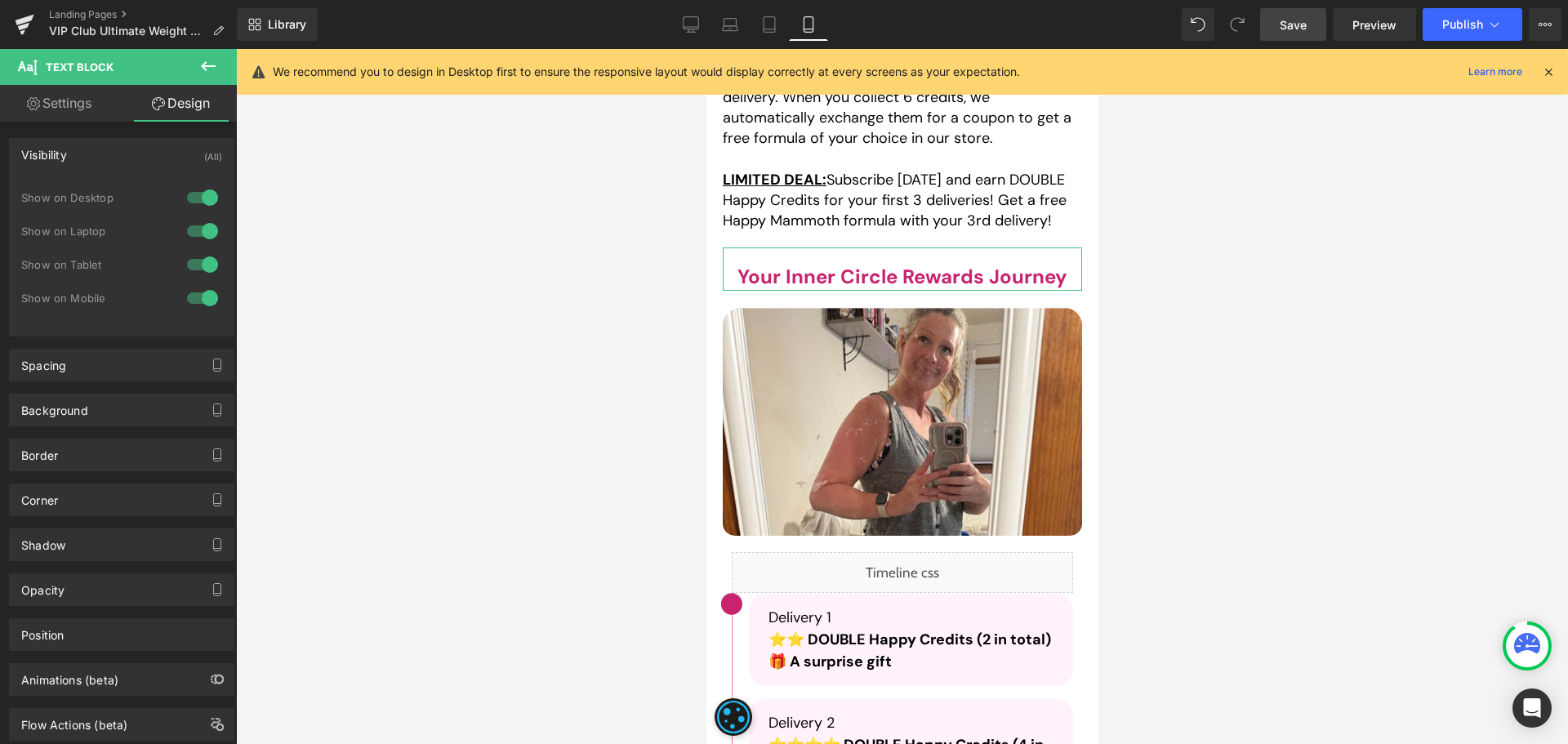
click at [187, 196] on div at bounding box center [202, 197] width 39 height 26
click at [197, 232] on div at bounding box center [202, 231] width 39 height 26
click at [201, 265] on div at bounding box center [202, 264] width 39 height 26
click at [781, 25] on link "Tablet" at bounding box center [769, 24] width 39 height 32
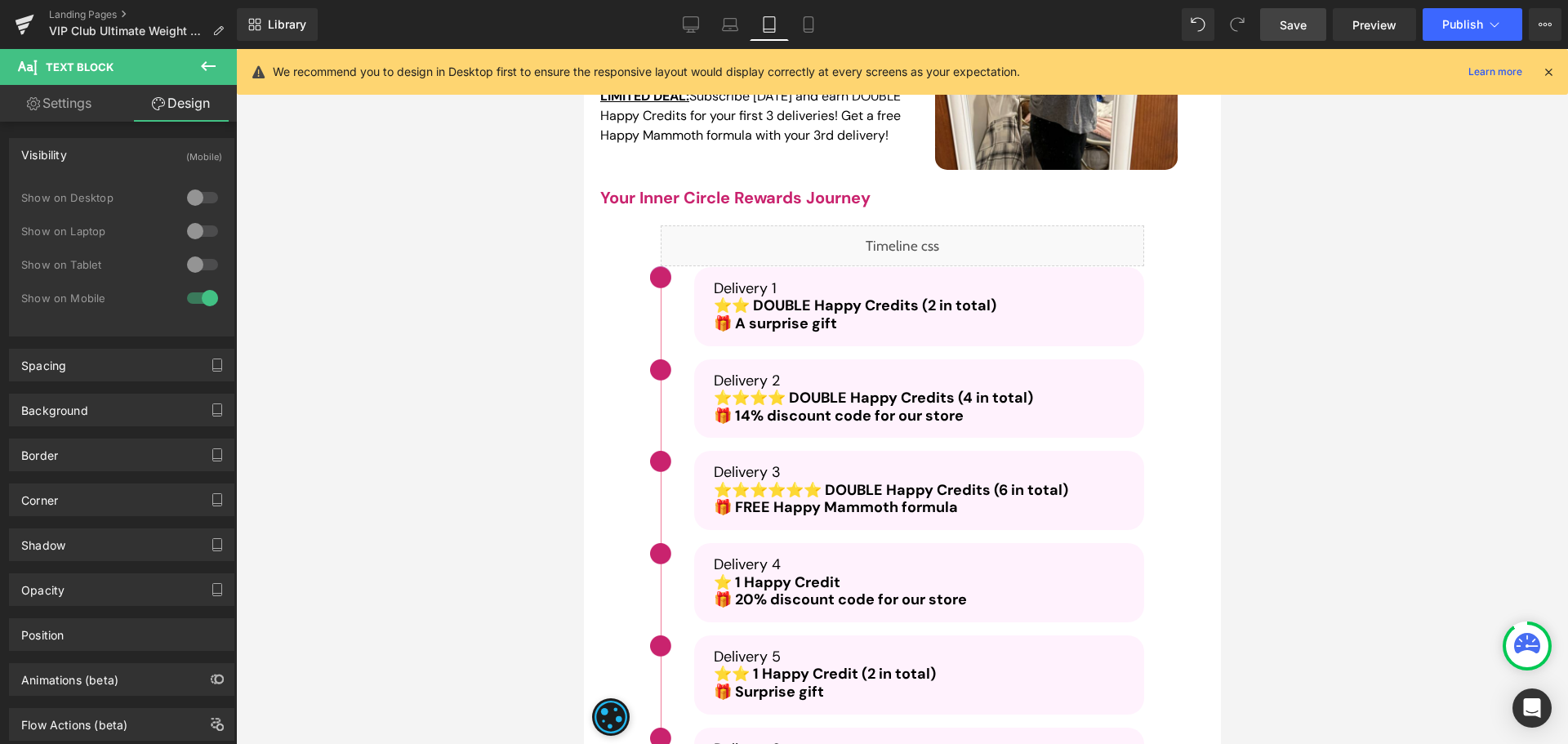
scroll to position [3429, 0]
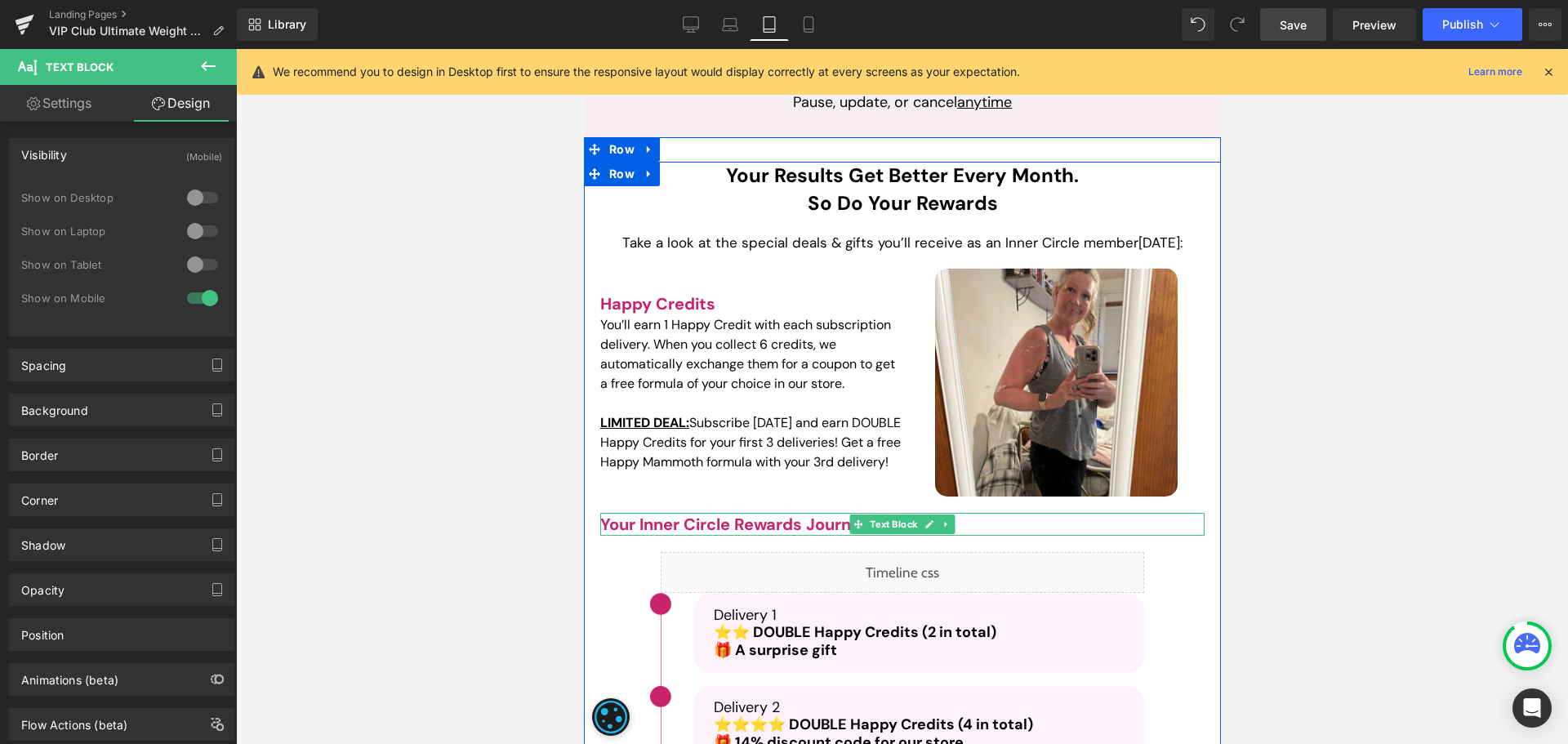
click at [753, 519] on span "Your Inner Circle Rewards Journey" at bounding box center [734, 524] width 271 height 22
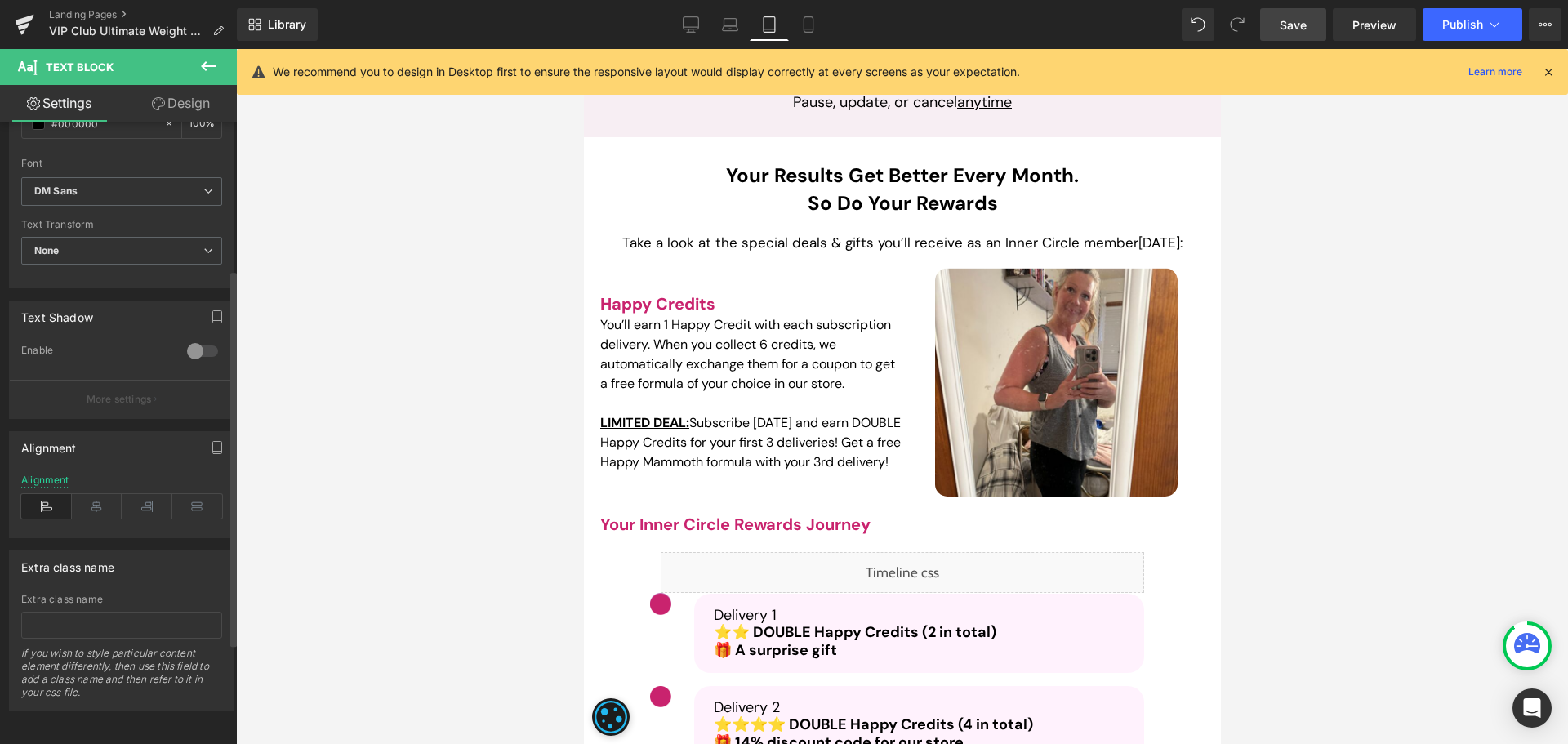
scroll to position [410, 0]
click at [97, 498] on icon at bounding box center [97, 505] width 51 height 24
drag, startPoint x: 711, startPoint y: 26, endPoint x: 73, endPoint y: 70, distance: 639.5
click at [711, 26] on link "Laptop" at bounding box center [729, 24] width 39 height 32
type input "24"
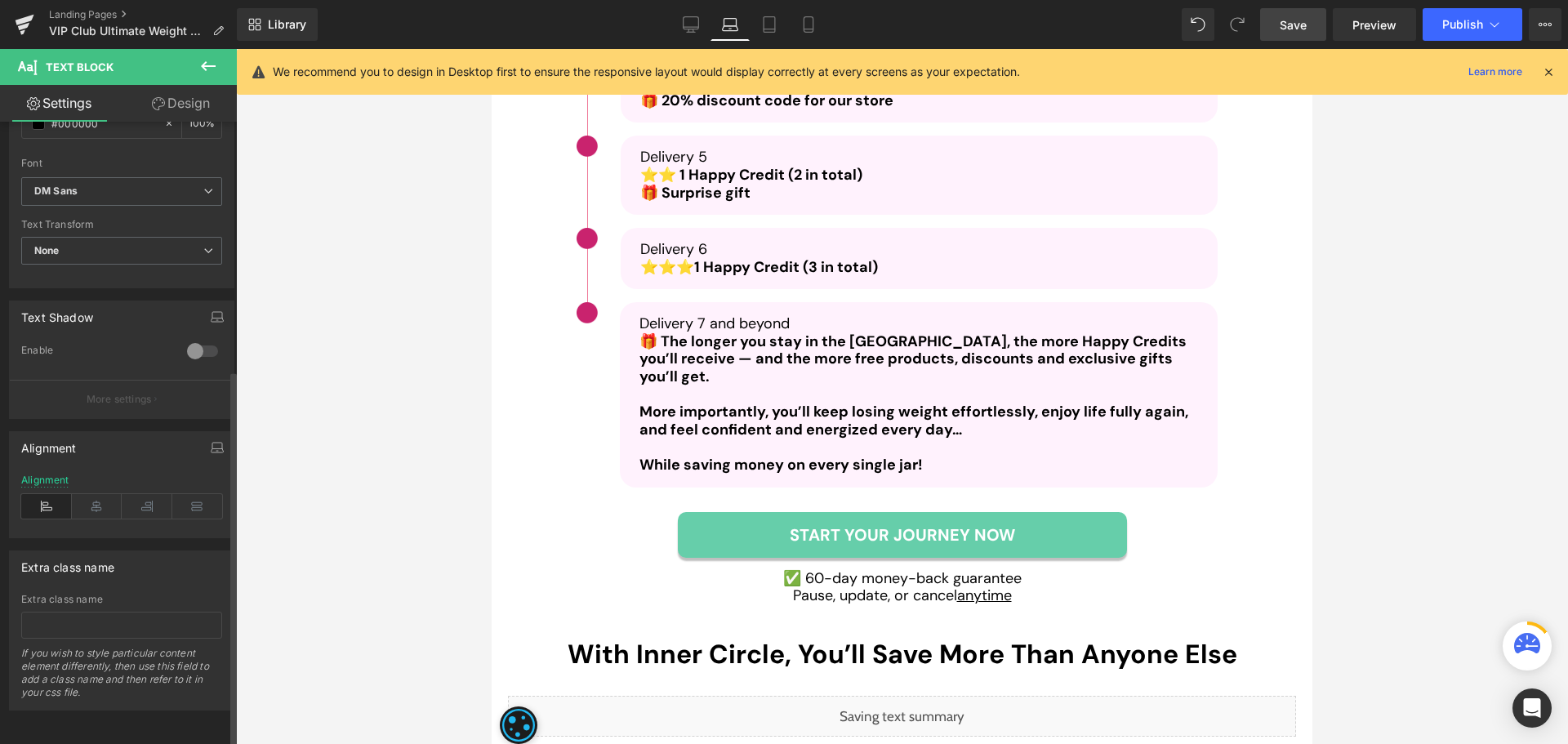
scroll to position [2598, 0]
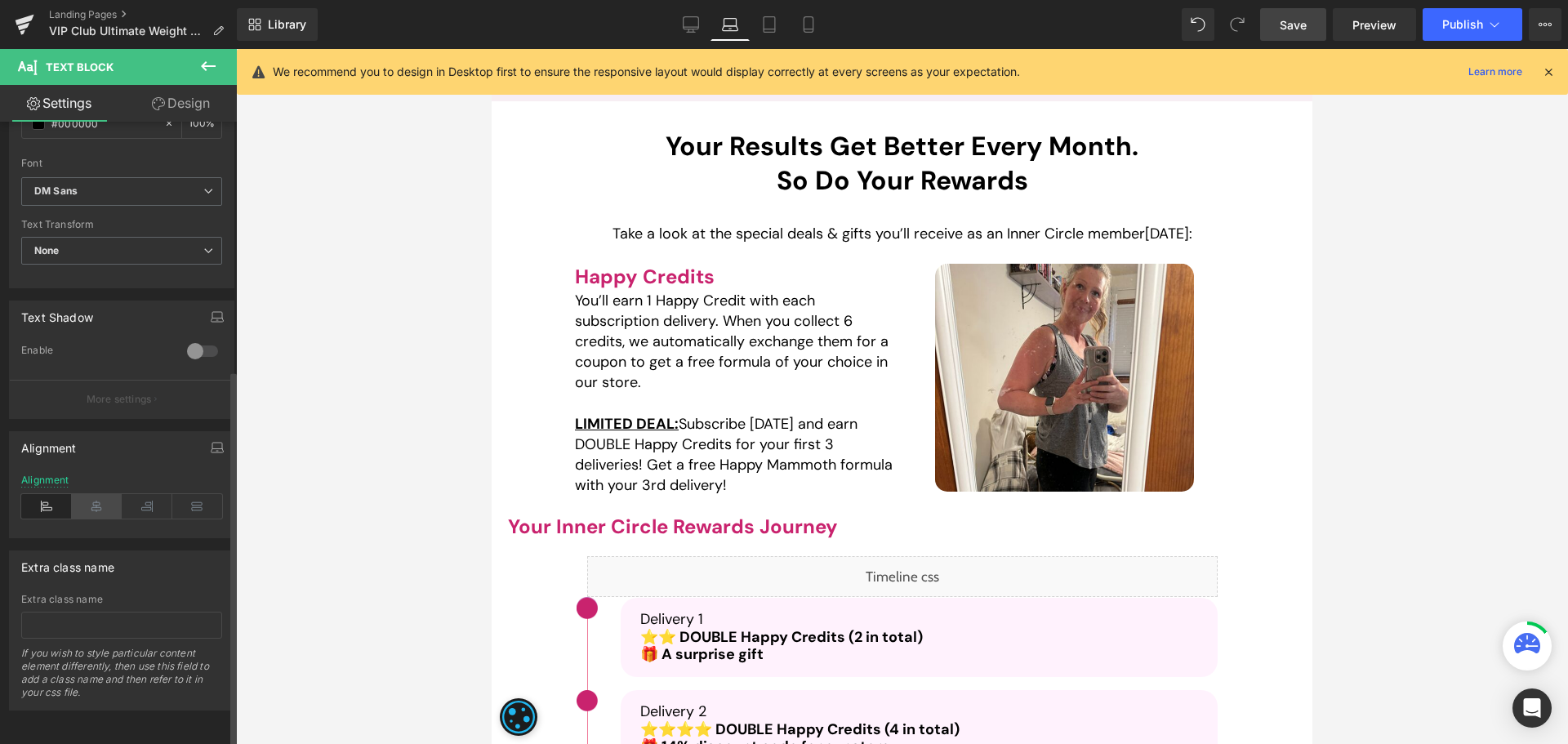
drag, startPoint x: 107, startPoint y: 495, endPoint x: 610, endPoint y: 216, distance: 575.2
click at [107, 495] on icon at bounding box center [97, 505] width 51 height 24
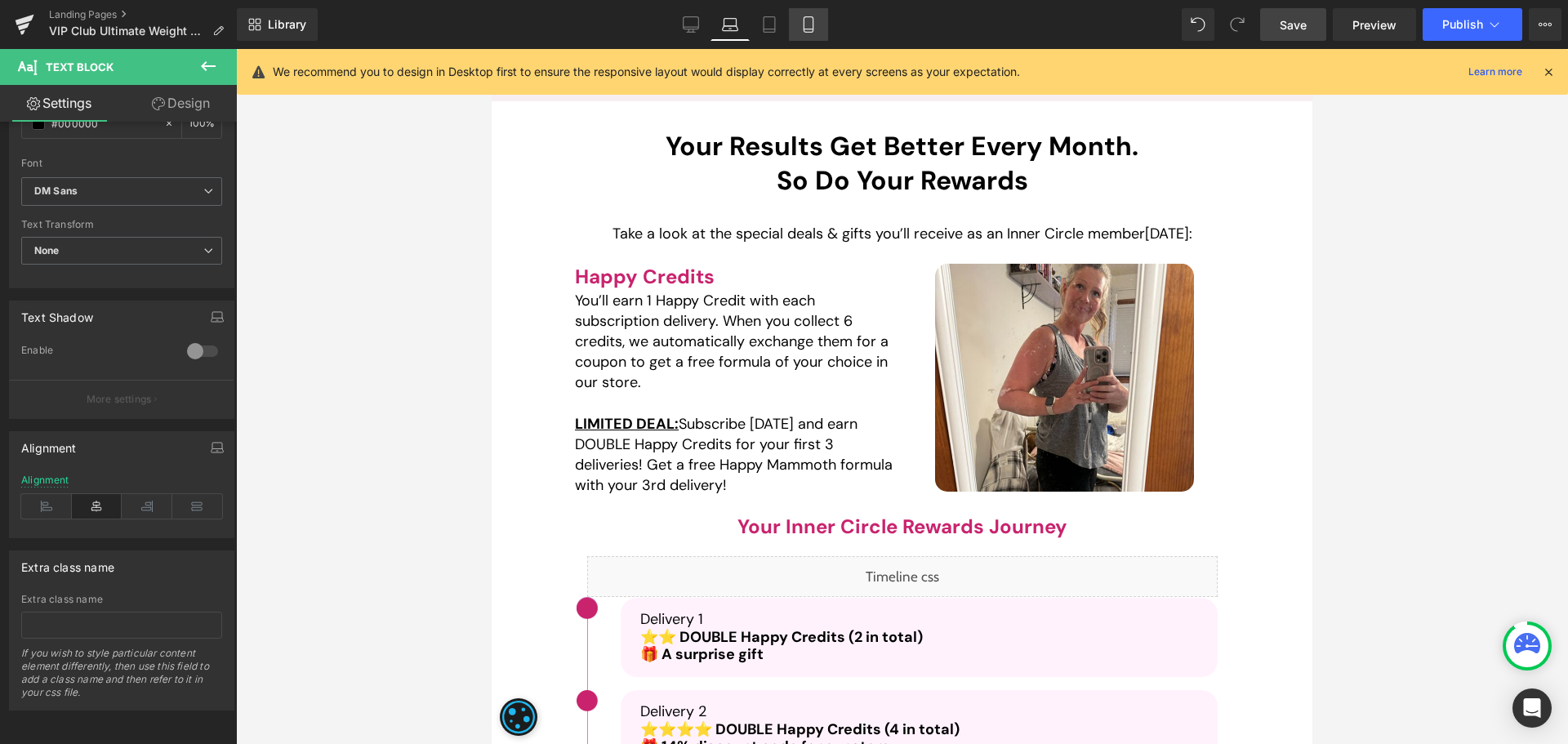
click at [819, 30] on link "Mobile" at bounding box center [809, 24] width 39 height 32
type input "100"
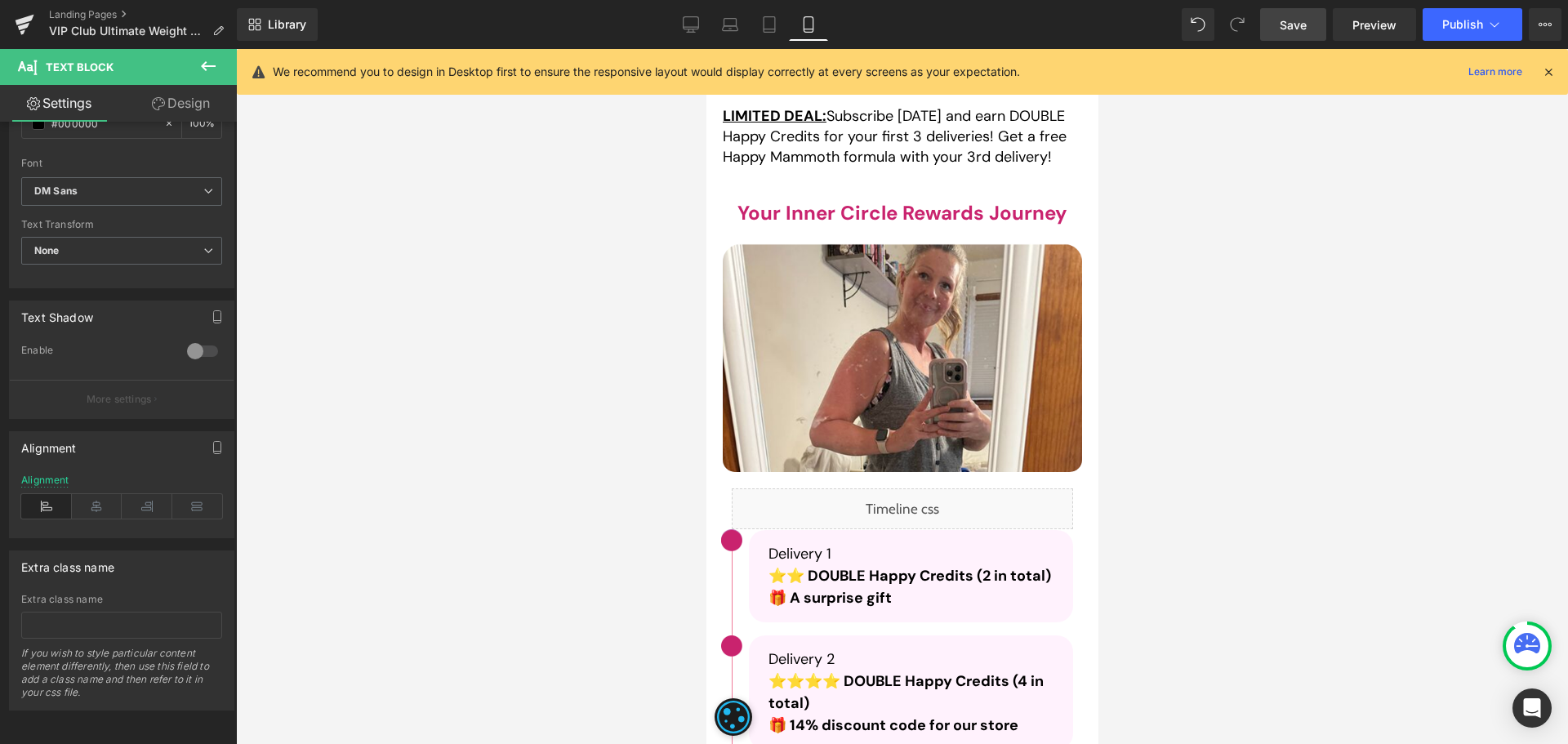
scroll to position [4164, 0]
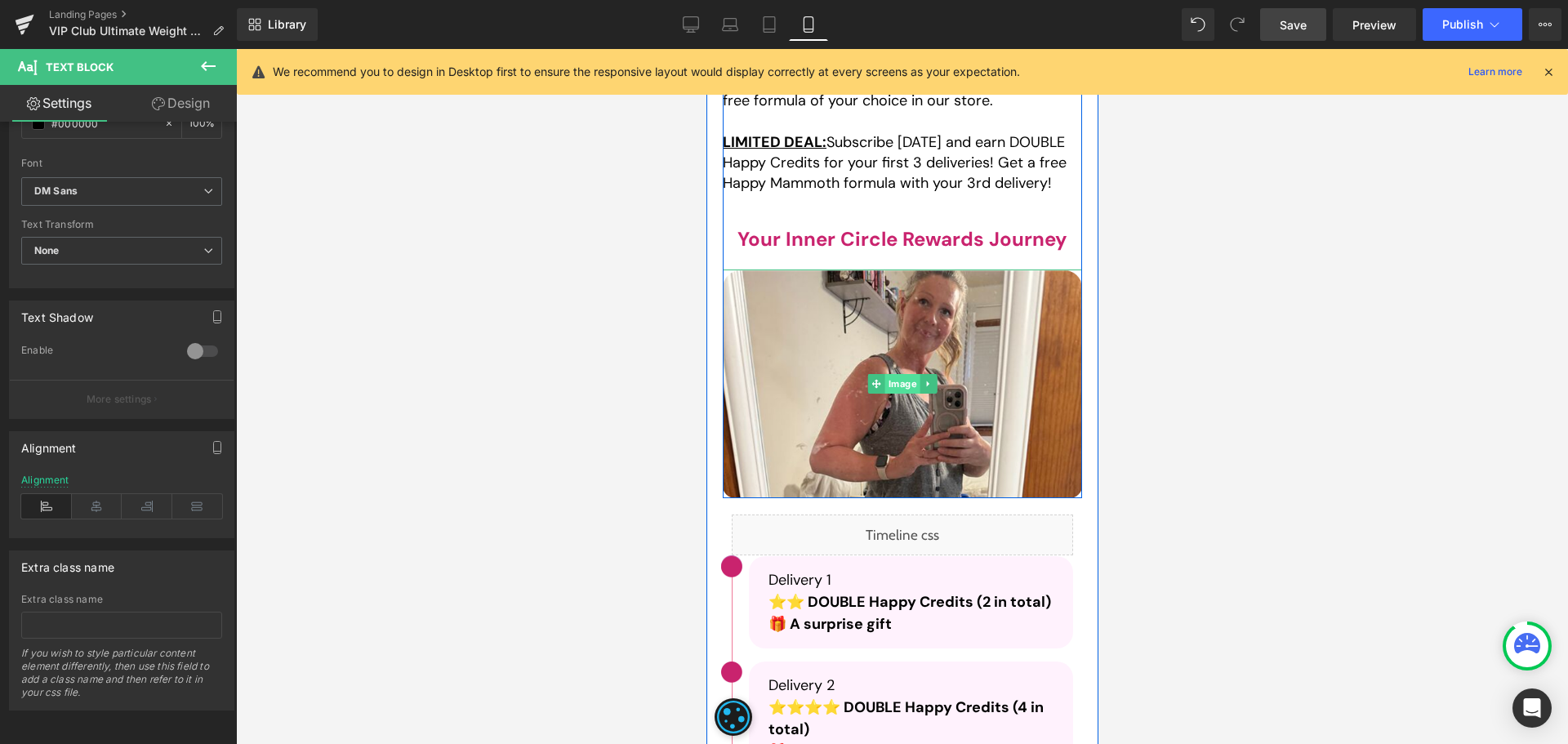
drag, startPoint x: 1396, startPoint y: 517, endPoint x: 883, endPoint y: 359, distance: 536.8
click at [884, 374] on span "Image" at bounding box center [902, 384] width 35 height 20
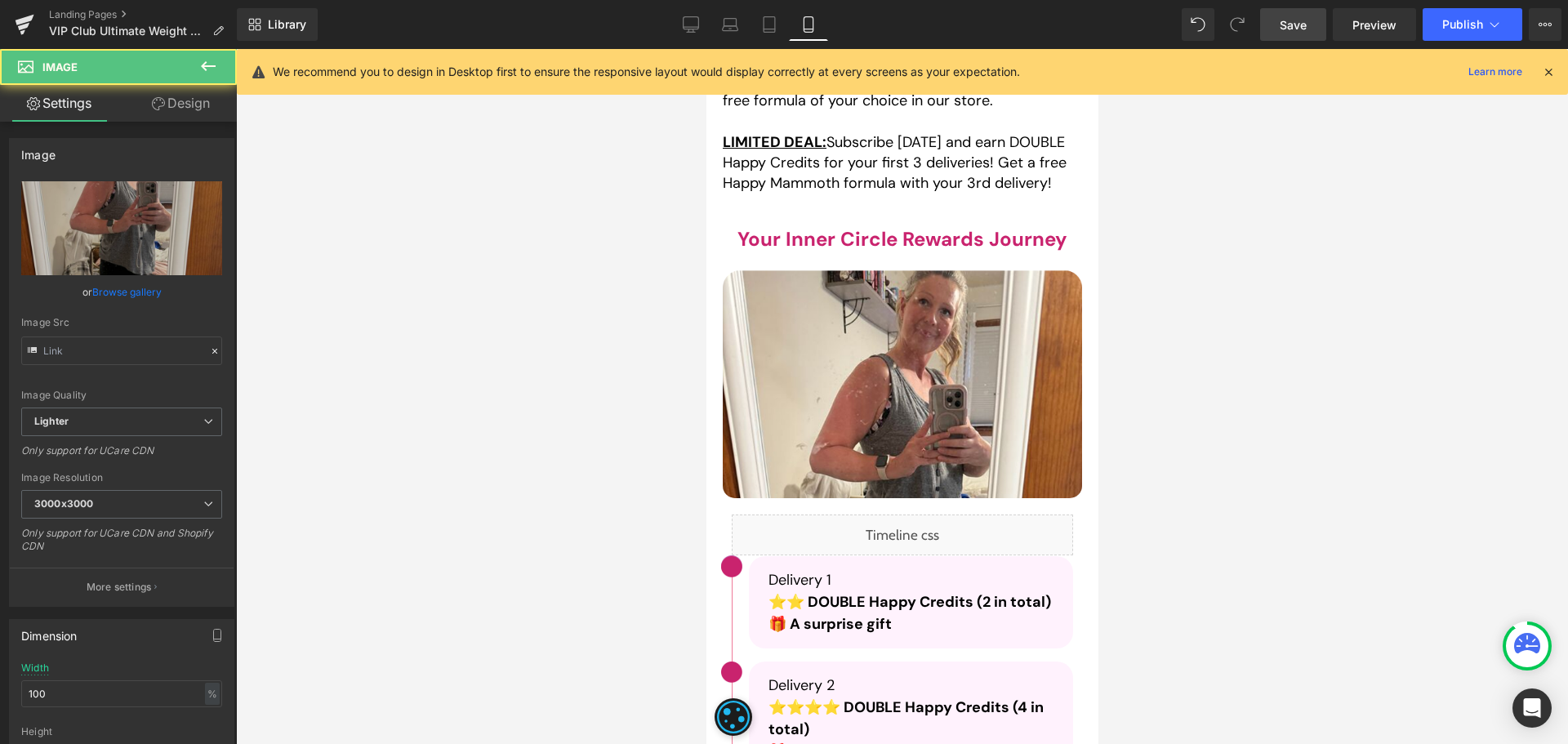
type input "[URL][DOMAIN_NAME]"
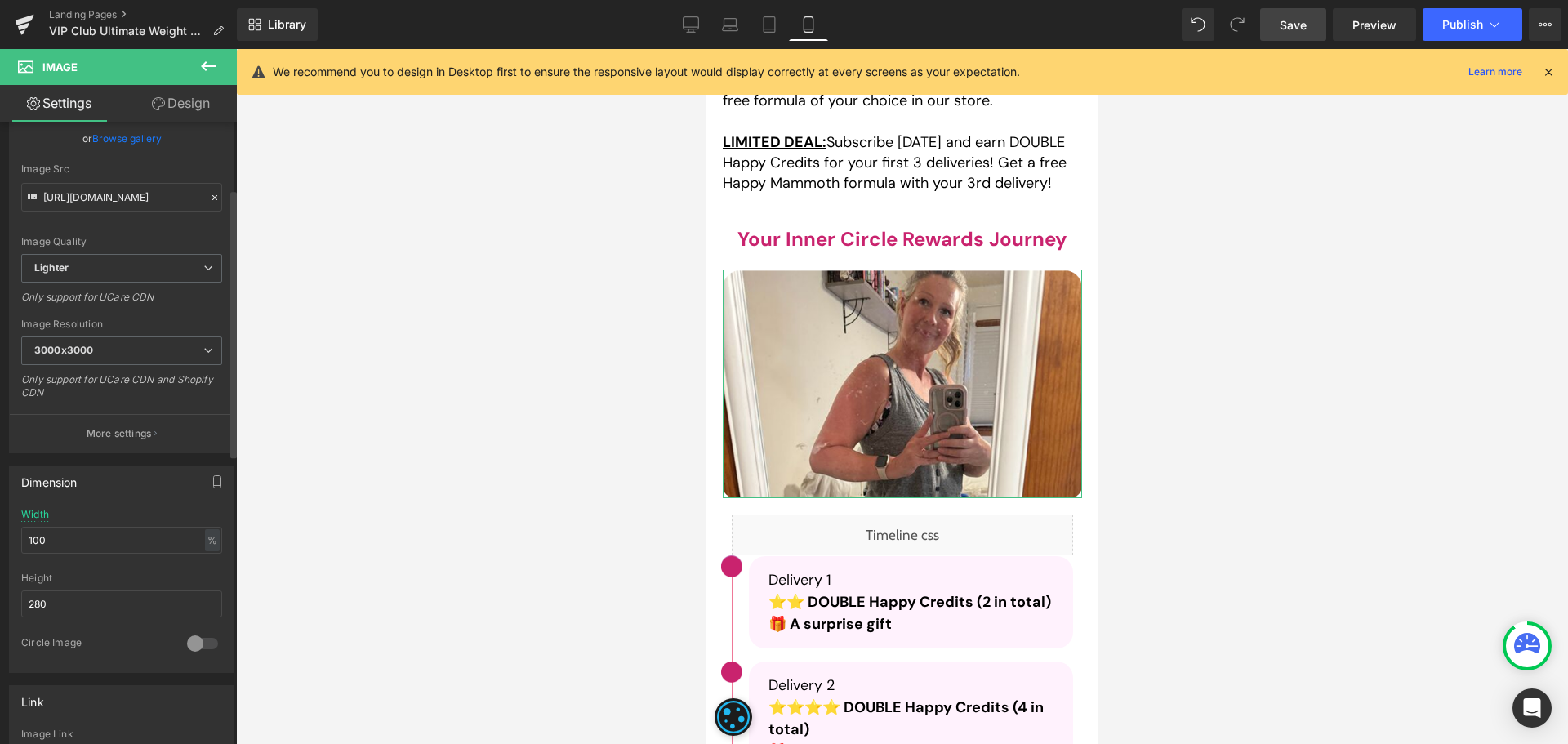
scroll to position [163, 0]
click at [79, 602] on input "280" at bounding box center [122, 593] width 201 height 27
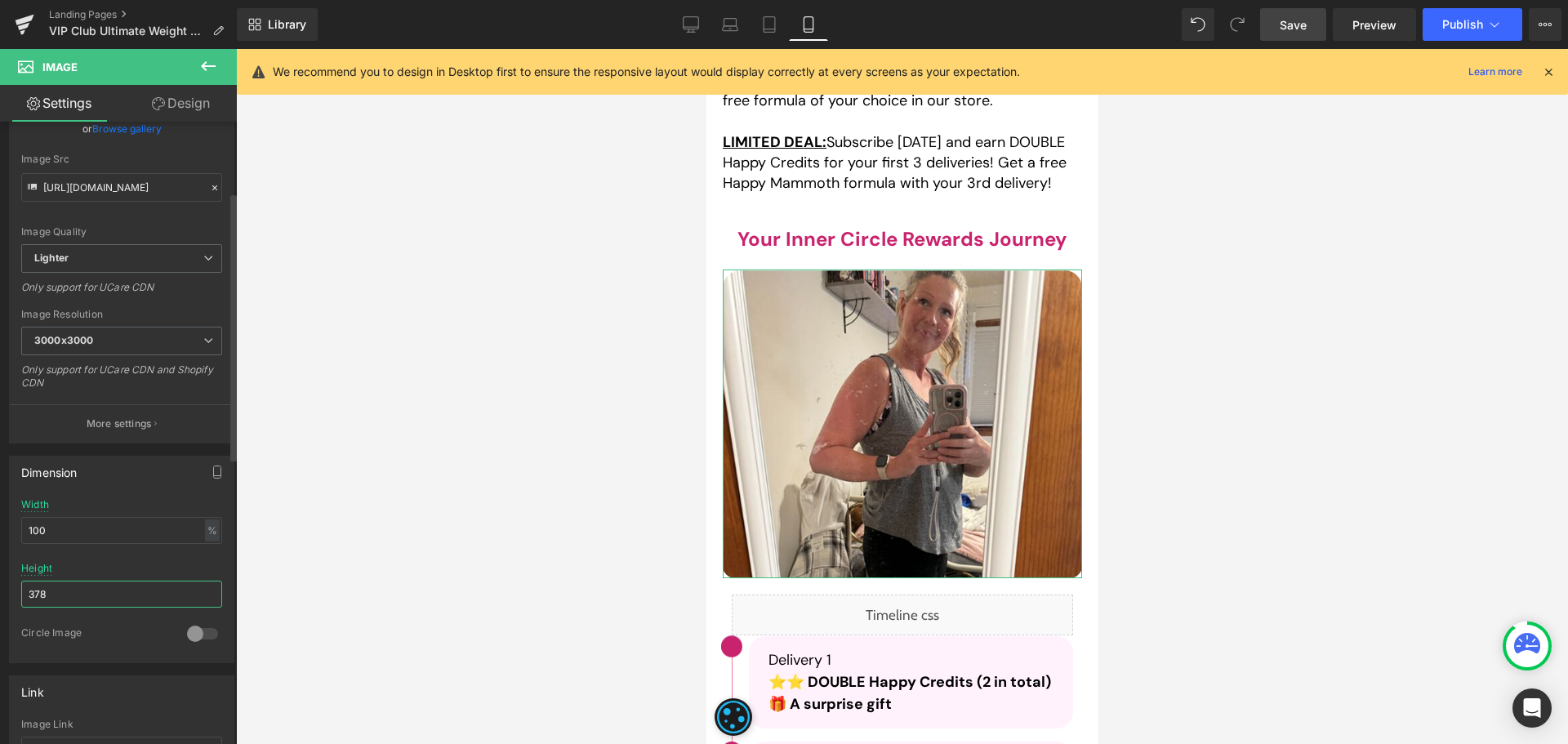
click at [109, 600] on input "378" at bounding box center [122, 593] width 201 height 27
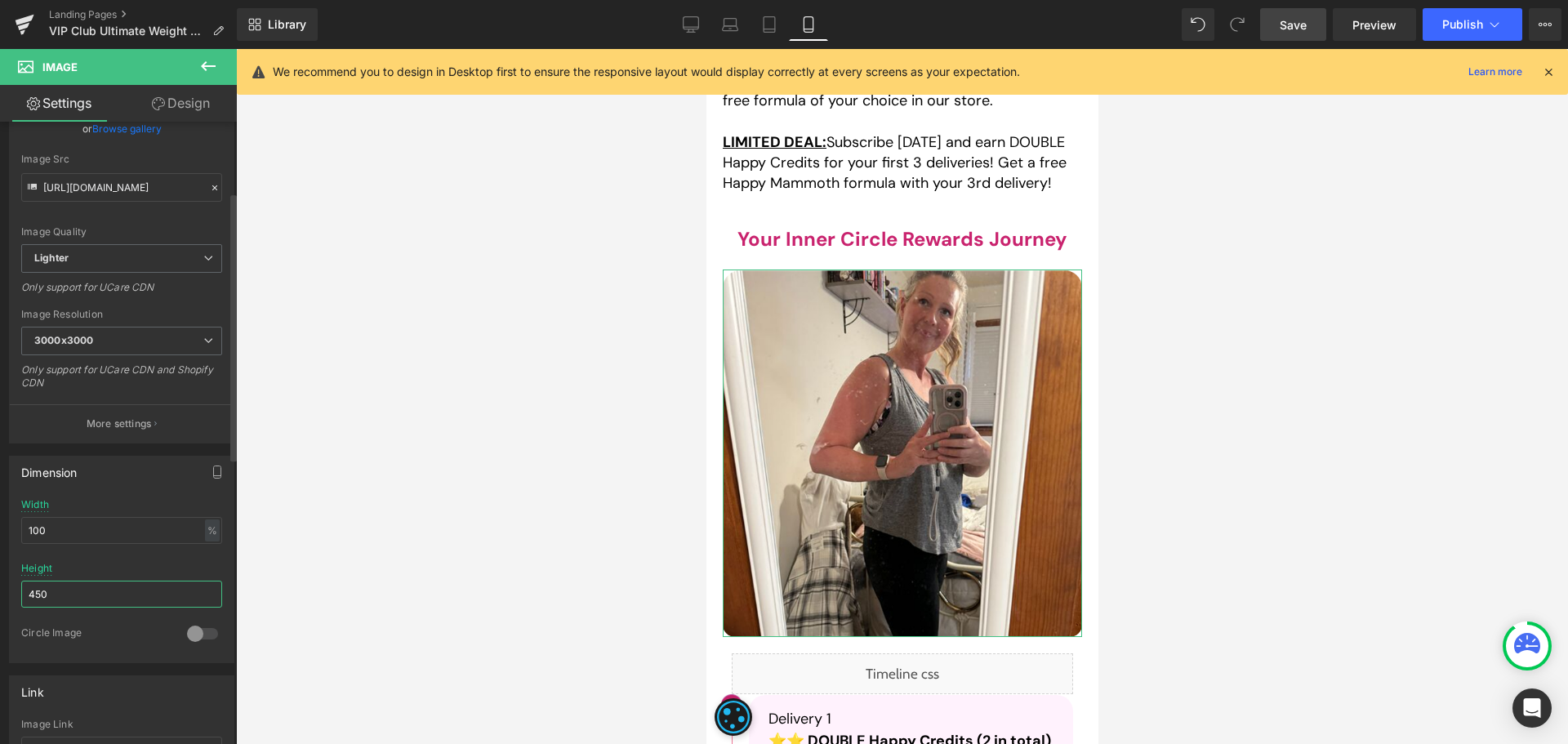
click at [83, 600] on input "450" at bounding box center [122, 593] width 201 height 27
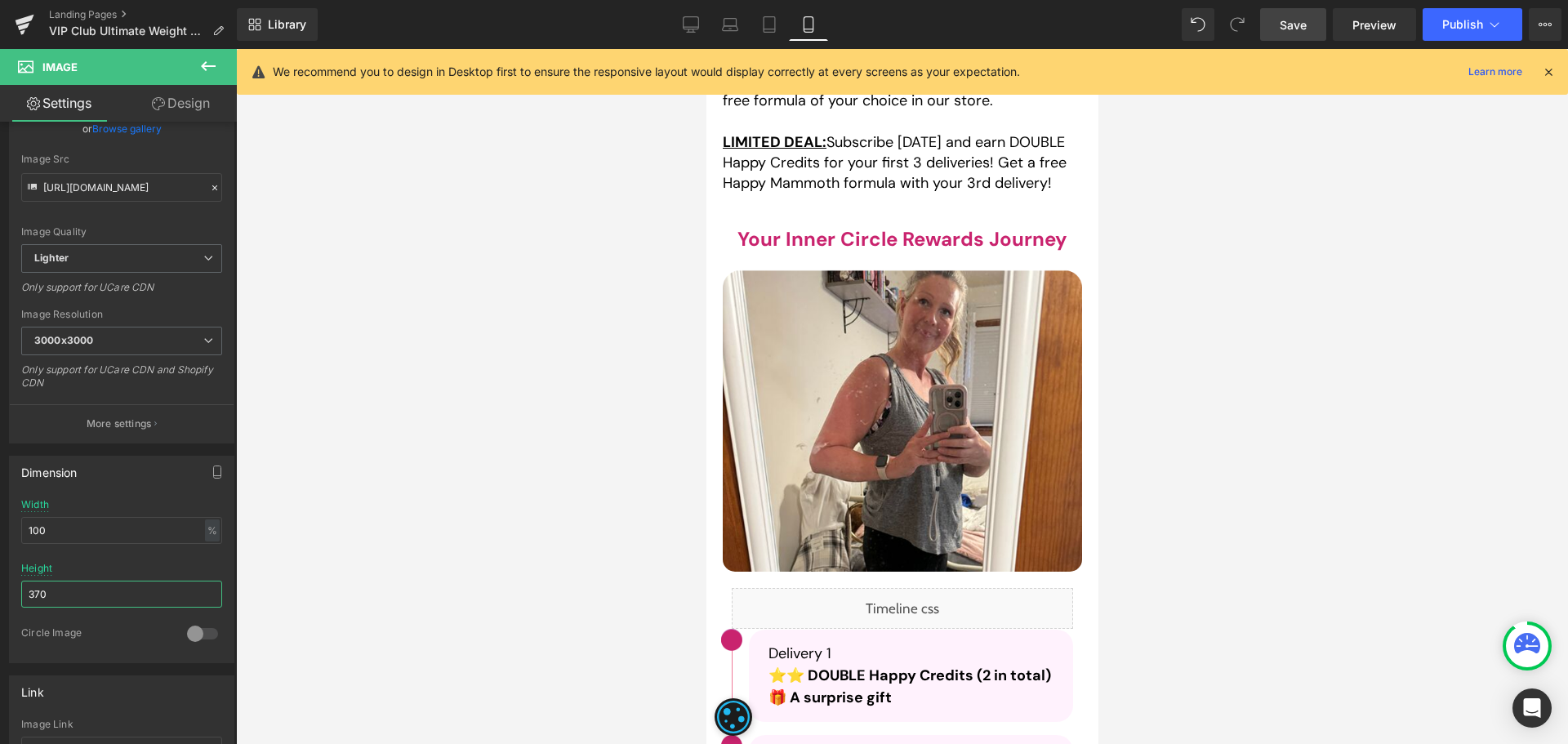
type input "370"
click at [1283, 23] on span "Save" at bounding box center [1293, 25] width 27 height 17
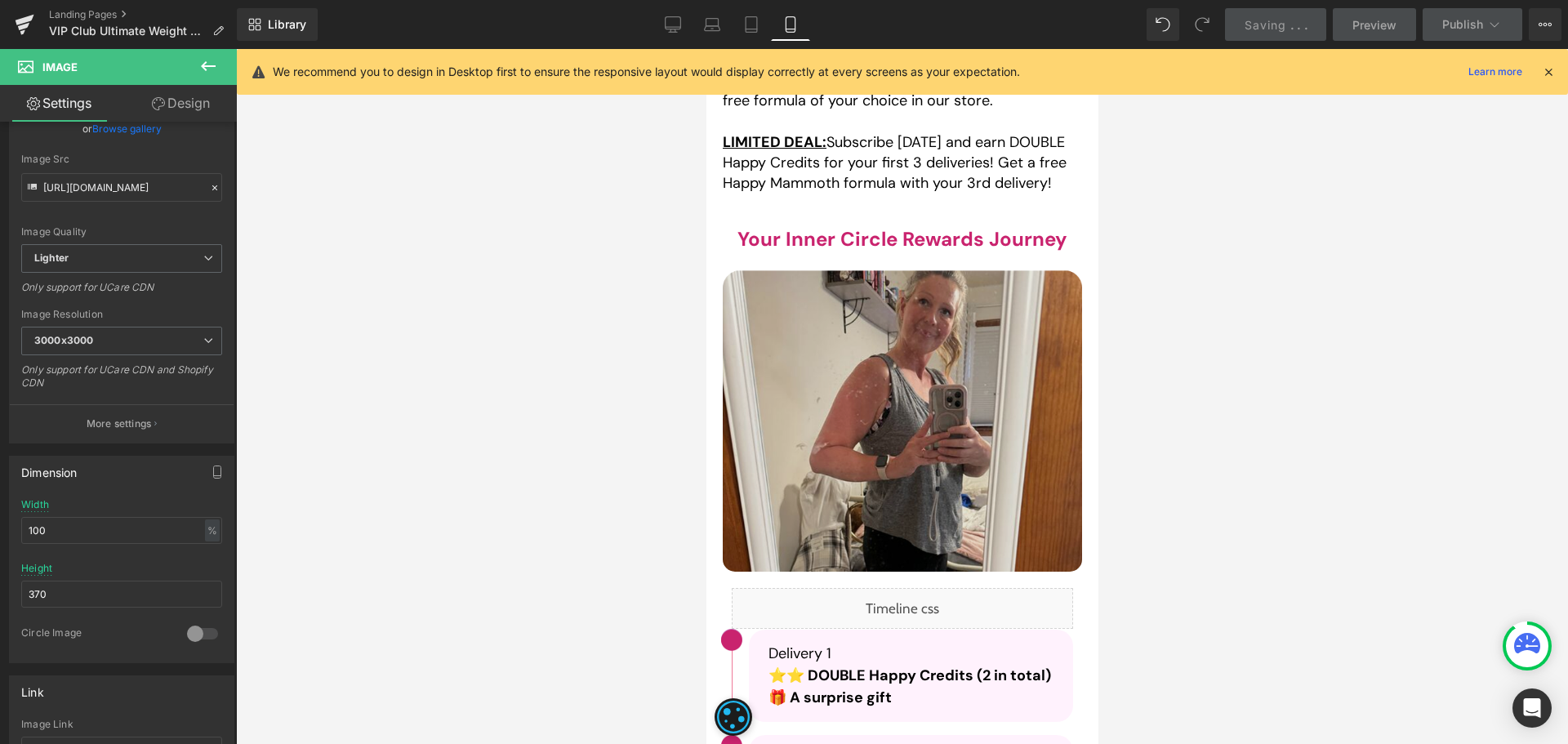
scroll to position [5959, 0]
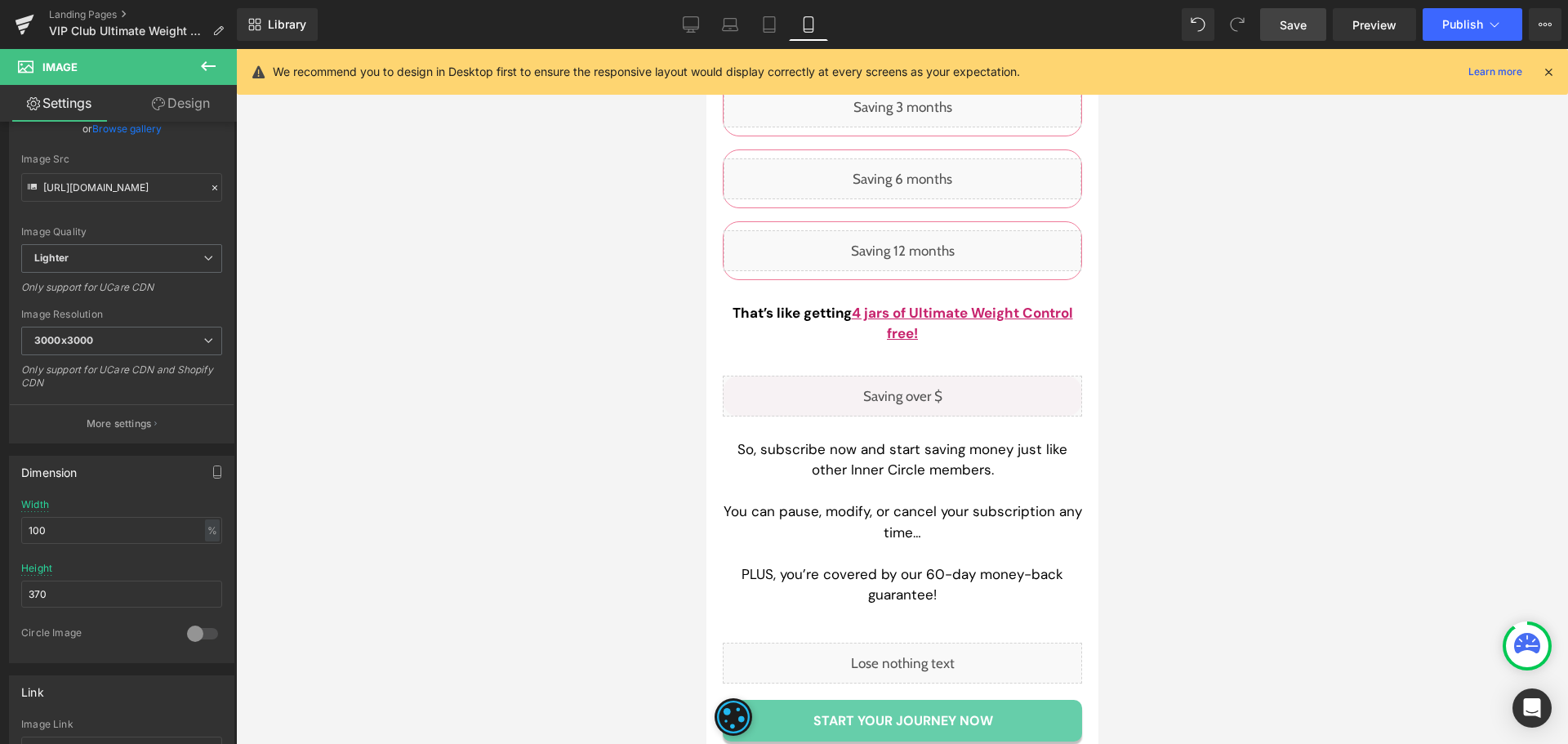
click at [1306, 24] on span "Save" at bounding box center [1293, 25] width 27 height 17
